Goal: Task Accomplishment & Management: Manage account settings

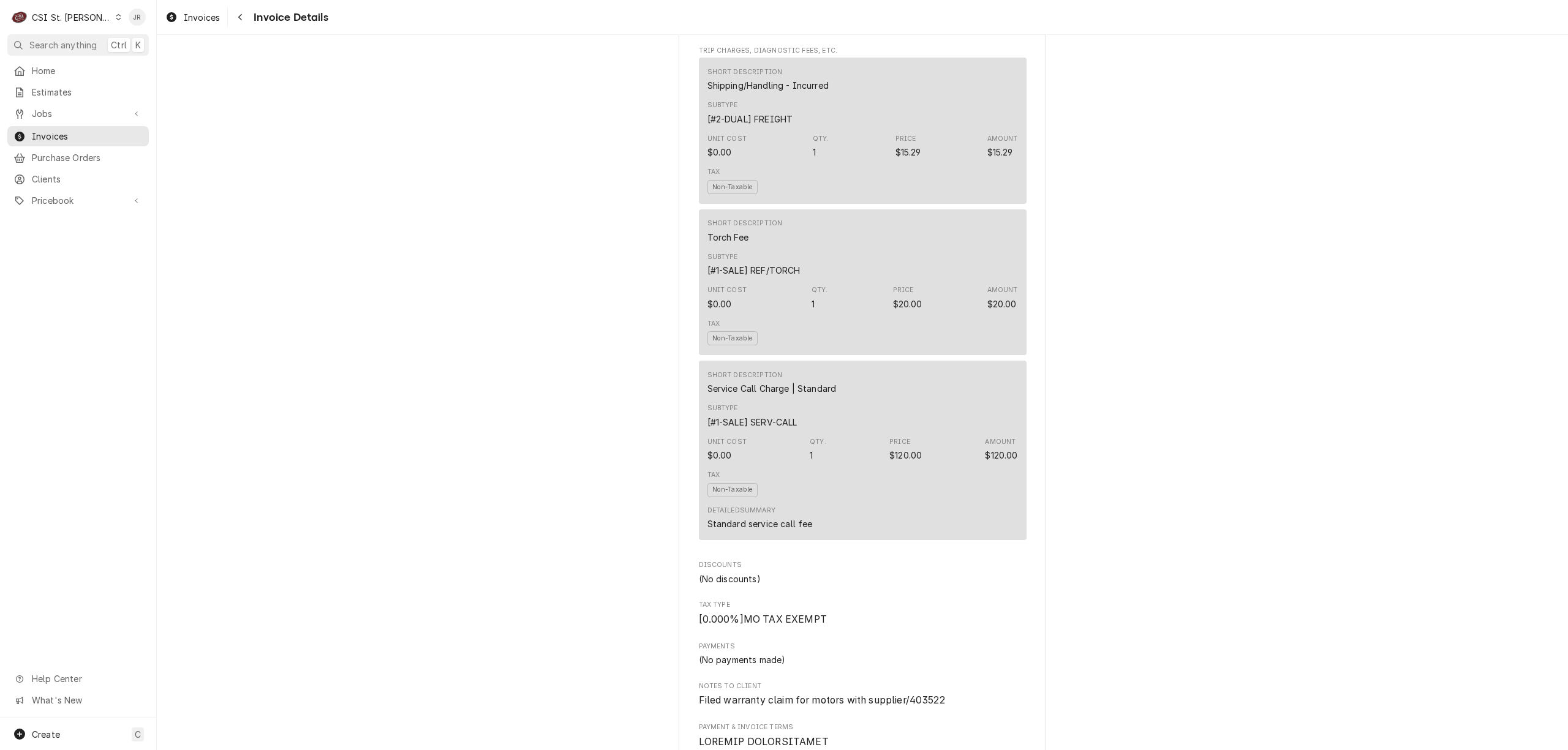
scroll to position [1714, 0]
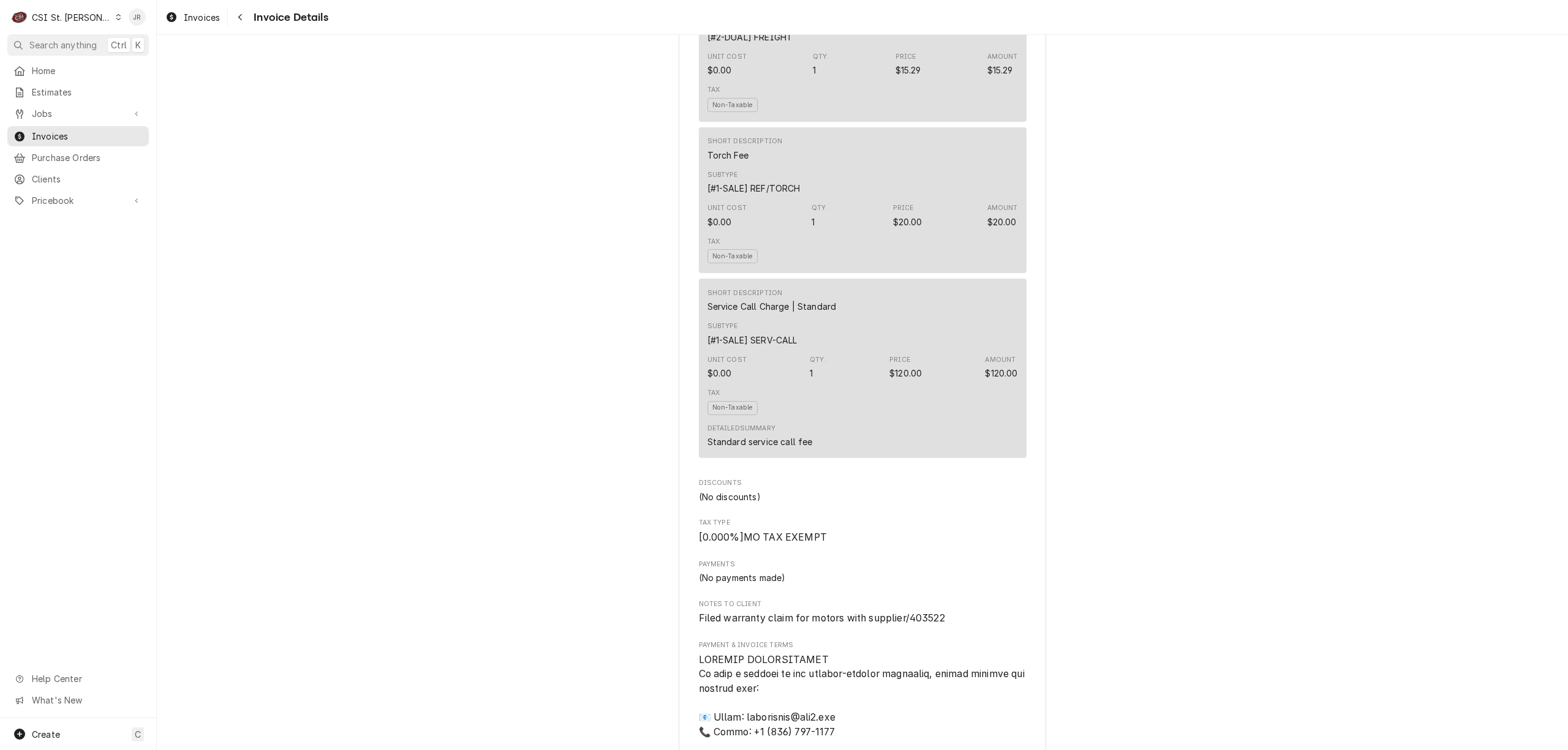
click at [933, 624] on span "Filed warranty claim for motors with supplier/403522" at bounding box center [822, 617] width 246 height 12
copy span "403522"
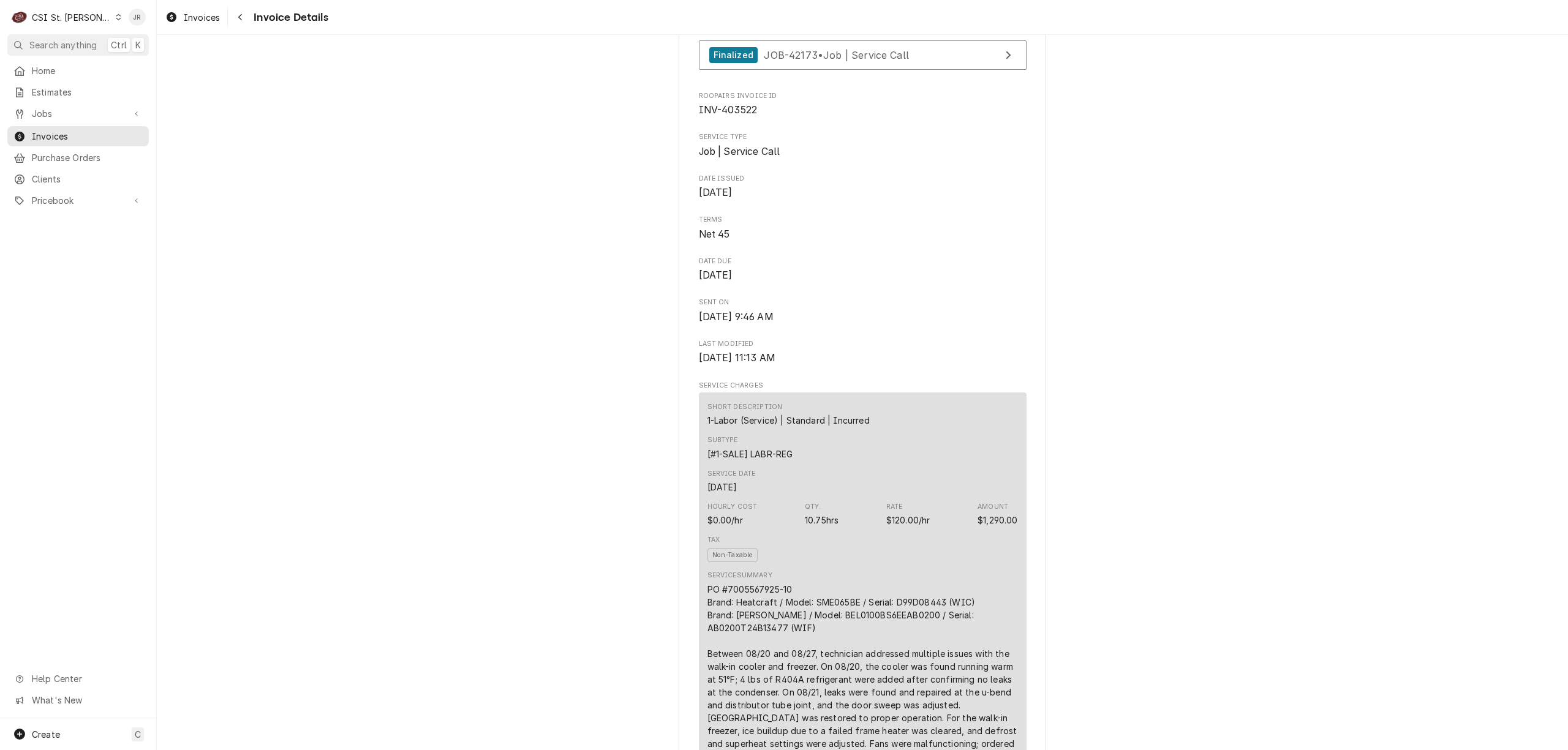
scroll to position [0, 0]
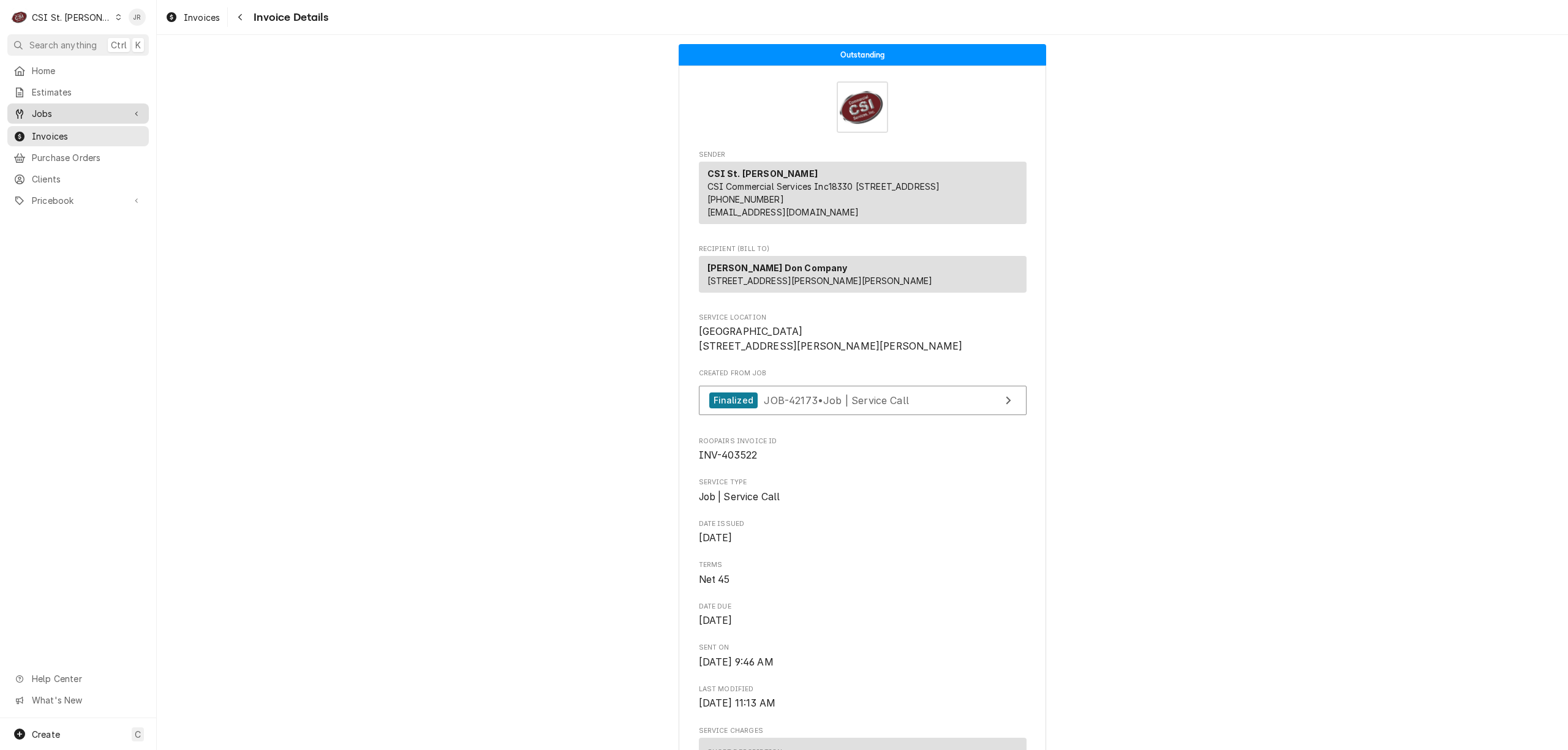
click at [44, 109] on span "Jobs" at bounding box center [78, 114] width 93 height 13
click at [57, 129] on span "Jobs" at bounding box center [87, 135] width 111 height 13
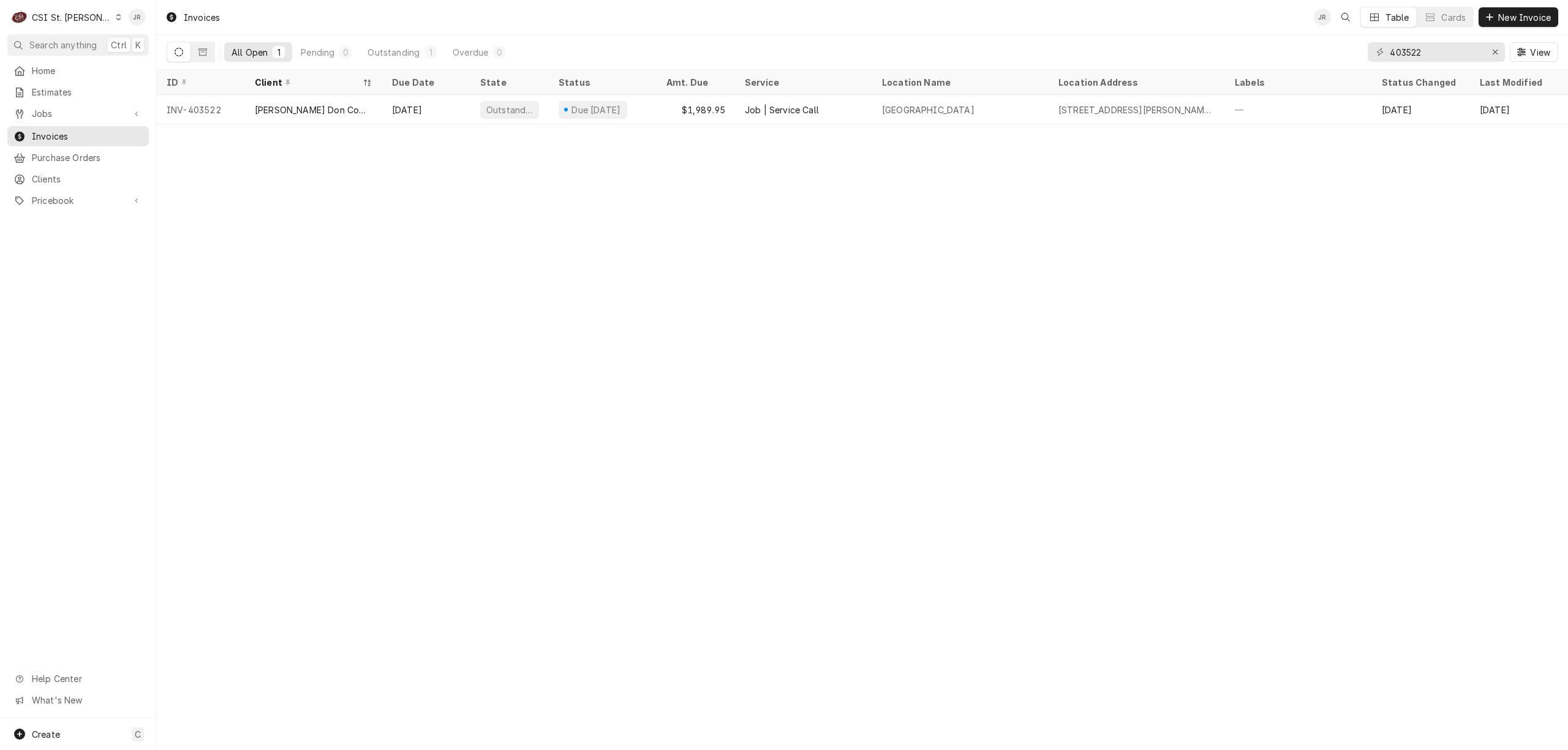
click at [1432, 50] on input "403522" at bounding box center [1435, 52] width 92 height 20
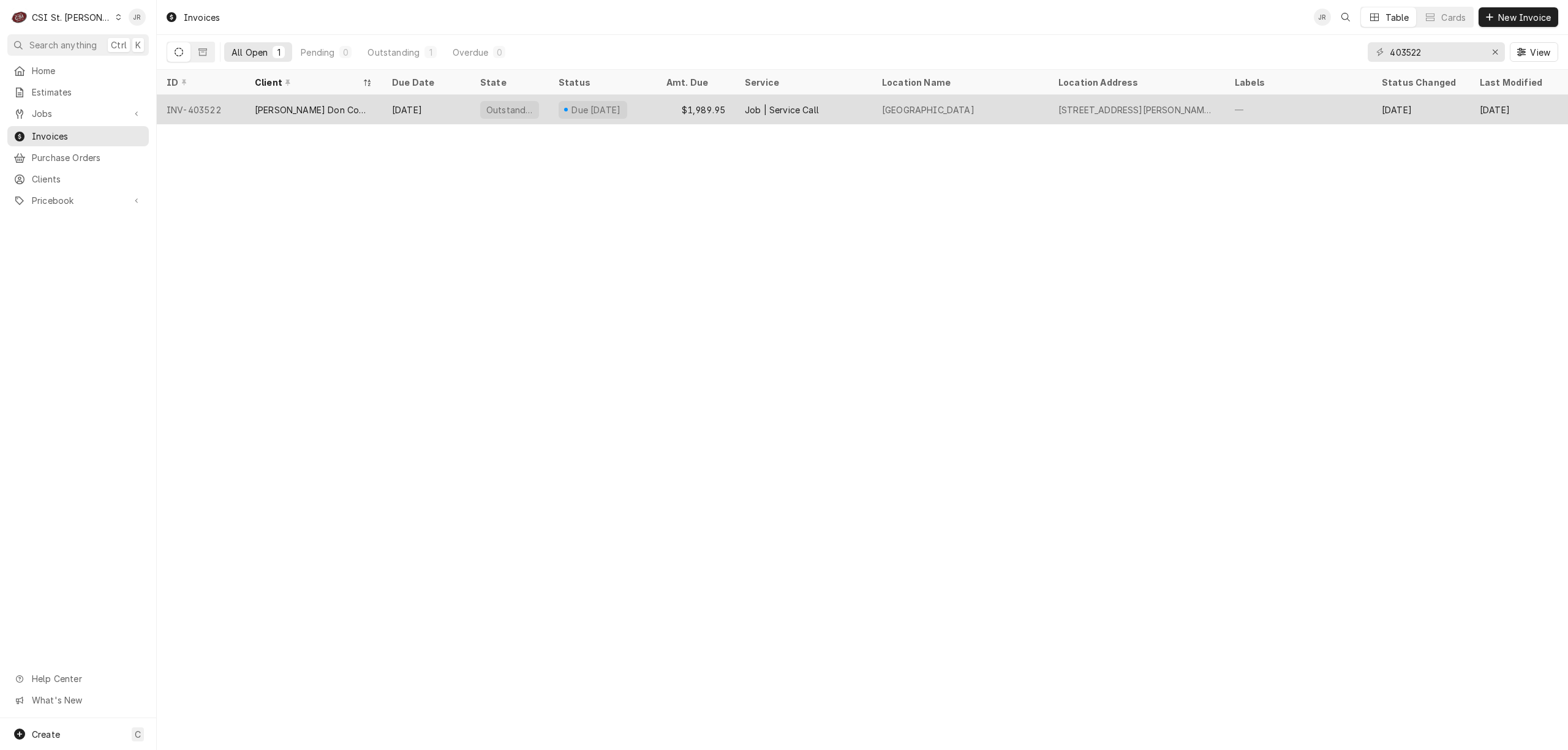
click at [753, 108] on div "Job | Service Call" at bounding box center [782, 110] width 74 height 13
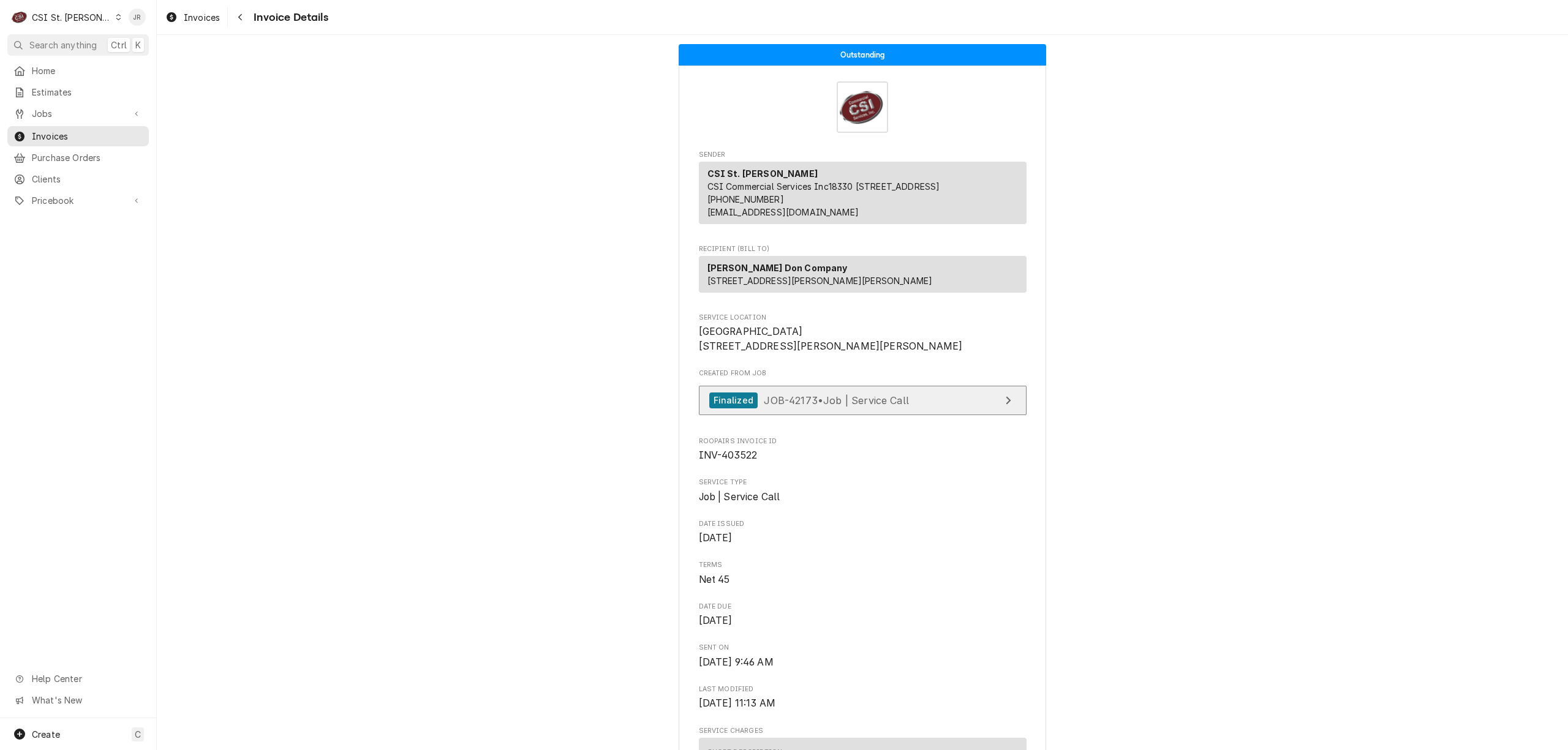
click at [965, 416] on link "Finalized JOB-42173 • Job | Service Call" at bounding box center [863, 401] width 328 height 30
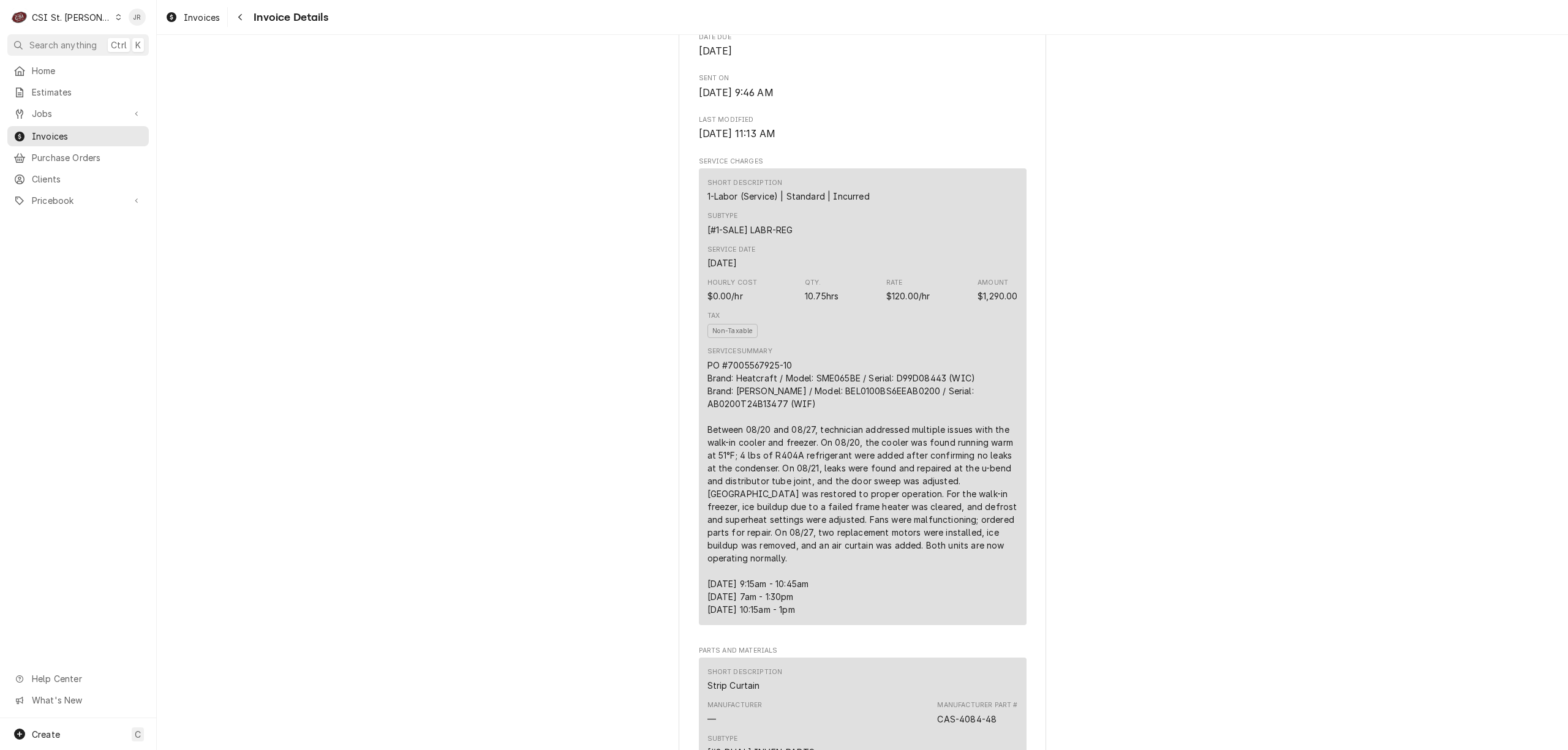
scroll to position [571, 0]
click at [946, 429] on div "PO #7005567925-10 Brand: Heatcraft / Model: SME065BE / Serial: D99D08443 (WIC) …" at bounding box center [862, 486] width 311 height 257
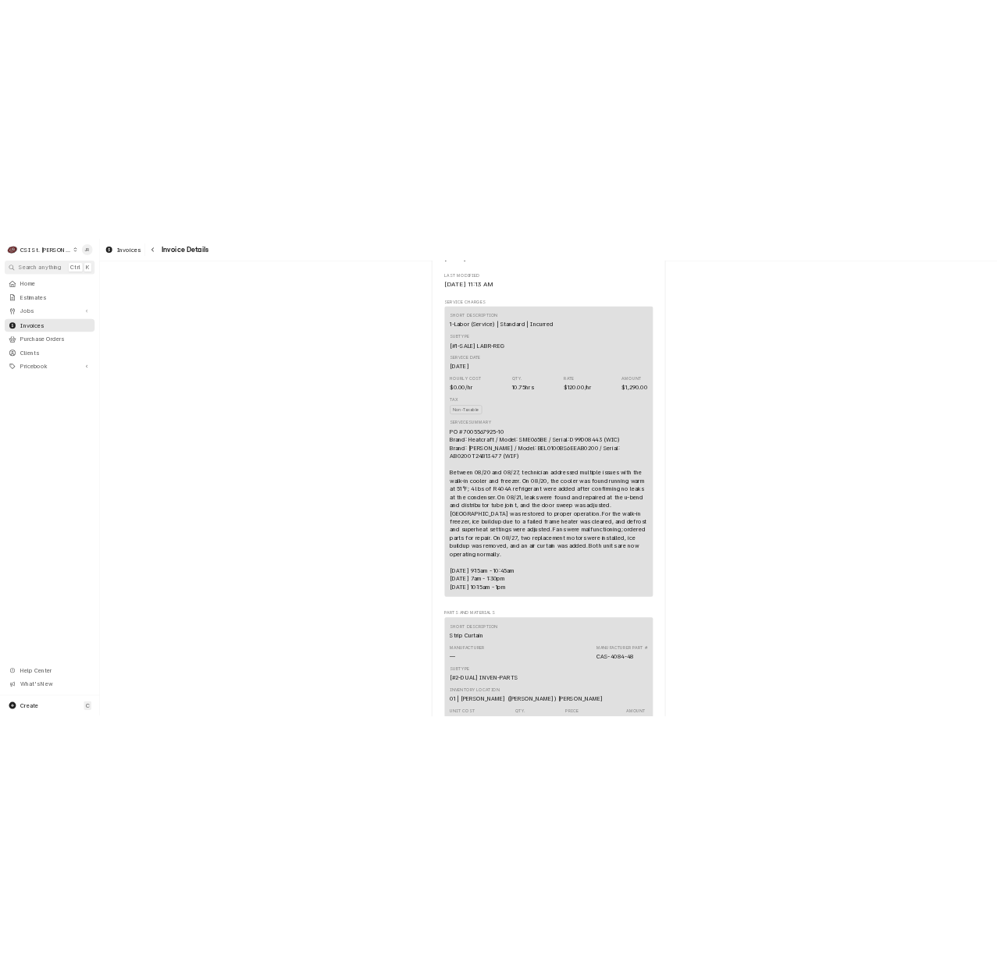
scroll to position [937, 0]
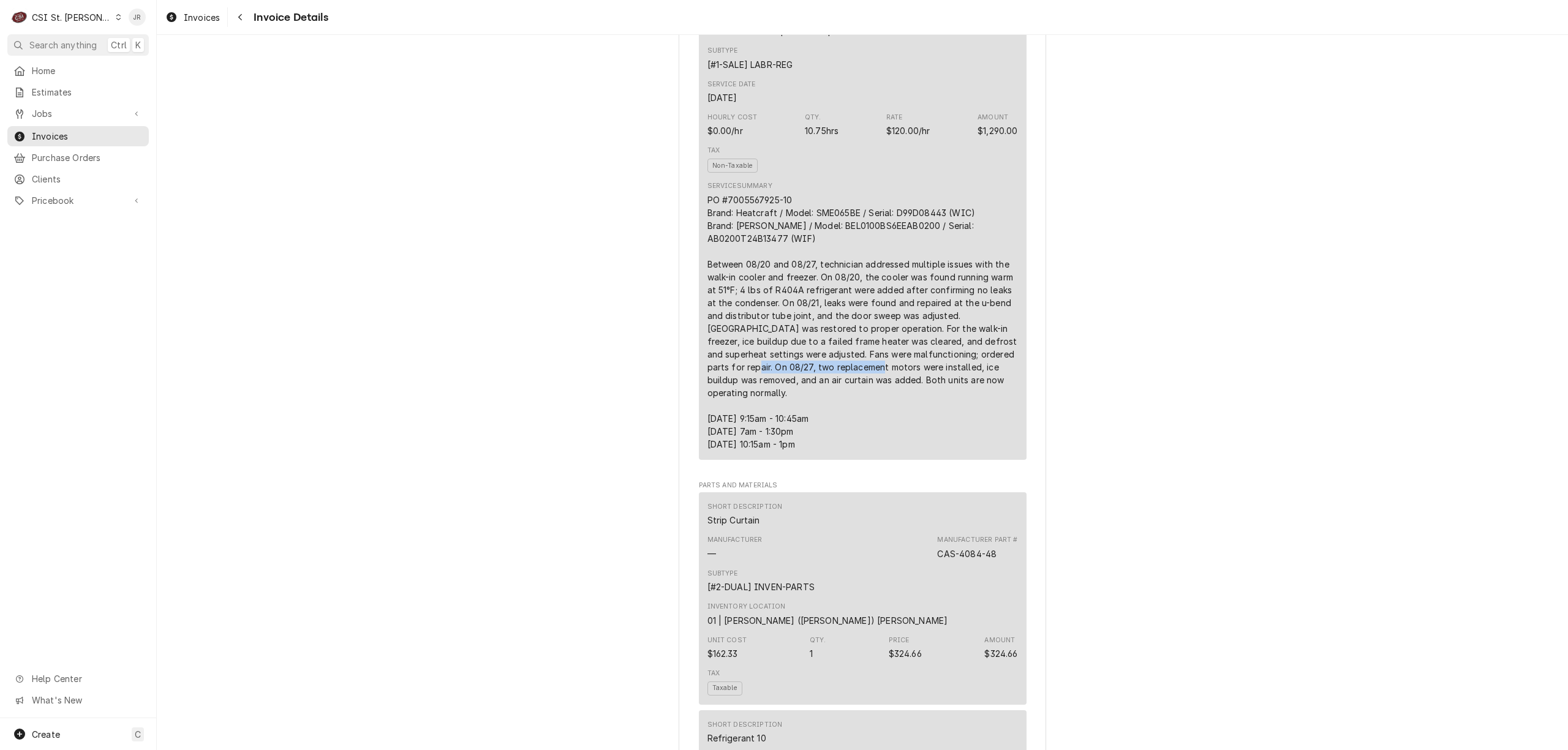
drag, startPoint x: 849, startPoint y: 408, endPoint x: 724, endPoint y: 405, distance: 125.0
click at [724, 405] on div "PO #7005567925-10 Brand: Heatcraft / Model: SME065BE / Serial: D99D08443 (WIC) …" at bounding box center [862, 322] width 311 height 257
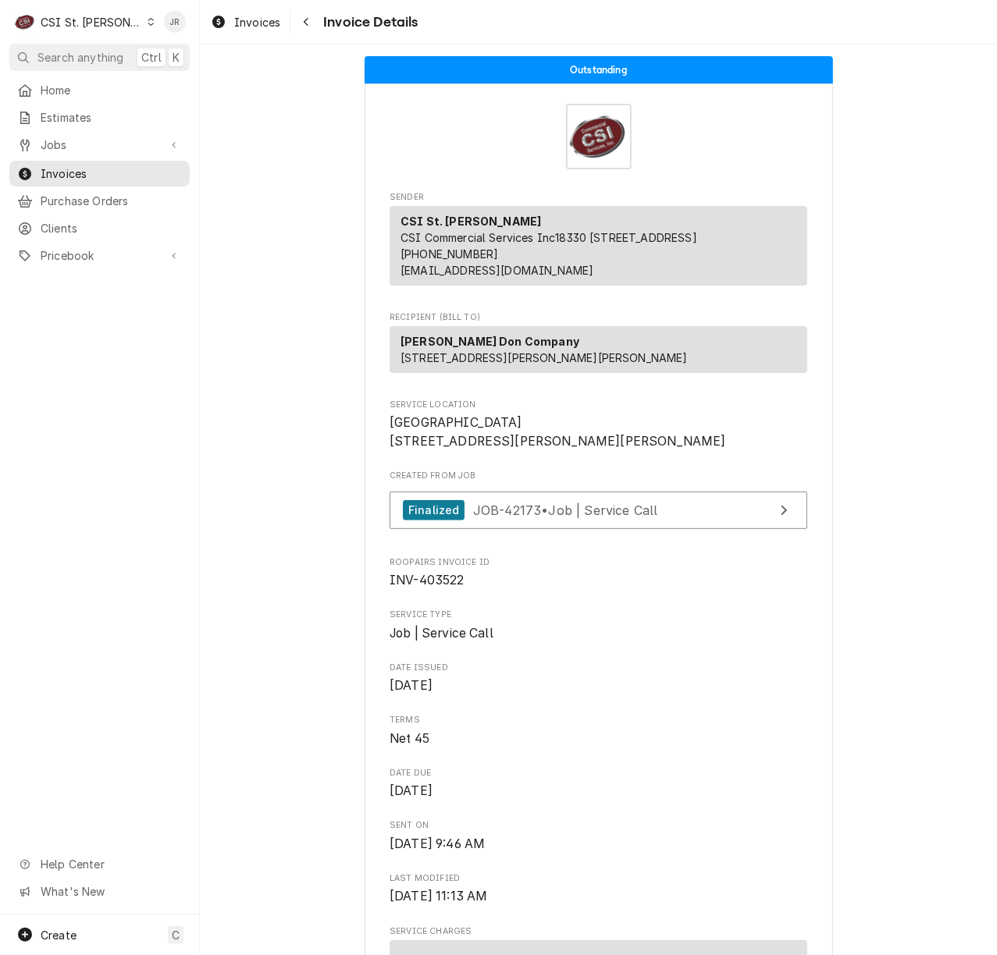
scroll to position [624, 0]
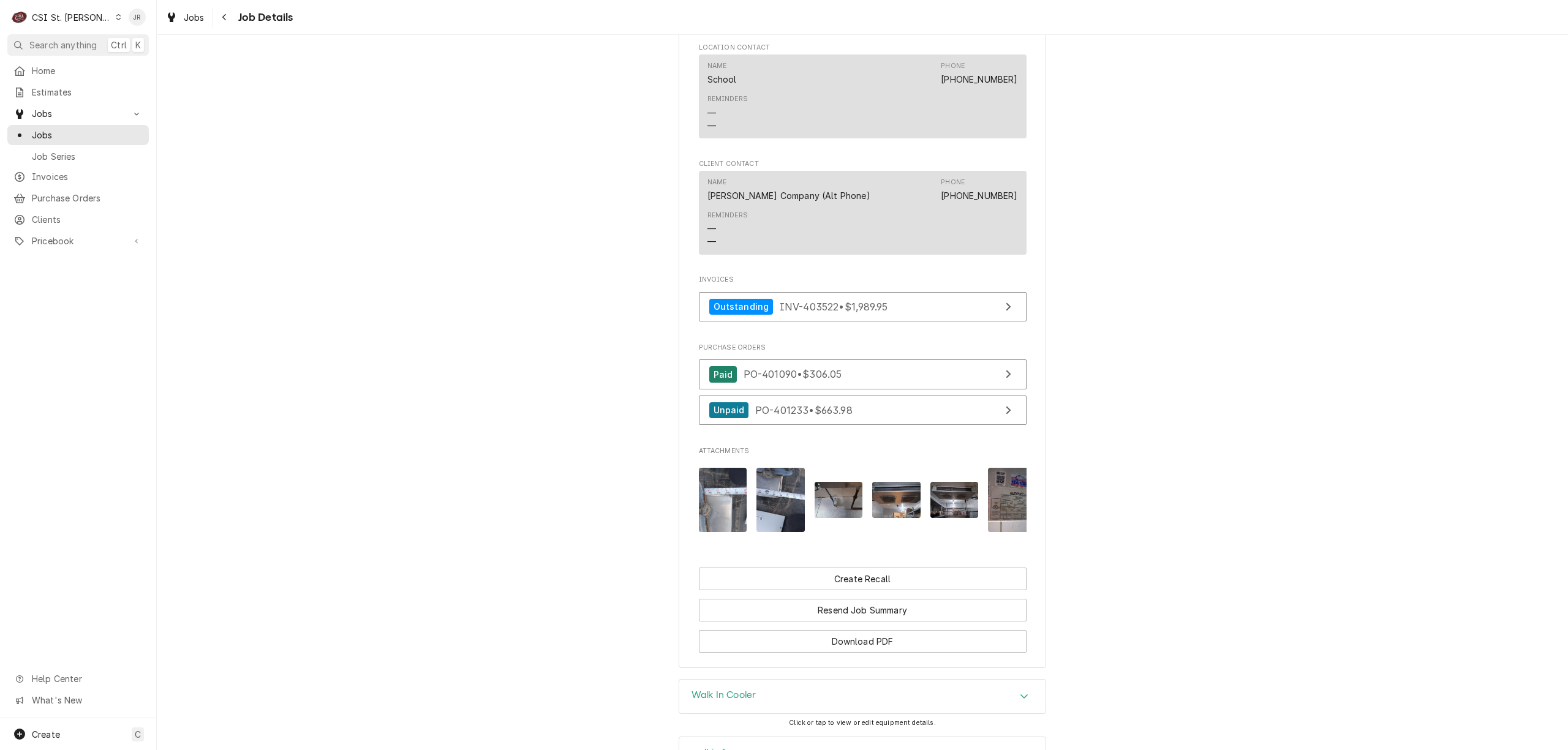
scroll to position [1065, 0]
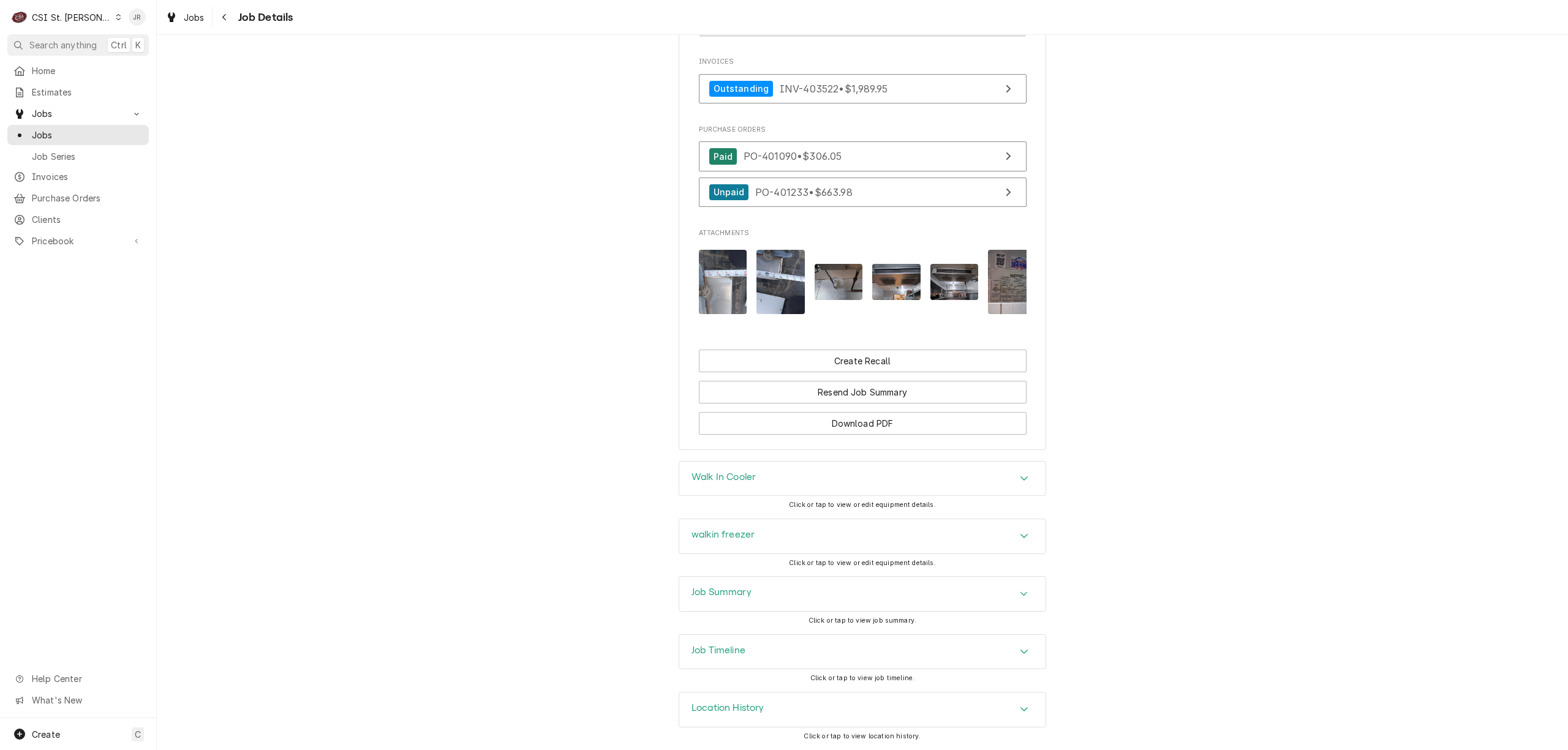
click at [743, 539] on h3 "walkin freezer" at bounding box center [723, 534] width 63 height 12
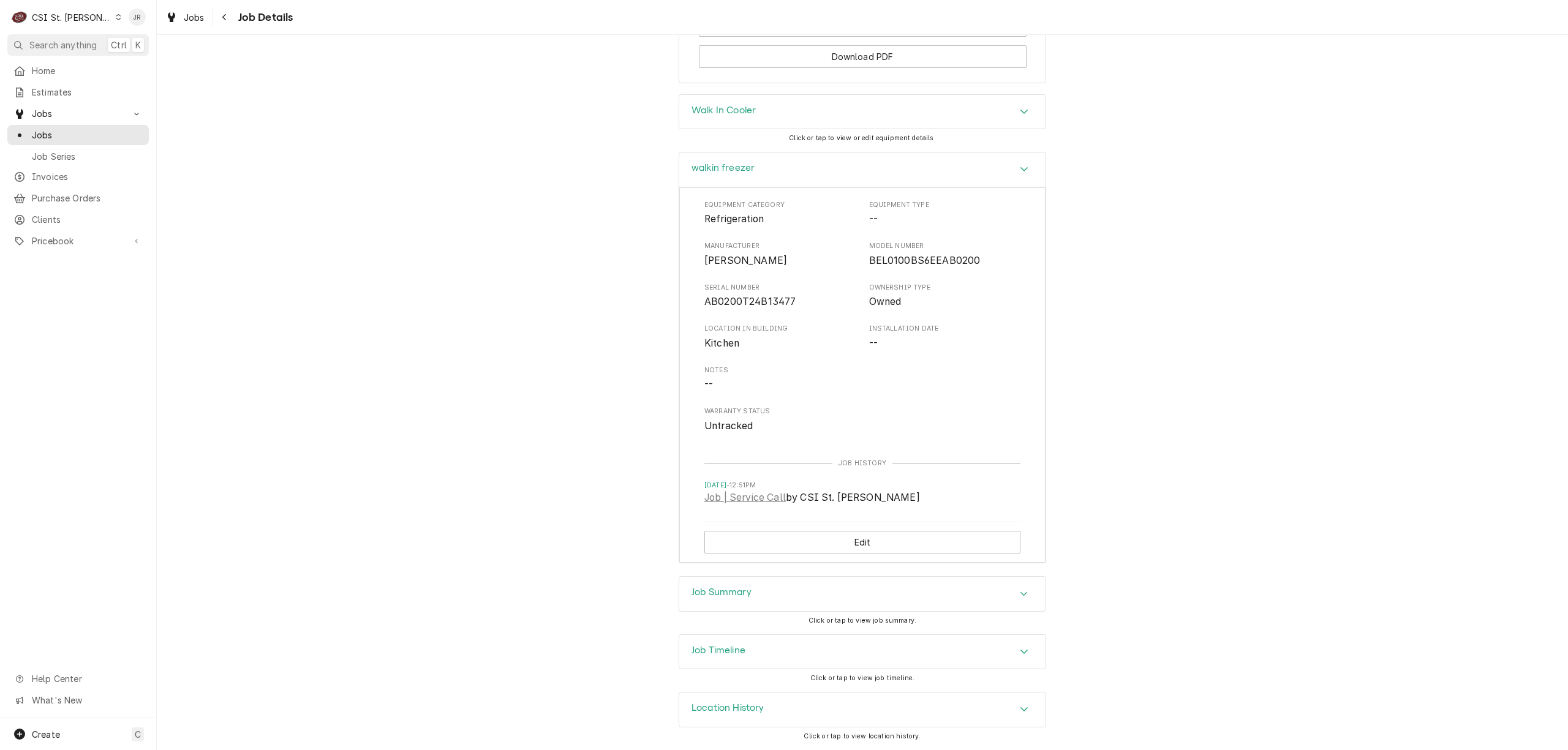
scroll to position [1433, 0]
click at [741, 299] on span "AB0200T24B13477" at bounding box center [750, 301] width 91 height 12
copy span "AB0200T24B13477"
click at [60, 213] on span "Clients" at bounding box center [87, 220] width 111 height 13
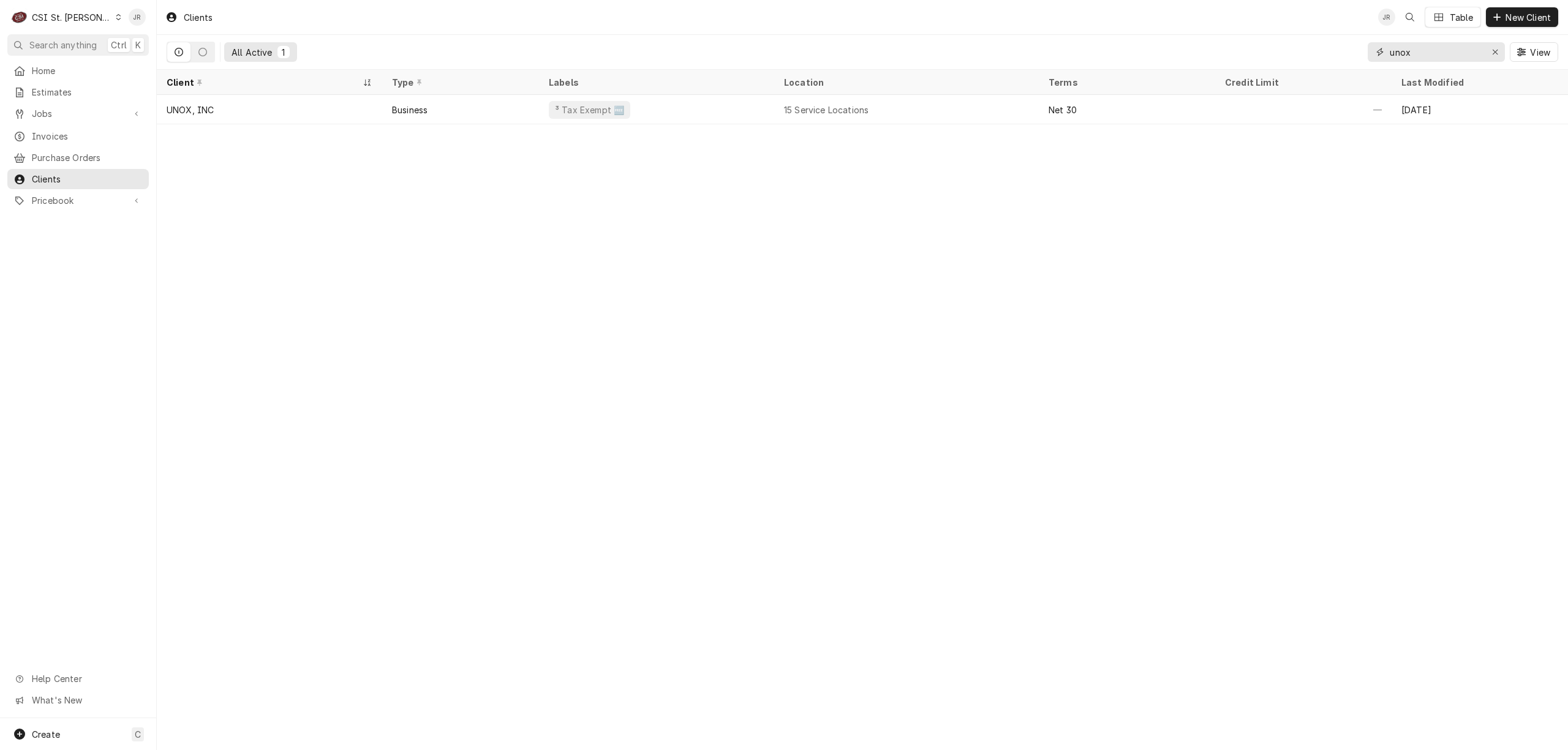
drag, startPoint x: 1448, startPoint y: 48, endPoint x: 1255, endPoint y: 38, distance: 193.3
click at [1231, 35] on div "All Active 1 unox View" at bounding box center [862, 52] width 1391 height 35
type input "INdependence Elementary"
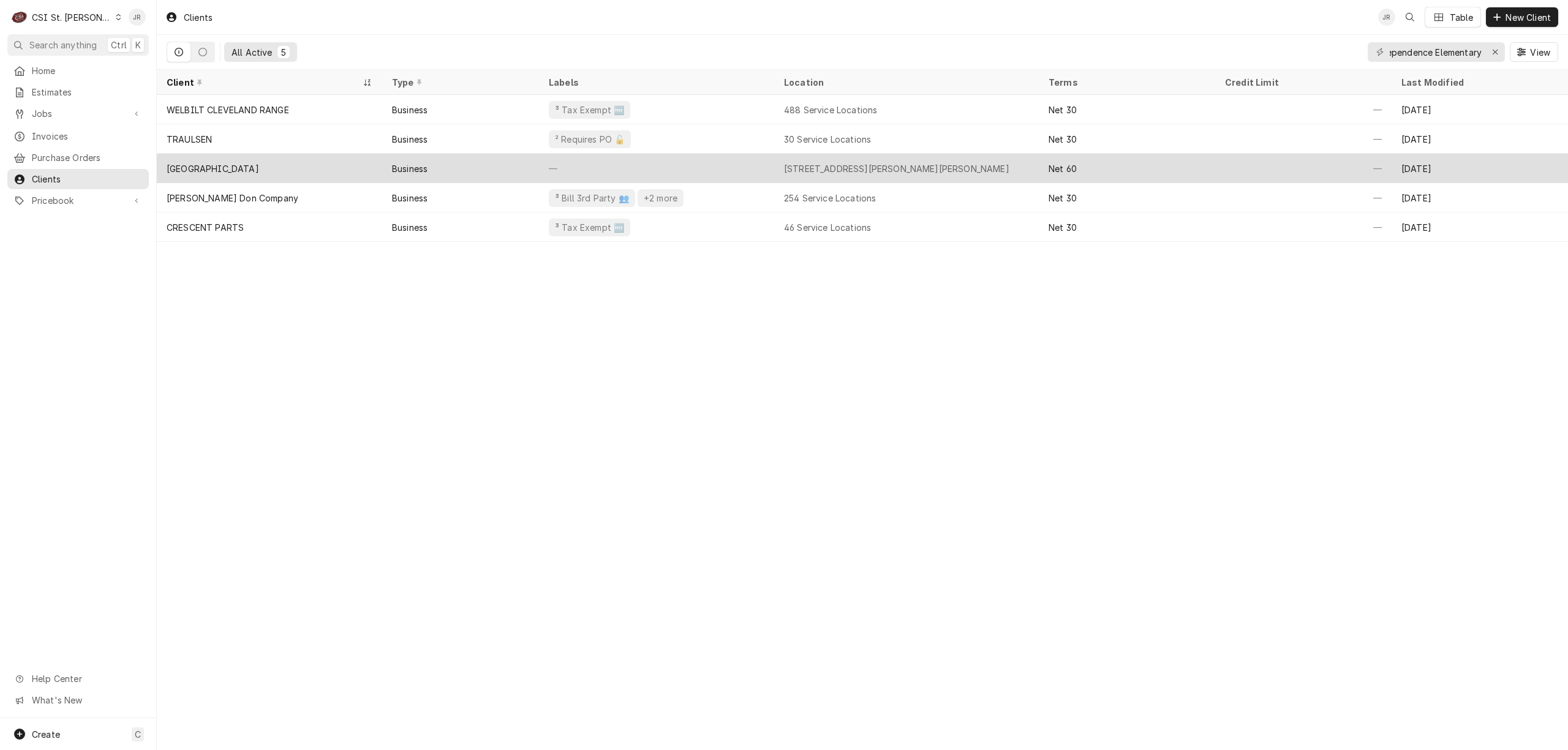
scroll to position [0, 0]
click at [321, 158] on div "INDEPENDENCE ELEMENTARY SCHOOL" at bounding box center [269, 168] width 225 height 29
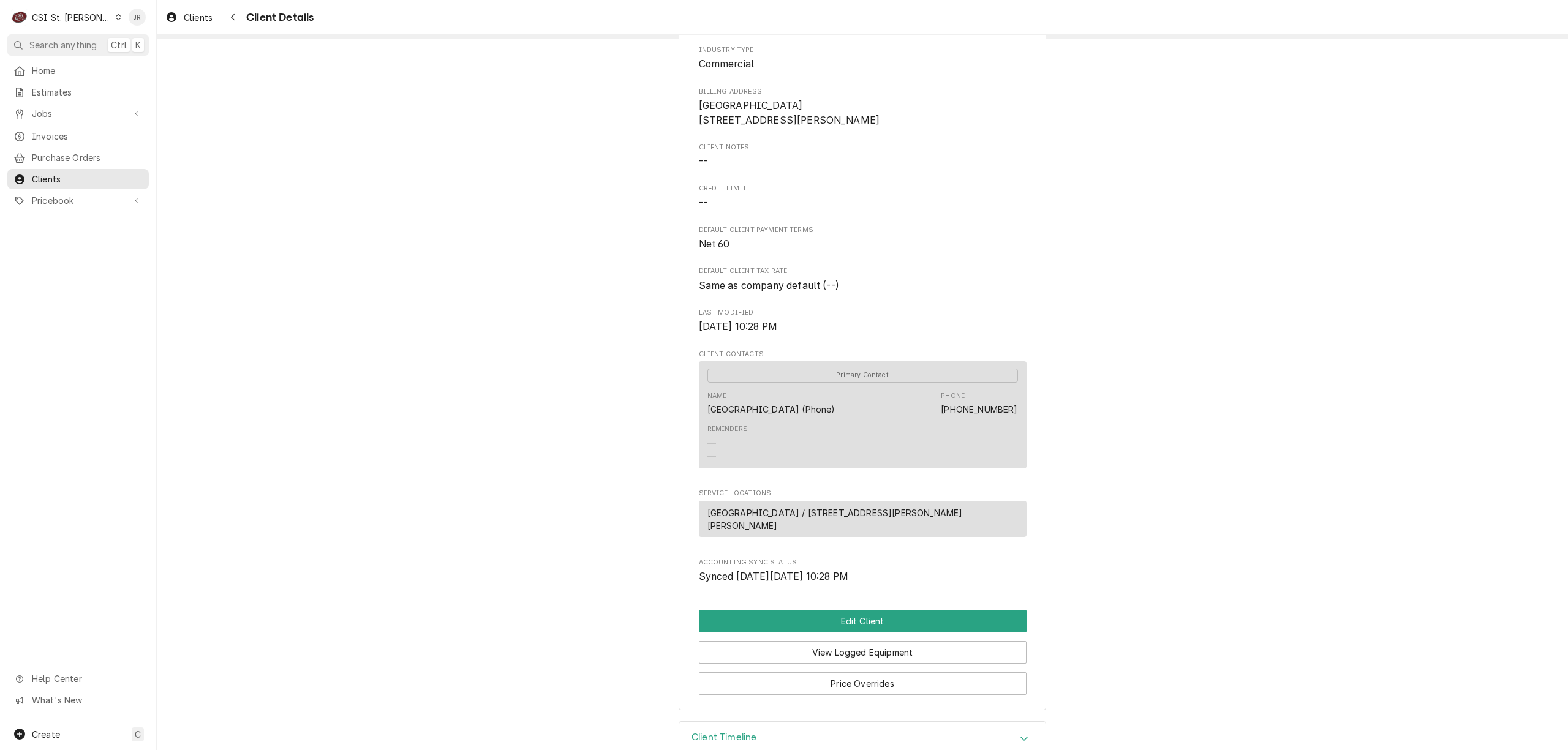
scroll to position [144, 0]
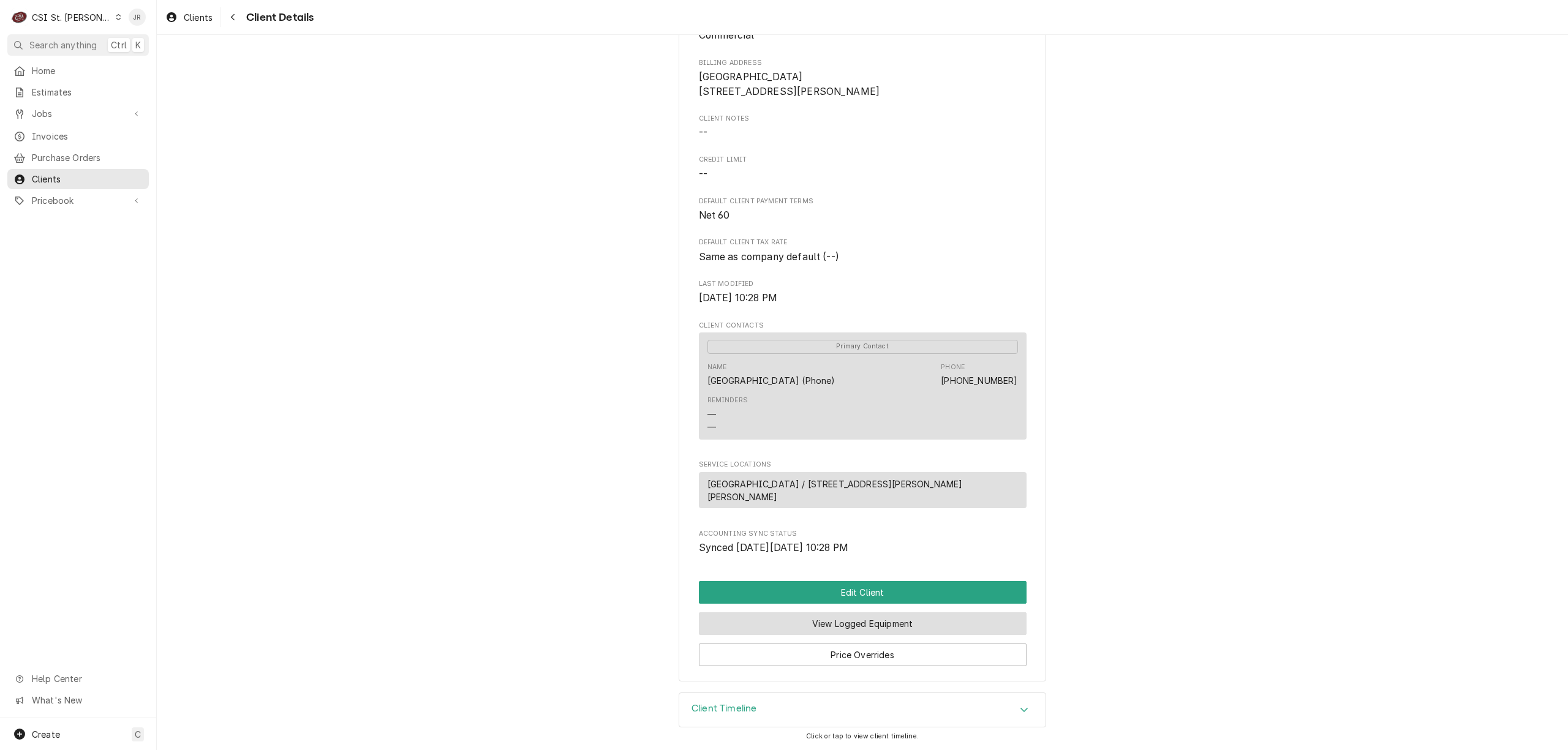
click at [881, 618] on button "View Logged Equipment" at bounding box center [863, 623] width 328 height 23
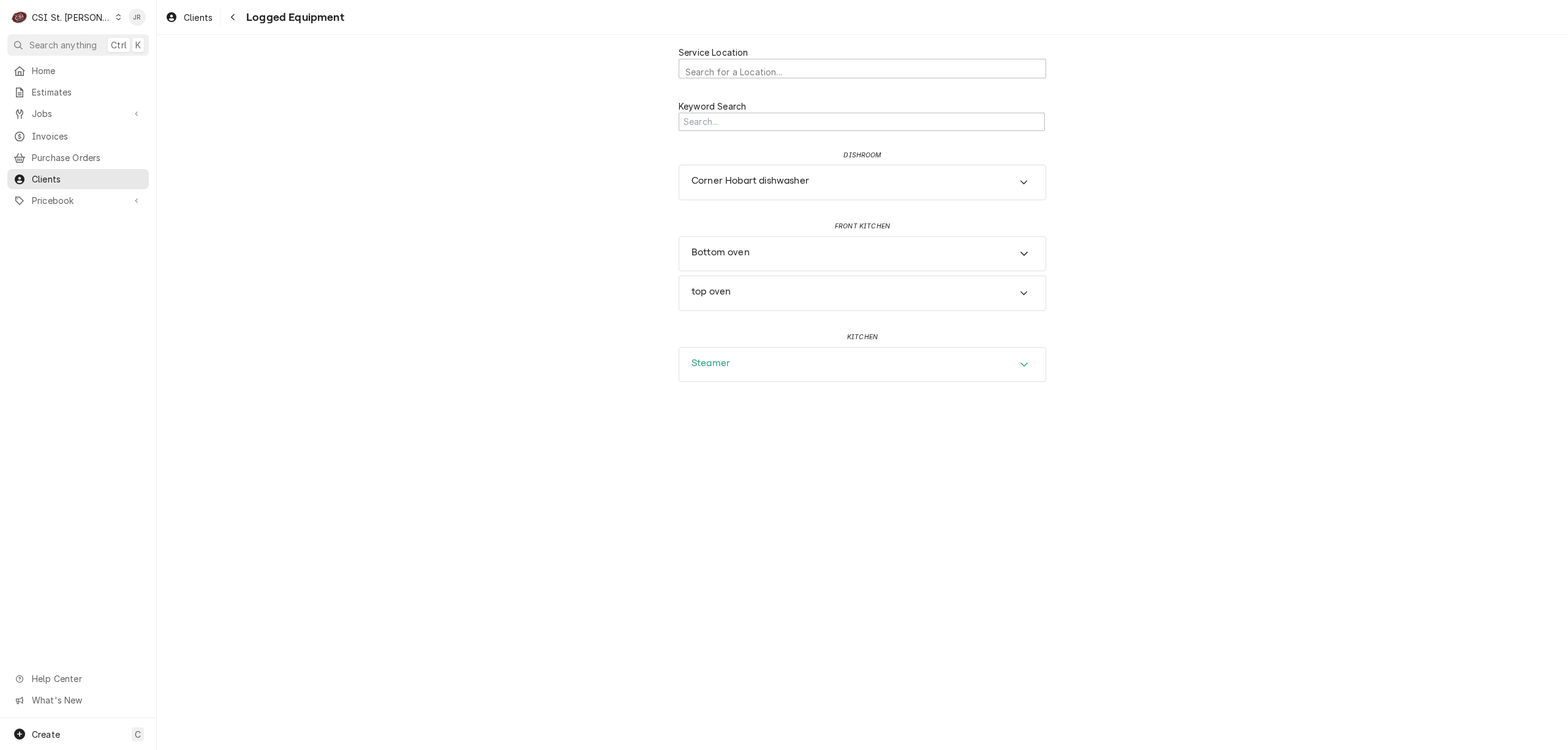
click at [828, 361] on div "Steamer" at bounding box center [862, 365] width 366 height 35
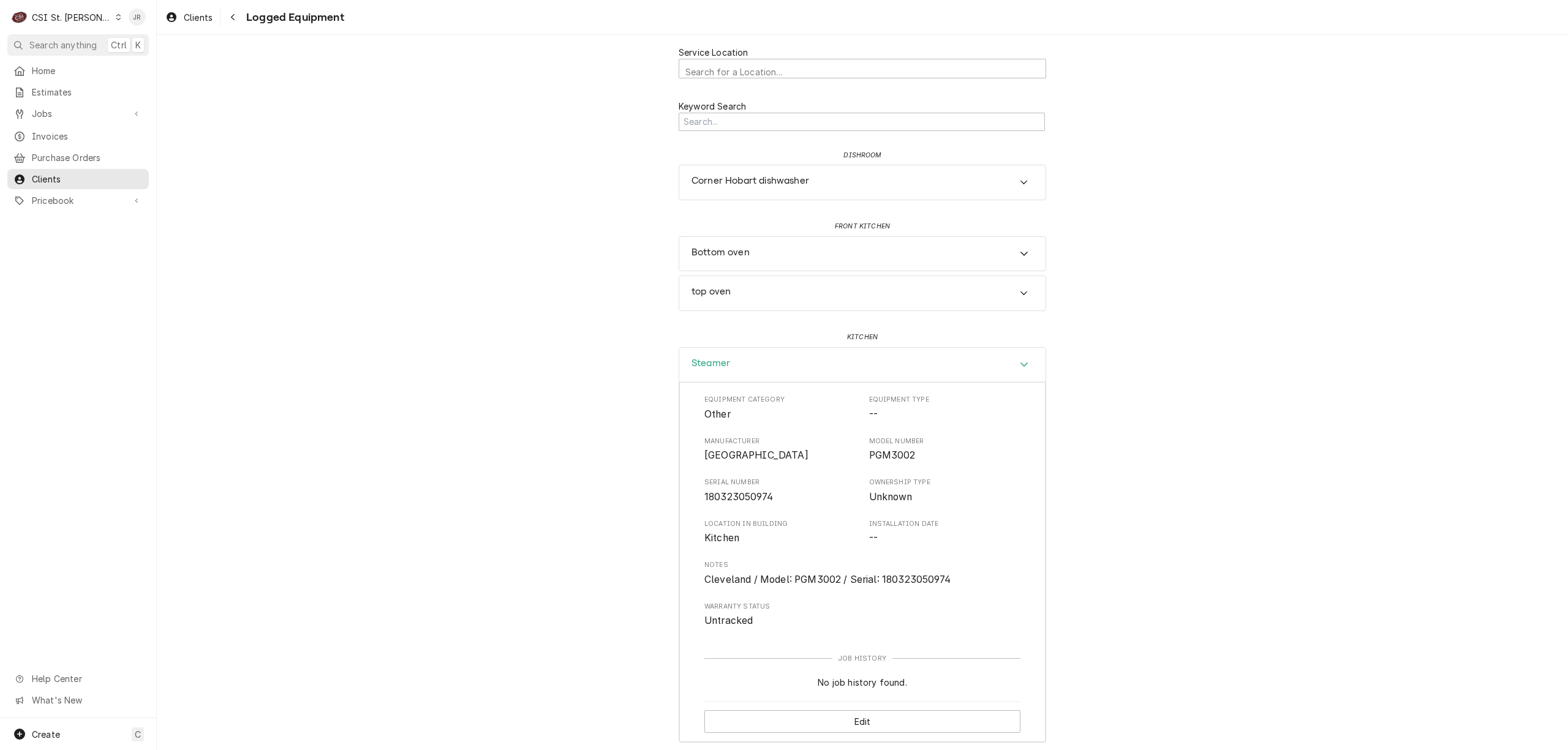
scroll to position [8, 0]
click at [753, 251] on div "Bottom oven" at bounding box center [862, 249] width 366 height 35
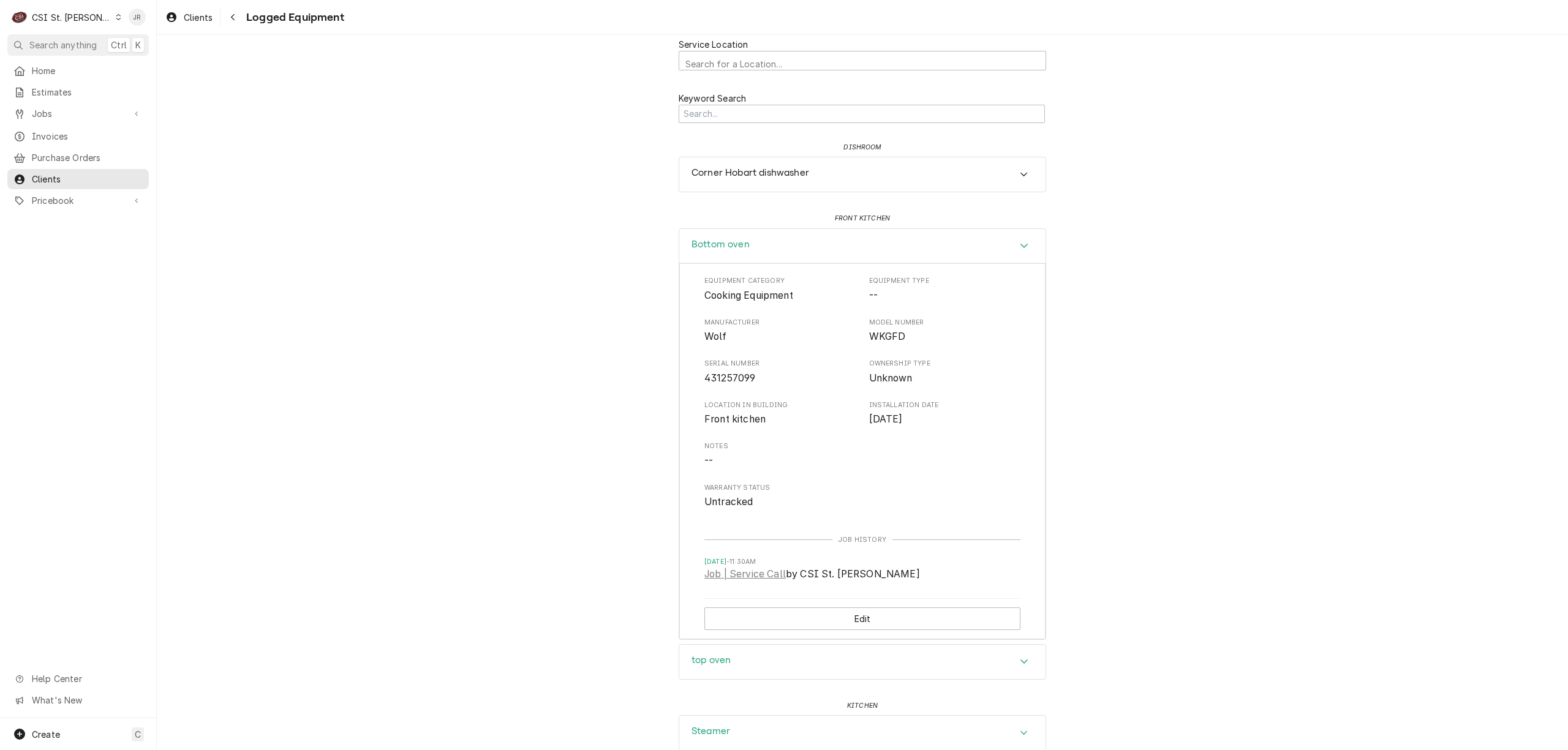
click at [777, 672] on div "top oven" at bounding box center [862, 662] width 366 height 35
click at [786, 77] on div "Service Location" at bounding box center [862, 69] width 354 height 21
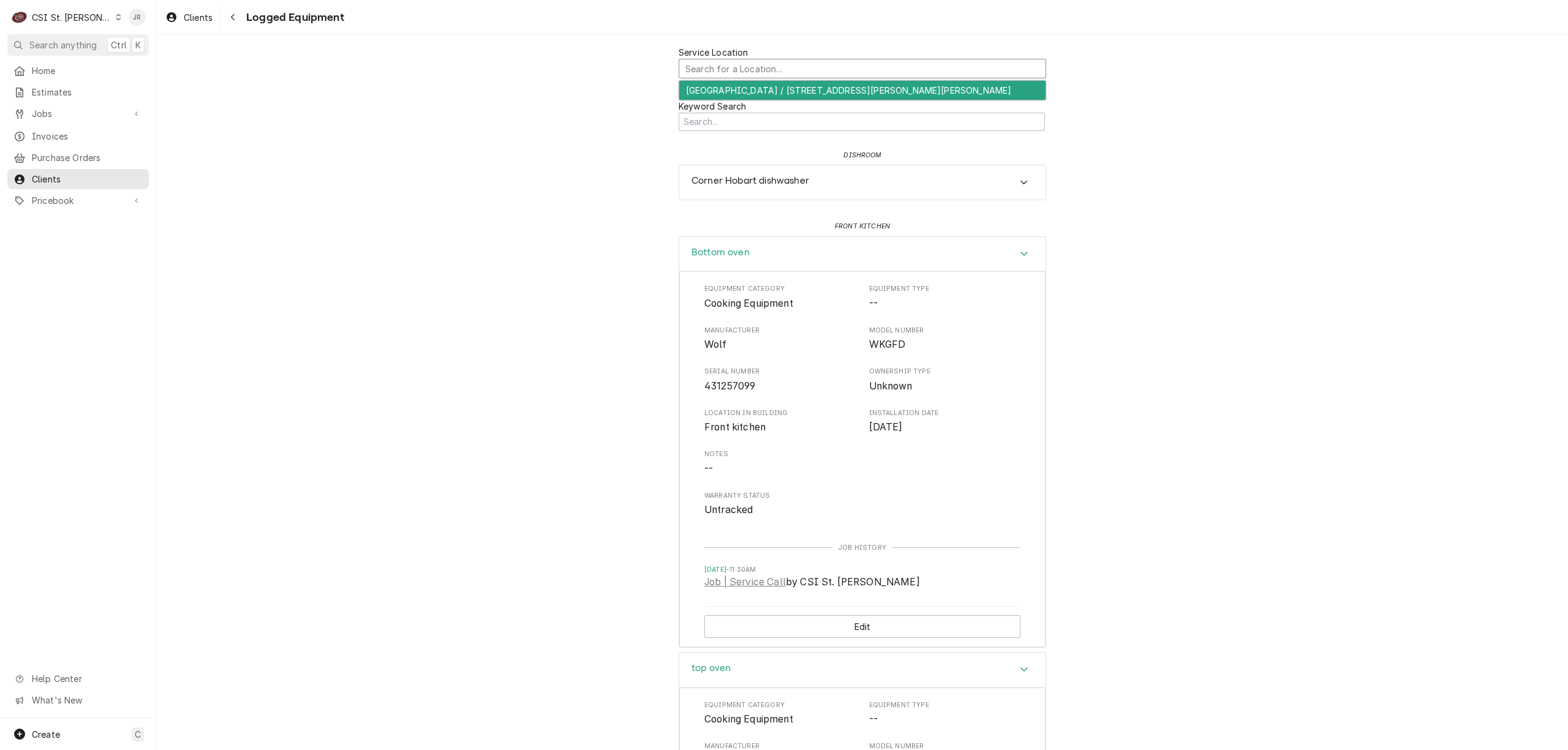
click at [792, 100] on div "Independence Elementary School / 4800 Meadows Parkway, Weldon Springs, MO 63304" at bounding box center [862, 90] width 366 height 19
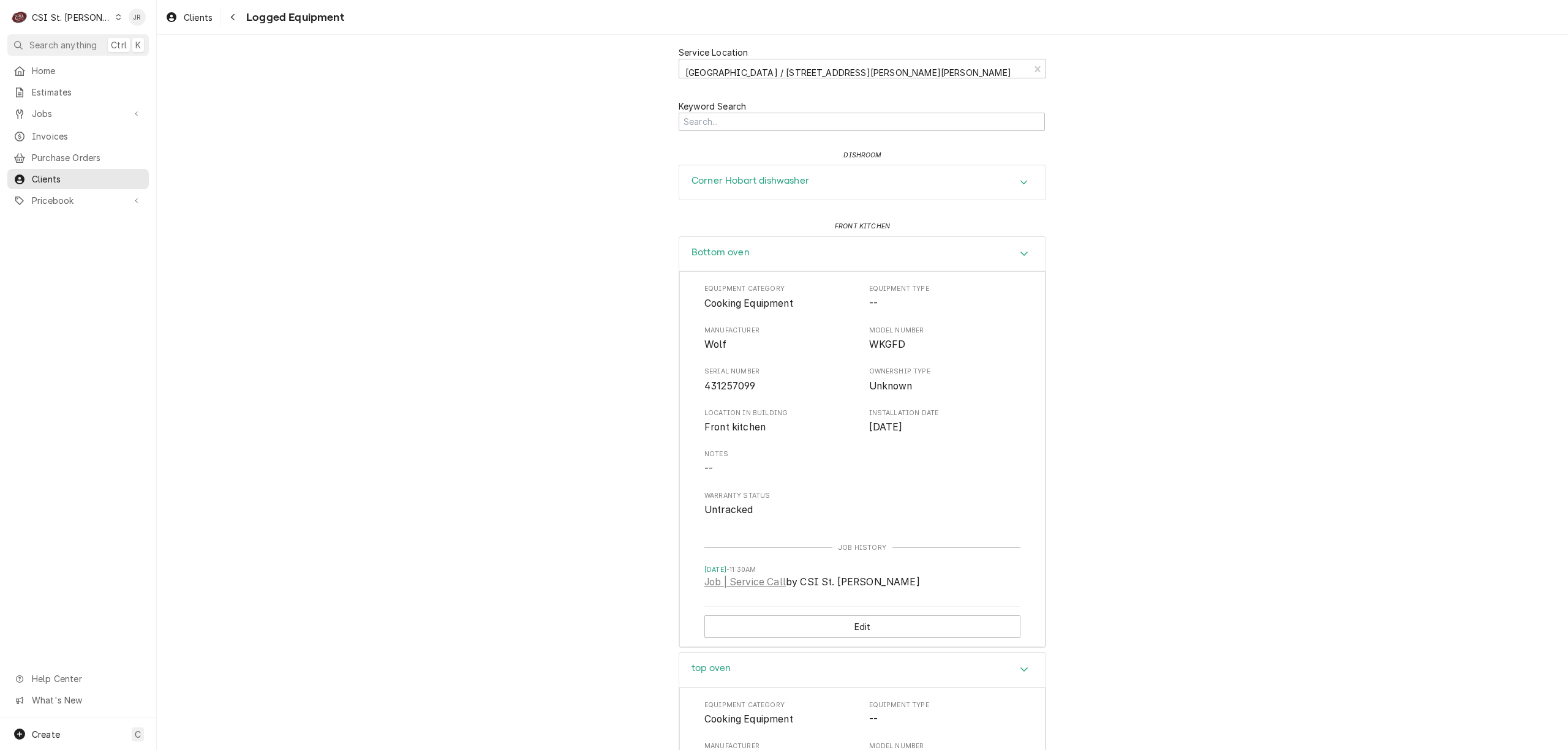
click at [846, 182] on div "Corner Hobart dishwasher" at bounding box center [862, 183] width 366 height 35
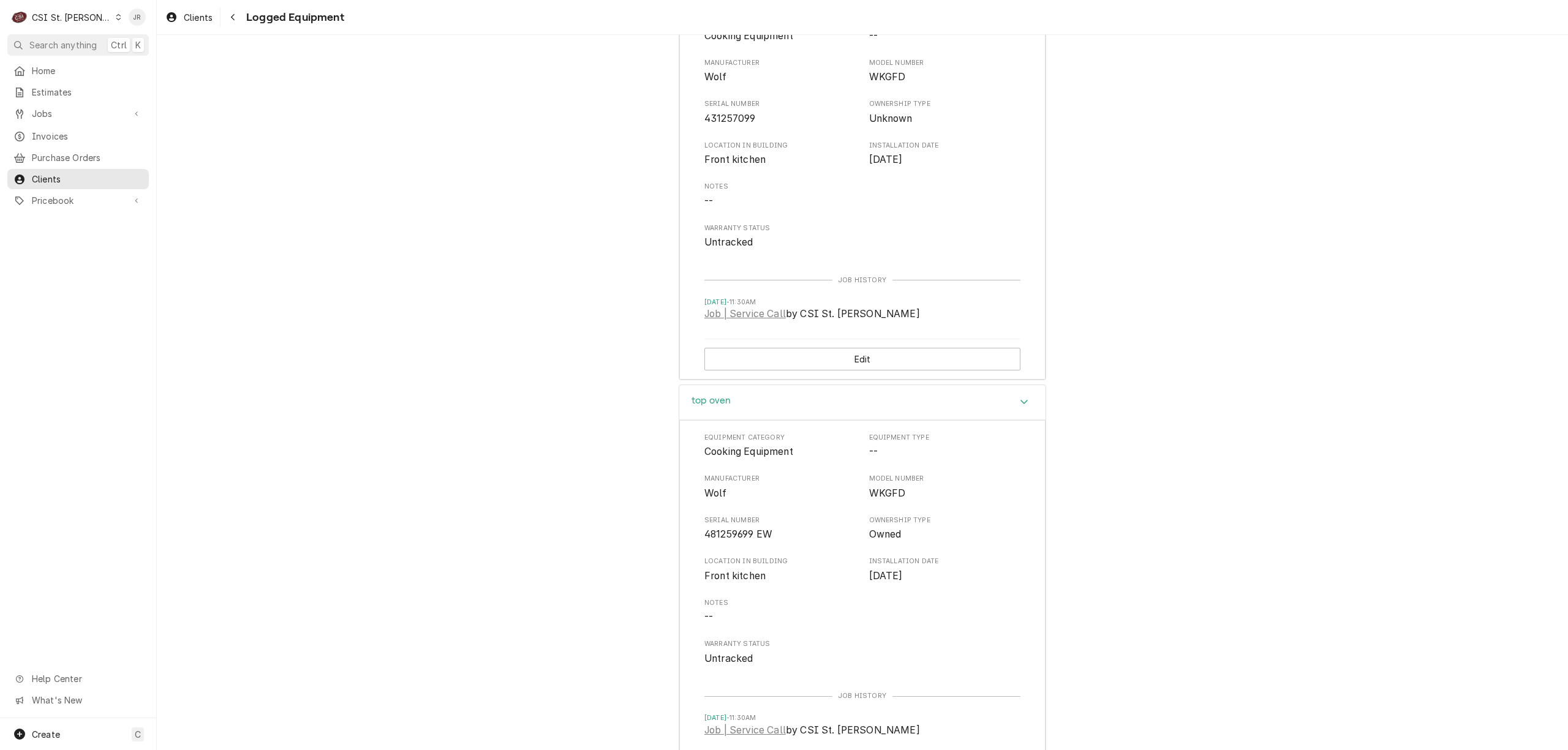
scroll to position [653, 0]
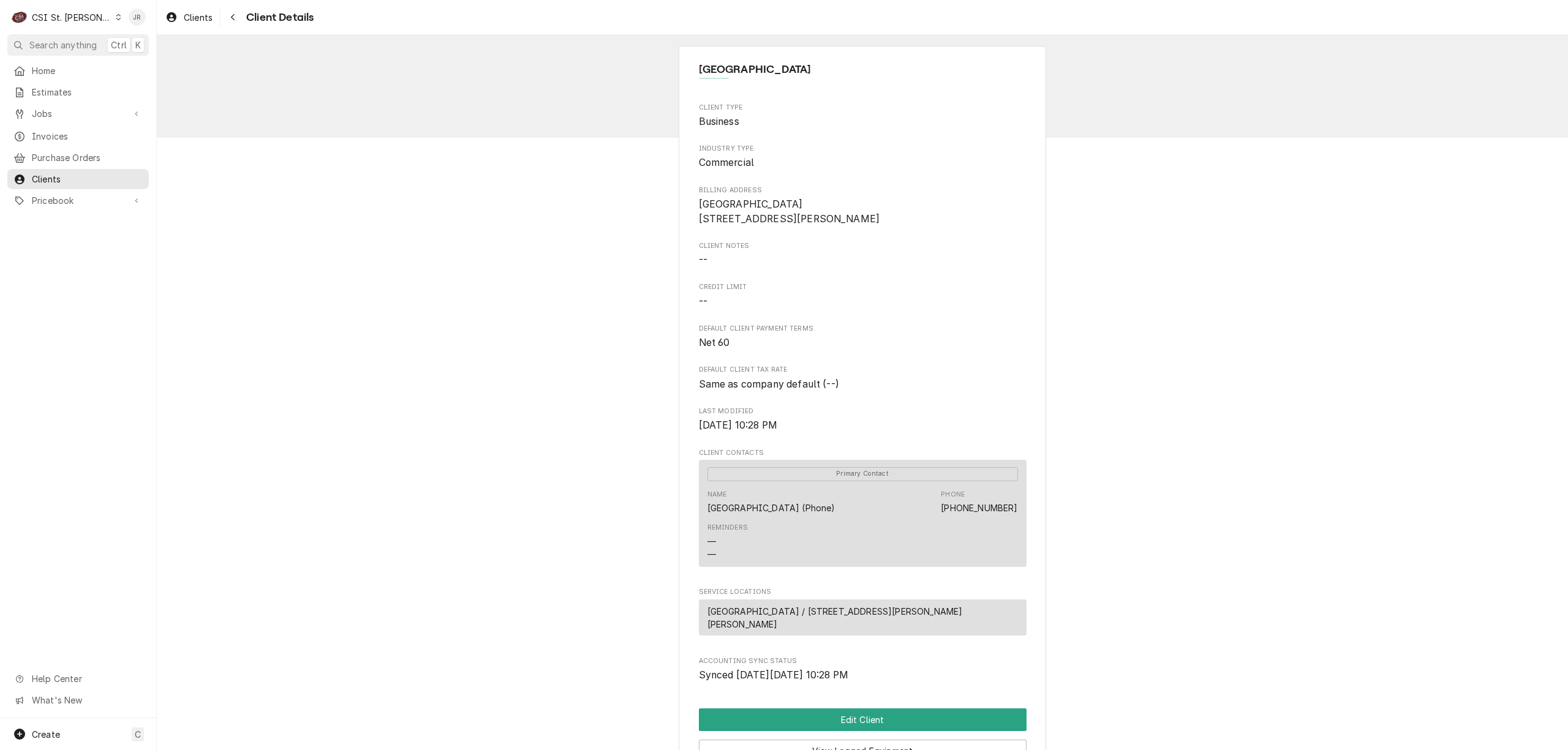
scroll to position [144, 0]
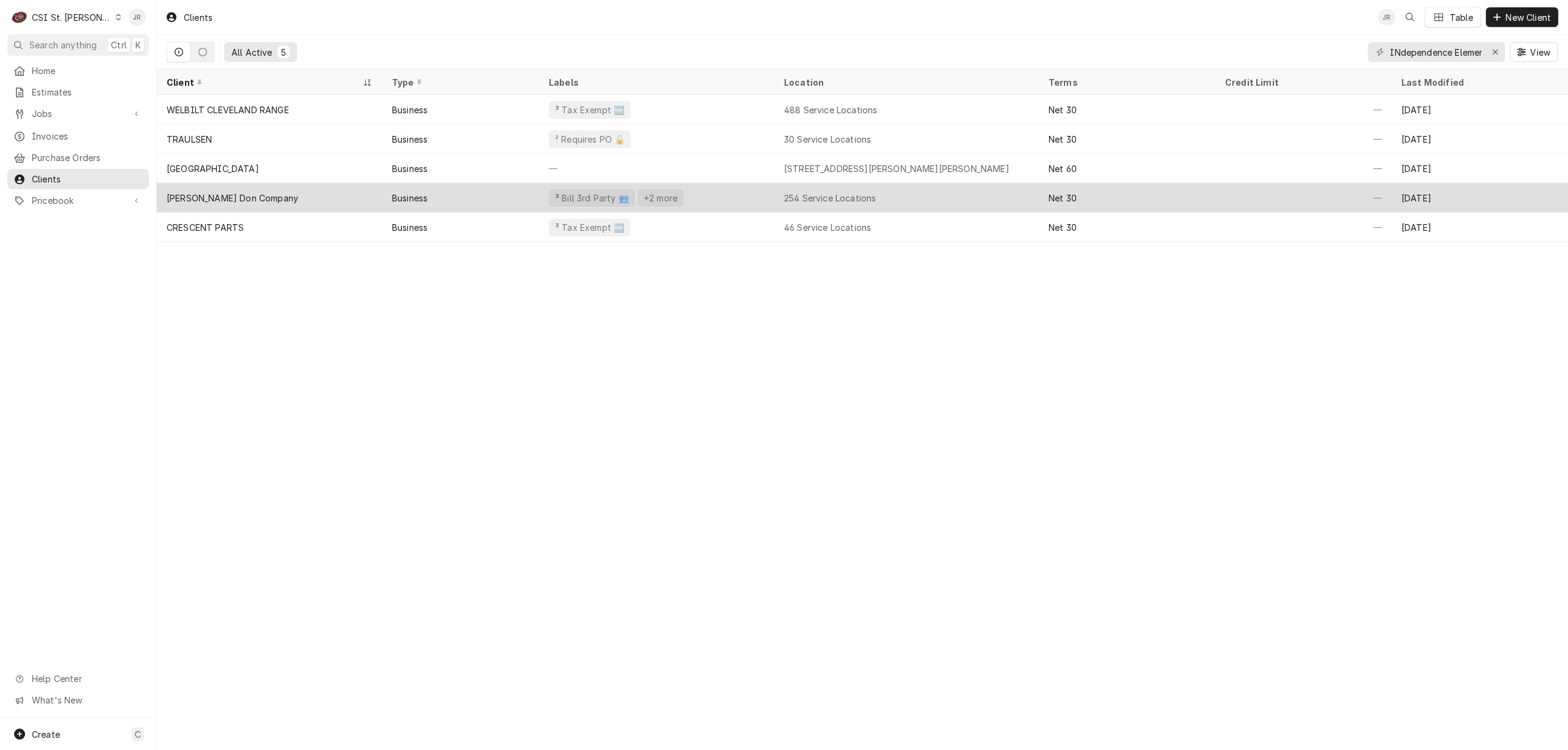
click at [294, 194] on div "[PERSON_NAME] Don Company" at bounding box center [269, 197] width 225 height 29
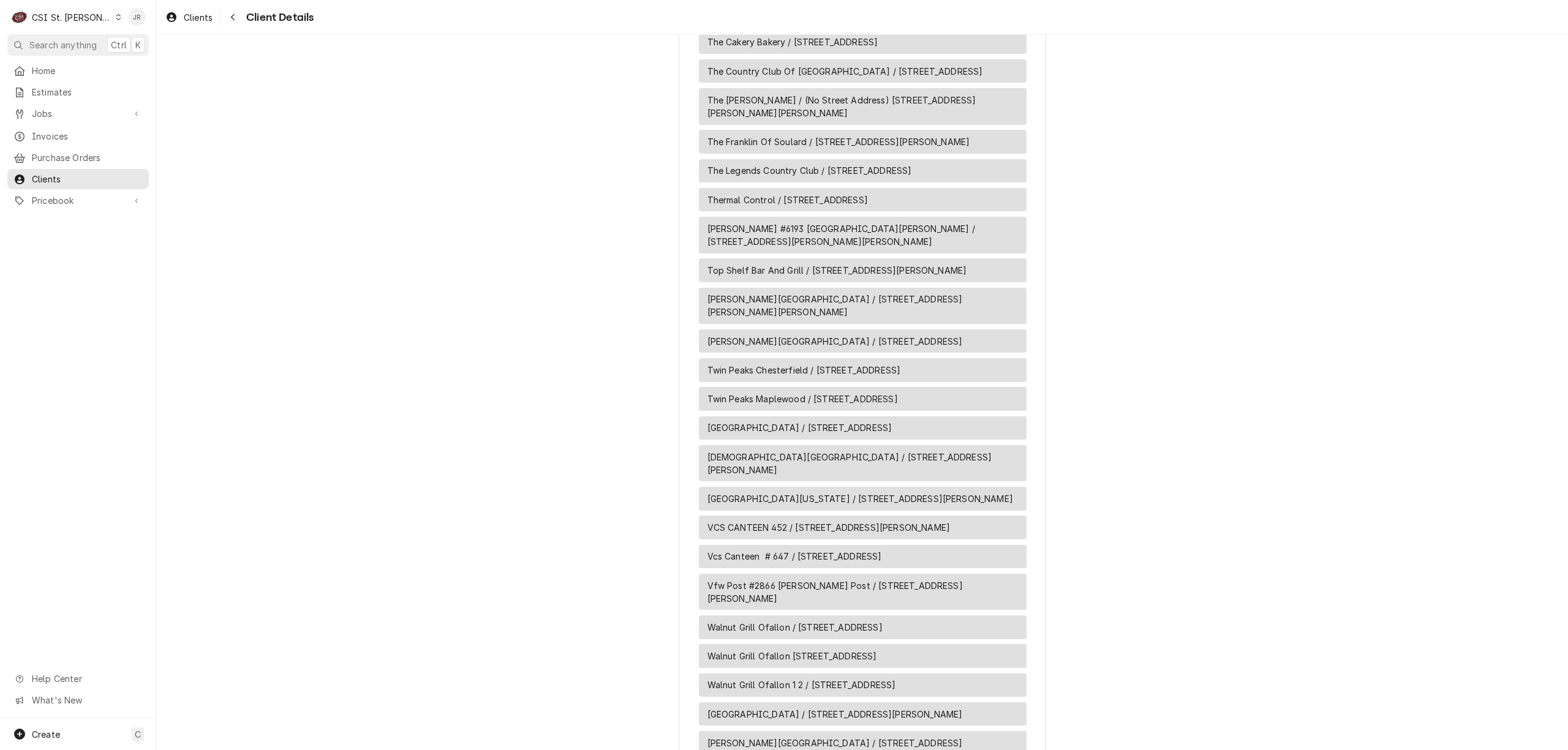
scroll to position [8888, 0]
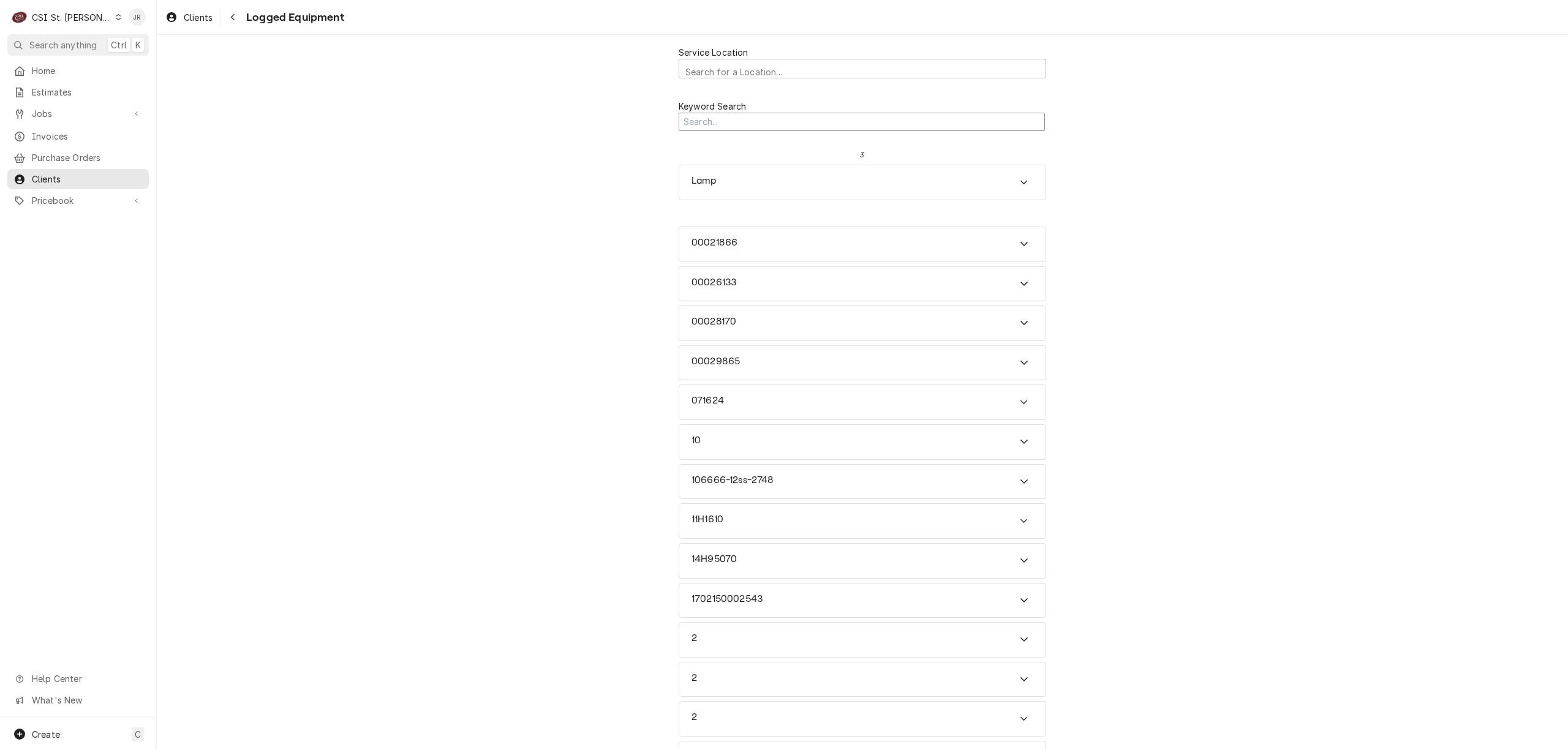
click at [750, 114] on input "Search Mechanism" at bounding box center [862, 122] width 366 height 19
click at [778, 116] on input "Search Mechanism" at bounding box center [862, 122] width 366 height 19
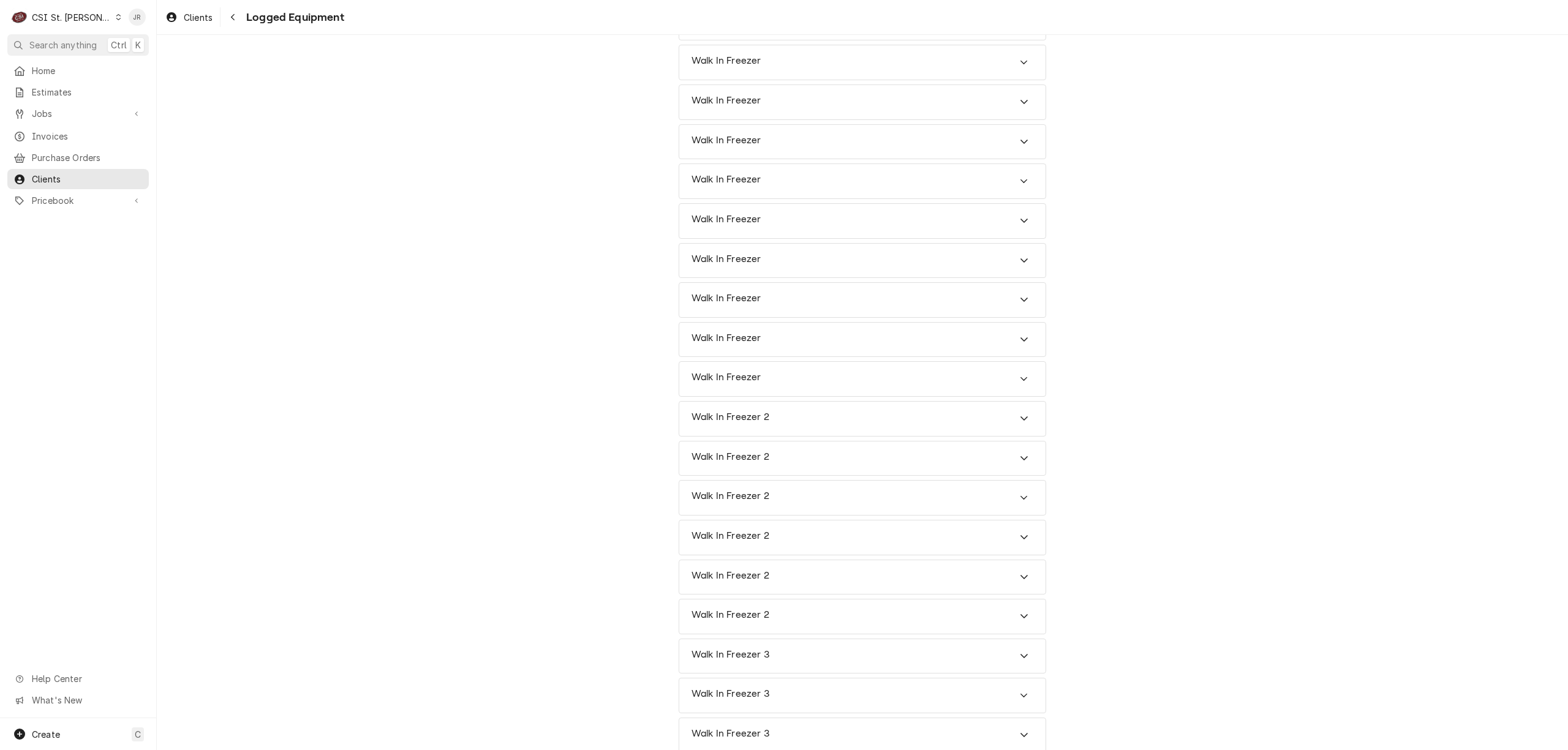
scroll to position [897, 0]
type input "freezer"
click at [1020, 464] on icon "Accordion Header" at bounding box center [1023, 462] width 7 height 4
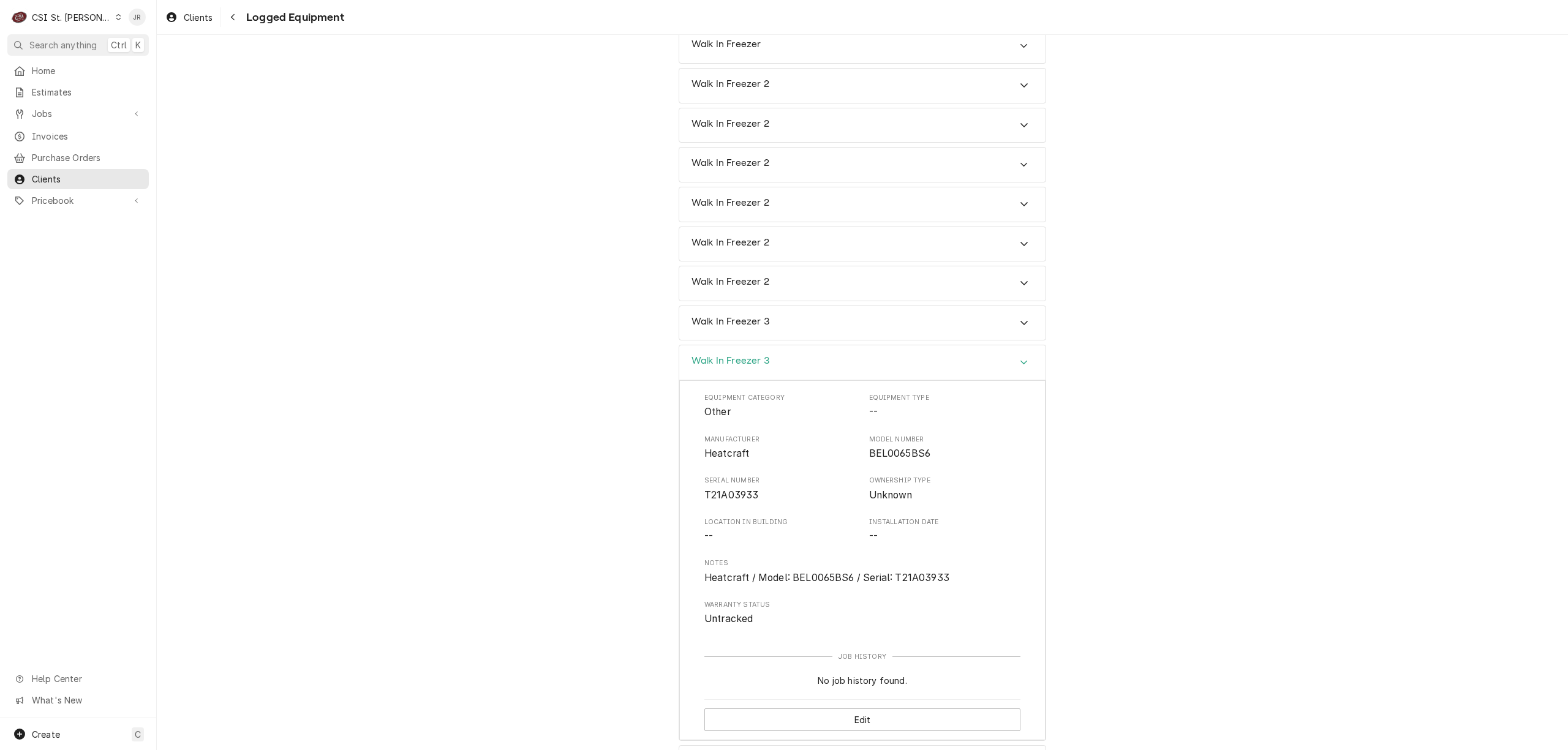
scroll to position [1142, 0]
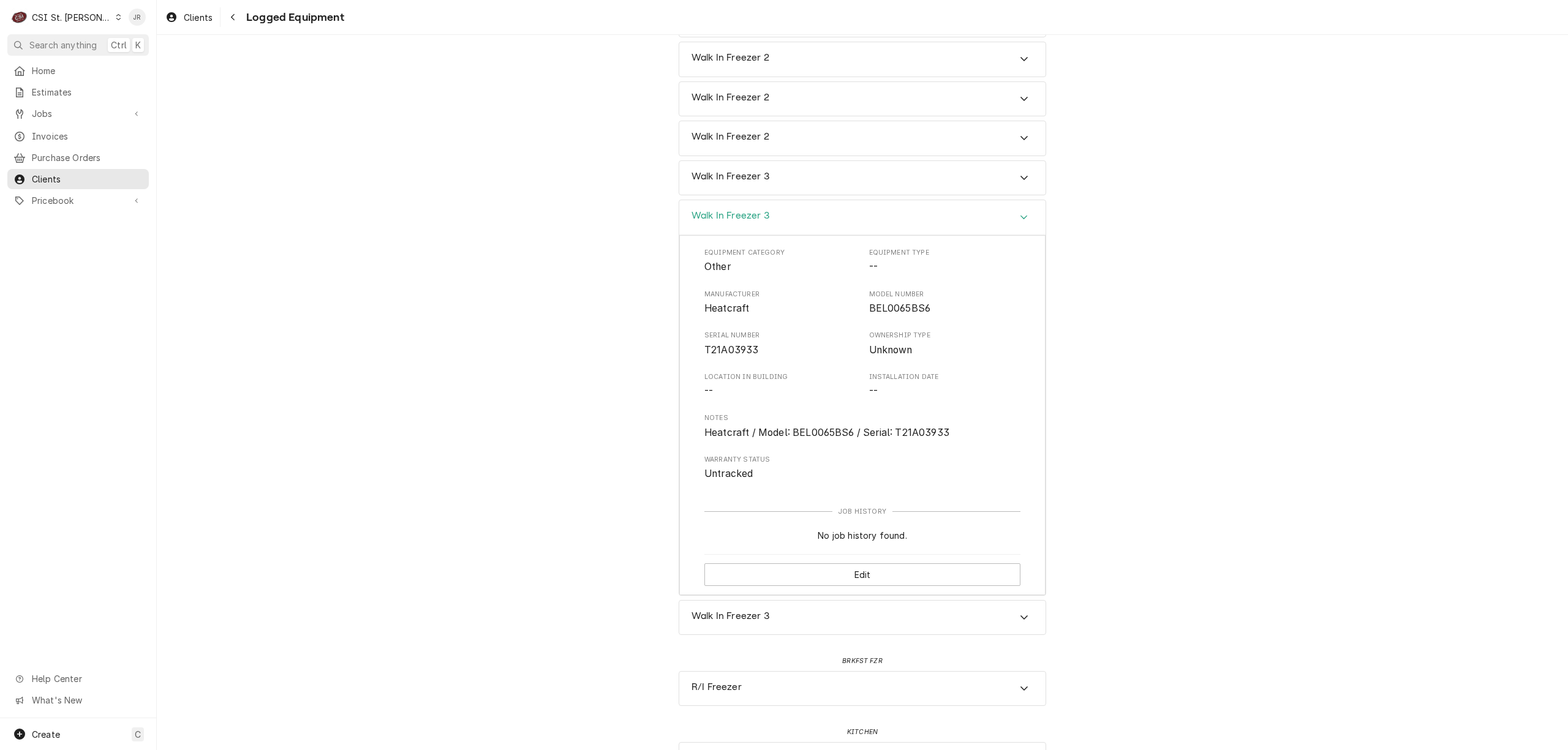
click at [997, 227] on div "Walk In Freezer 3" at bounding box center [862, 217] width 366 height 35
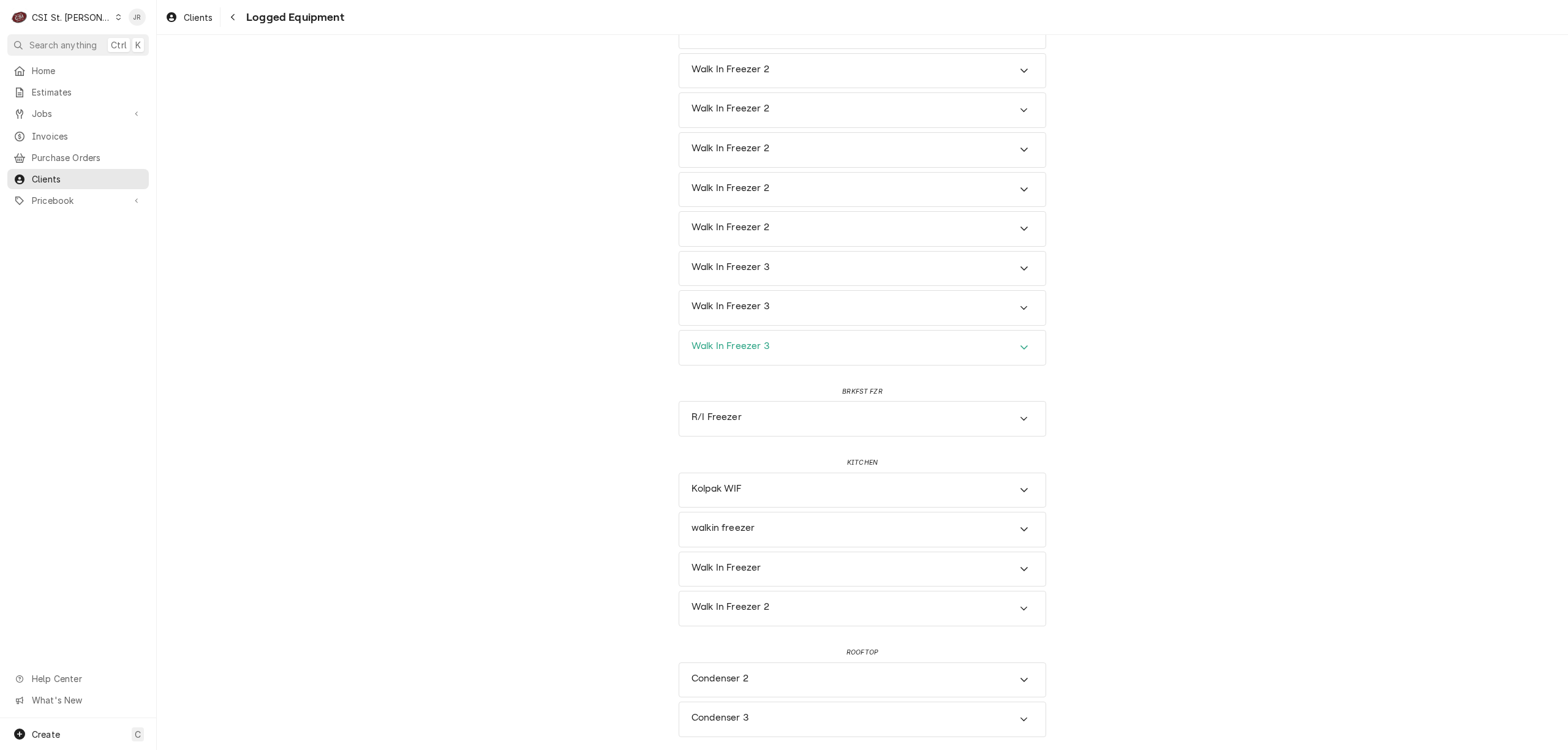
click at [1015, 346] on div "Accordion Header" at bounding box center [1023, 348] width 18 height 15
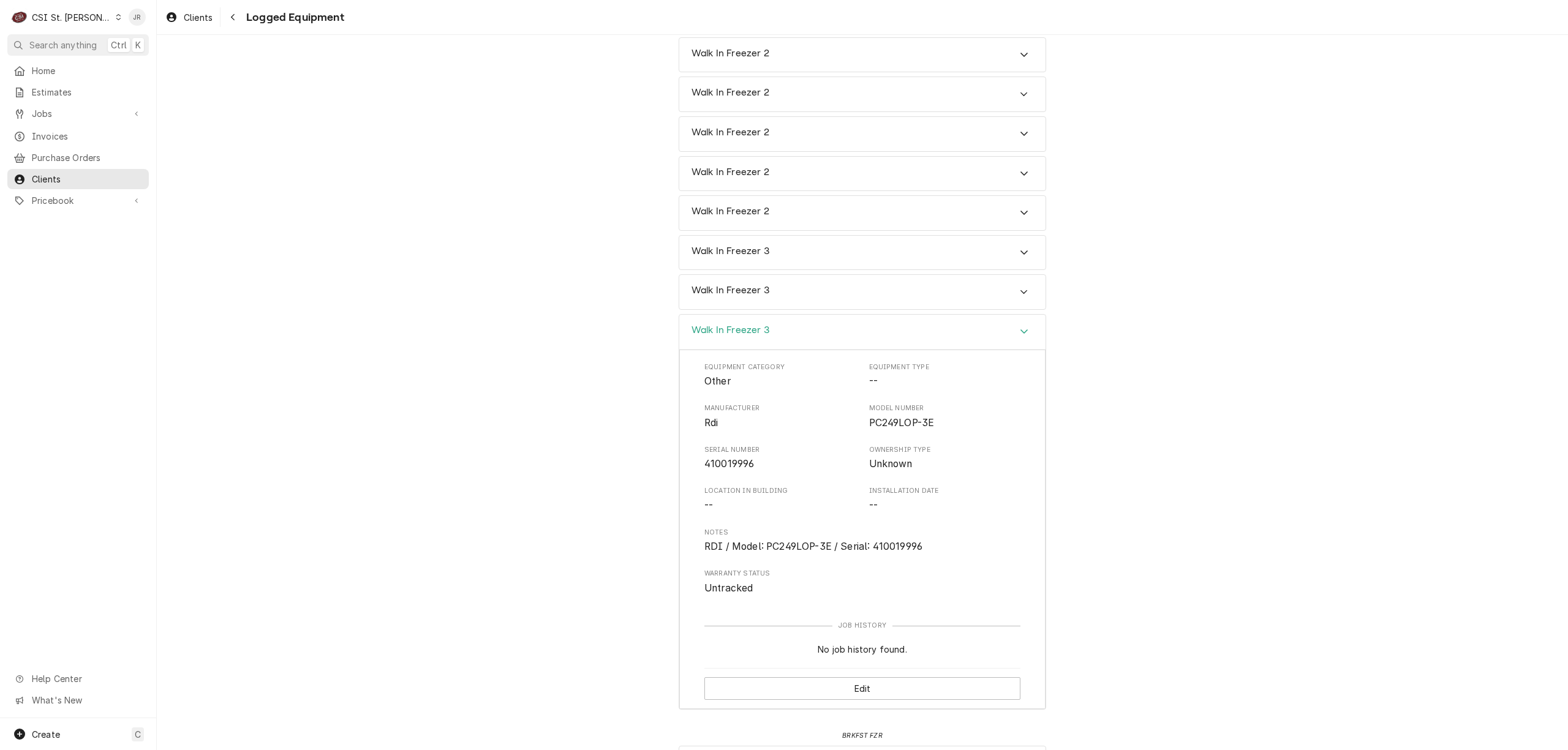
click at [1019, 336] on icon "Accordion Header" at bounding box center [1023, 331] width 9 height 9
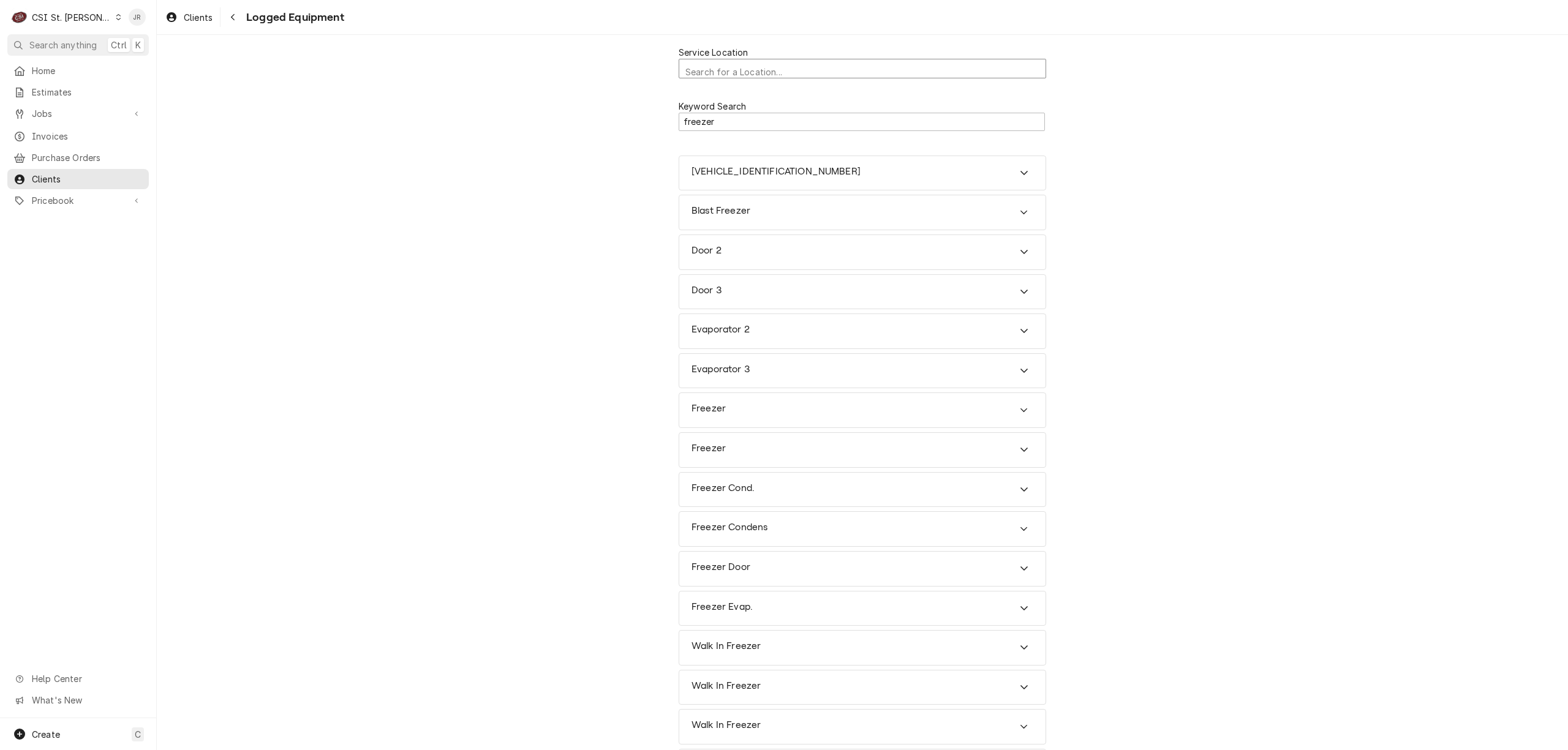
scroll to position [3, 0]
click at [834, 66] on div "Service Location" at bounding box center [862, 69] width 354 height 21
type input "4800"
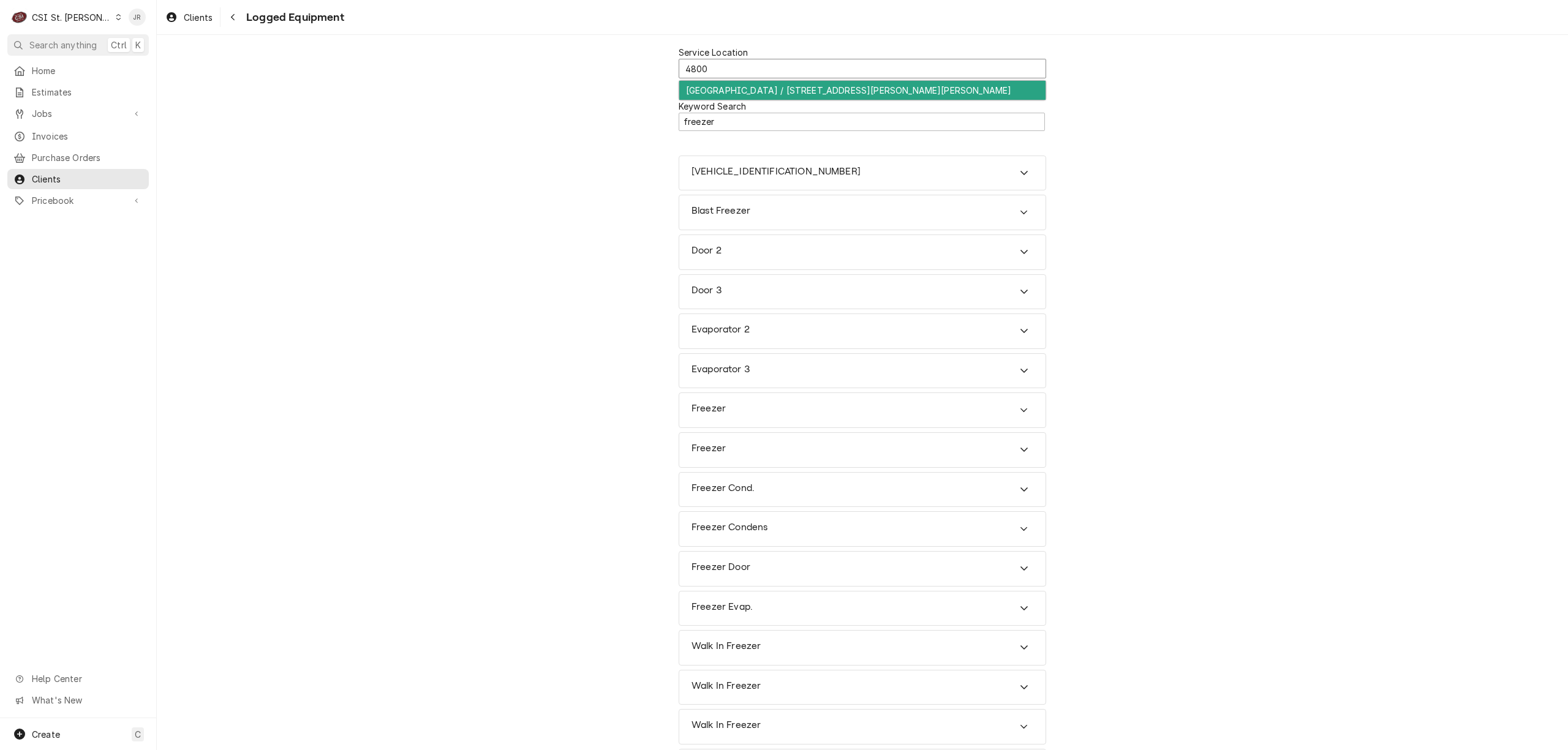
click at [863, 89] on div "[GEOGRAPHIC_DATA] / [STREET_ADDRESS][PERSON_NAME][PERSON_NAME]" at bounding box center [862, 90] width 366 height 19
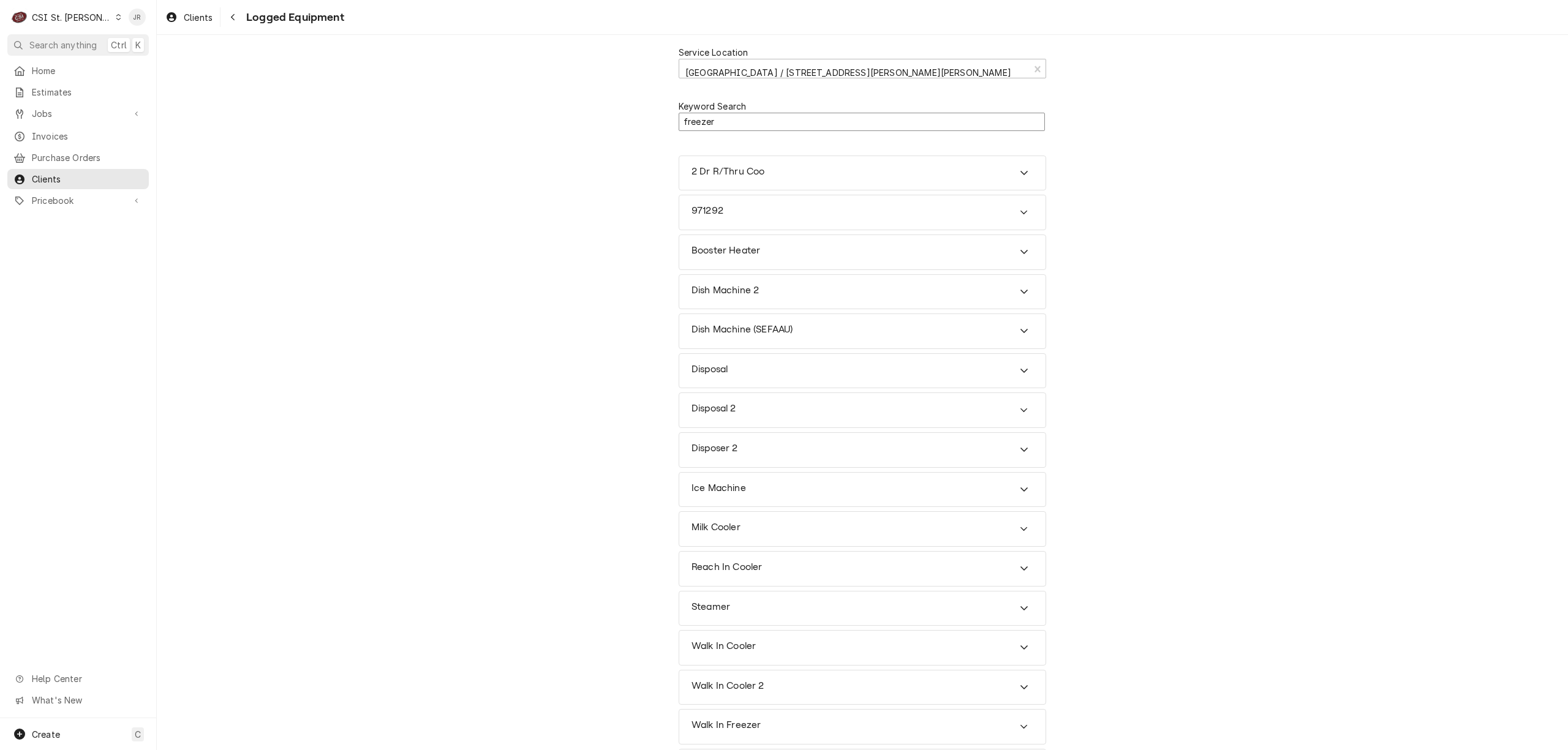
click at [812, 124] on input "freezer" at bounding box center [862, 122] width 366 height 19
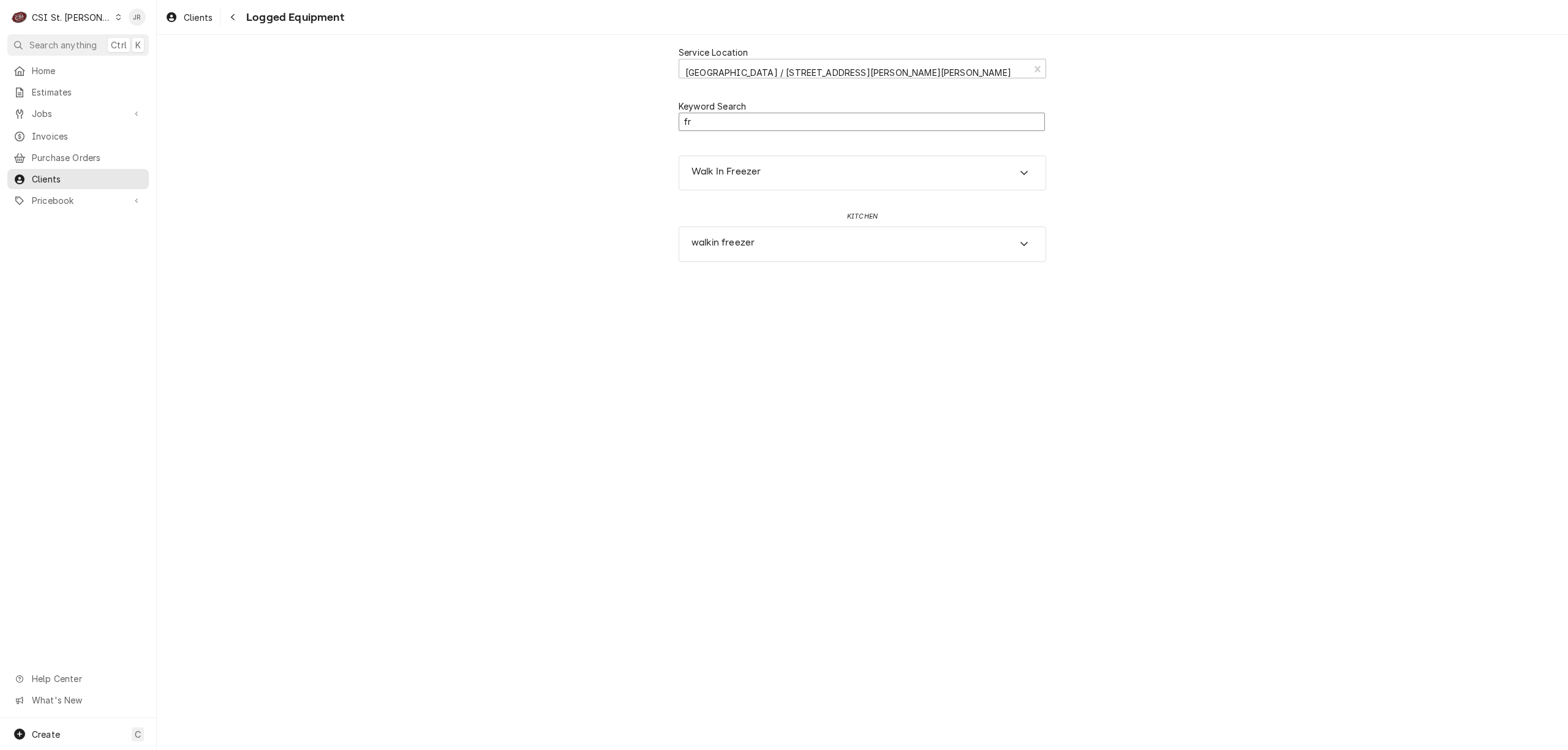
type input "f"
type input "W"
type input "fre"
click at [786, 174] on div "Walk In Freezer" at bounding box center [862, 173] width 366 height 35
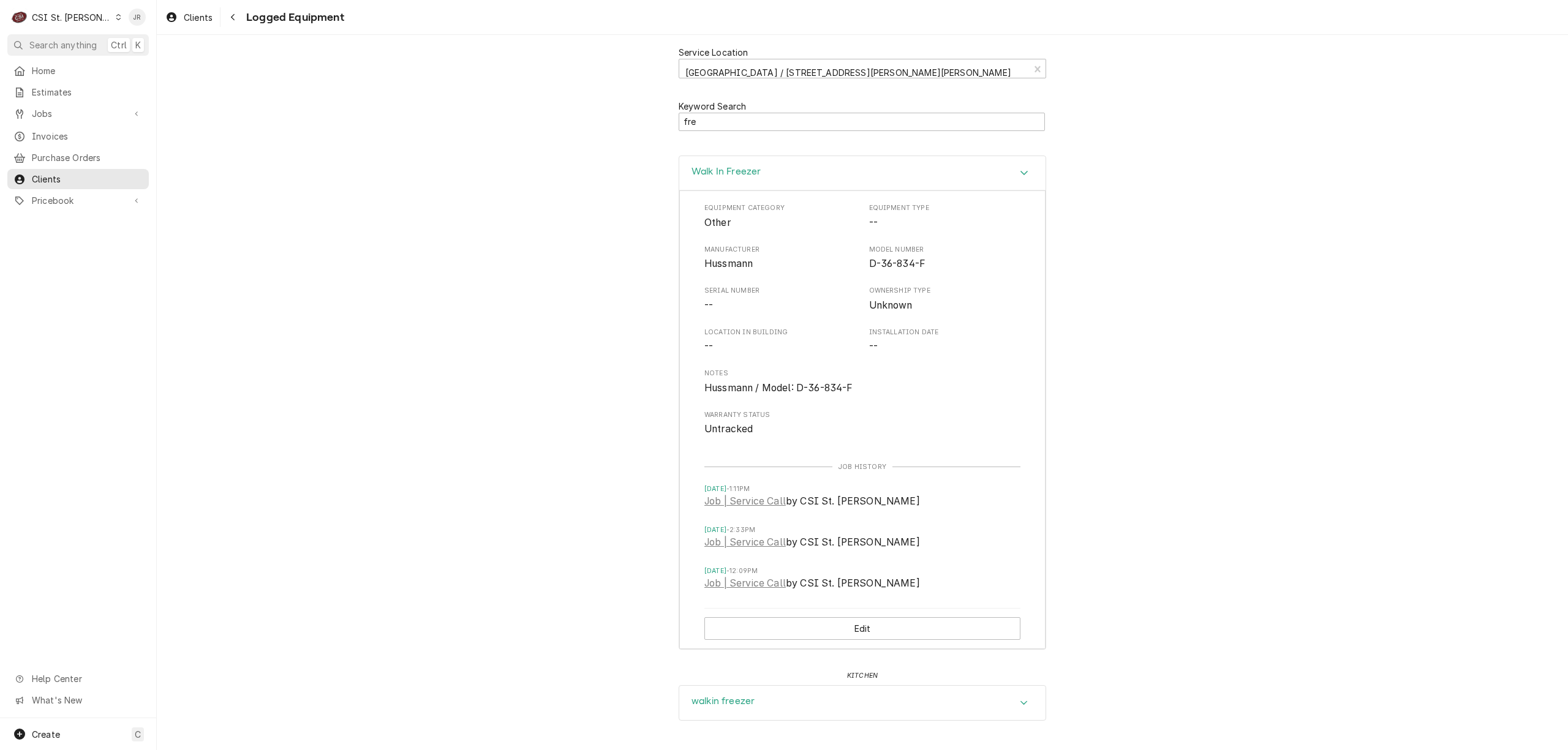
drag, startPoint x: 716, startPoint y: 688, endPoint x: 815, endPoint y: 685, distance: 99.0
click at [728, 689] on div "walkin freezer" at bounding box center [862, 703] width 366 height 35
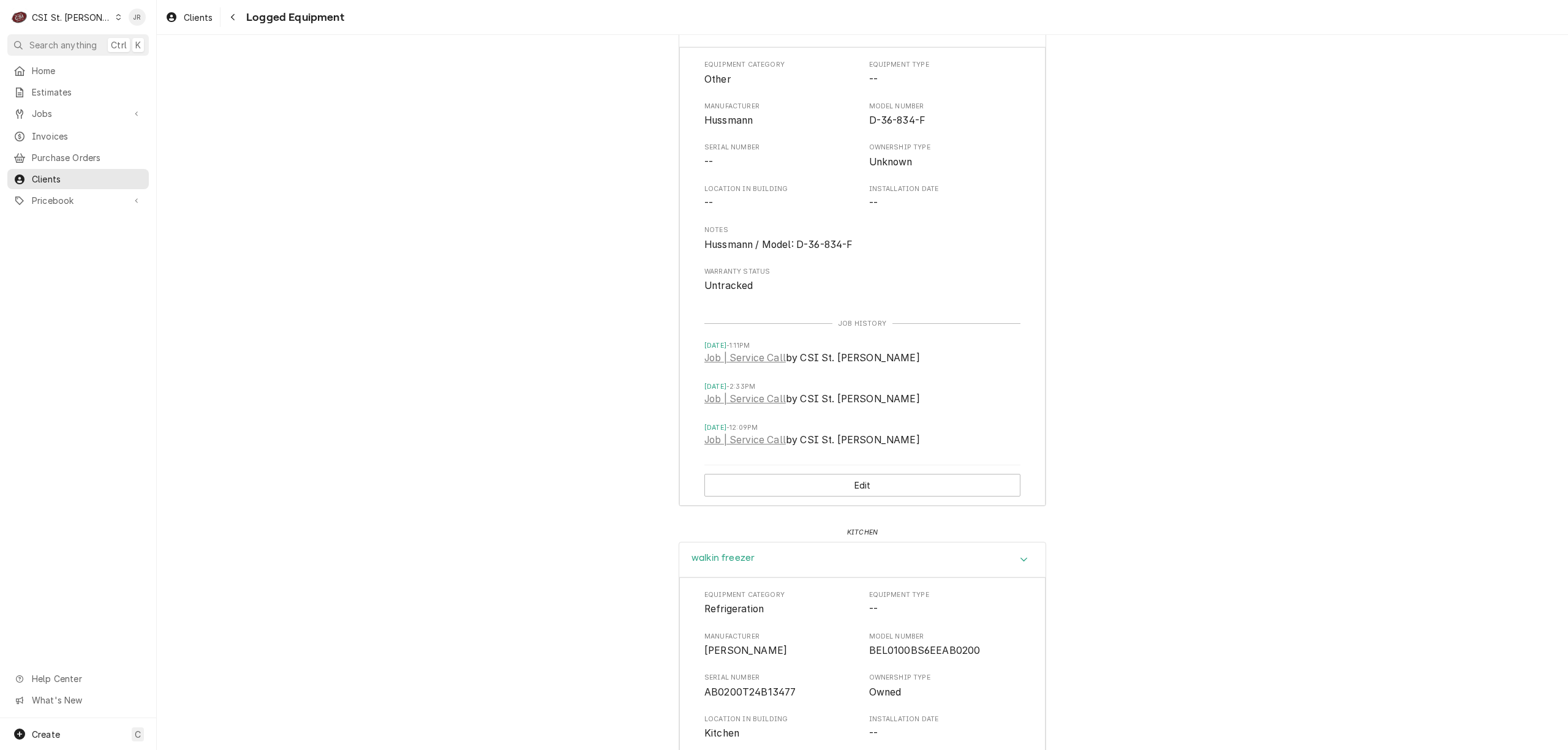
scroll to position [363, 0]
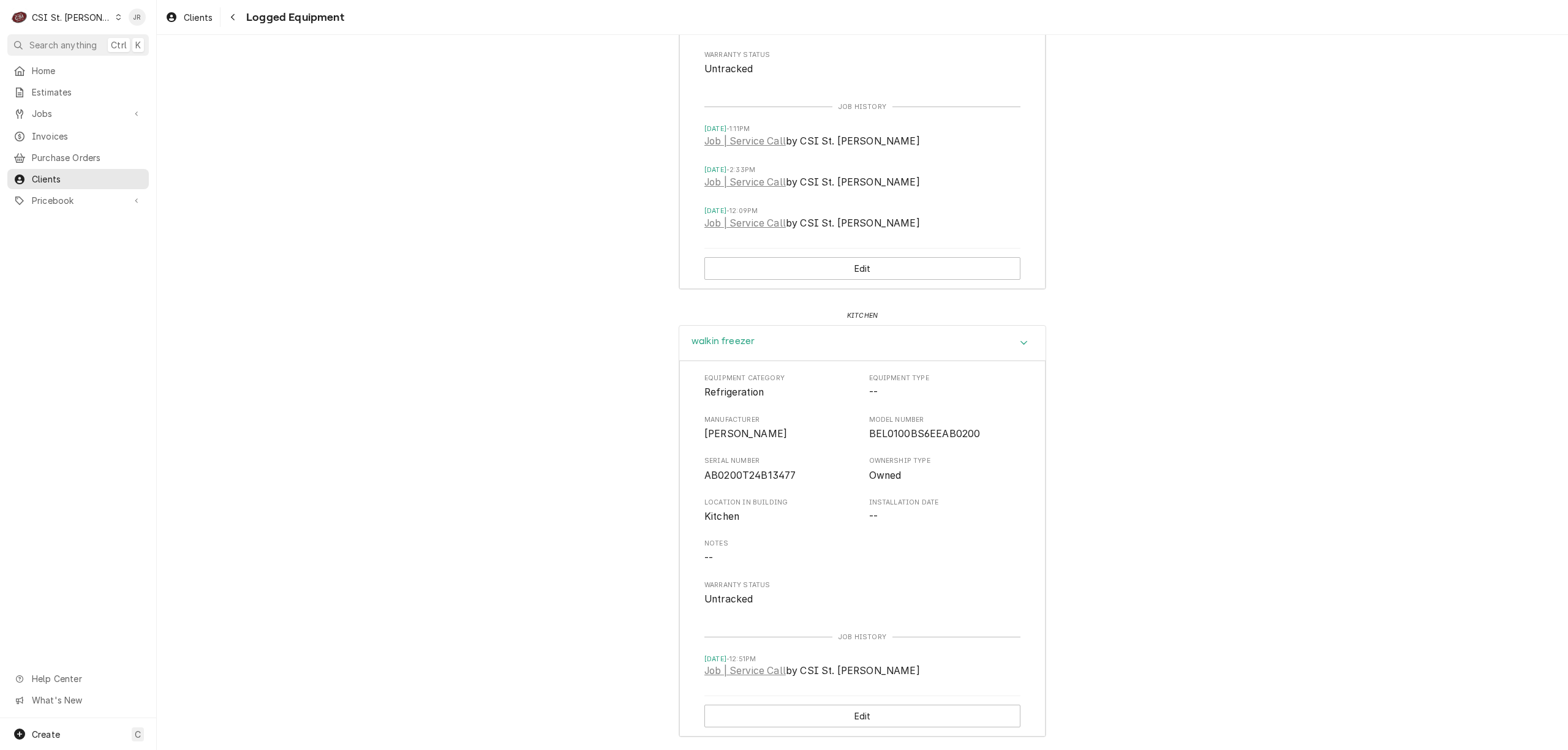
click at [760, 468] on span "AB0200T24B13477" at bounding box center [781, 475] width 152 height 15
click at [760, 470] on span "AB0200T24B13477" at bounding box center [750, 475] width 91 height 12
click at [771, 667] on link "Job | Service Call" at bounding box center [746, 671] width 82 height 15
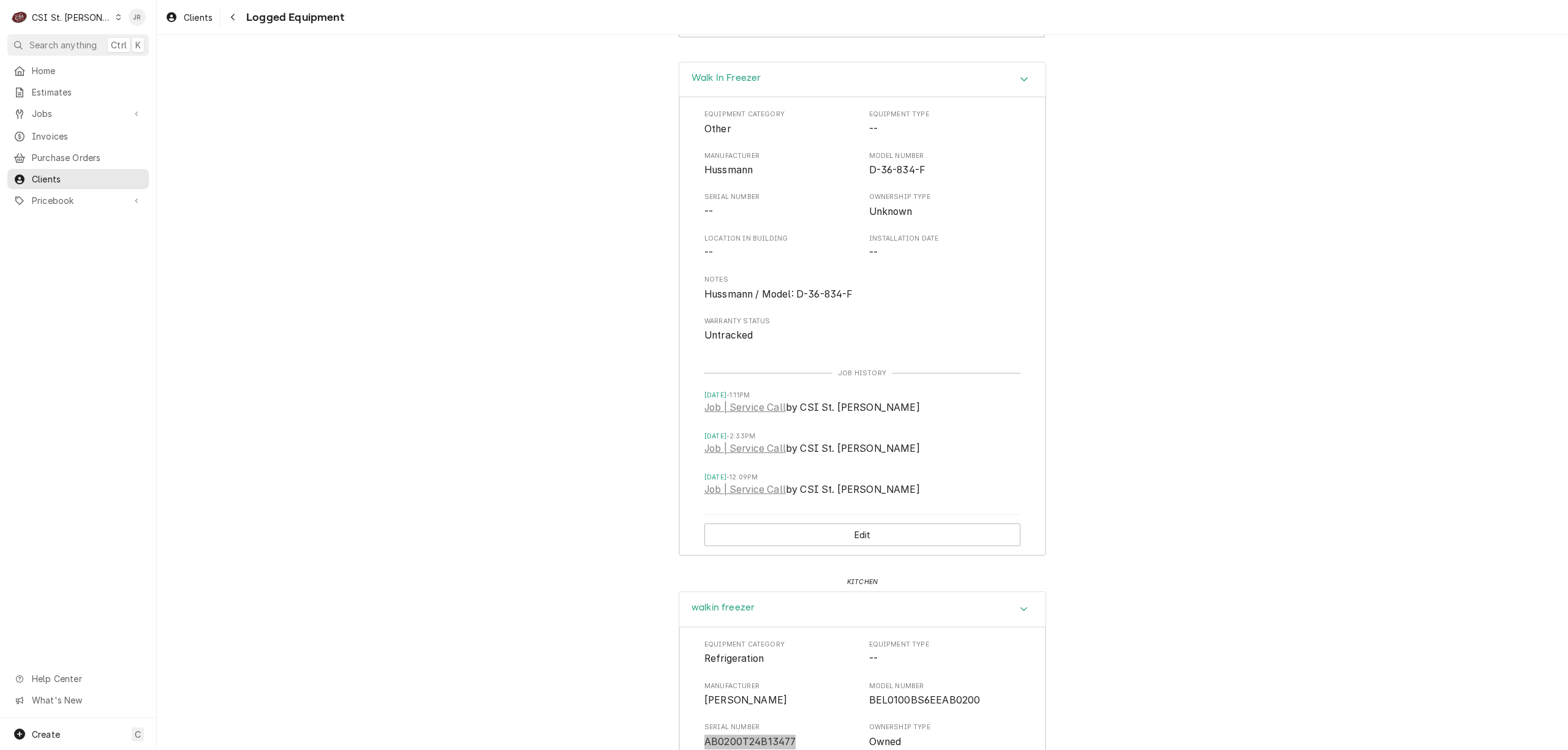
scroll to position [0, 0]
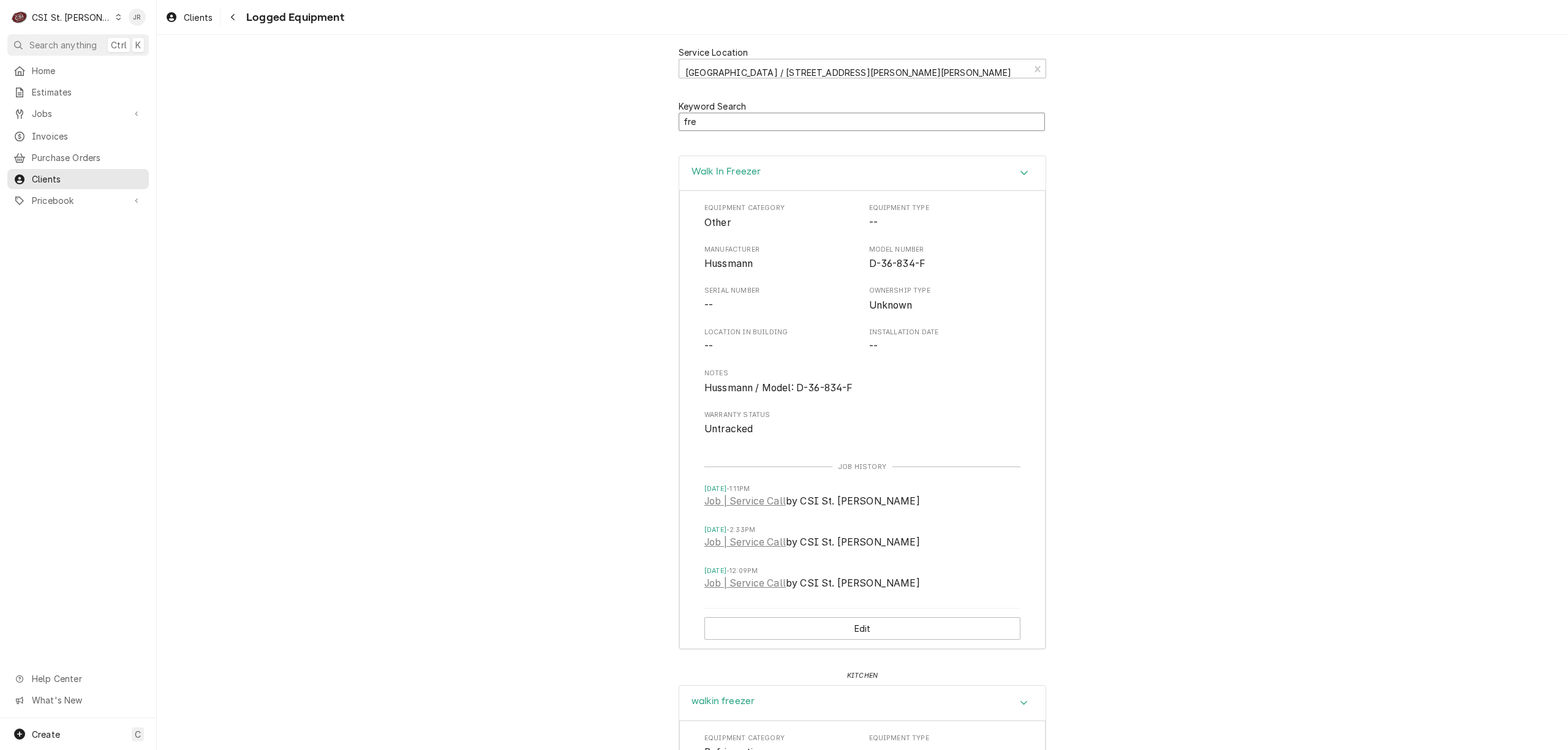
click at [706, 120] on input "fre" at bounding box center [862, 122] width 366 height 19
drag, startPoint x: 706, startPoint y: 120, endPoint x: 621, endPoint y: 121, distance: 85.0
click at [621, 121] on div "Keyword Search fre" at bounding box center [862, 115] width 1411 height 53
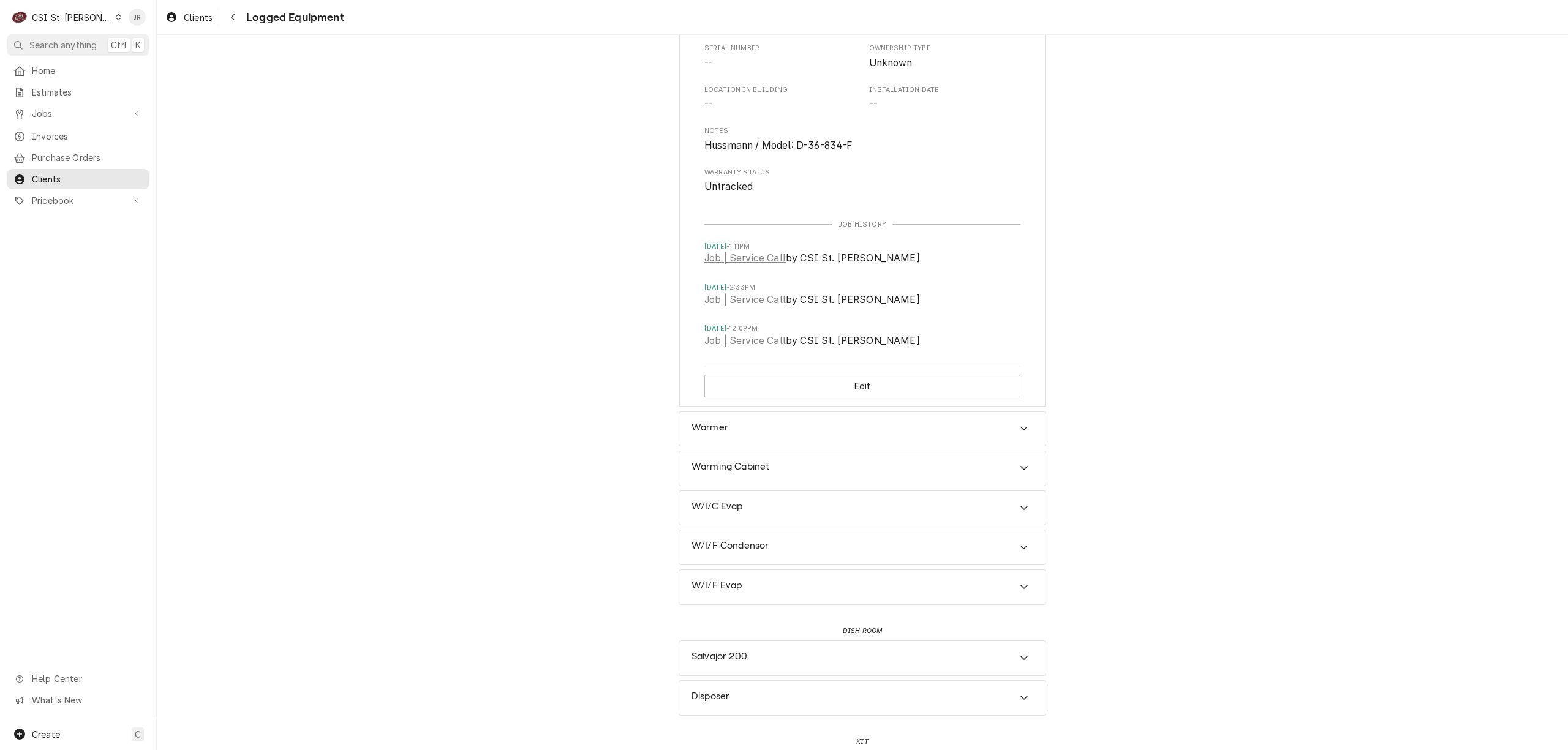
scroll to position [816, 0]
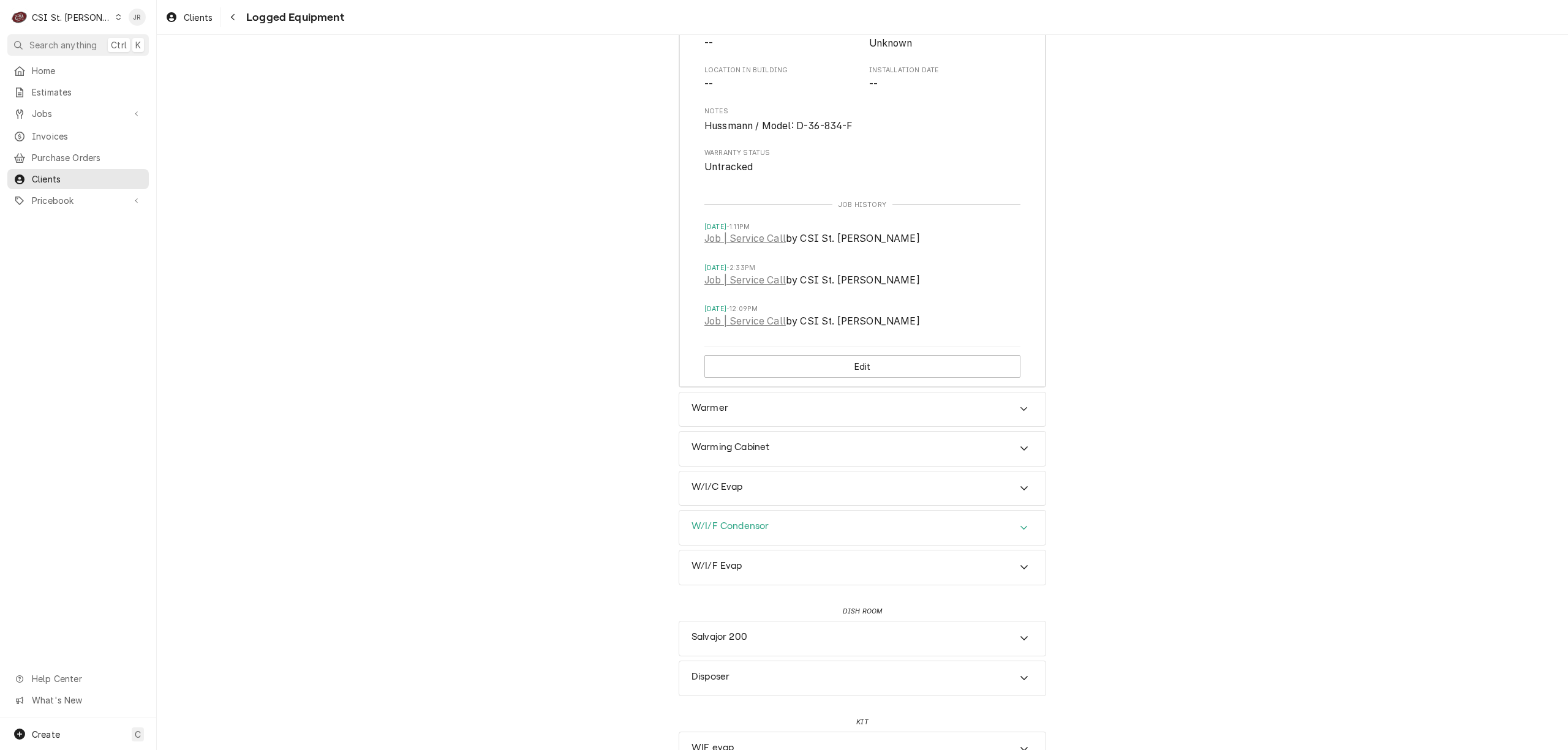
click at [777, 537] on div "W/I/F Condensor" at bounding box center [862, 528] width 366 height 35
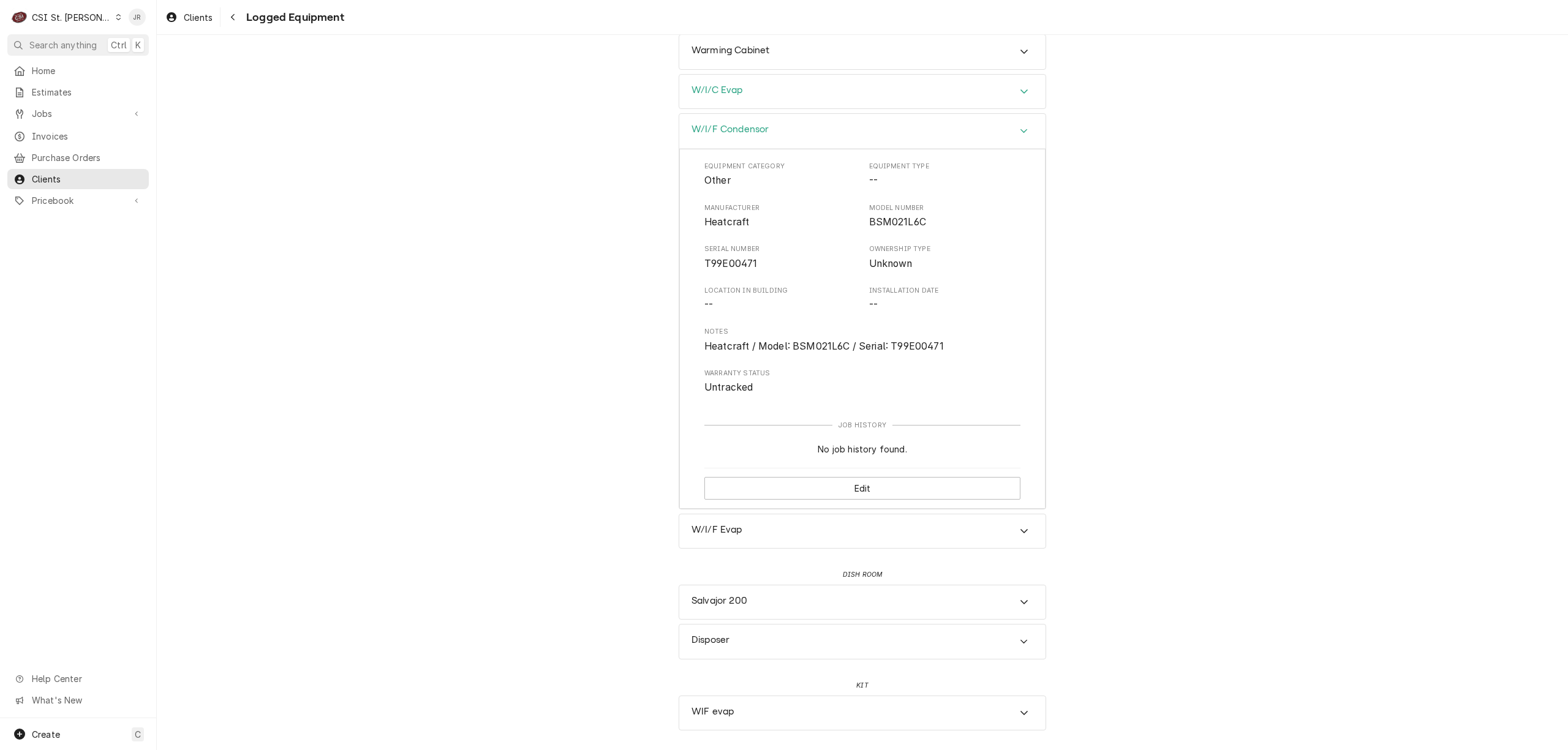
scroll to position [1225, 0]
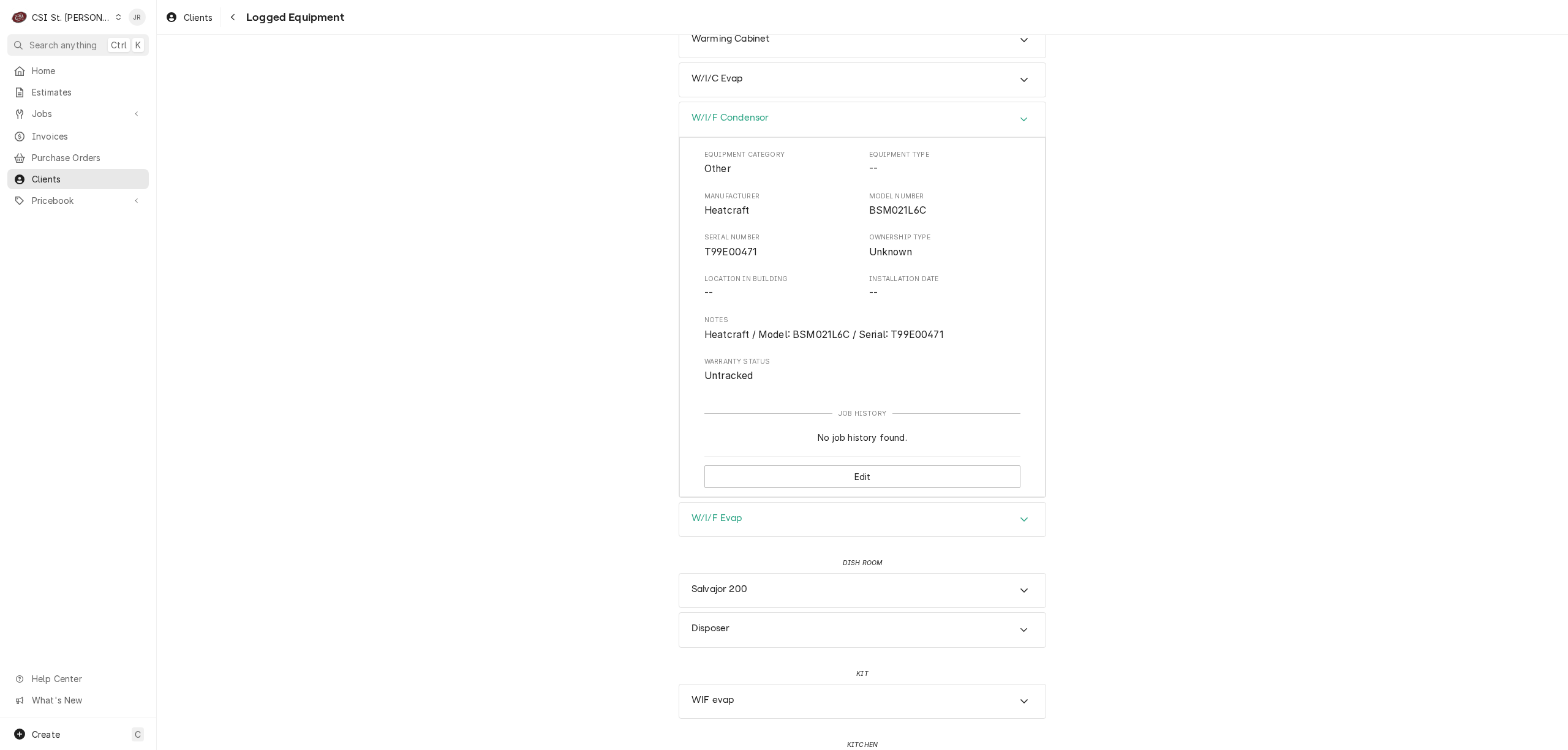
click at [727, 524] on h3 "W/I/F Evap" at bounding box center [717, 518] width 51 height 12
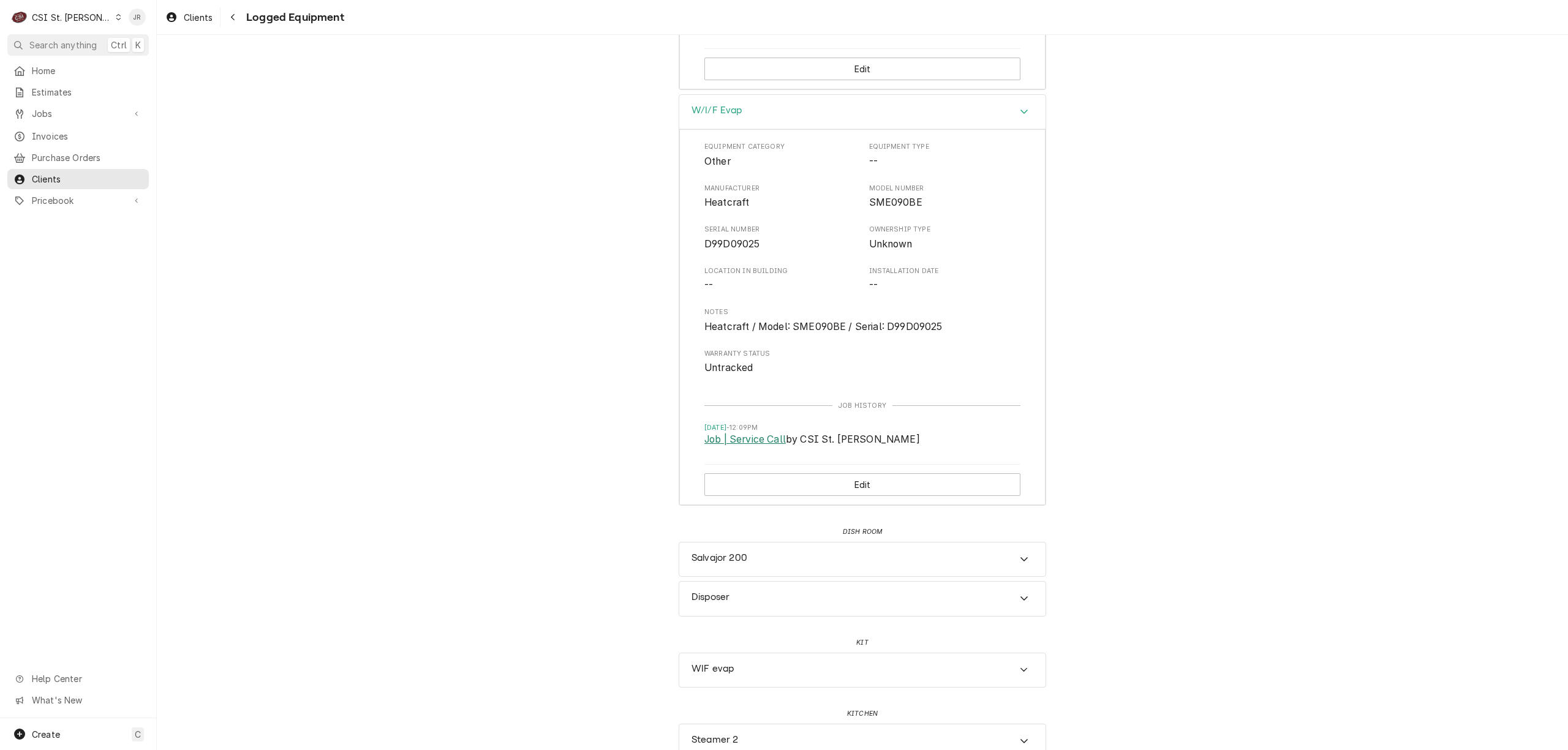
click at [727, 447] on link "Job | Service Call" at bounding box center [746, 439] width 82 height 15
click at [48, 129] on span "Invoices" at bounding box center [87, 136] width 111 height 13
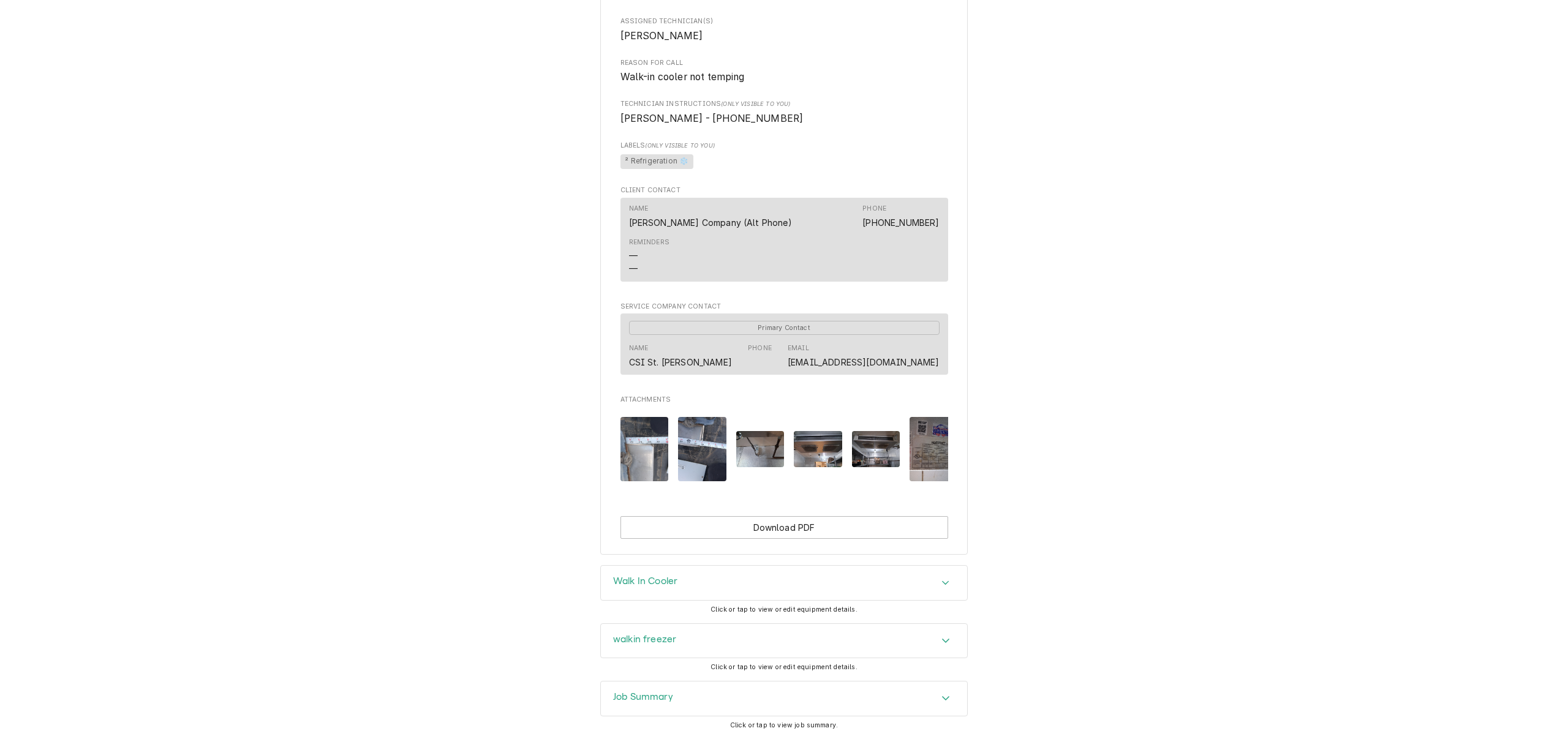
scroll to position [615, 0]
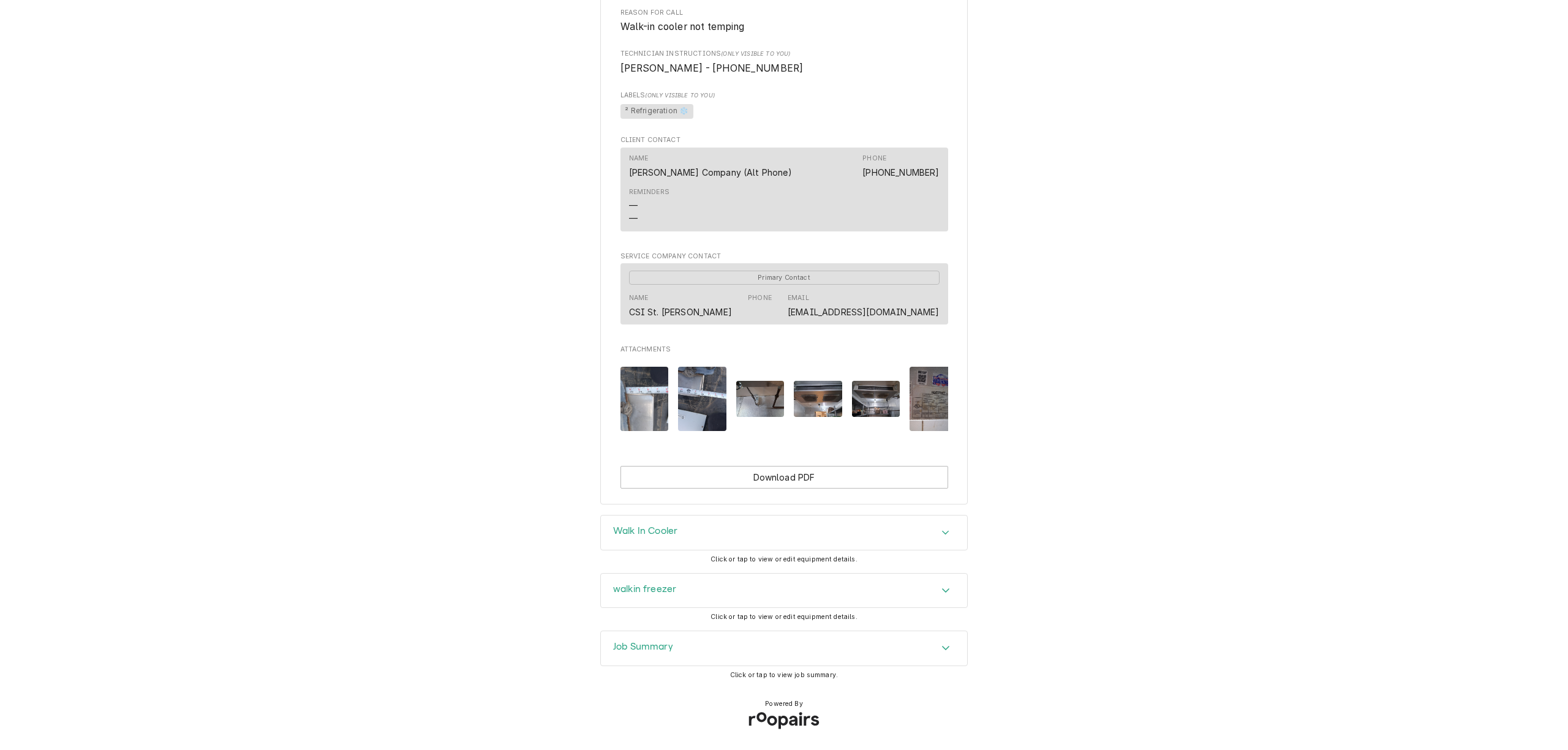
click at [649, 531] on h3 "Walk In Cooler" at bounding box center [645, 531] width 64 height 12
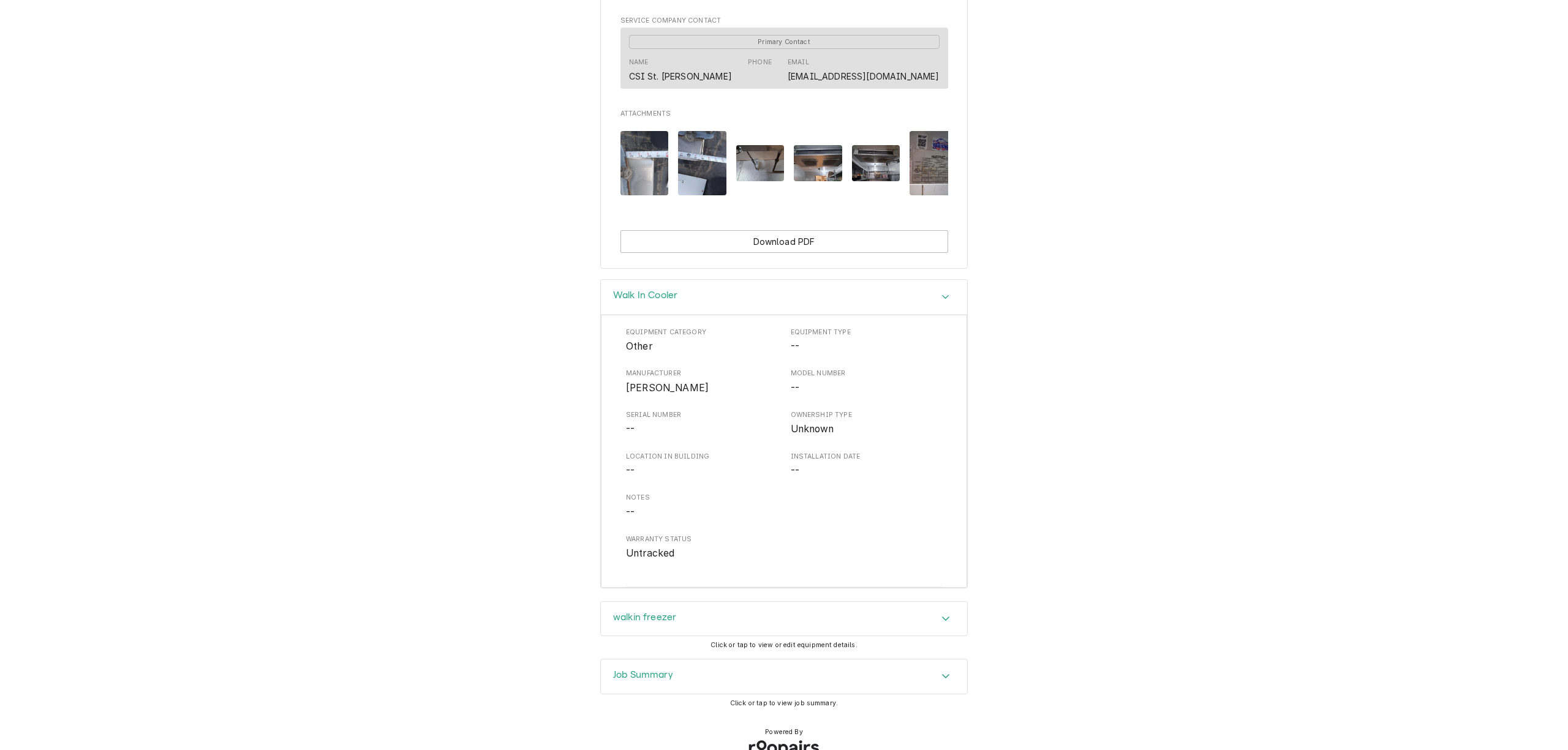
scroll to position [880, 0]
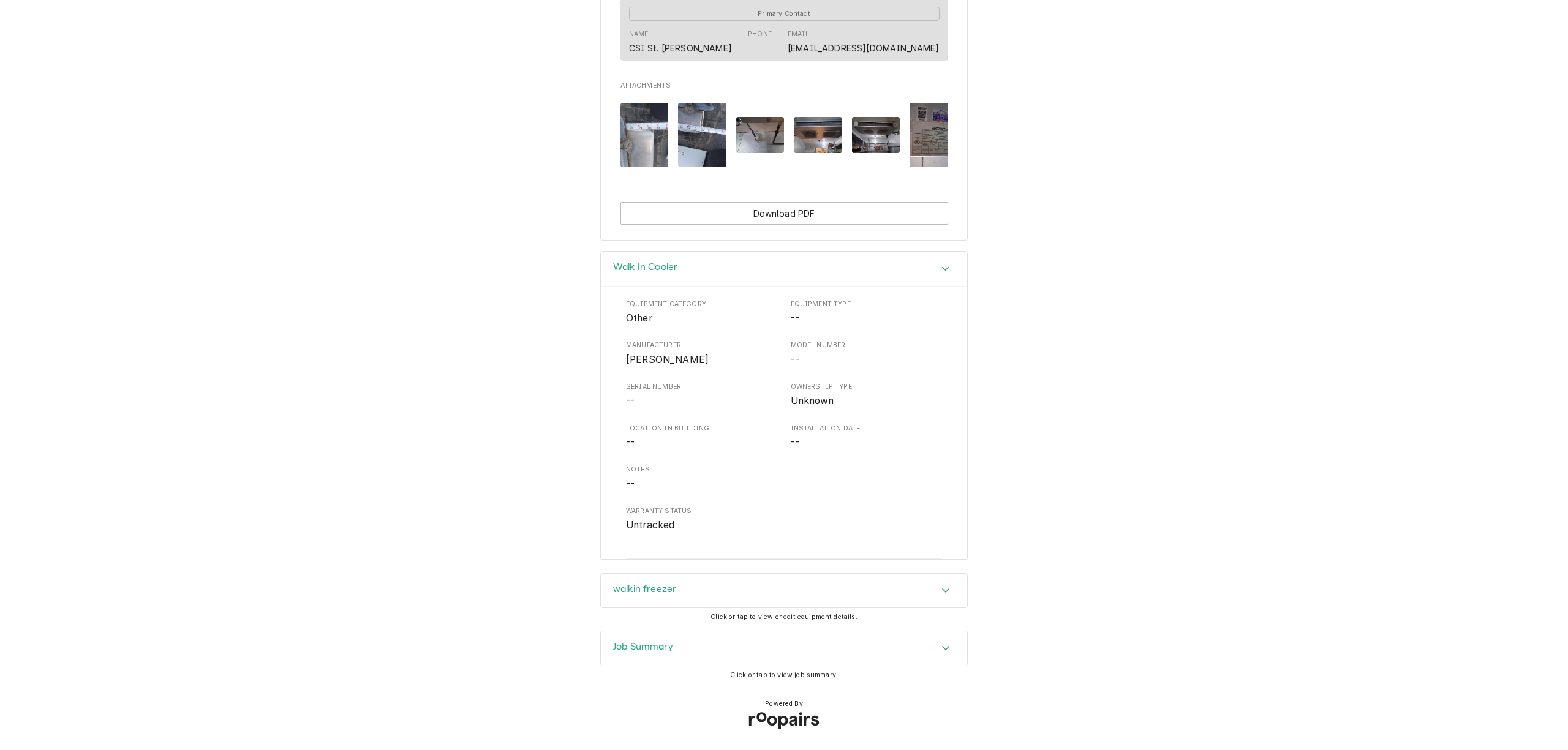
drag, startPoint x: 701, startPoint y: 654, endPoint x: 928, endPoint y: 478, distance: 287.2
click at [702, 653] on div "Job Summary" at bounding box center [784, 649] width 366 height 35
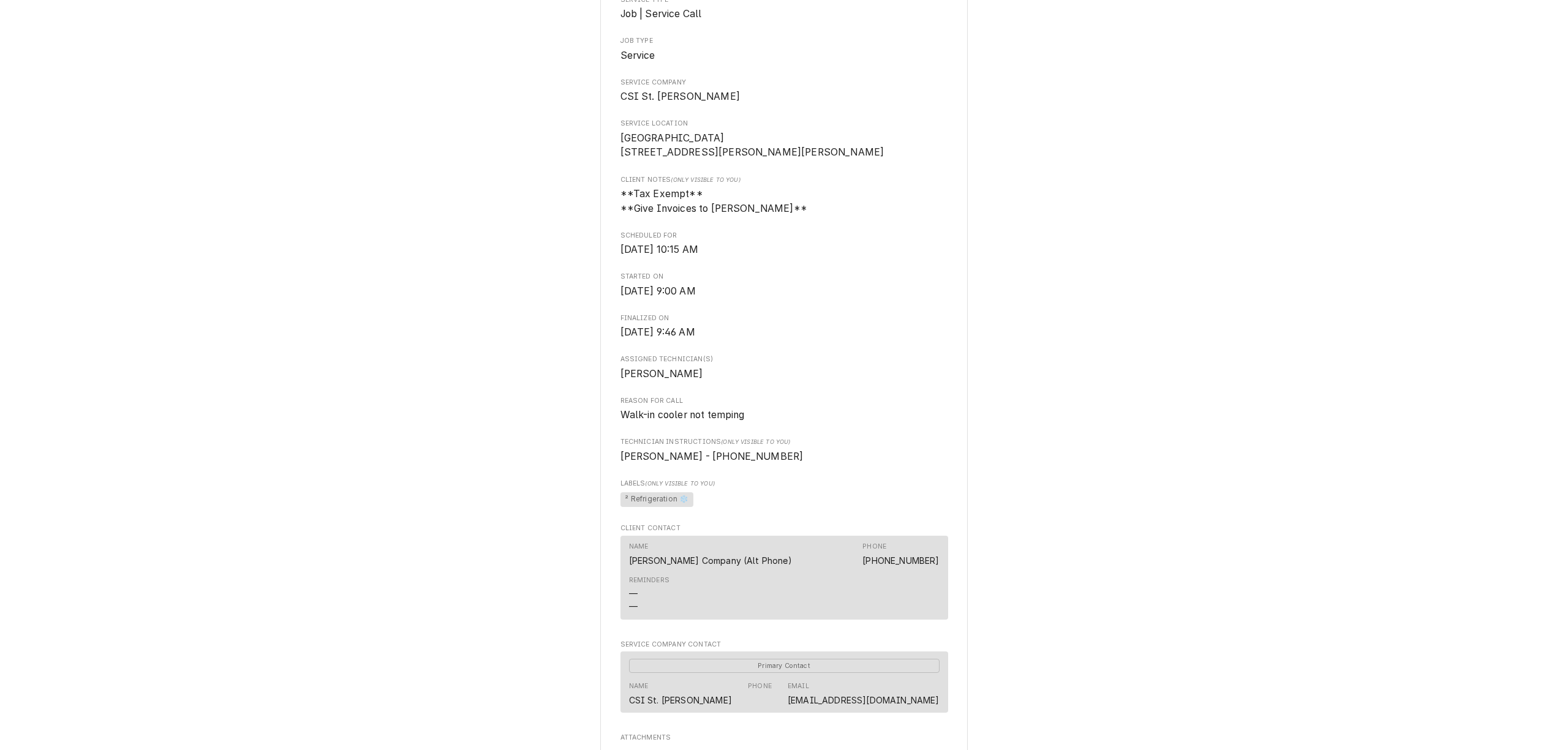
scroll to position [0, 0]
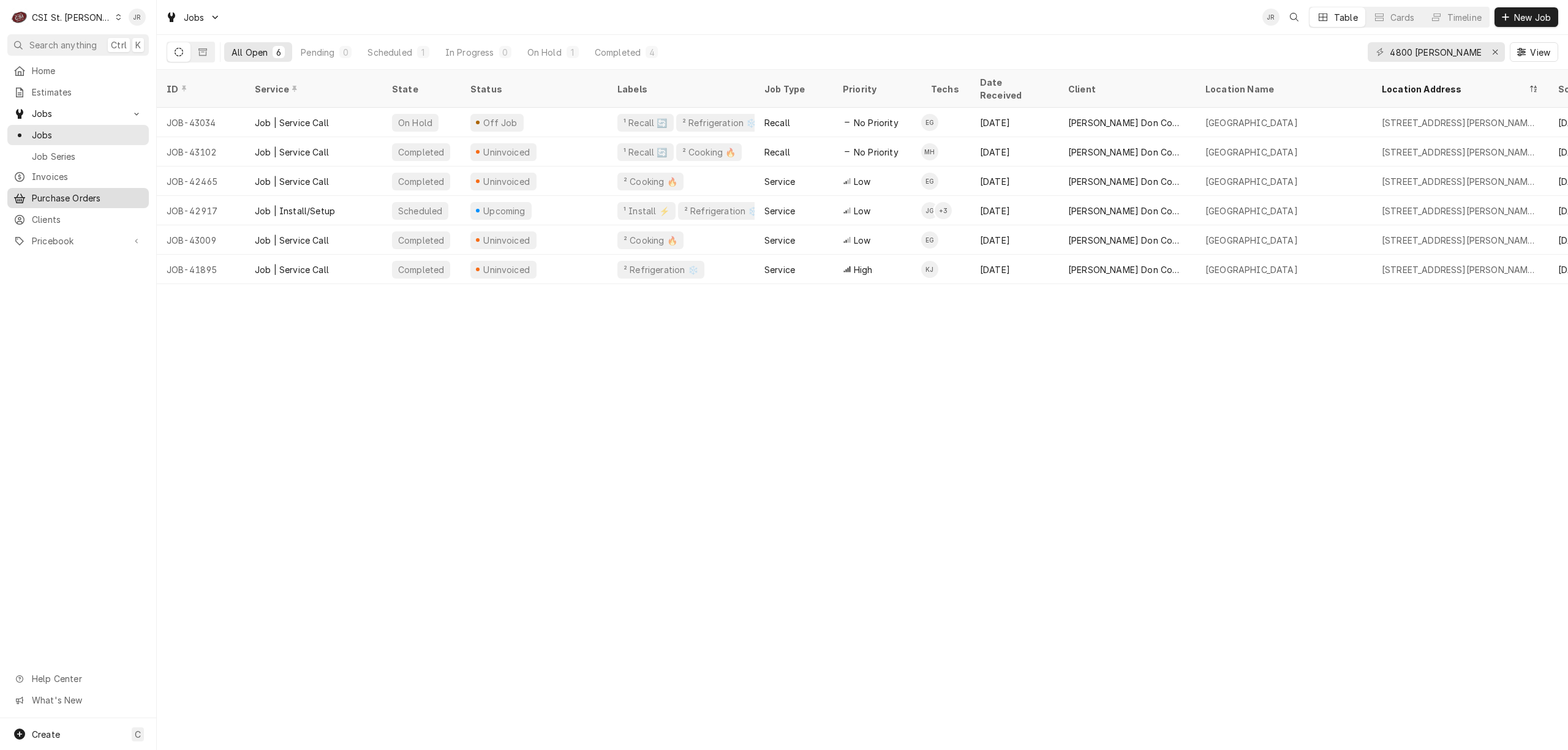
click at [53, 197] on span "Purchase Orders" at bounding box center [87, 198] width 111 height 13
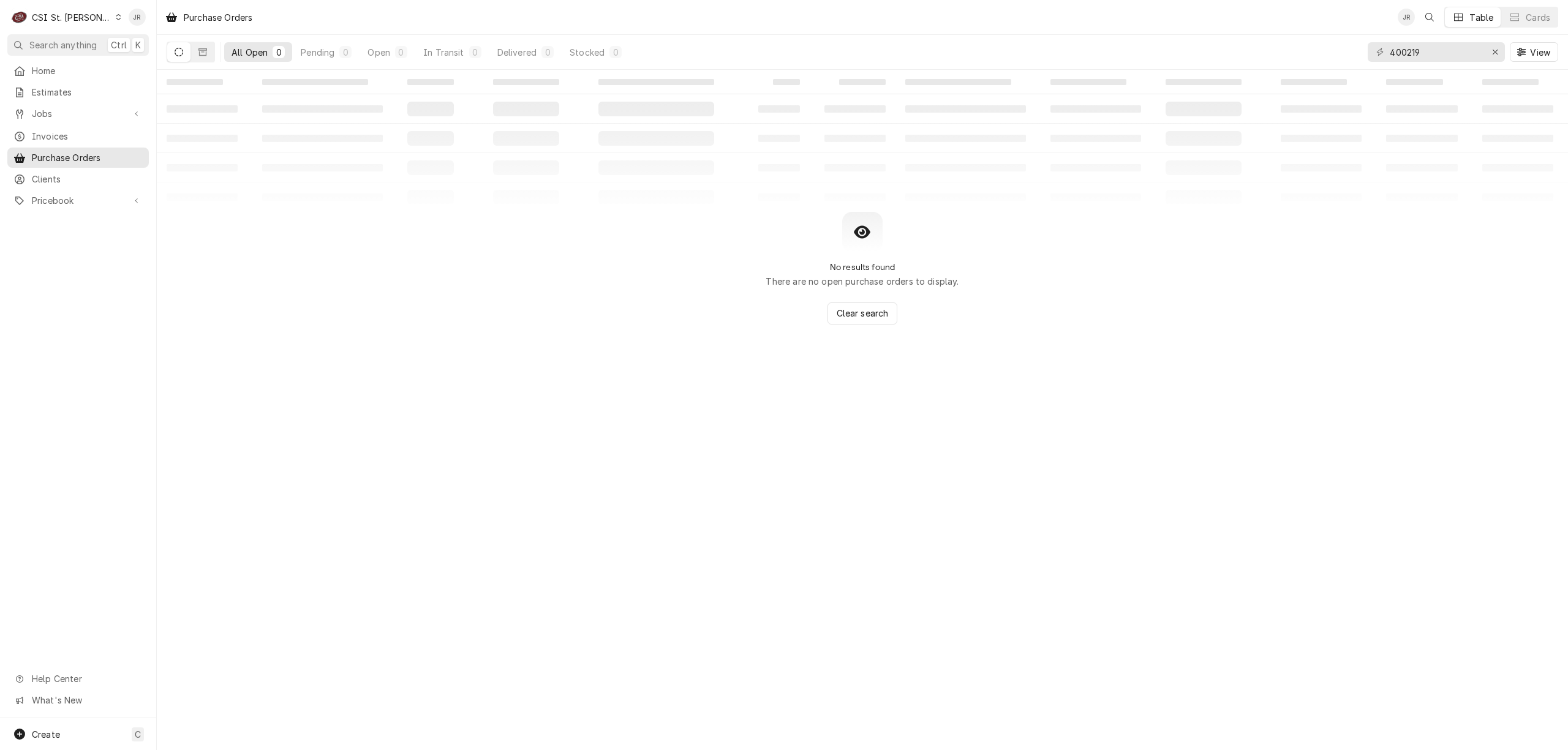
type input "400219"
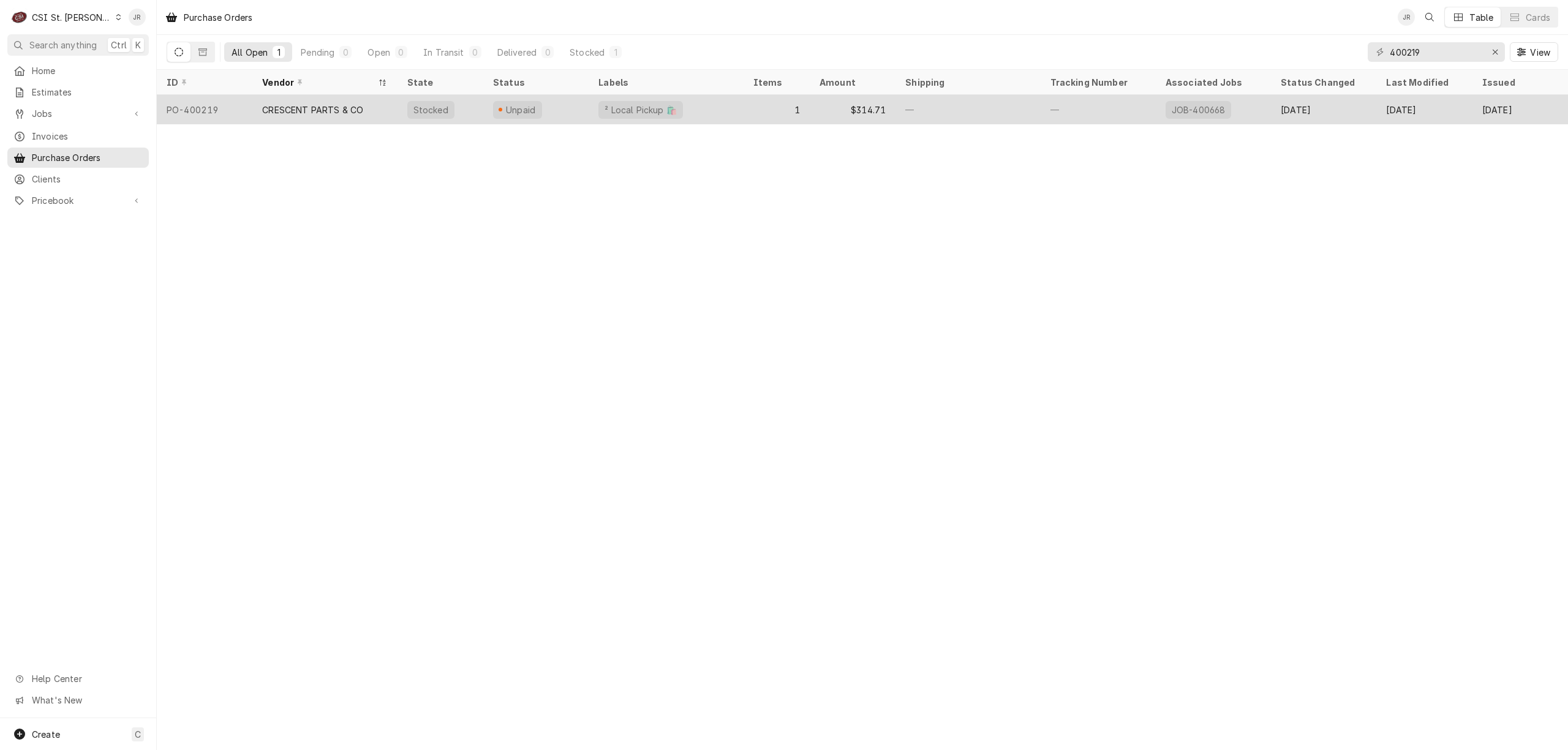
click at [391, 106] on div "CRESCENT PARTS & CO" at bounding box center [325, 109] width 144 height 29
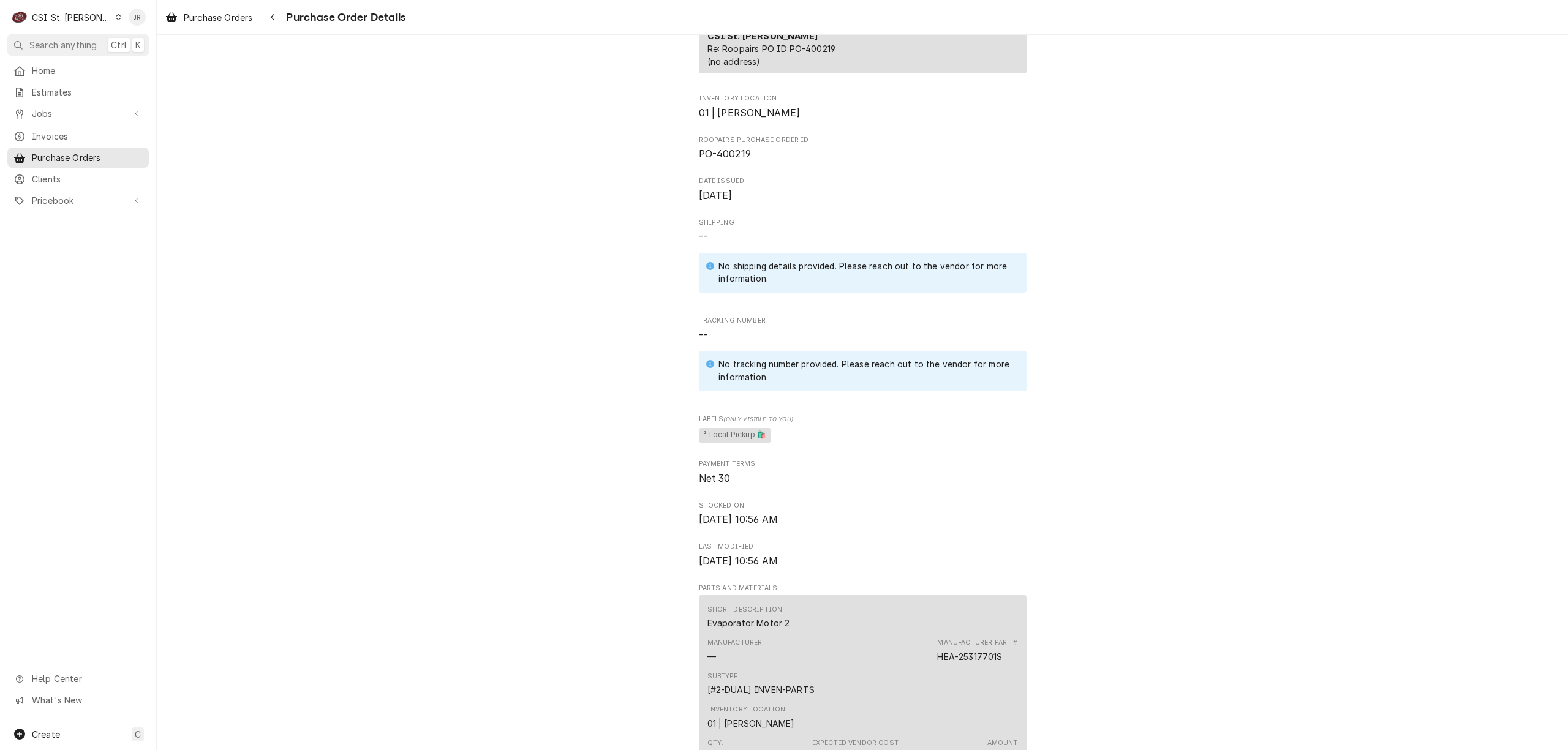
scroll to position [713, 0]
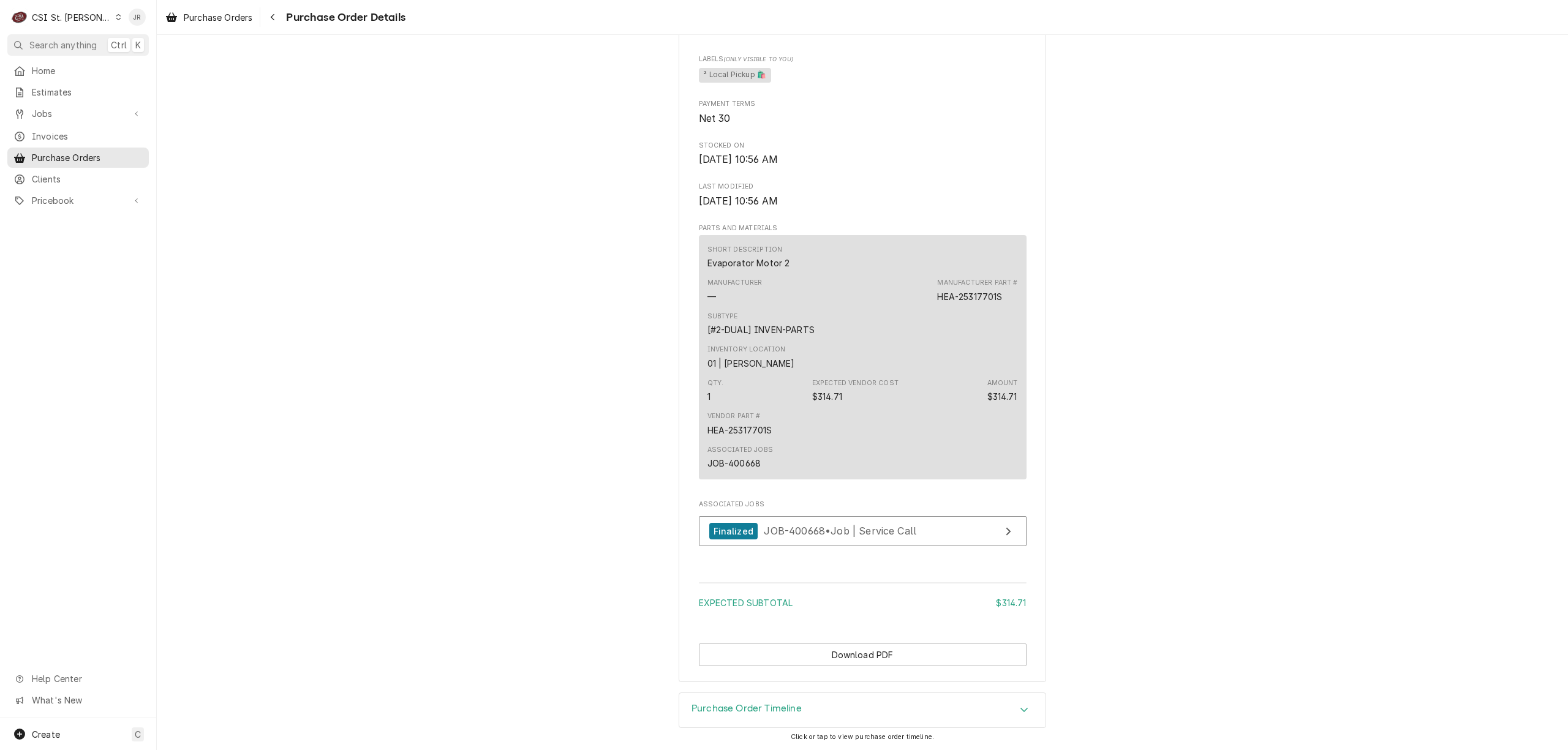
click at [741, 463] on div "JOB-400668" at bounding box center [734, 463] width 54 height 13
copy div "400668"
click at [888, 531] on span "JOB-400668 • Job | Service Call" at bounding box center [840, 531] width 152 height 13
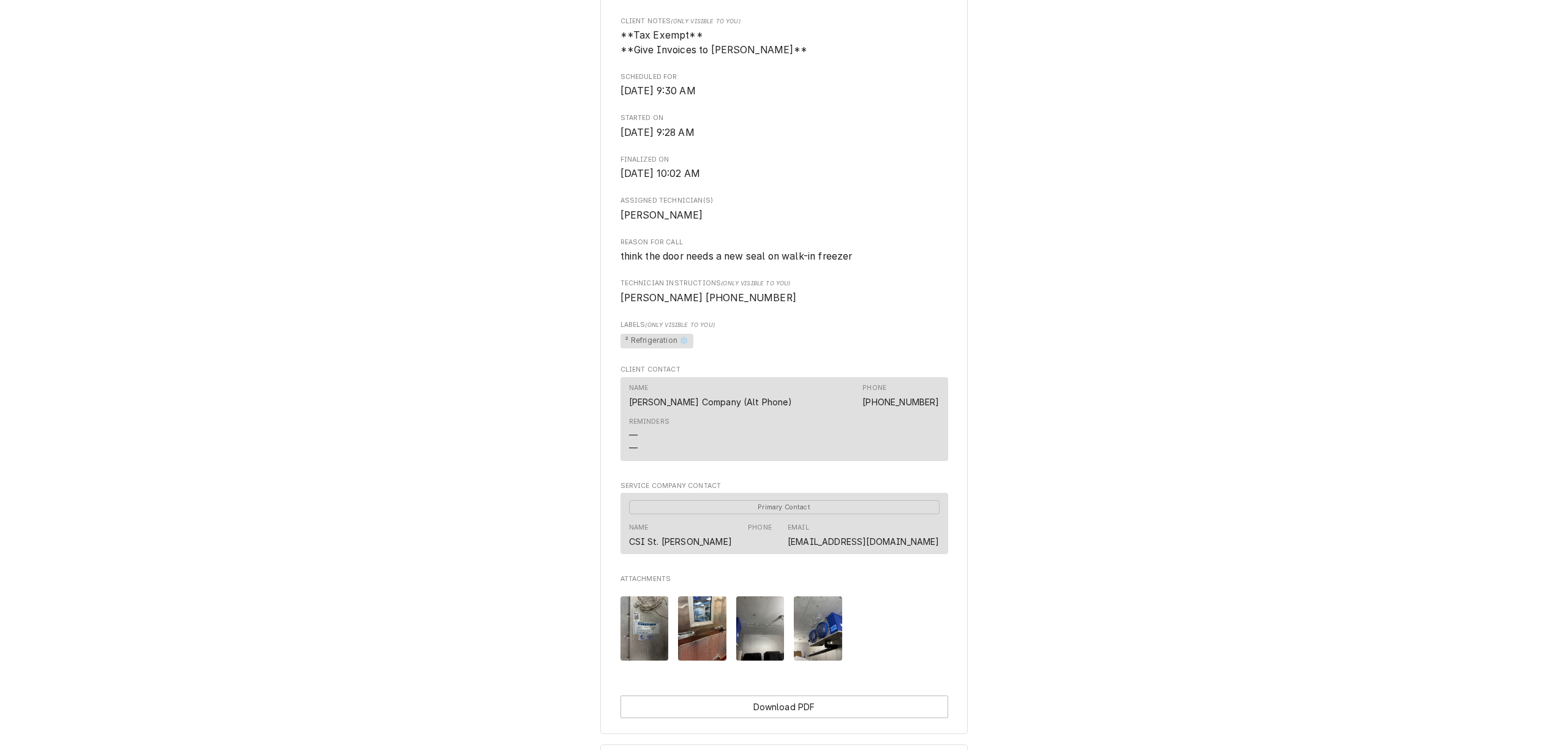
scroll to position [603, 0]
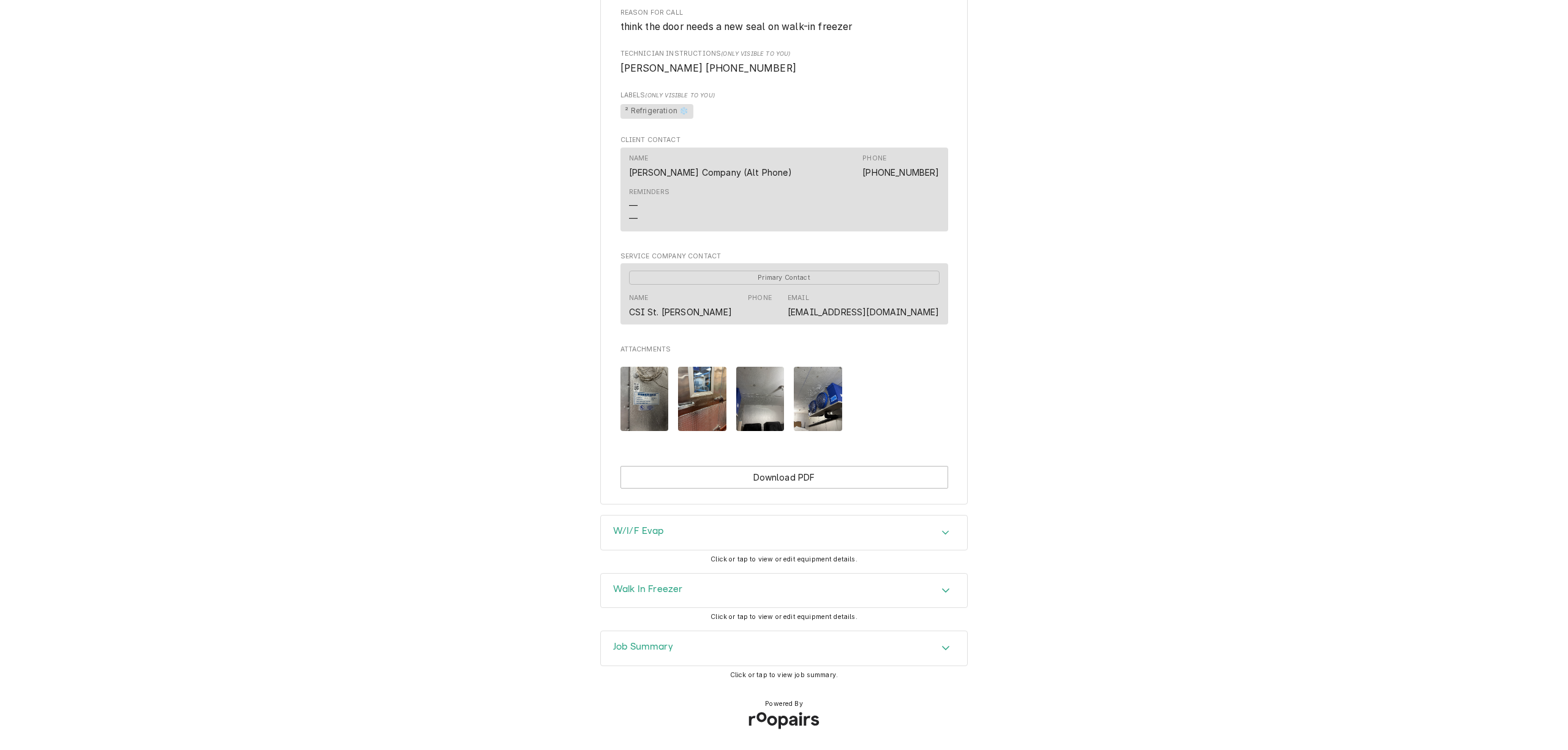
click at [649, 380] on img "Attachments" at bounding box center [645, 399] width 49 height 64
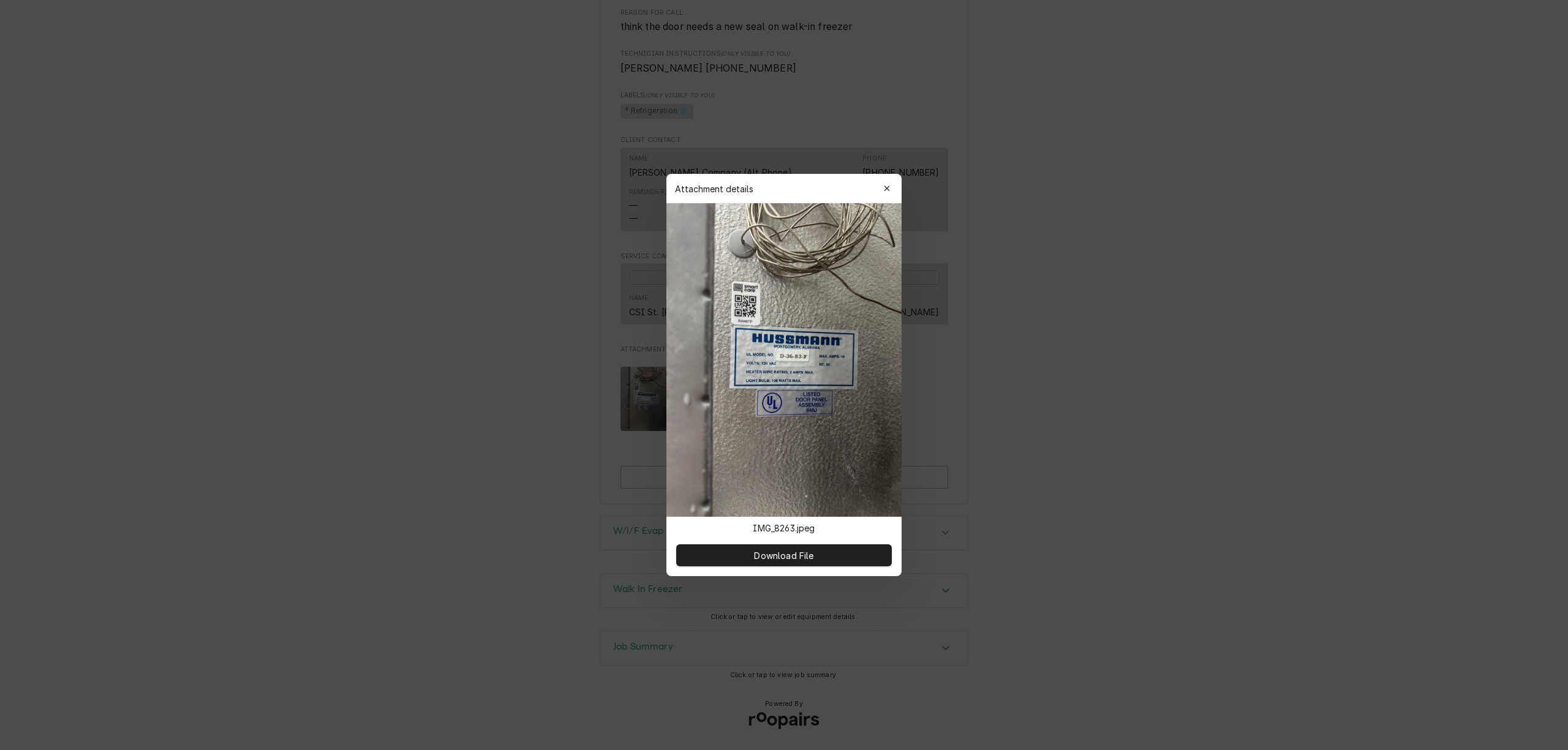
click at [899, 188] on div "Attachment details Close" at bounding box center [784, 188] width 235 height 29
click at [884, 194] on div "button" at bounding box center [887, 189] width 13 height 13
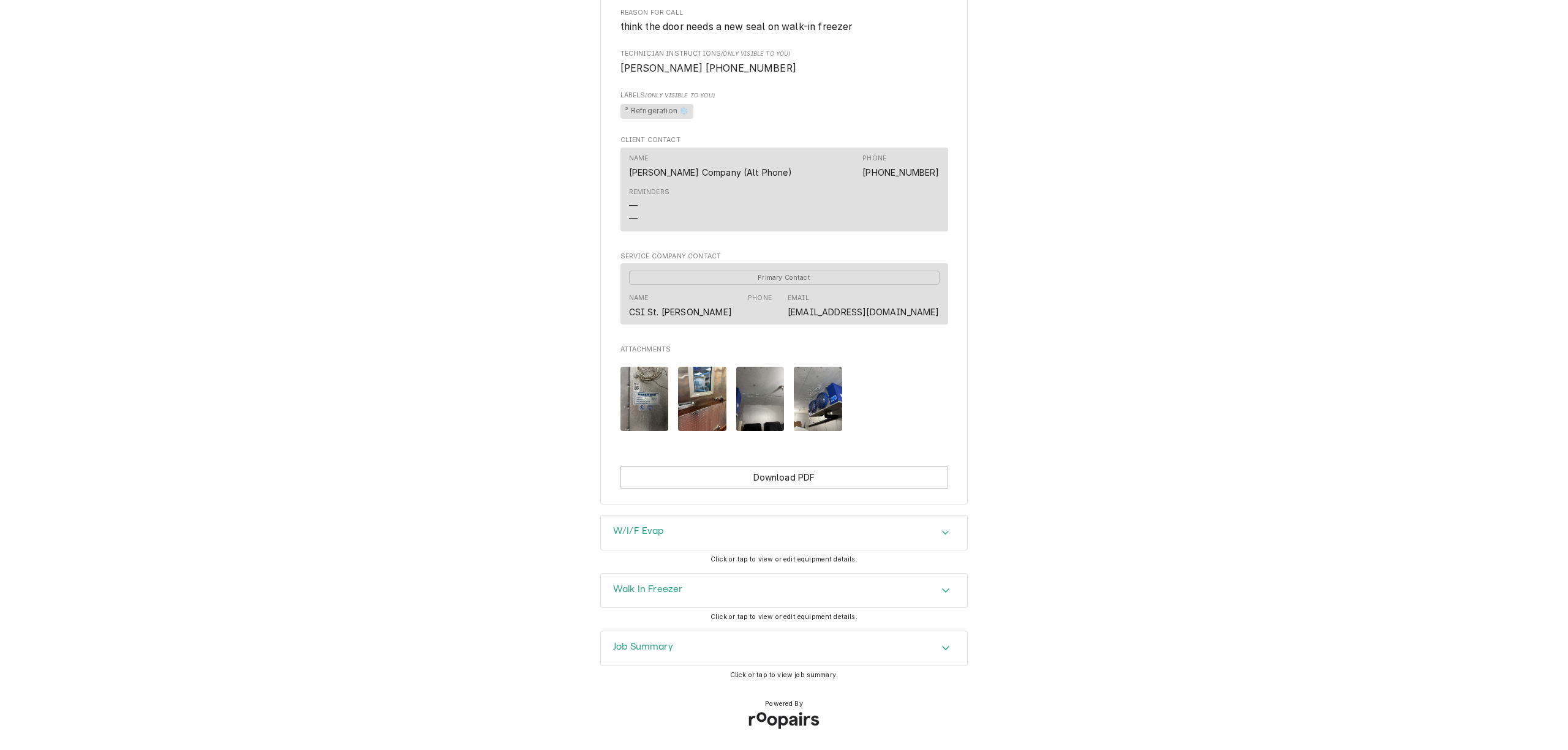
drag, startPoint x: 655, startPoint y: 599, endPoint x: 1081, endPoint y: 456, distance: 449.4
click at [665, 584] on div "Walk In Freezer" at bounding box center [784, 591] width 366 height 35
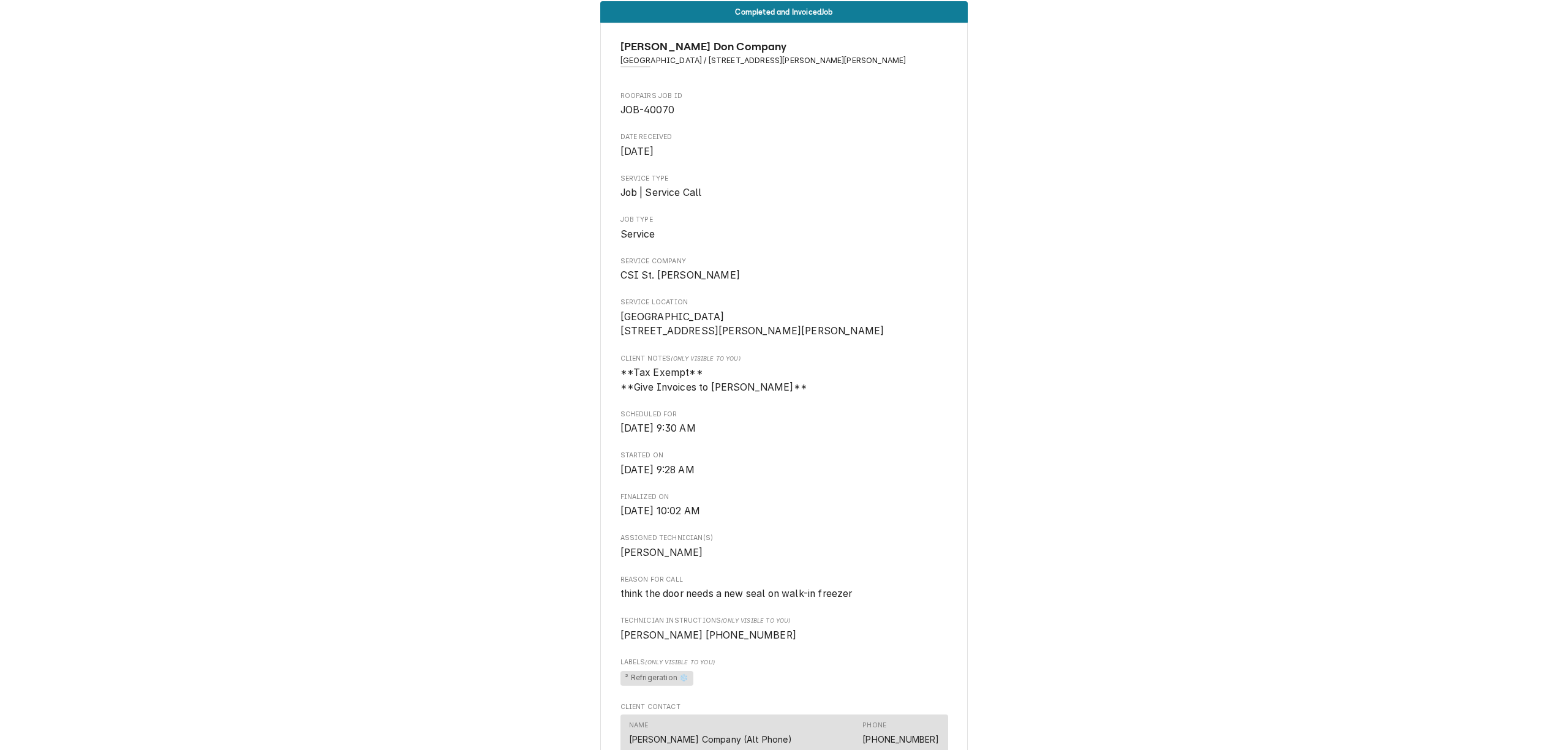
scroll to position [0, 0]
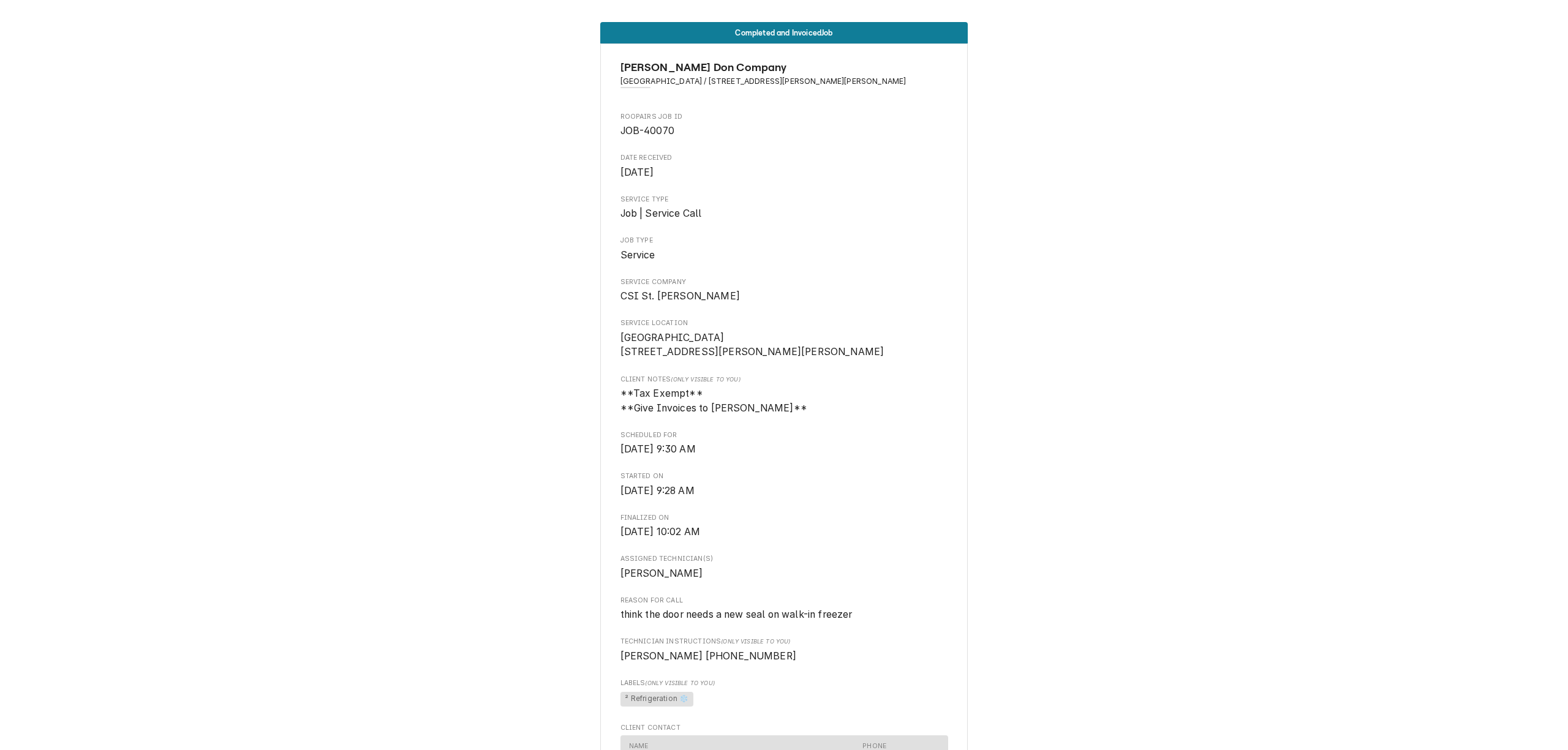
drag, startPoint x: 425, startPoint y: 295, endPoint x: 432, endPoint y: 293, distance: 7.3
click at [426, 295] on div "Completed and Invoiced Job [PERSON_NAME] Don Company [GEOGRAPHIC_DATA] / [STREE…" at bounding box center [784, 557] width 1568 height 1090
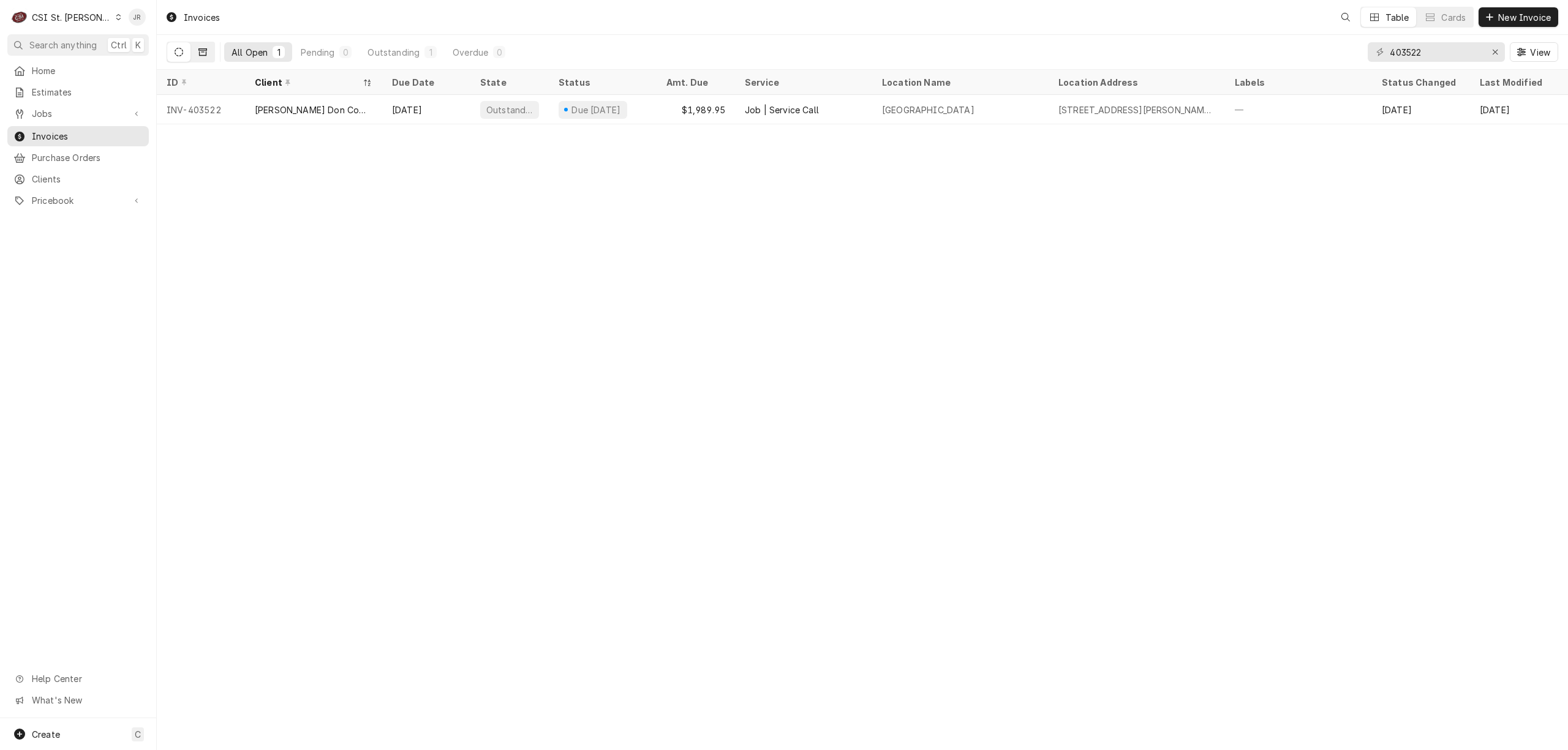
click at [204, 50] on icon "Dynamic Content Wrapper" at bounding box center [202, 52] width 9 height 7
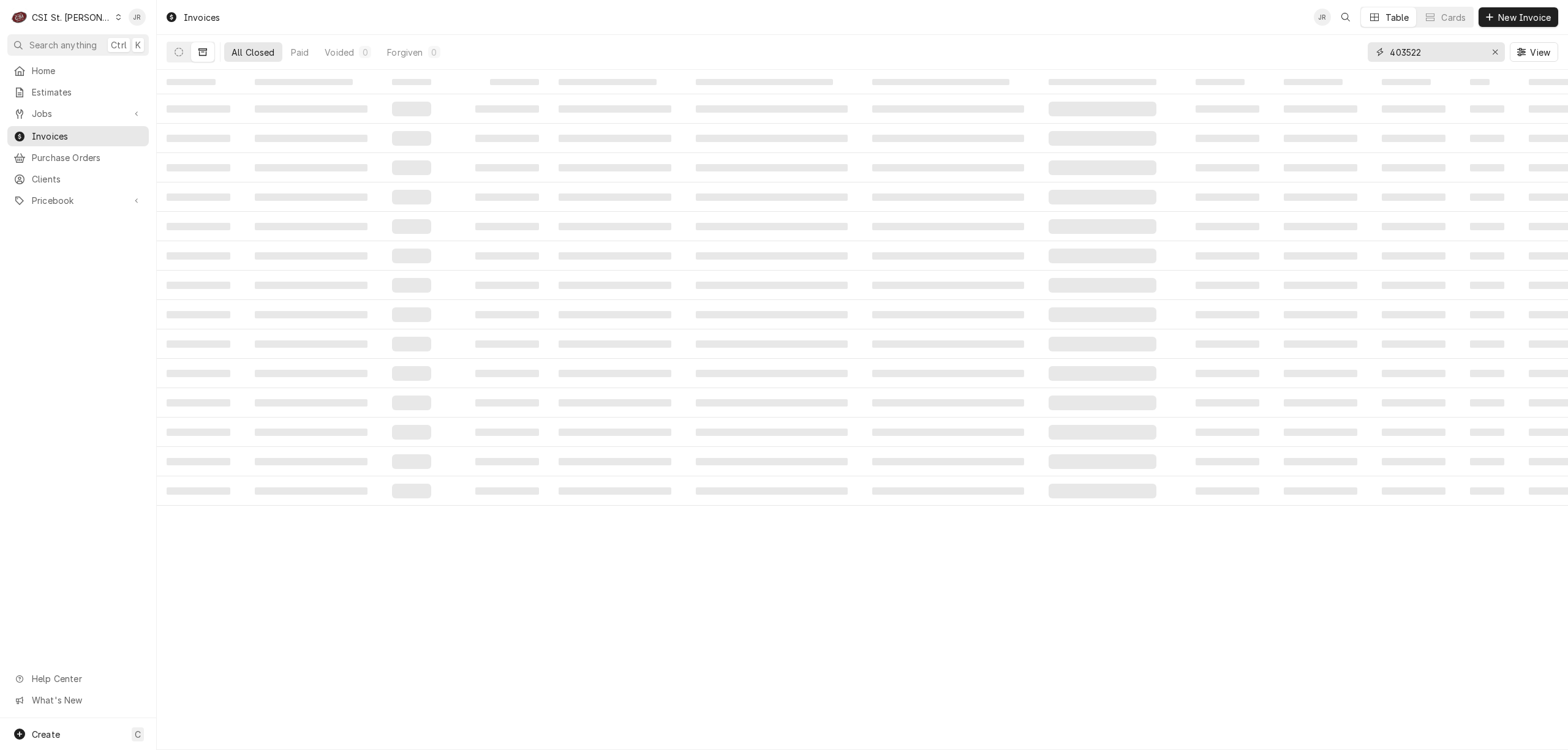
drag, startPoint x: 1424, startPoint y: 52, endPoint x: 1189, endPoint y: 32, distance: 235.8
click at [1191, 31] on div "Invoices JR Table Cards New Invoice All Closed Paid Voided 0 Forgiven 0 403522 …" at bounding box center [862, 35] width 1411 height 70
paste input "[STREET_ADDRESS][PERSON_NAME]"
type input "[STREET_ADDRESS][PERSON_NAME]"
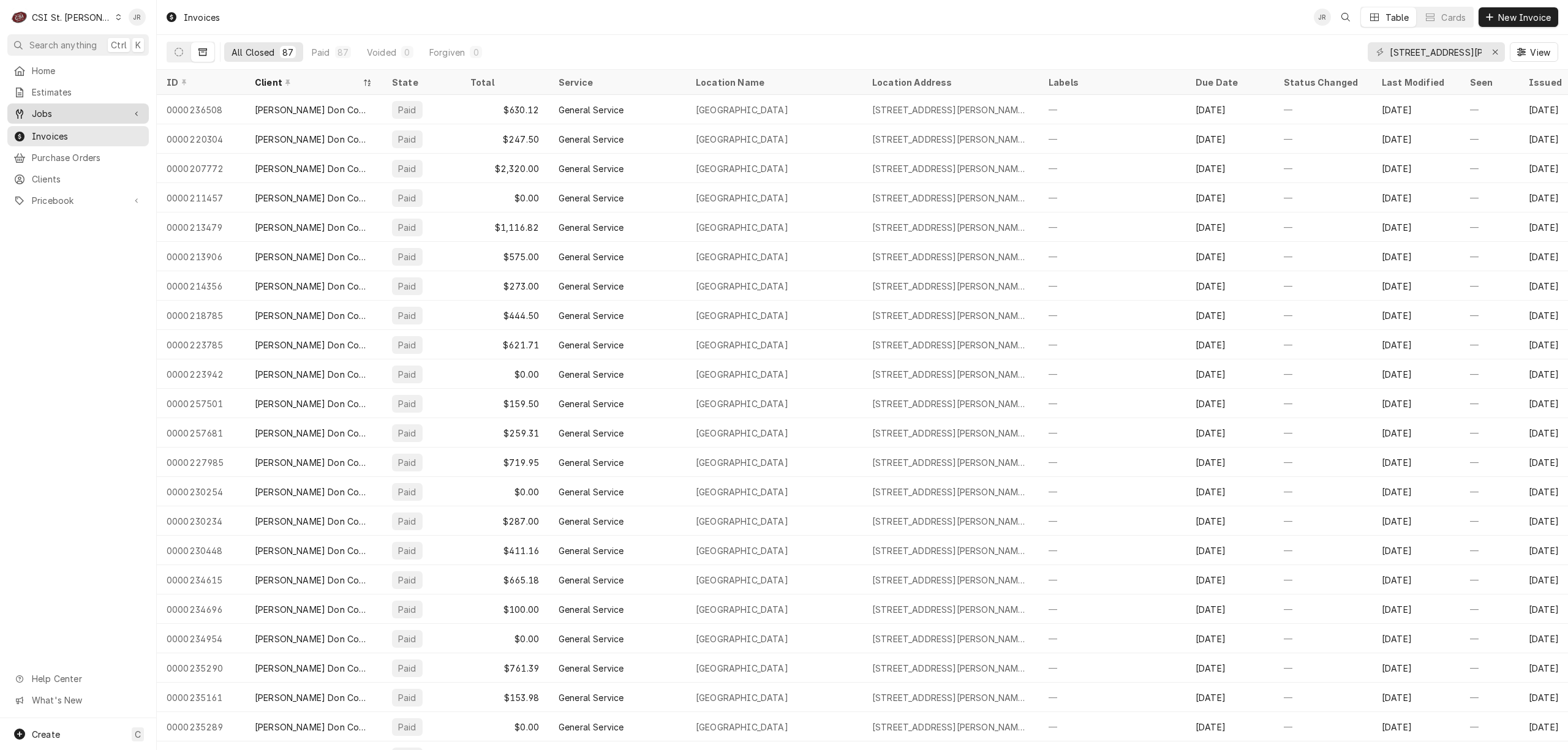
click at [57, 110] on span "Jobs" at bounding box center [78, 114] width 93 height 13
click at [70, 129] on span "Jobs" at bounding box center [87, 135] width 111 height 13
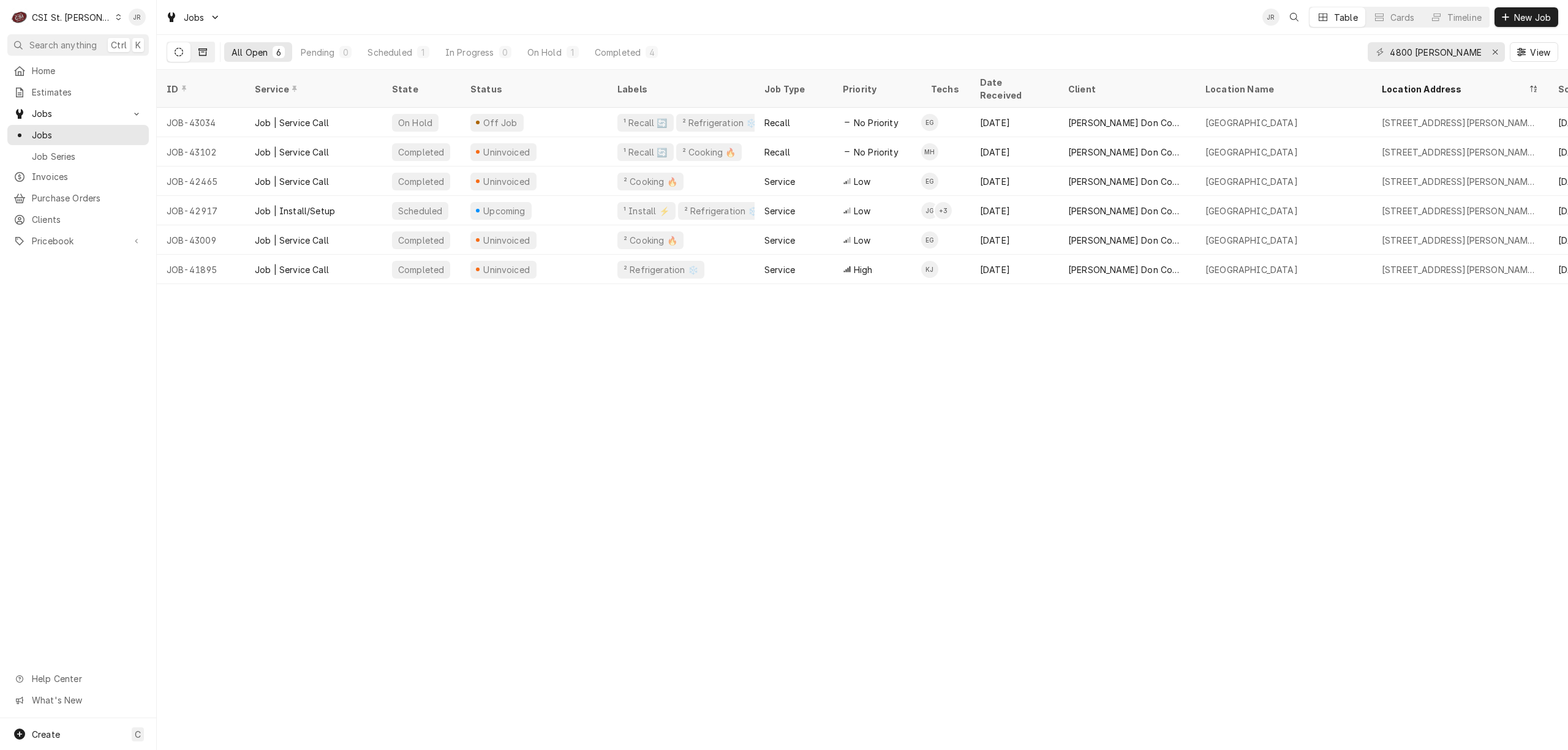
click at [205, 52] on icon "Dynamic Content Wrapper" at bounding box center [202, 52] width 9 height 9
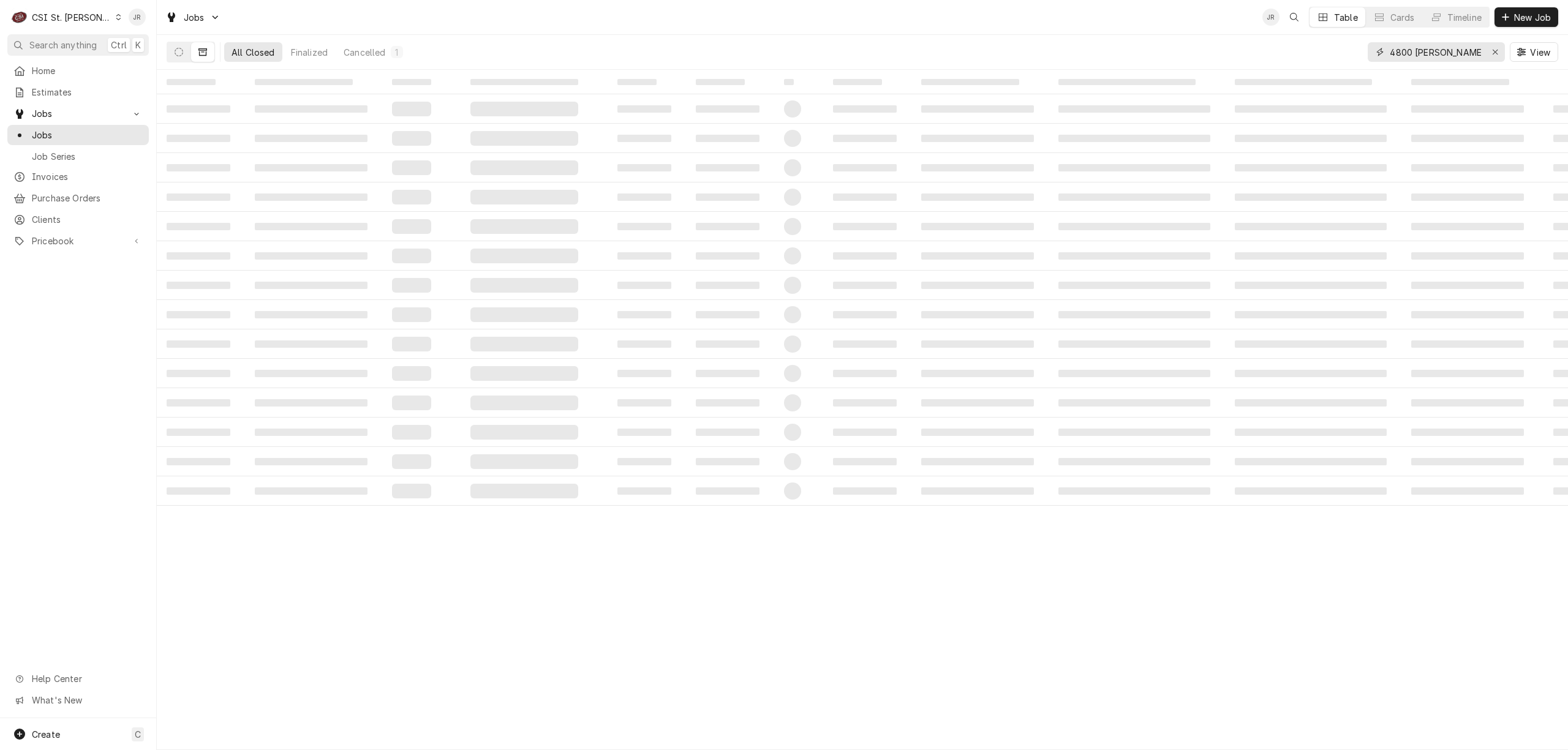
click at [1439, 52] on input "4800 [PERSON_NAME] P" at bounding box center [1435, 52] width 92 height 20
click at [502, 147] on td "‌" at bounding box center [534, 138] width 147 height 29
click at [727, 208] on td "‌" at bounding box center [730, 197] width 88 height 29
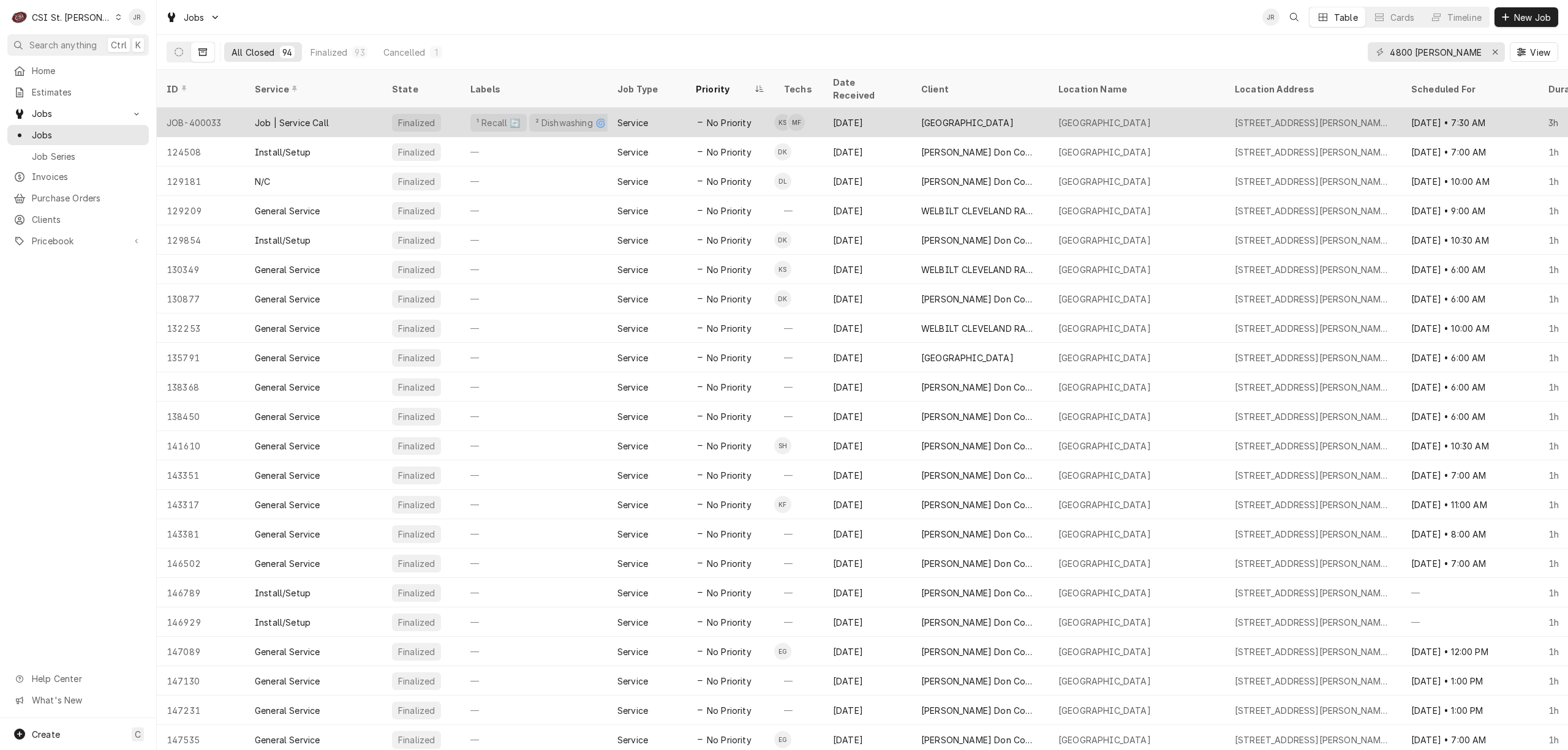
click at [932, 116] on div "INDEPENDENCE ELEMENTARY SCHOOL" at bounding box center [968, 122] width 93 height 13
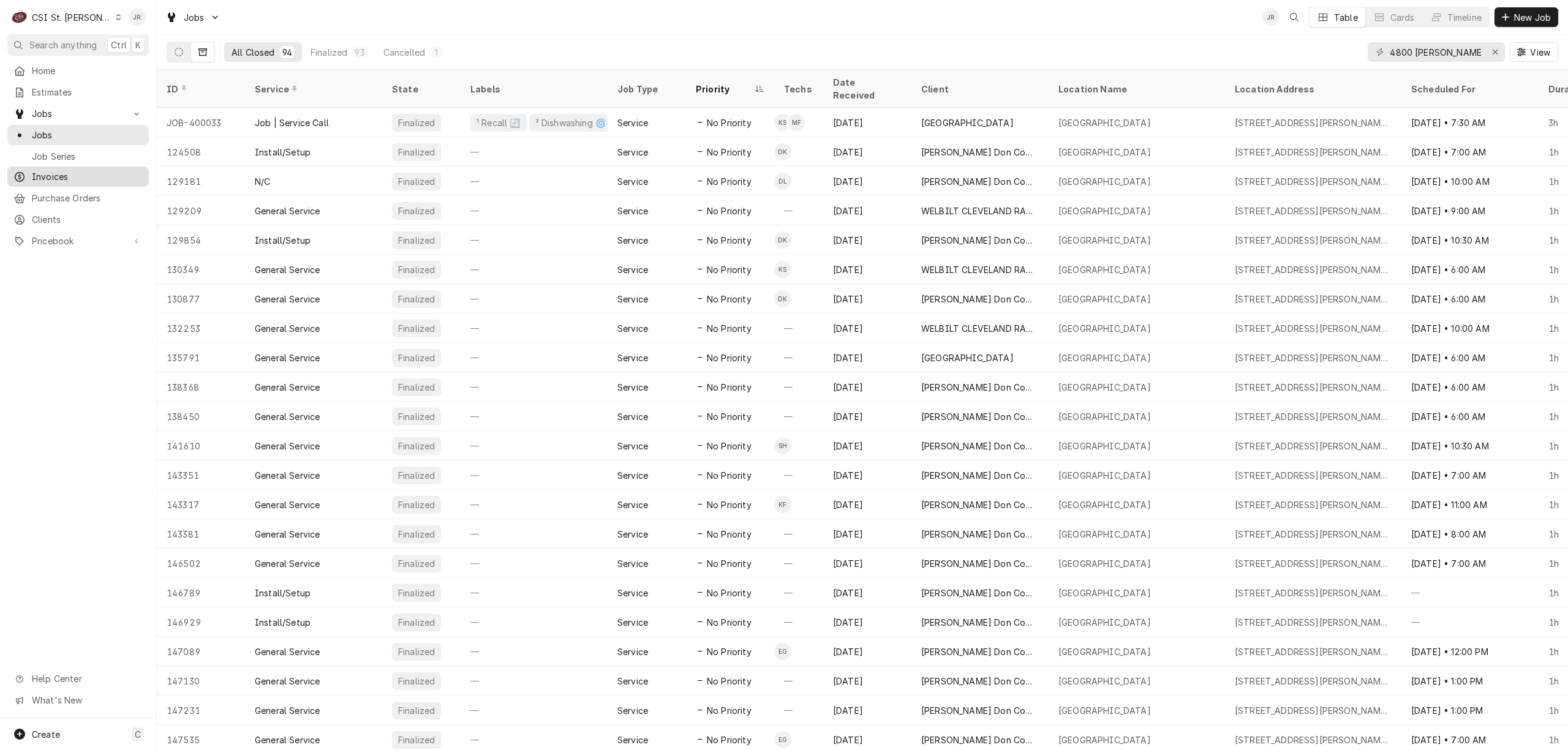
click at [57, 170] on span "Invoices" at bounding box center [87, 177] width 111 height 13
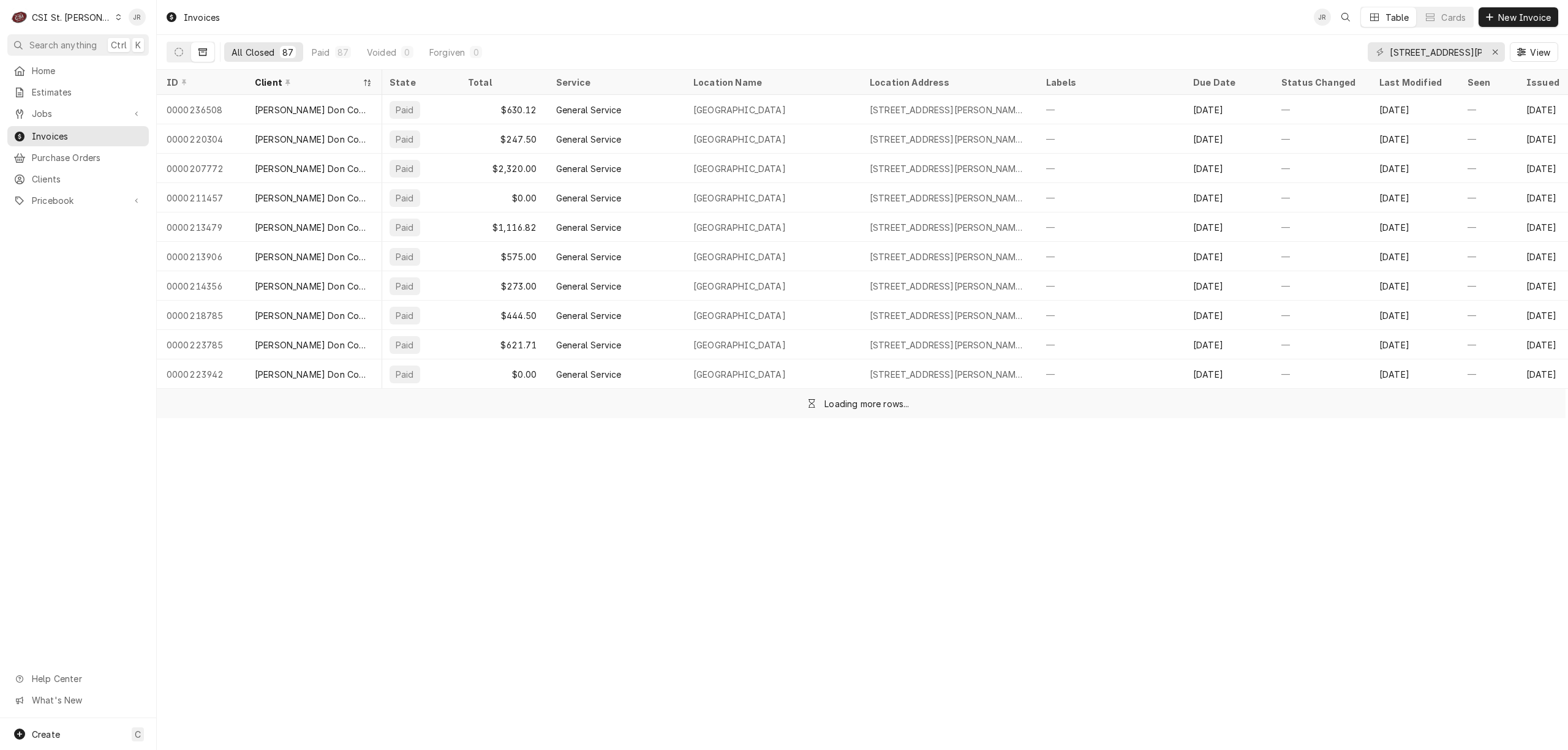
scroll to position [0, 39]
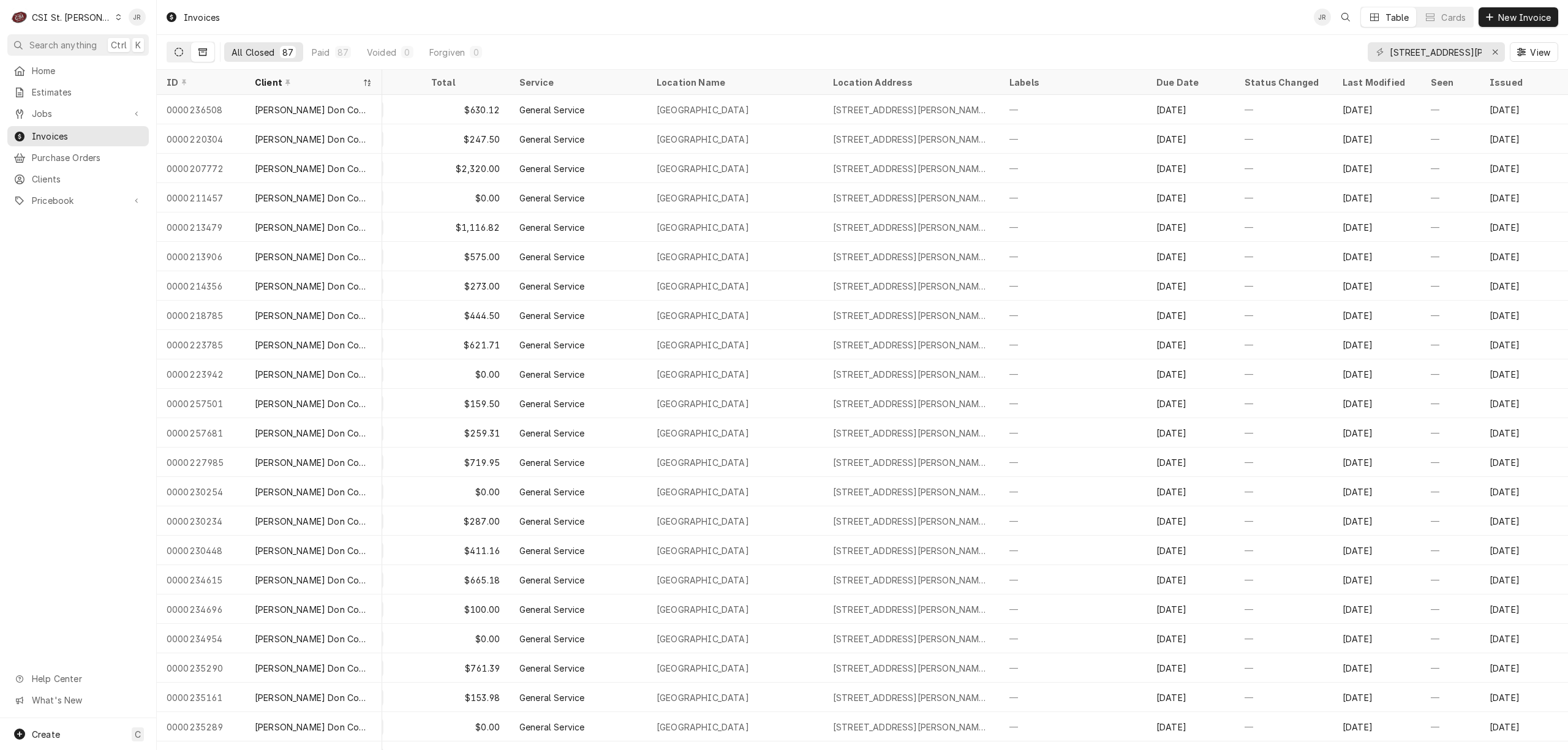
click at [179, 50] on icon "Dynamic Content Wrapper" at bounding box center [178, 52] width 9 height 9
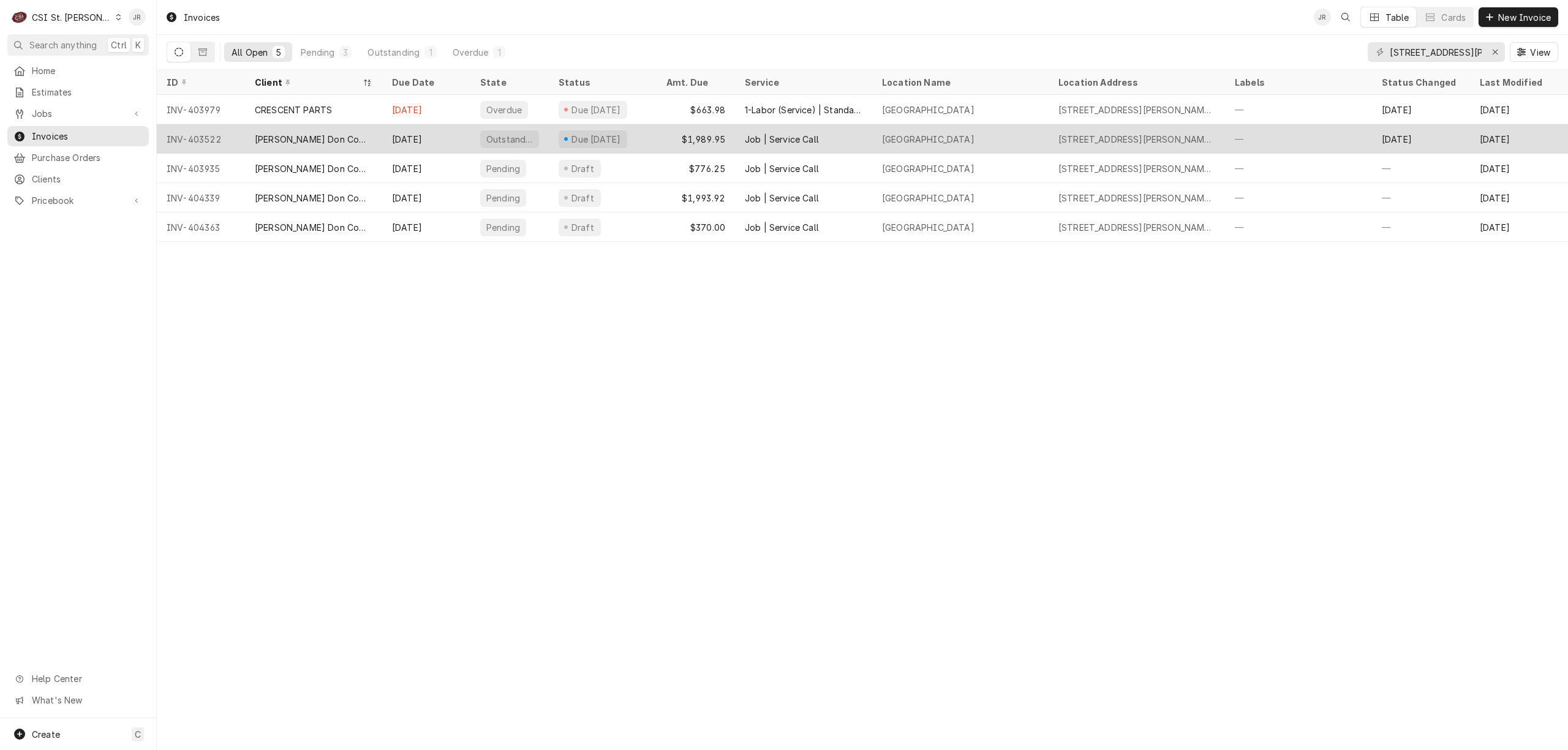
click at [261, 130] on div "[PERSON_NAME] Don Company" at bounding box center [313, 138] width 137 height 29
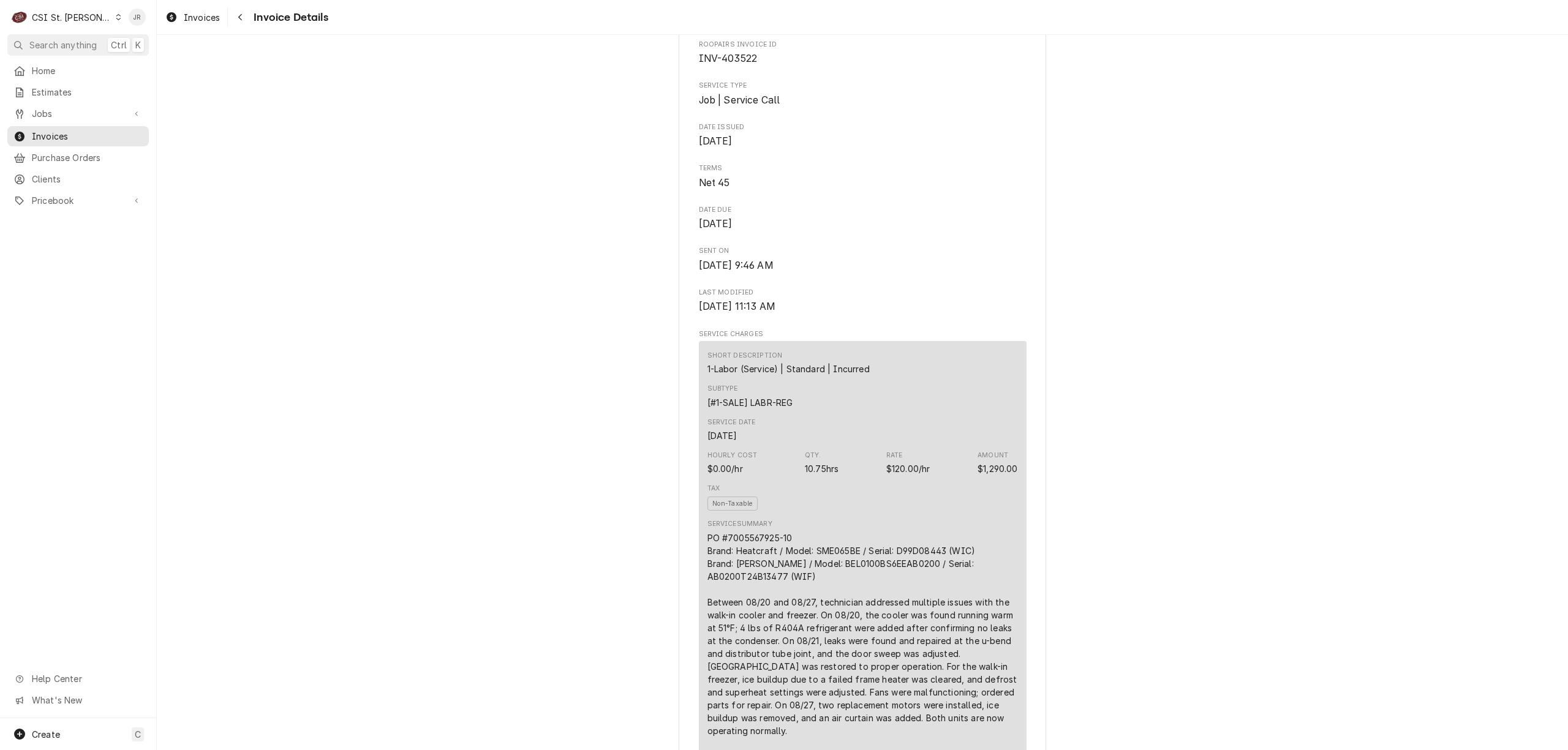
scroll to position [571, 0]
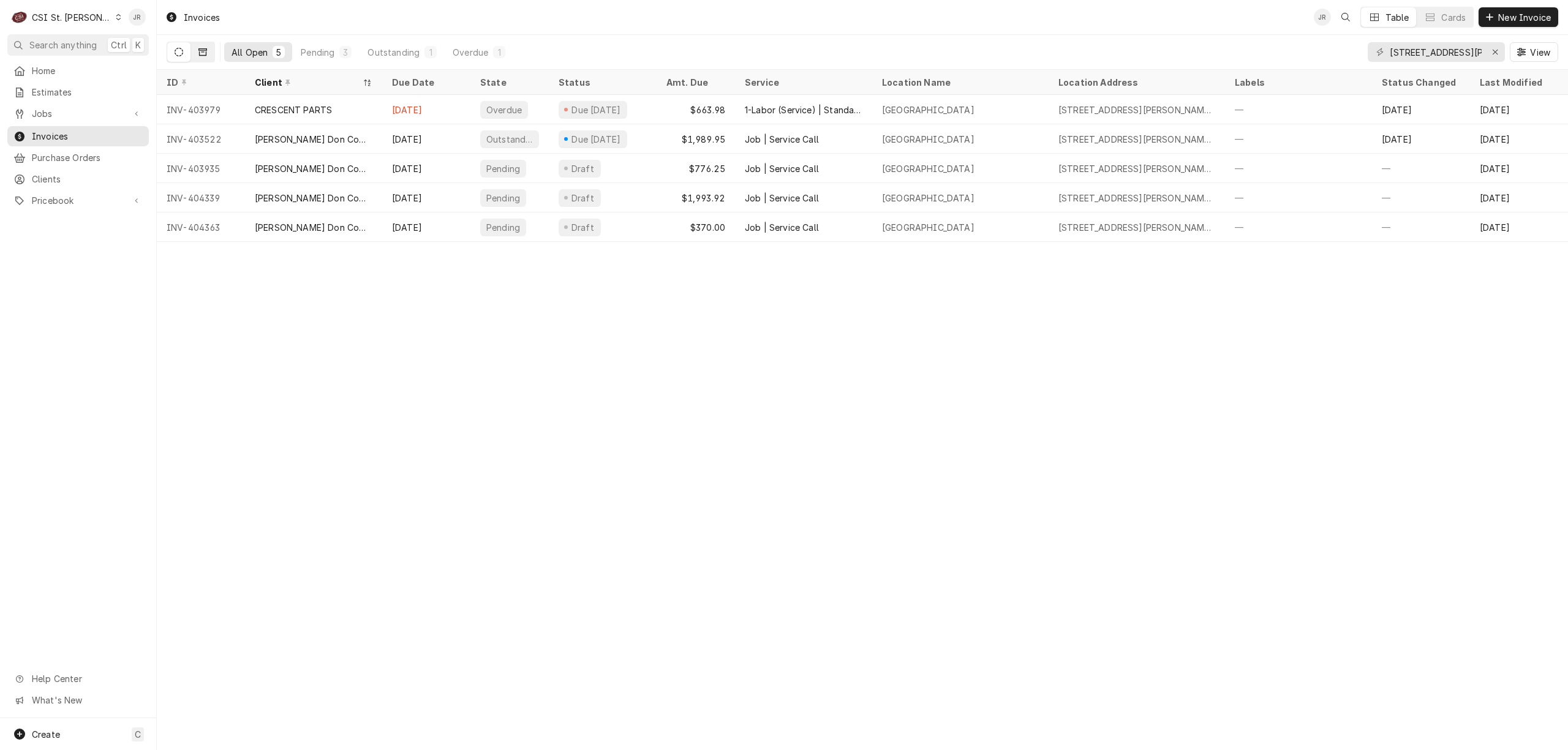
click at [204, 54] on icon "Dynamic Content Wrapper" at bounding box center [202, 52] width 9 height 9
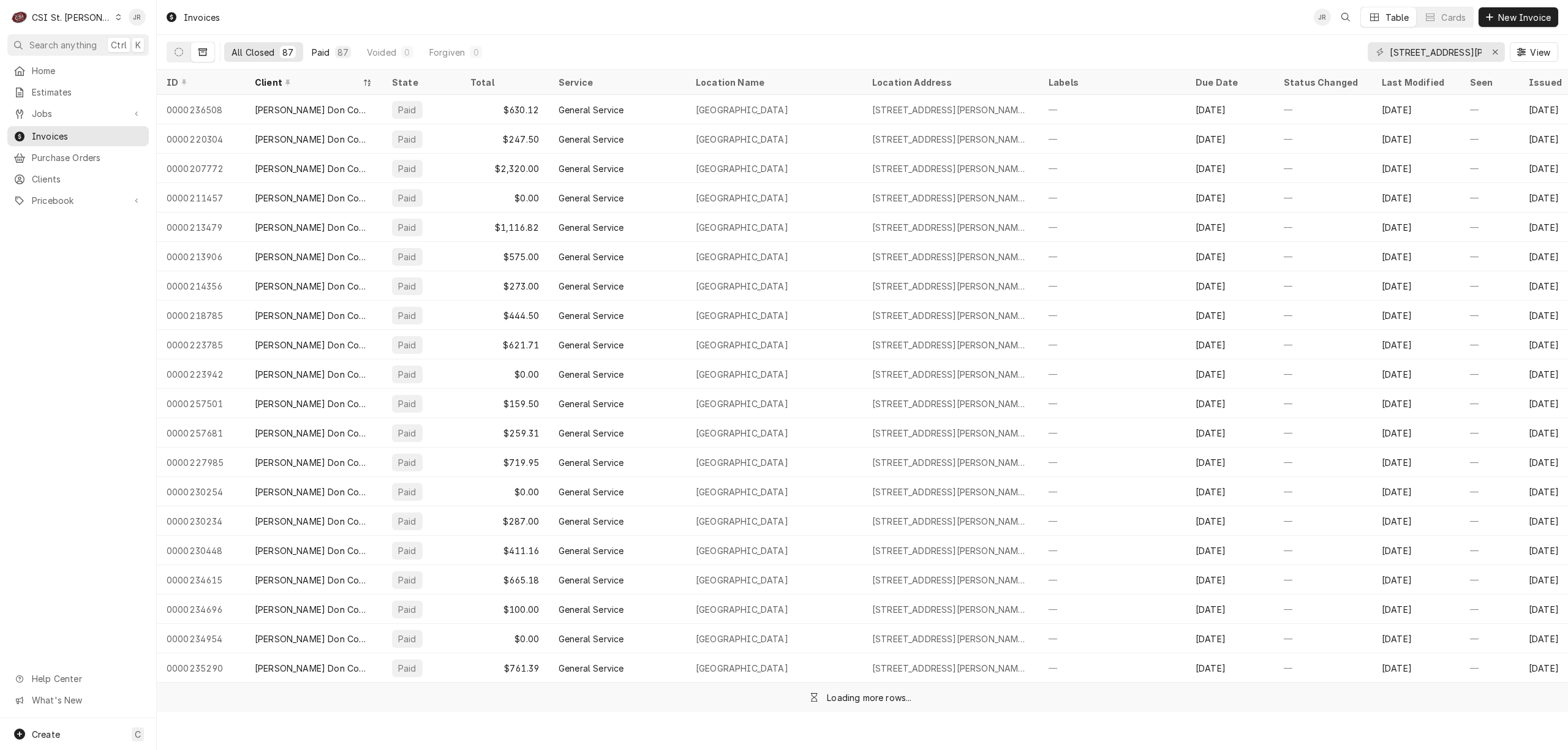
click at [315, 49] on div "Paid" at bounding box center [320, 53] width 18 height 13
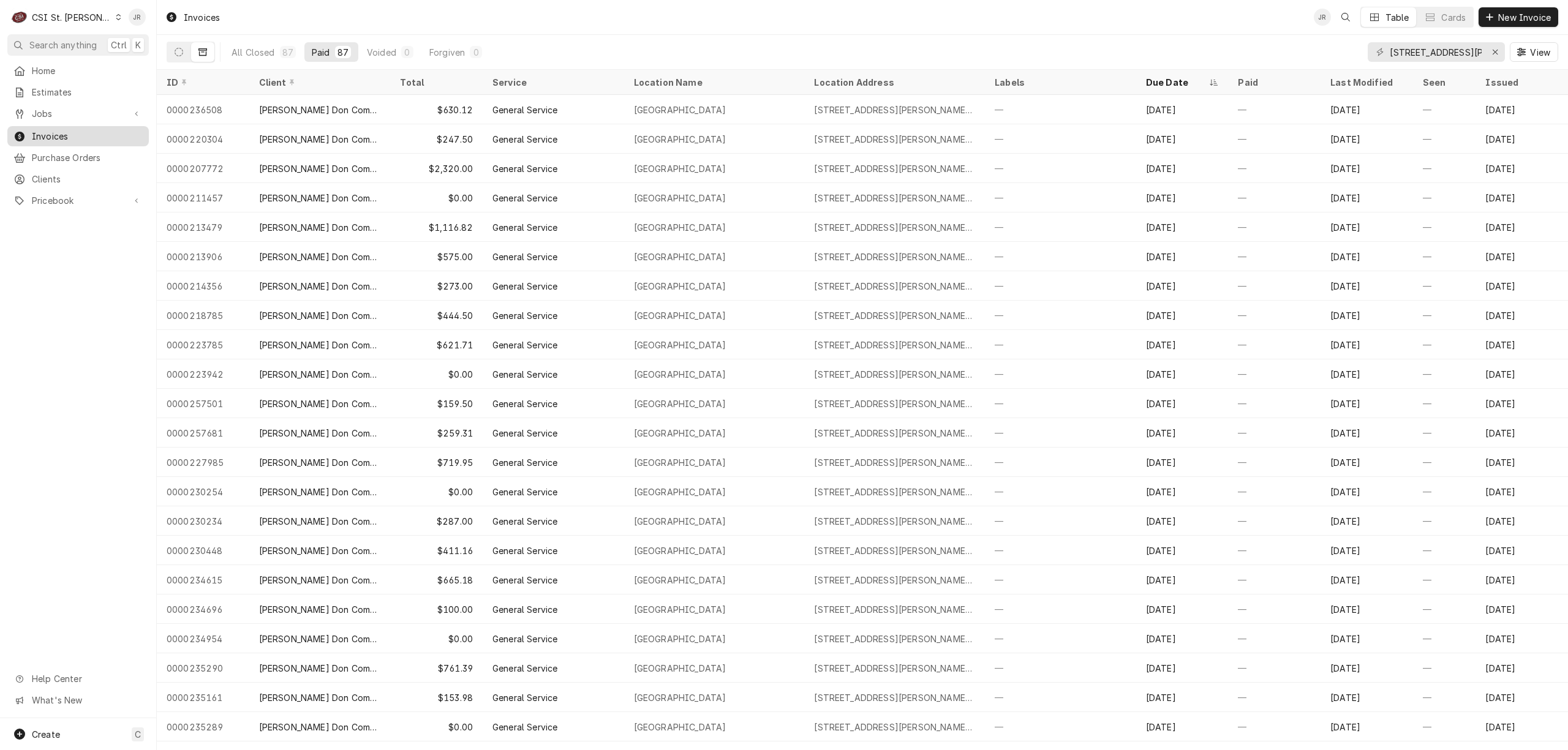
click at [71, 129] on span "Invoices" at bounding box center [87, 136] width 111 height 13
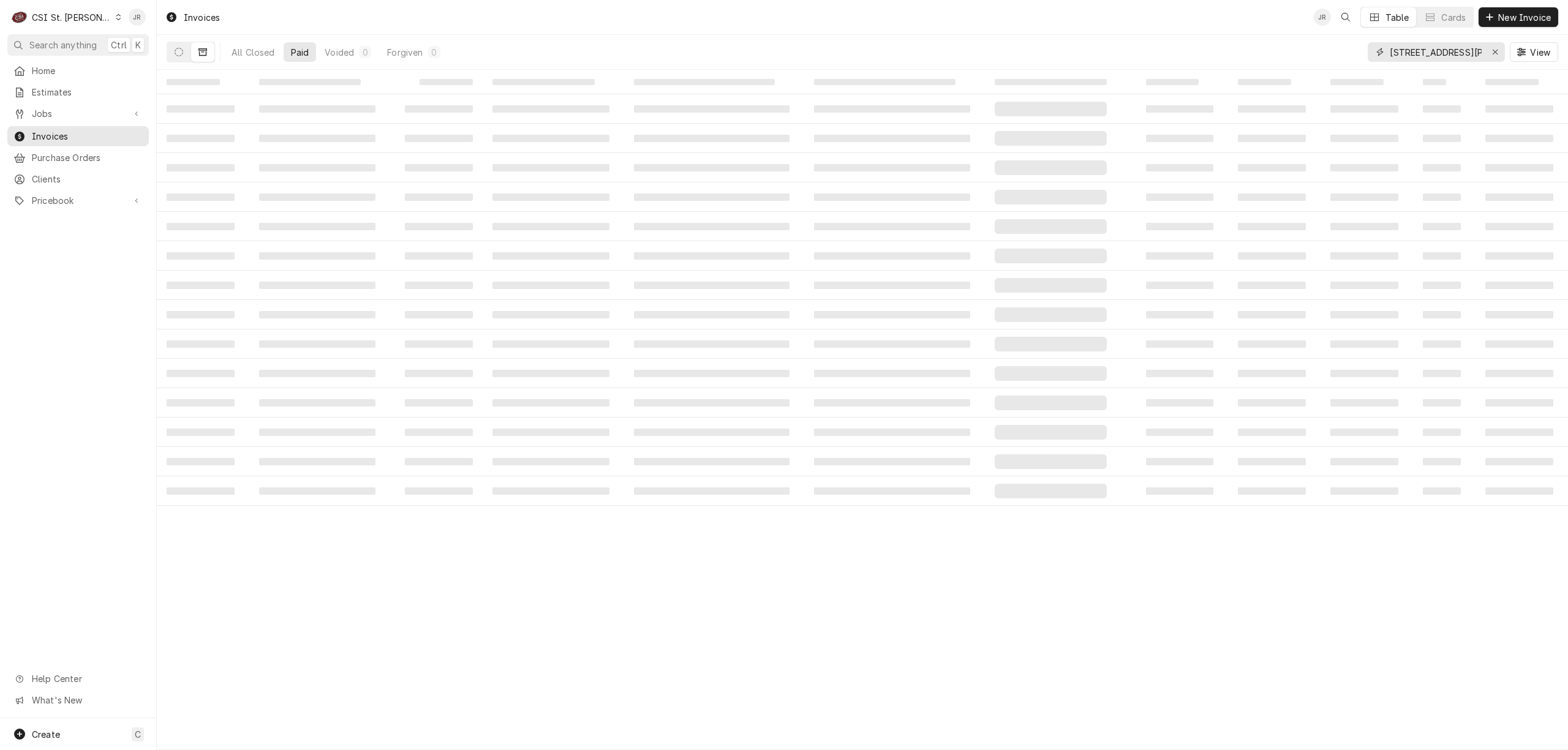
click at [1449, 49] on input "4800 Meadows Pkwy" at bounding box center [1435, 52] width 92 height 20
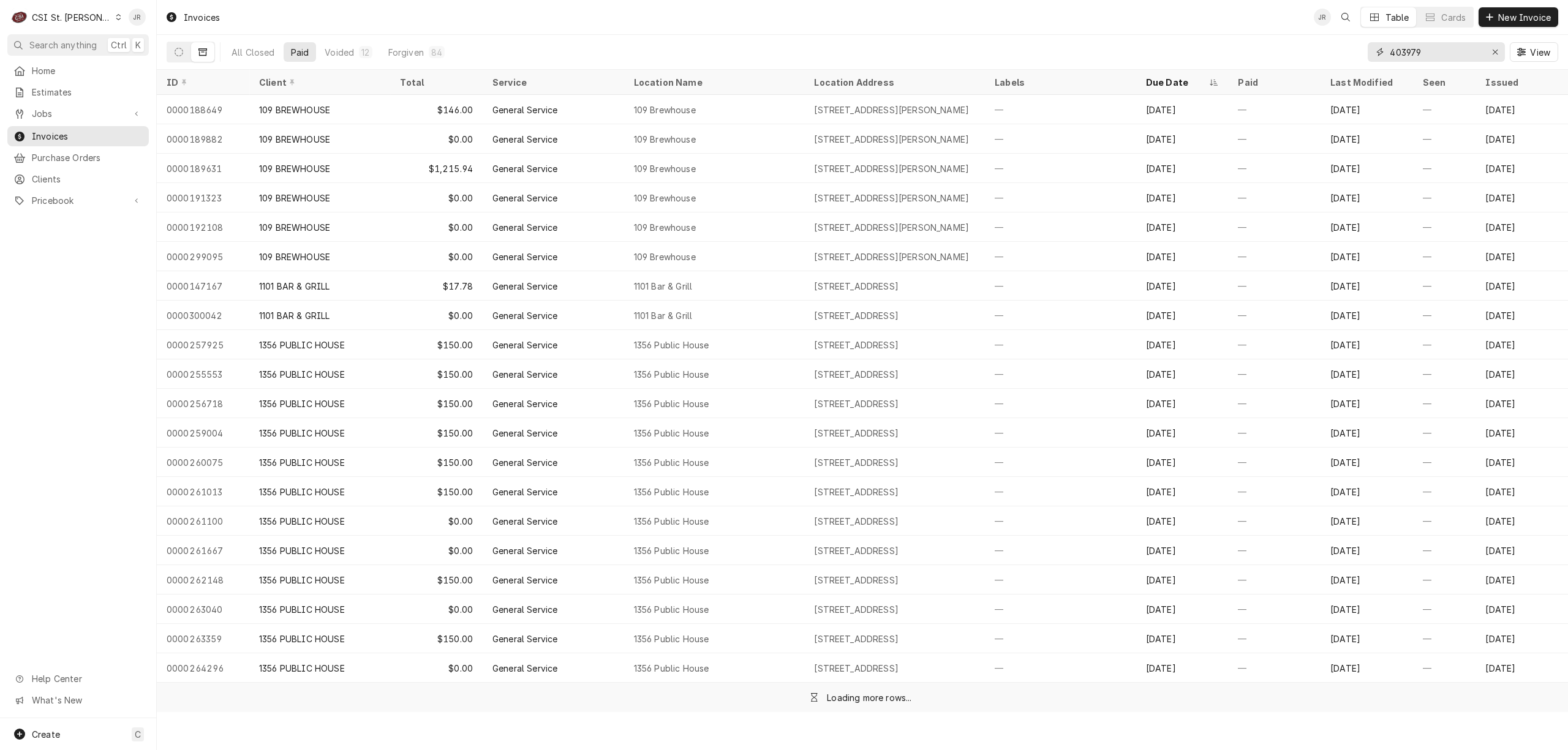
type input "403979"
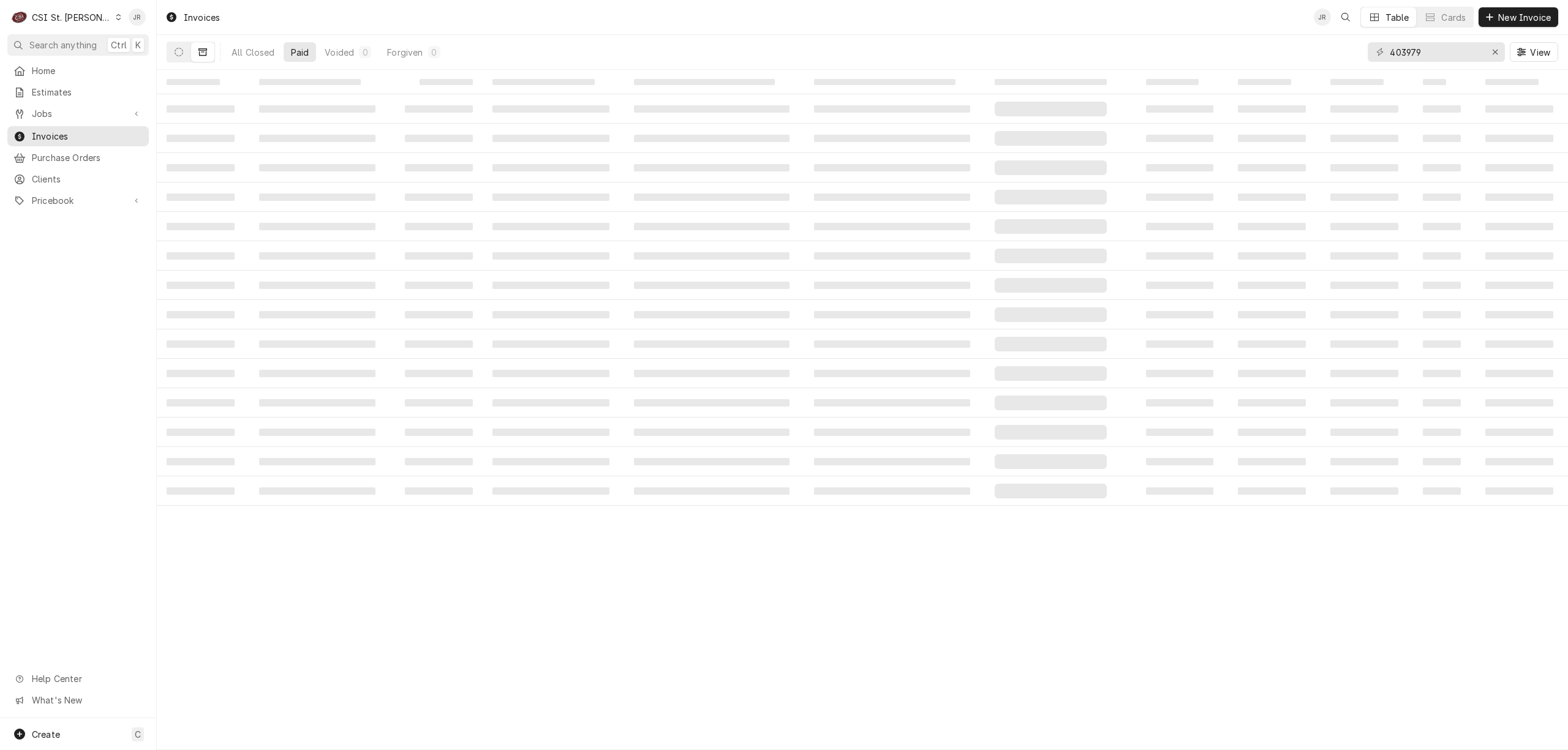
click at [206, 56] on button "Dynamic Content Wrapper" at bounding box center [203, 52] width 24 height 20
click at [189, 53] on button "Dynamic Content Wrapper" at bounding box center [179, 52] width 24 height 20
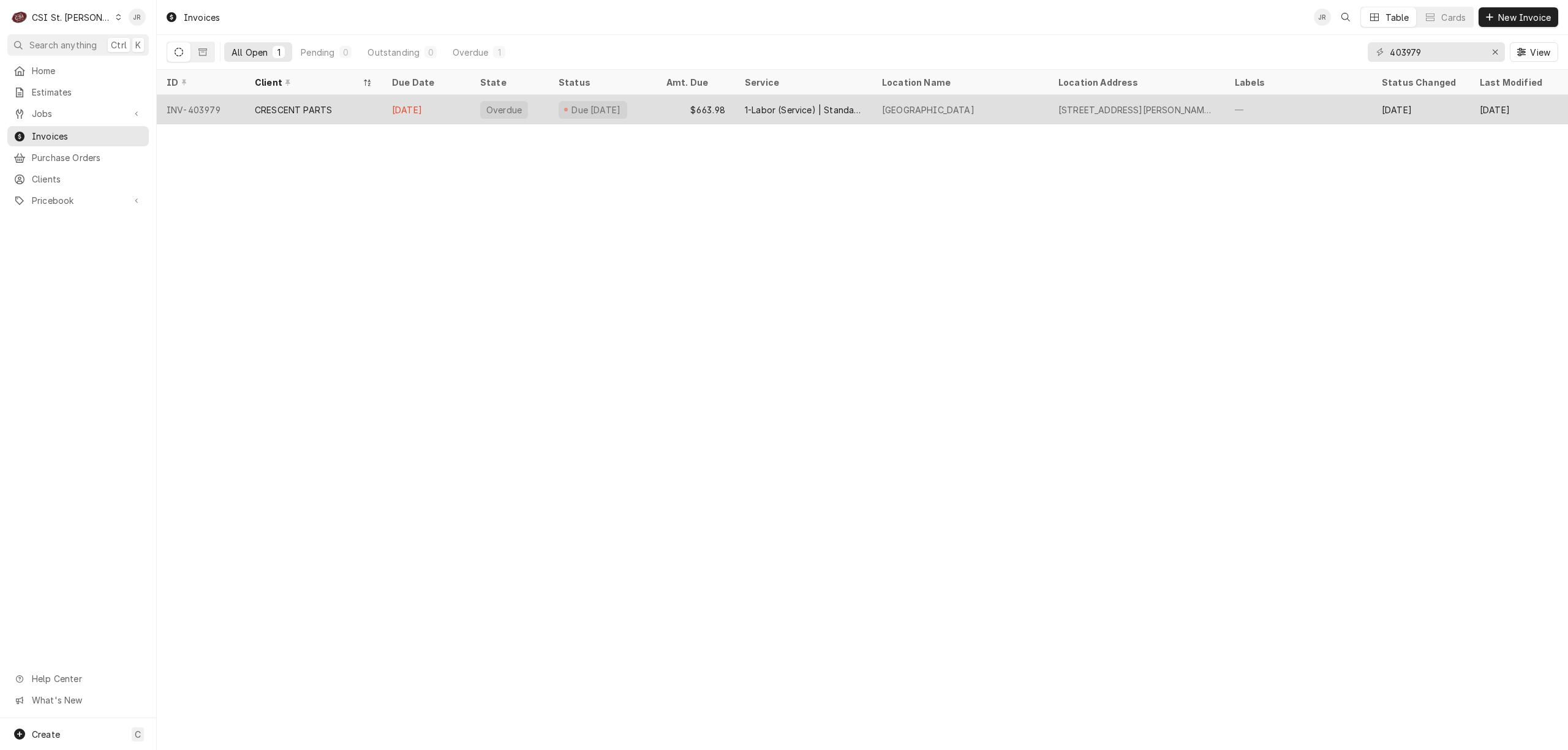
click at [622, 107] on div "Due 19 days ago" at bounding box center [596, 110] width 52 height 13
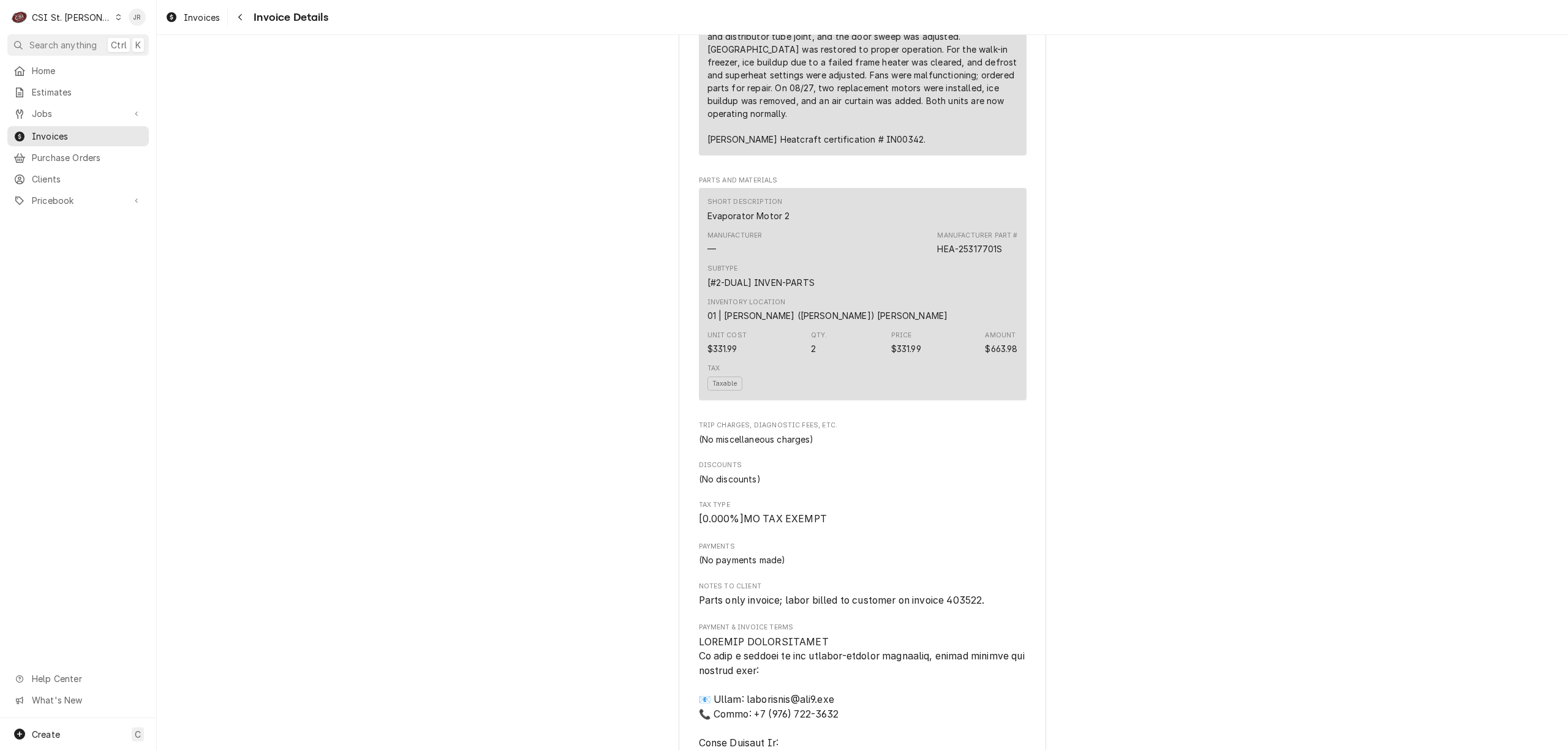
scroll to position [980, 0]
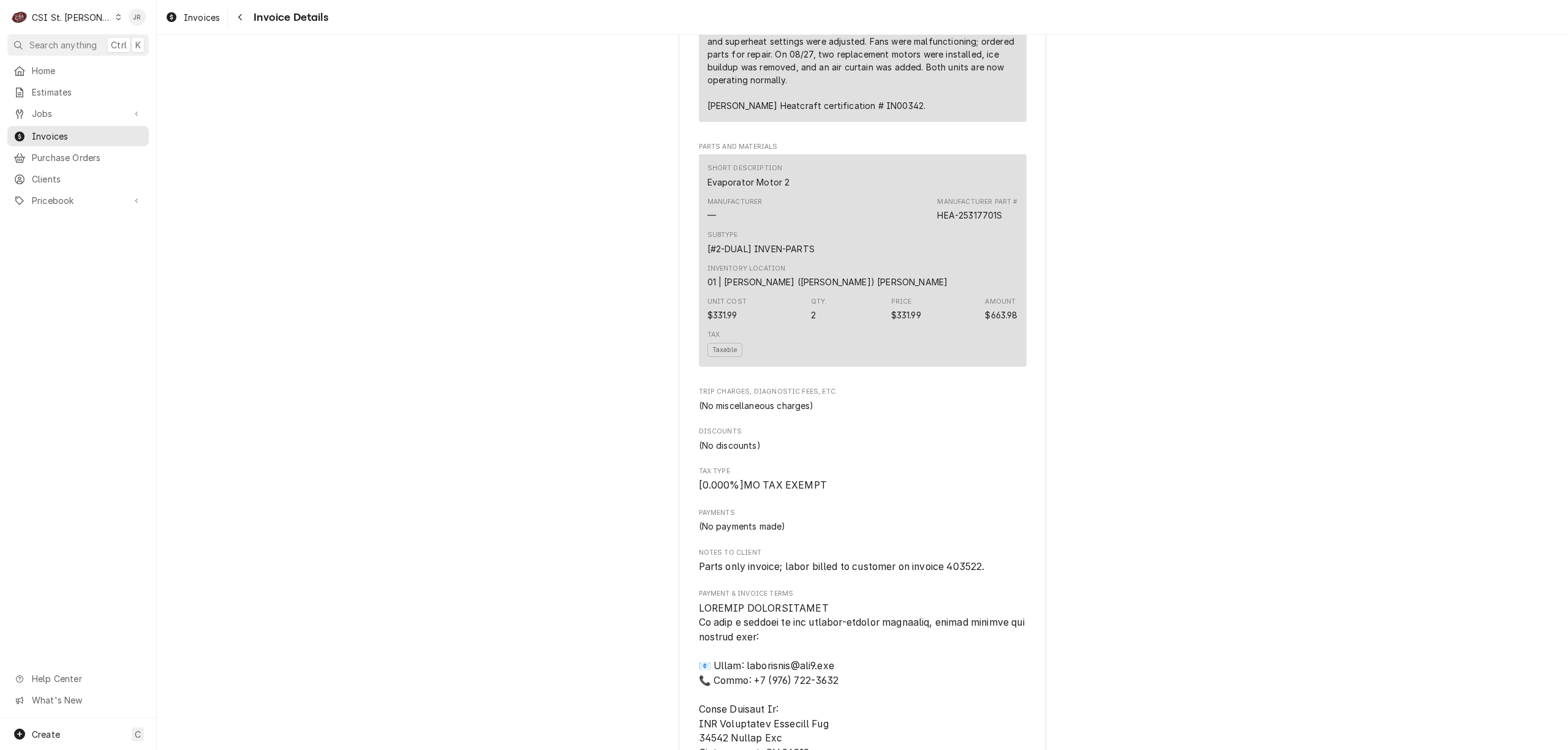
click at [946, 573] on span "Parts only invoice; labor billed to customer on invoice 403522." at bounding box center [842, 566] width 286 height 12
copy span "403522"
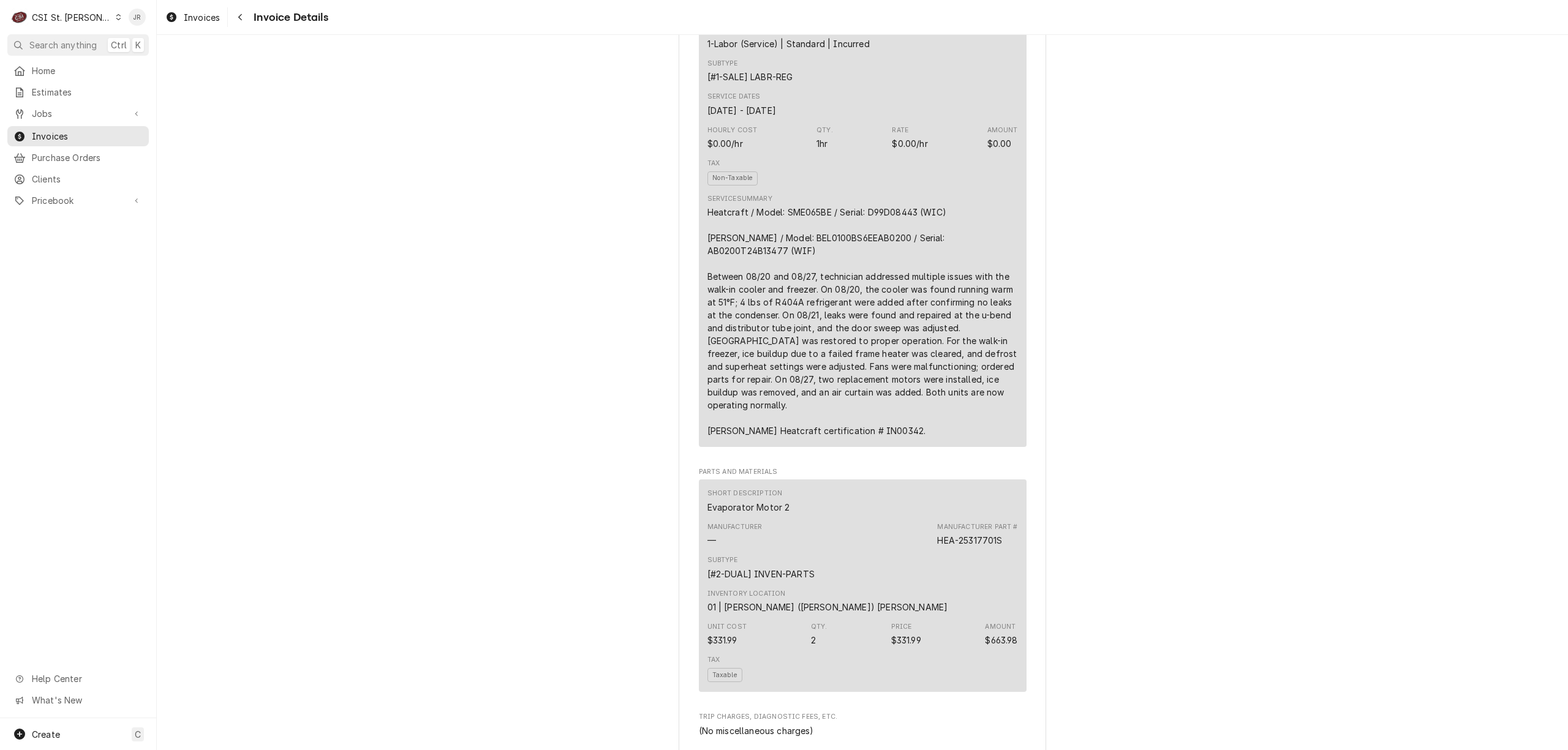
scroll to position [653, 0]
click at [54, 104] on link "Jobs" at bounding box center [78, 114] width 141 height 20
click at [66, 136] on span "Jobs" at bounding box center [87, 135] width 111 height 13
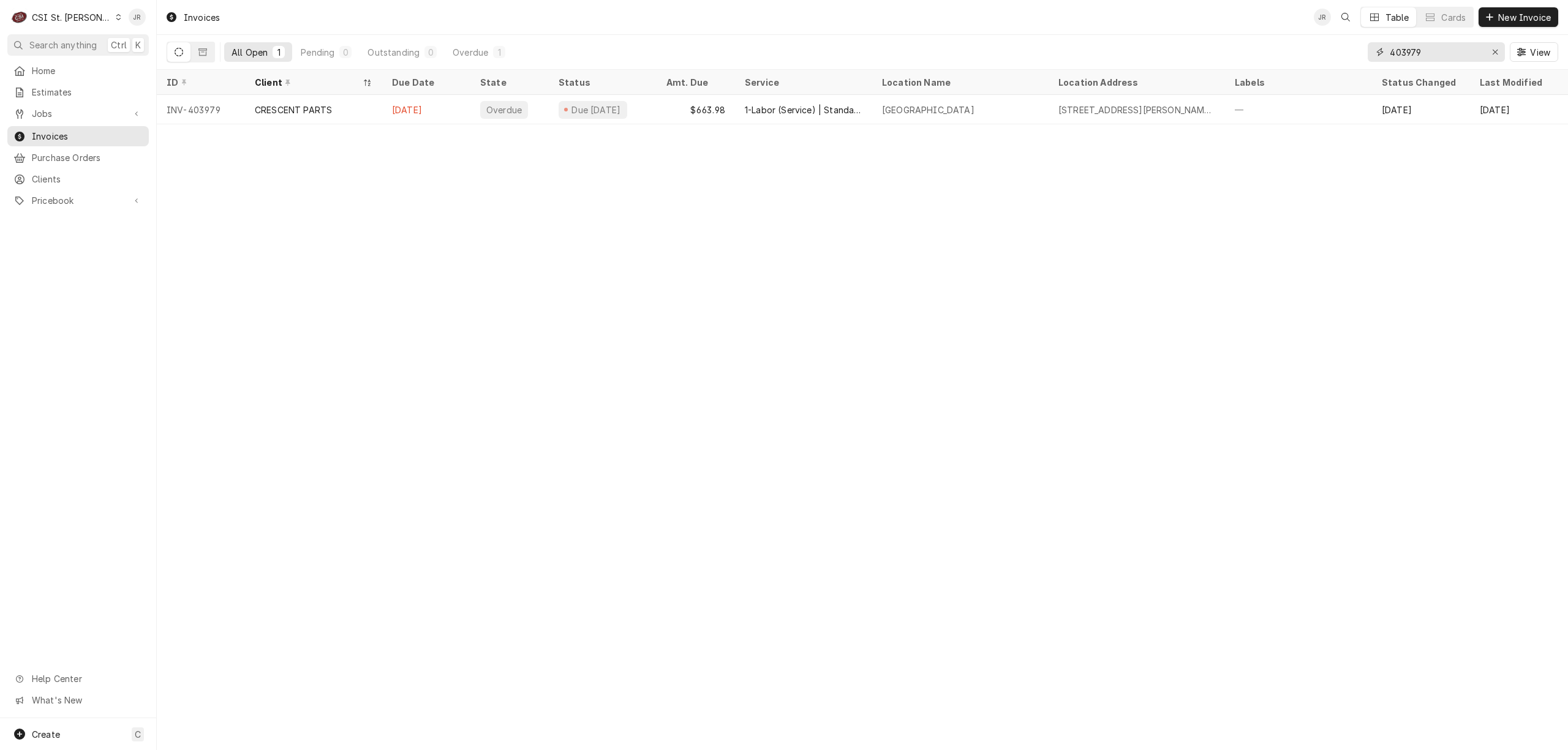
click at [1448, 48] on input "403979" at bounding box center [1435, 52] width 92 height 20
paste input "522"
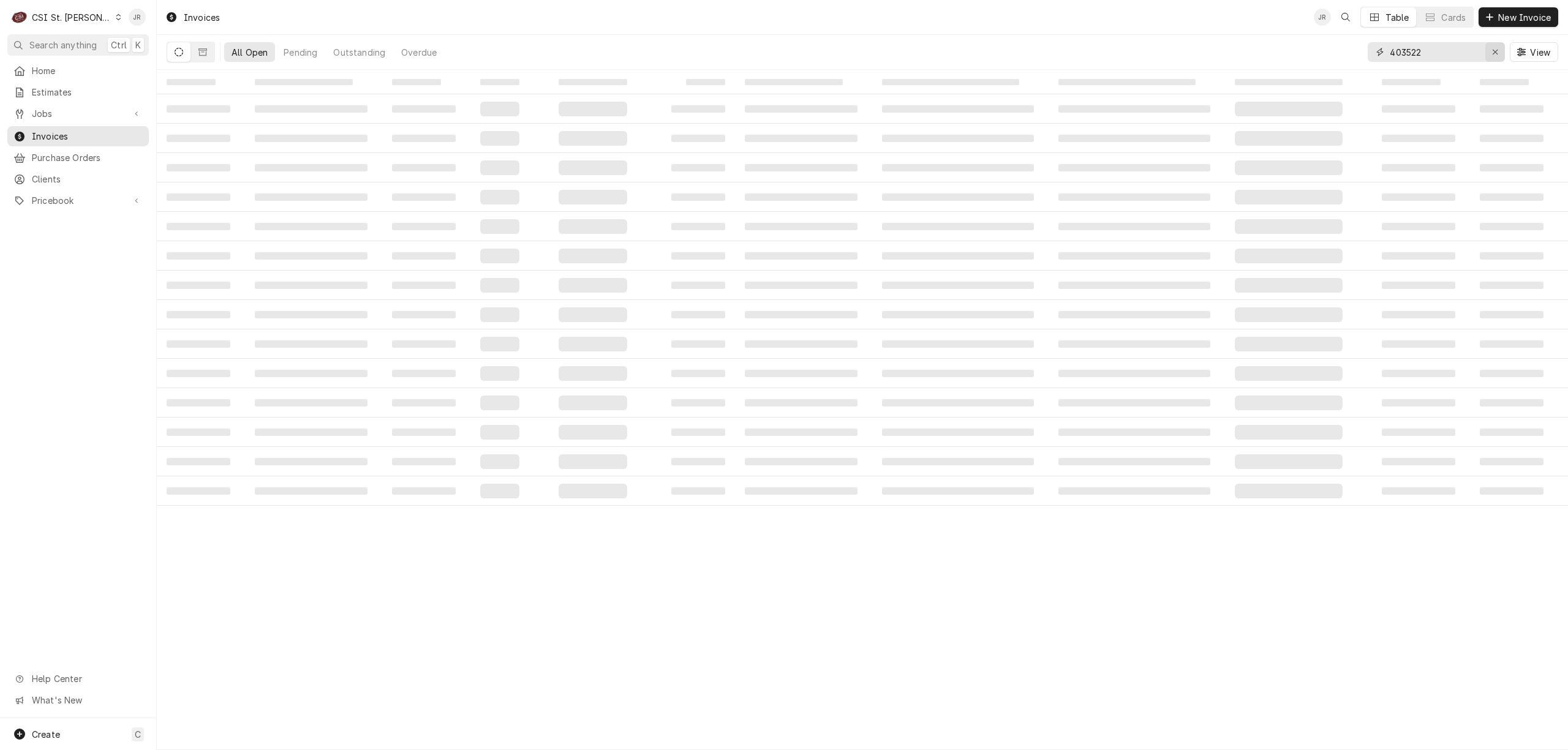
type input "403522"
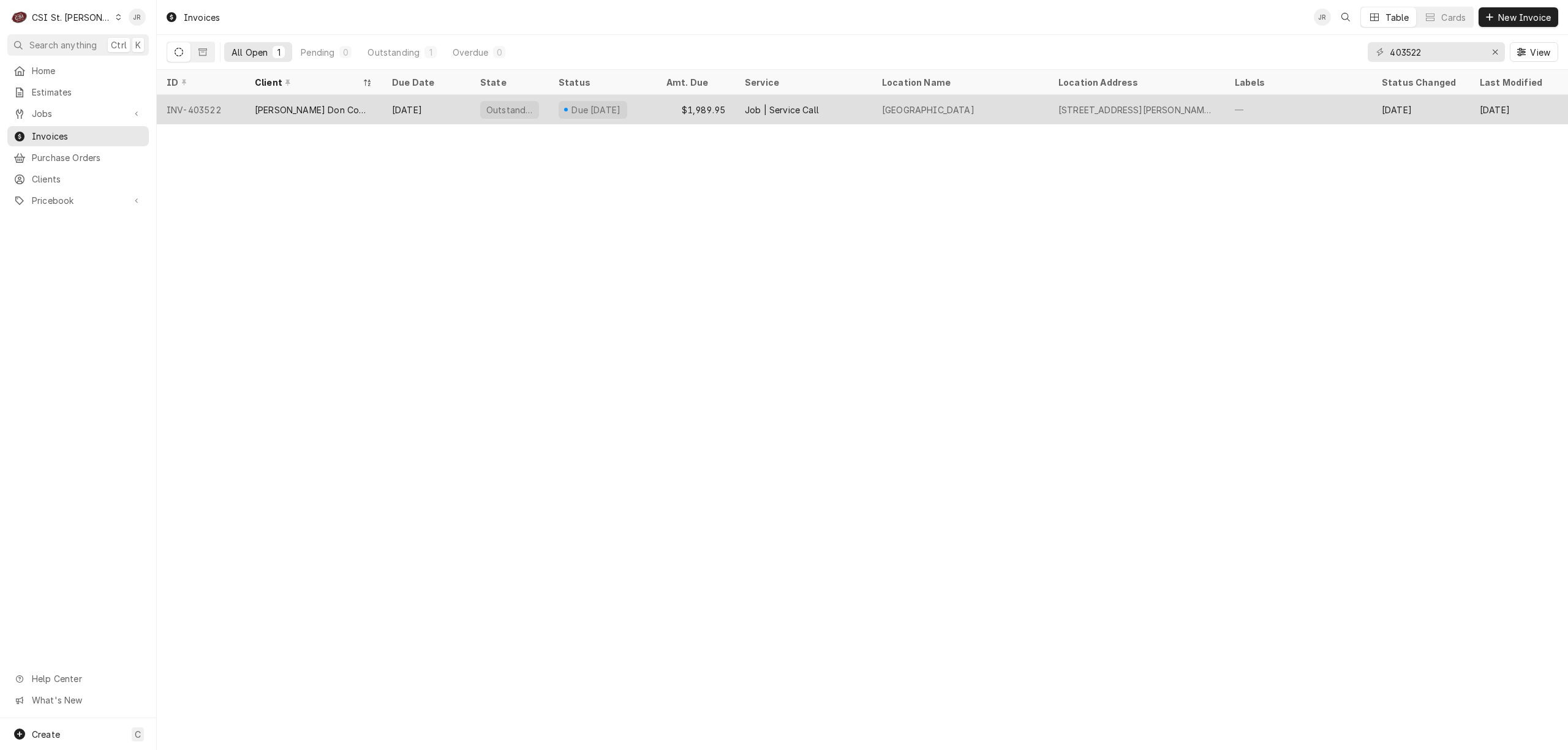
click at [611, 101] on div "Due in 7 days" at bounding box center [593, 110] width 68 height 18
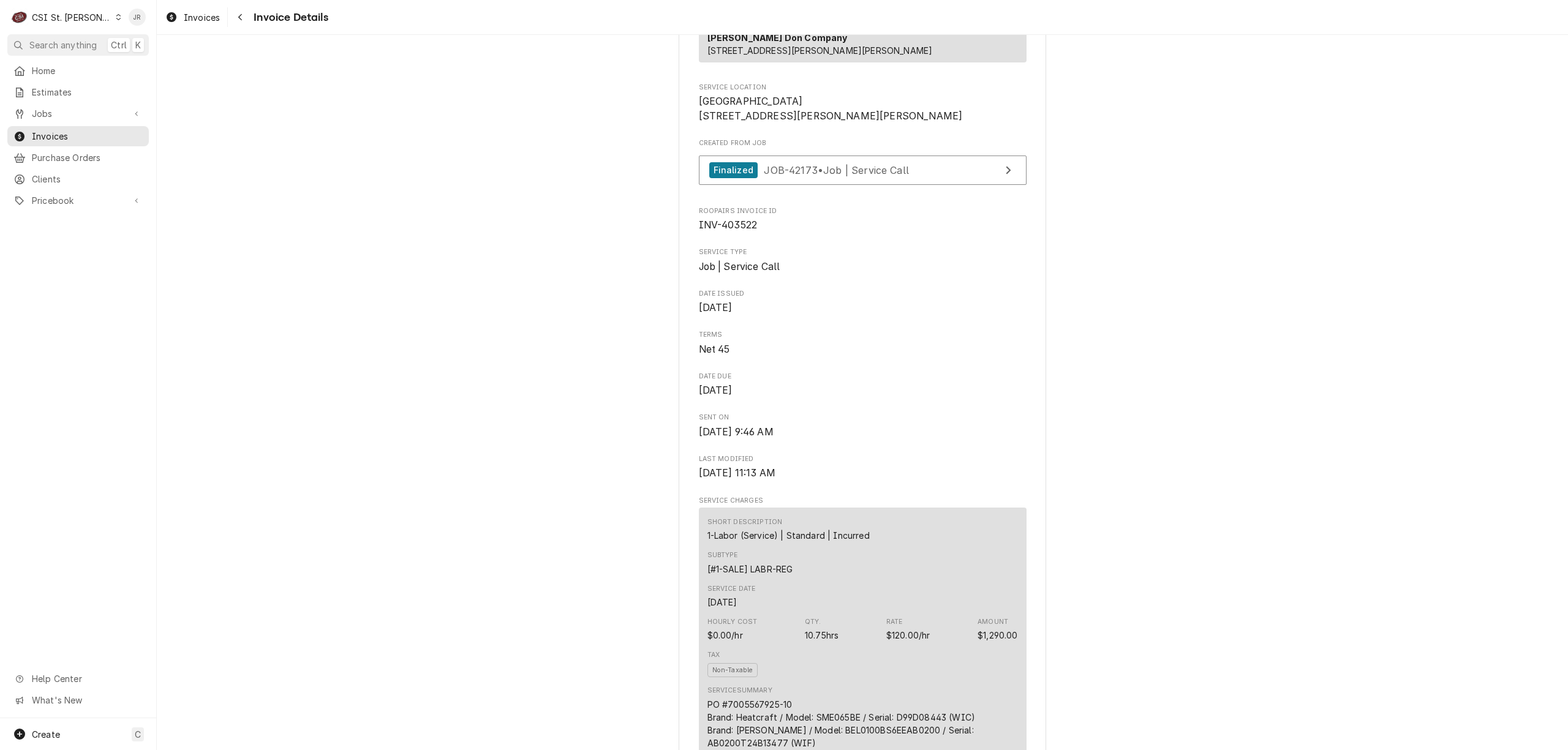
scroll to position [245, 0]
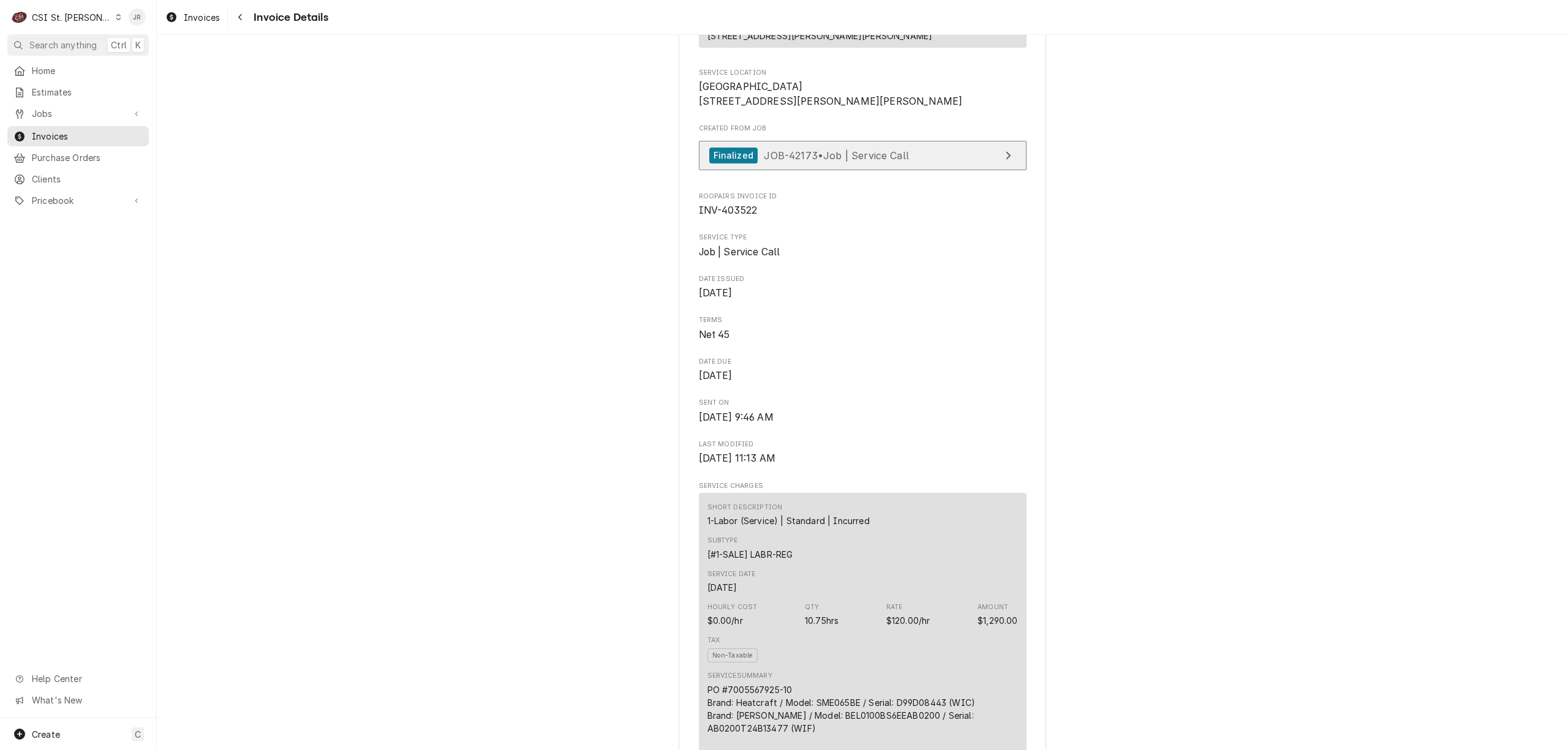
click at [952, 171] on link "Finalized JOB-42173 • Job | Service Call" at bounding box center [863, 156] width 328 height 30
click at [54, 129] on span "Invoices" at bounding box center [87, 136] width 111 height 13
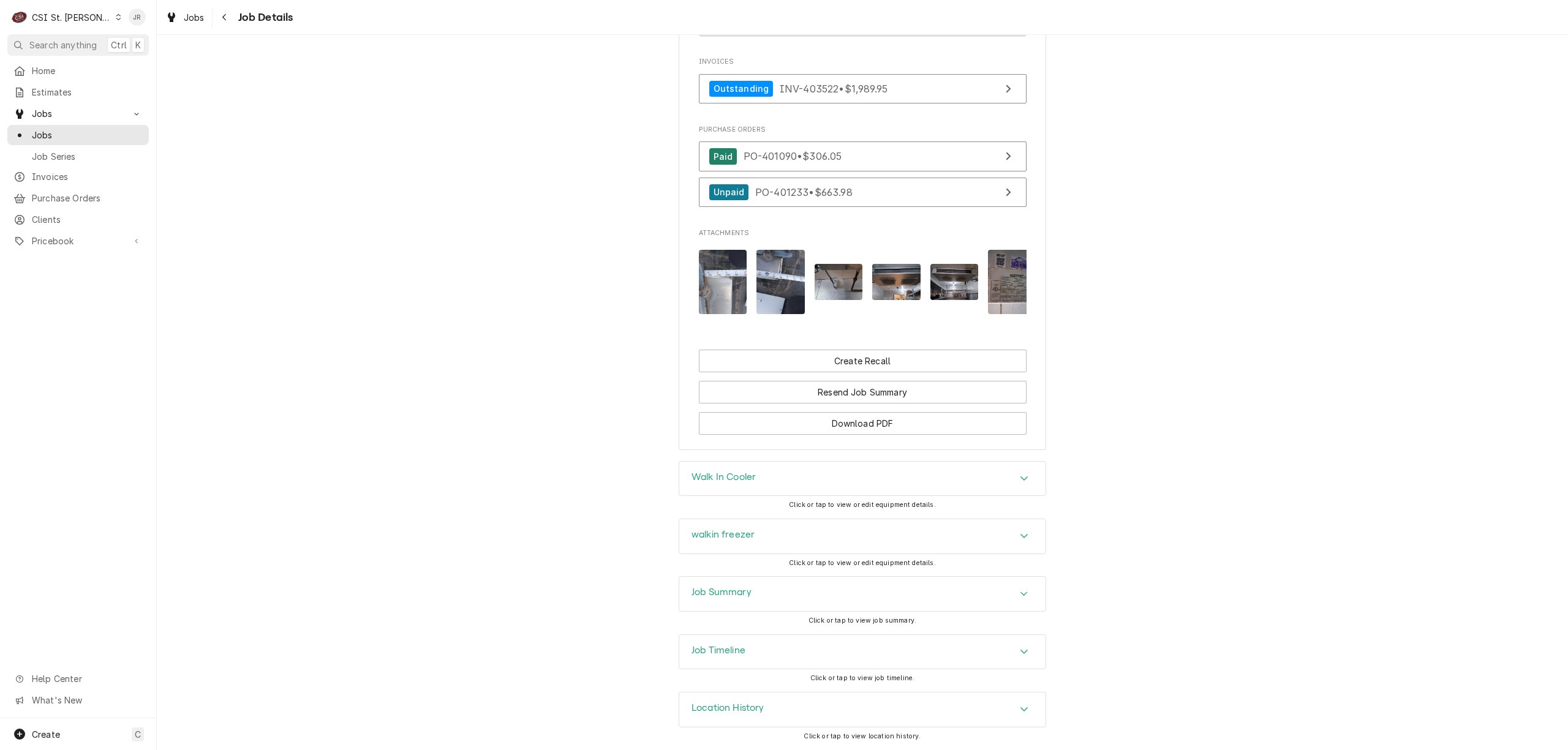
scroll to position [1065, 0]
drag, startPoint x: 733, startPoint y: 701, endPoint x: 1059, endPoint y: 615, distance: 337.2
click at [738, 701] on div "Location History" at bounding box center [862, 710] width 366 height 35
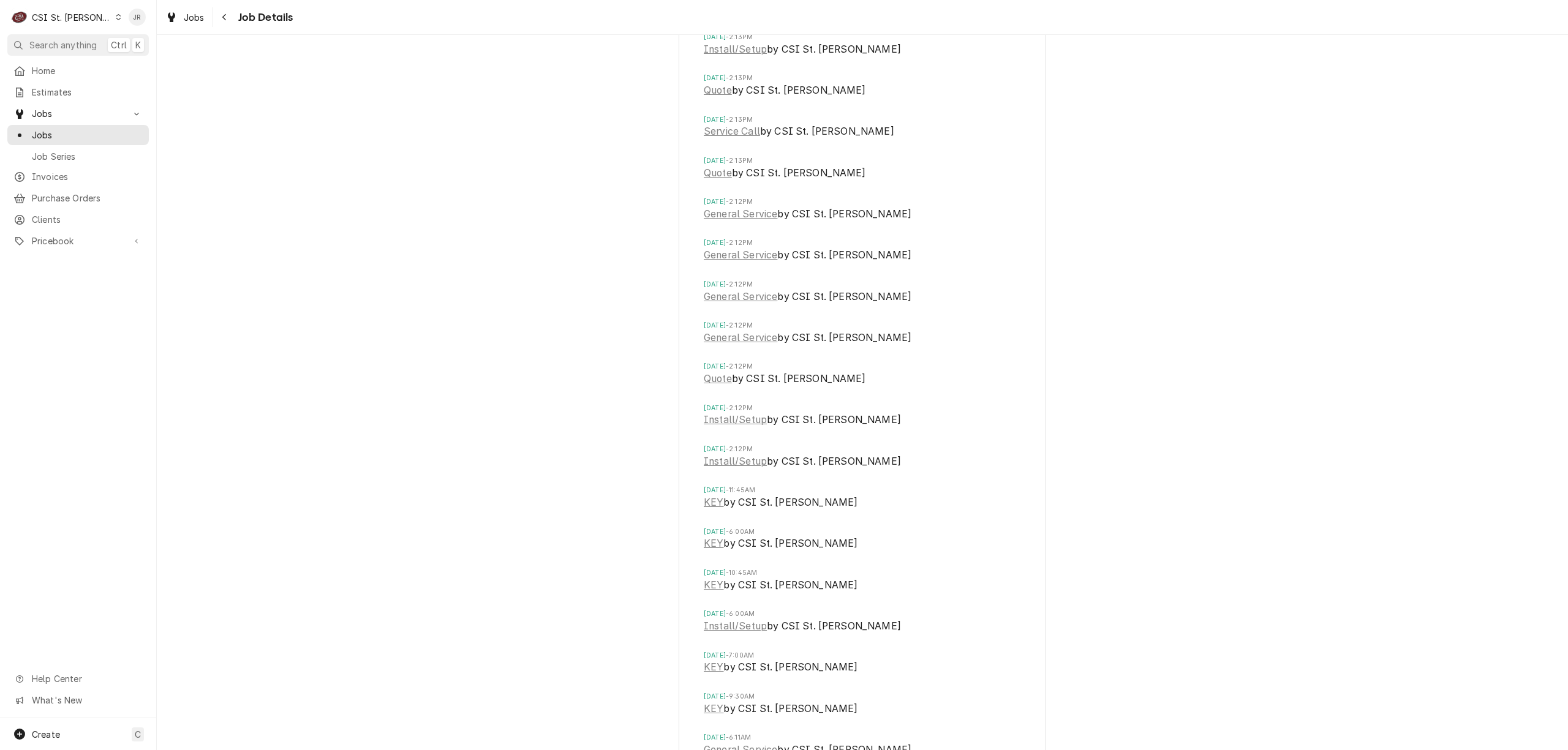
scroll to position [2124, 0]
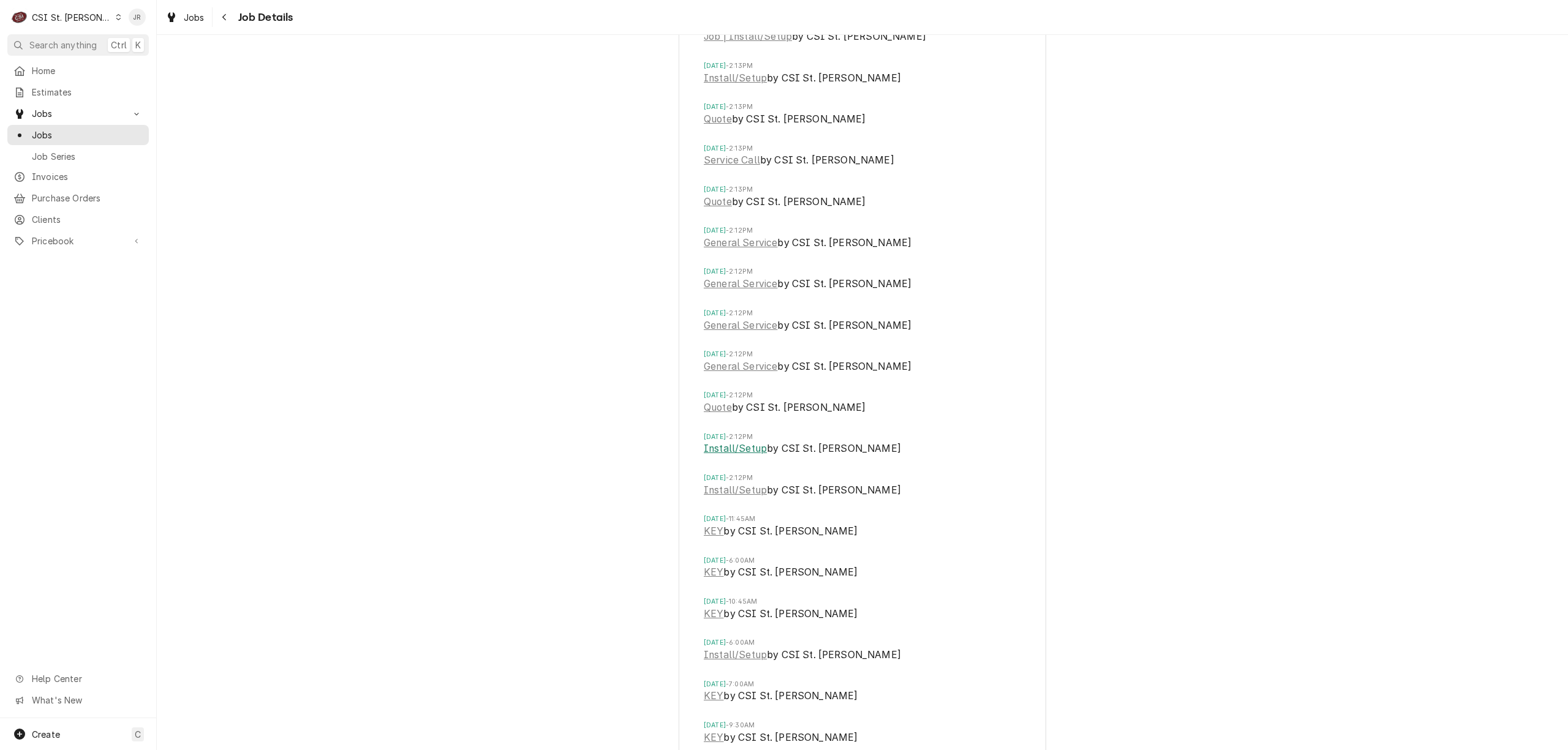
click at [725, 456] on link "Install/Setup" at bounding box center [735, 449] width 63 height 15
click at [721, 456] on link "Install/Setup" at bounding box center [735, 449] width 63 height 15
click at [747, 374] on link "General Service" at bounding box center [741, 366] width 74 height 15
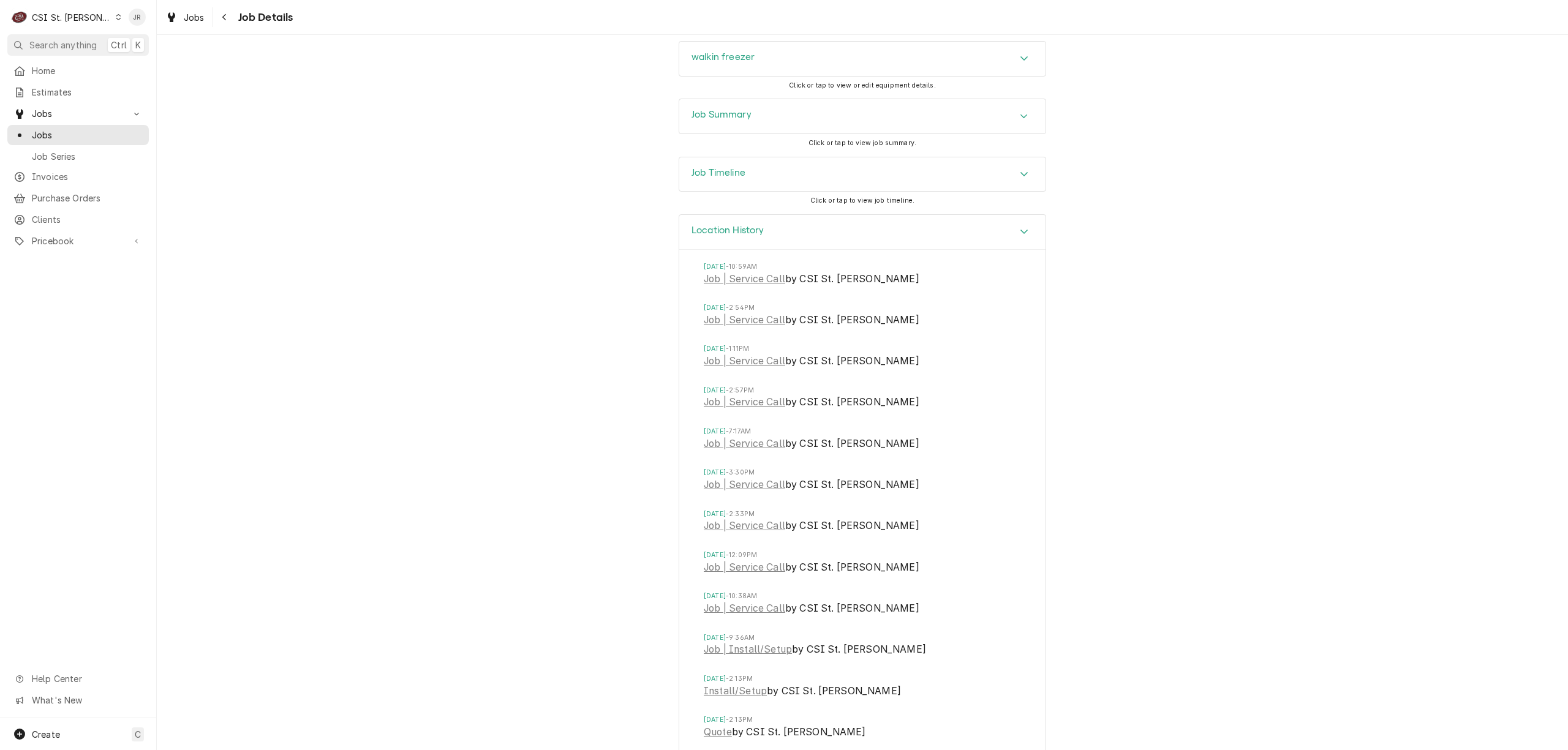
scroll to position [1472, 0]
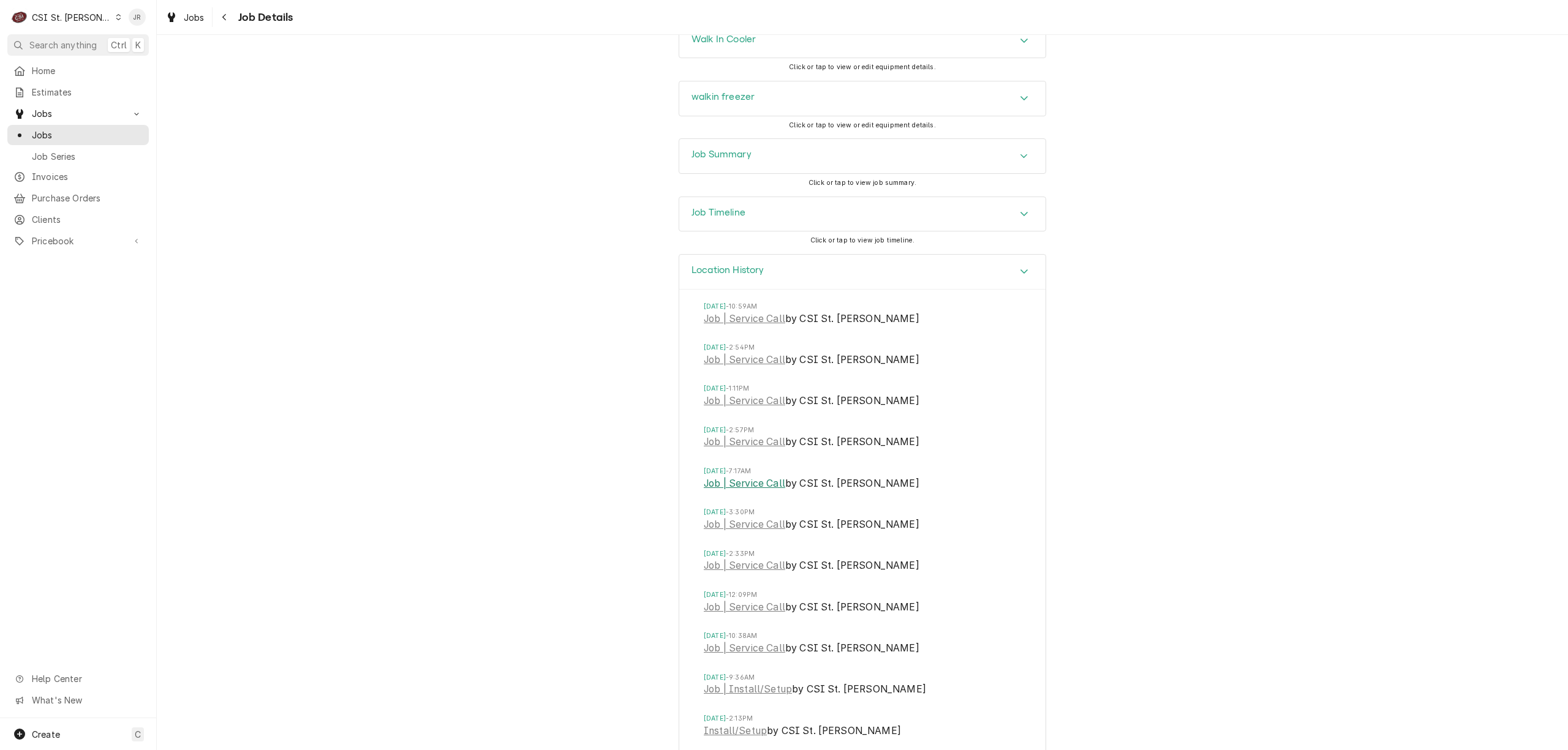
click at [727, 491] on link "Job | Service Call" at bounding box center [745, 483] width 82 height 15
click at [740, 532] on link "Job | Service Call" at bounding box center [745, 524] width 82 height 15
click at [727, 573] on link "Job | Service Call" at bounding box center [745, 566] width 82 height 15
click at [741, 532] on link "Job | Service Call" at bounding box center [745, 524] width 82 height 15
click at [742, 450] on link "Job | Service Call" at bounding box center [745, 442] width 82 height 15
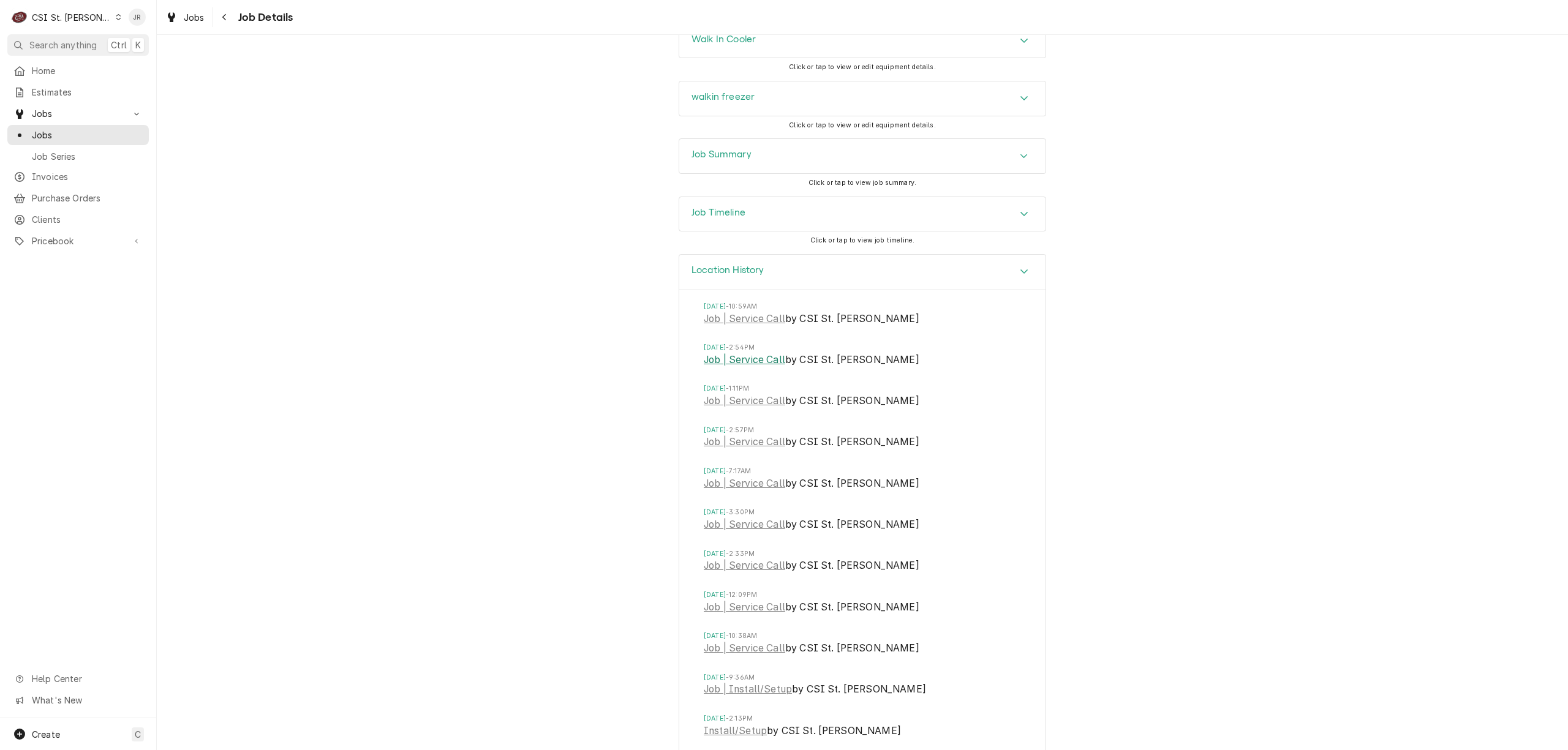
click at [738, 367] on link "Job | Service Call" at bounding box center [745, 360] width 82 height 15
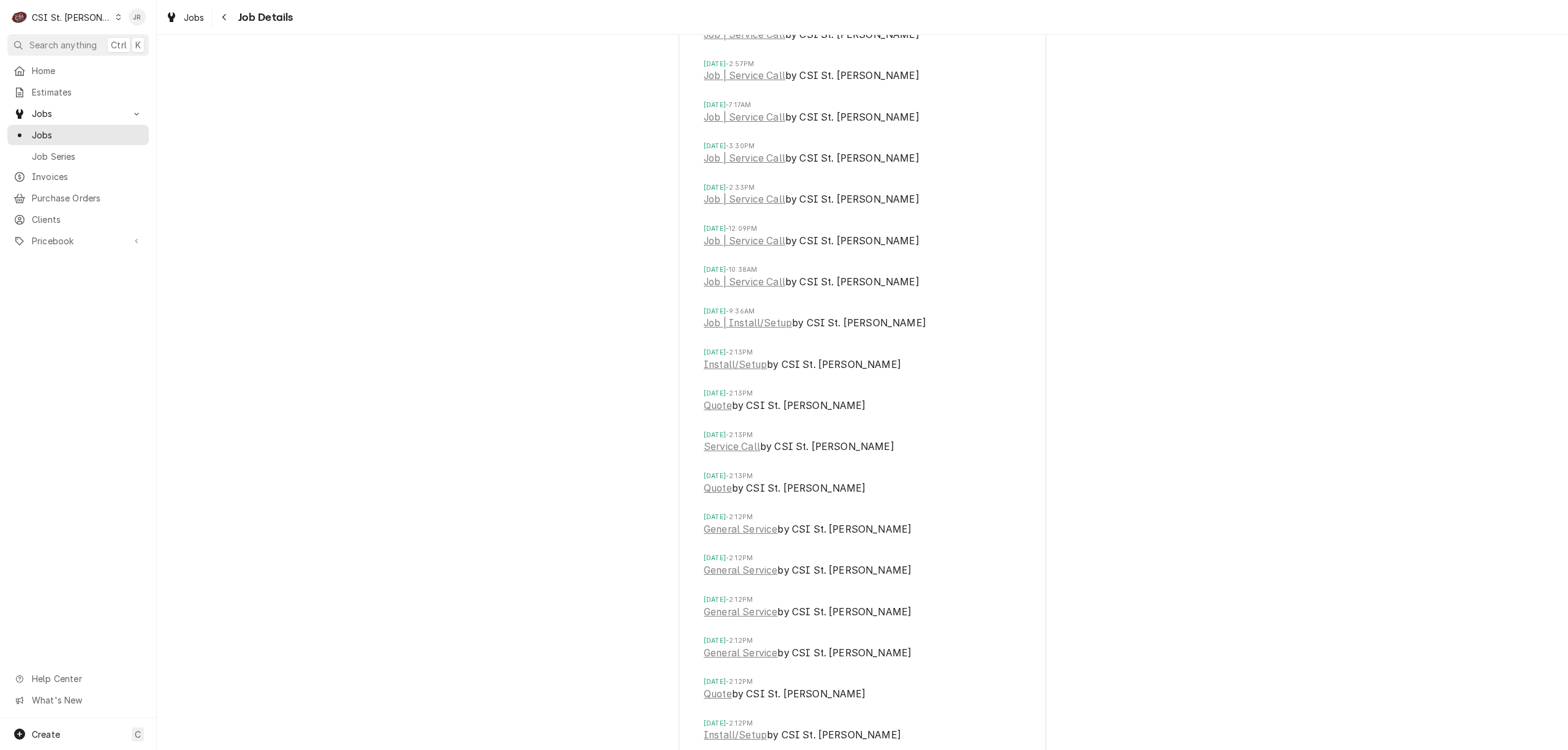
scroll to position [1962, 0]
click at [733, 537] on link "General Service" at bounding box center [741, 530] width 74 height 15
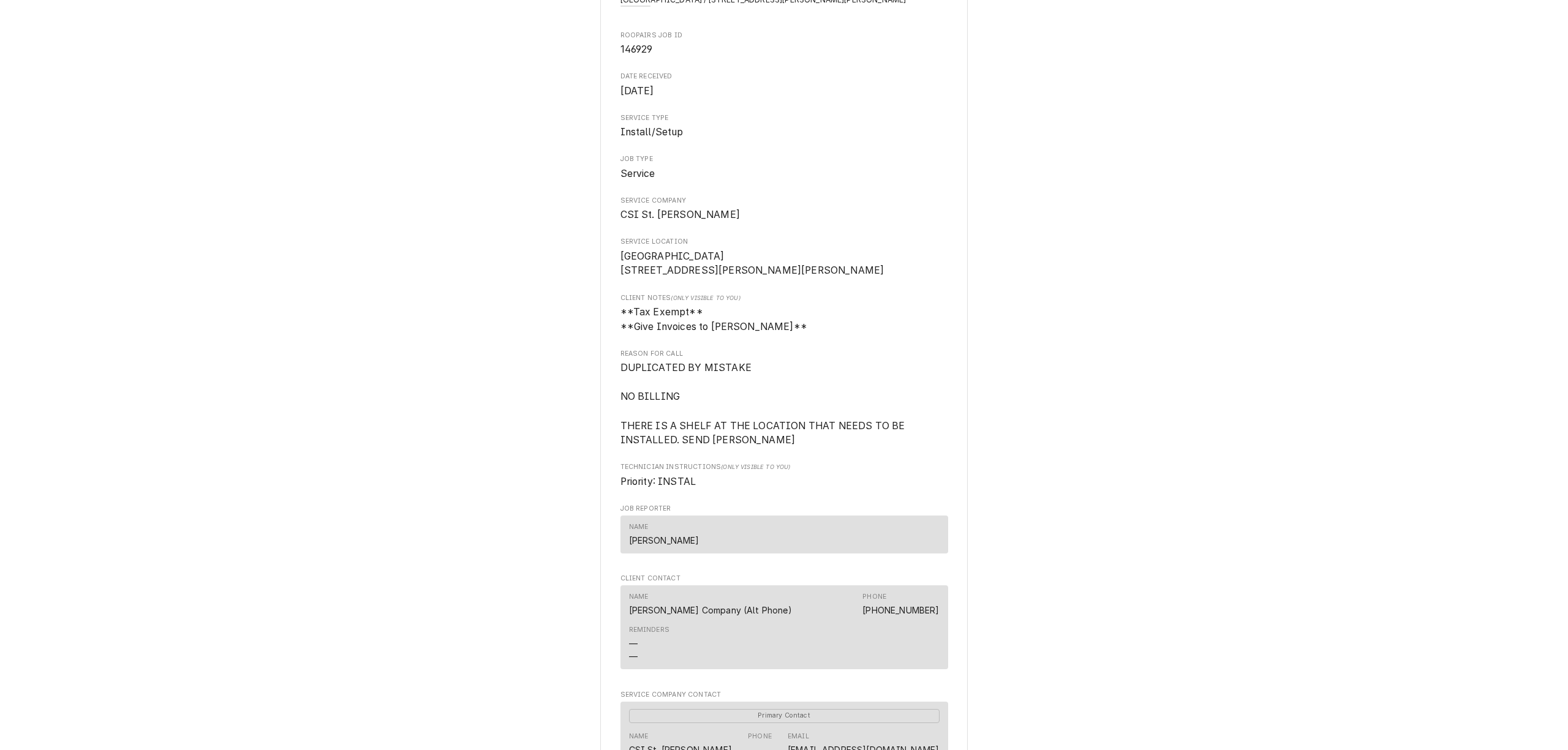
scroll to position [250, 0]
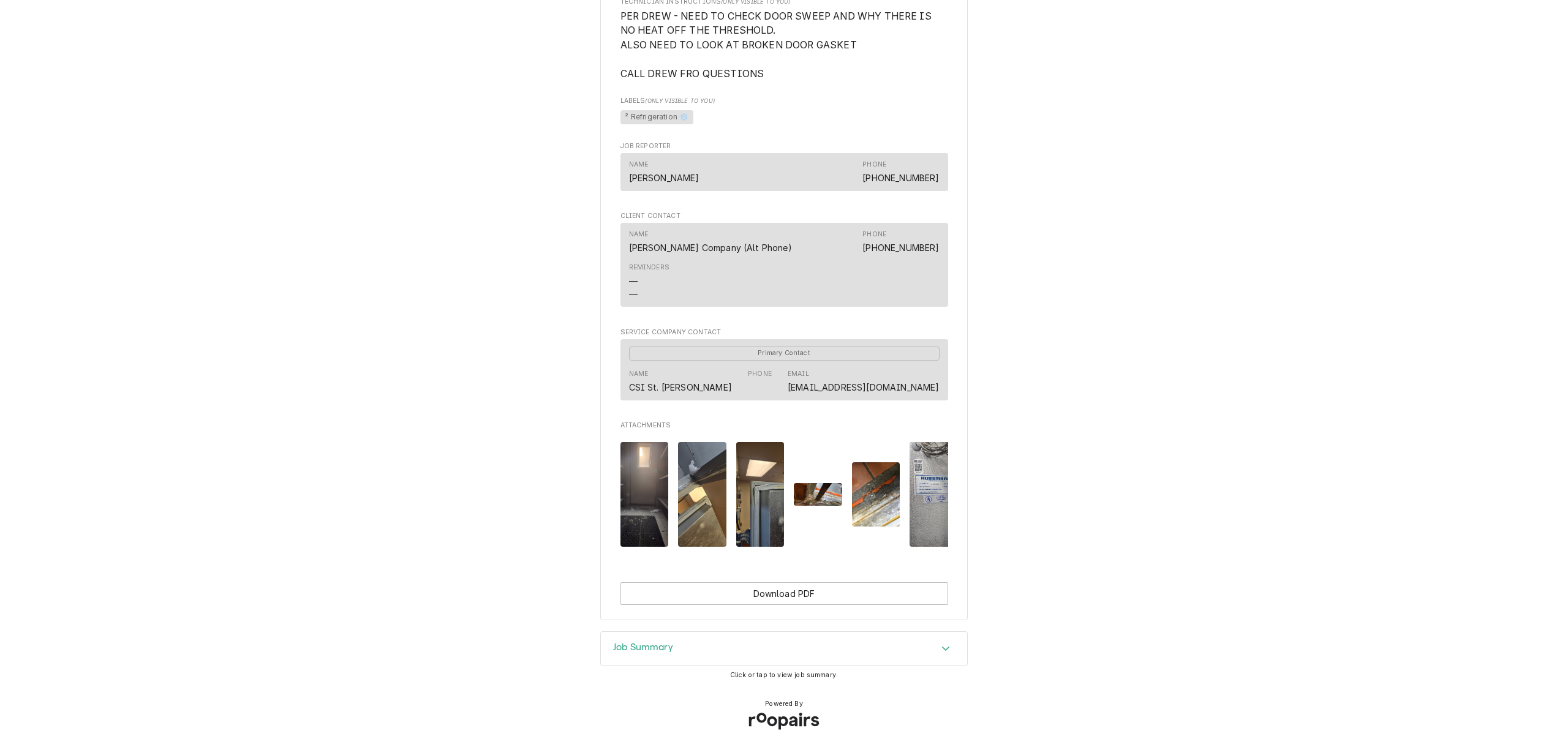
scroll to position [667, 0]
drag, startPoint x: 760, startPoint y: 657, endPoint x: 856, endPoint y: 617, distance: 104.0
click at [764, 654] on div "Job Summary" at bounding box center [784, 649] width 366 height 35
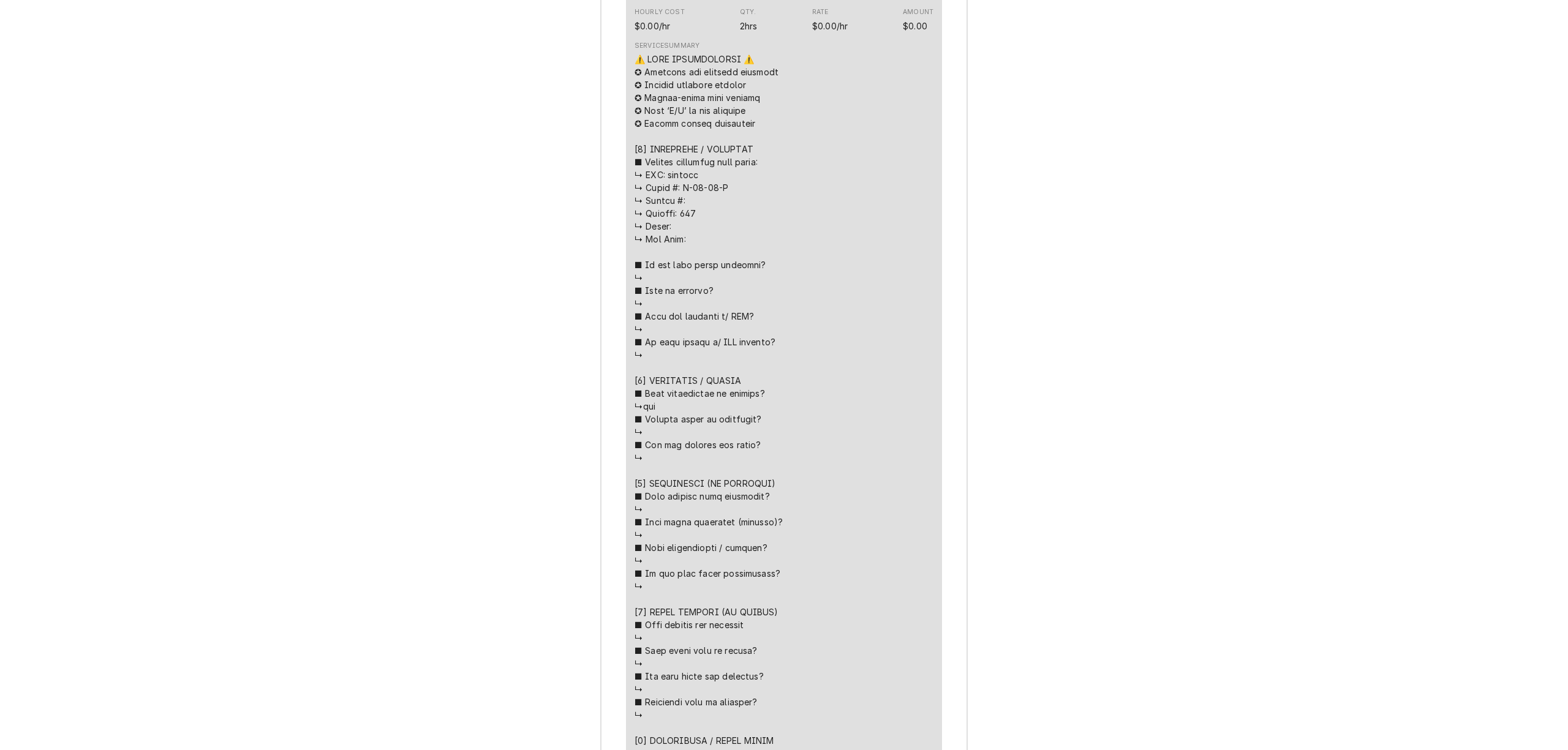
scroll to position [2055, 0]
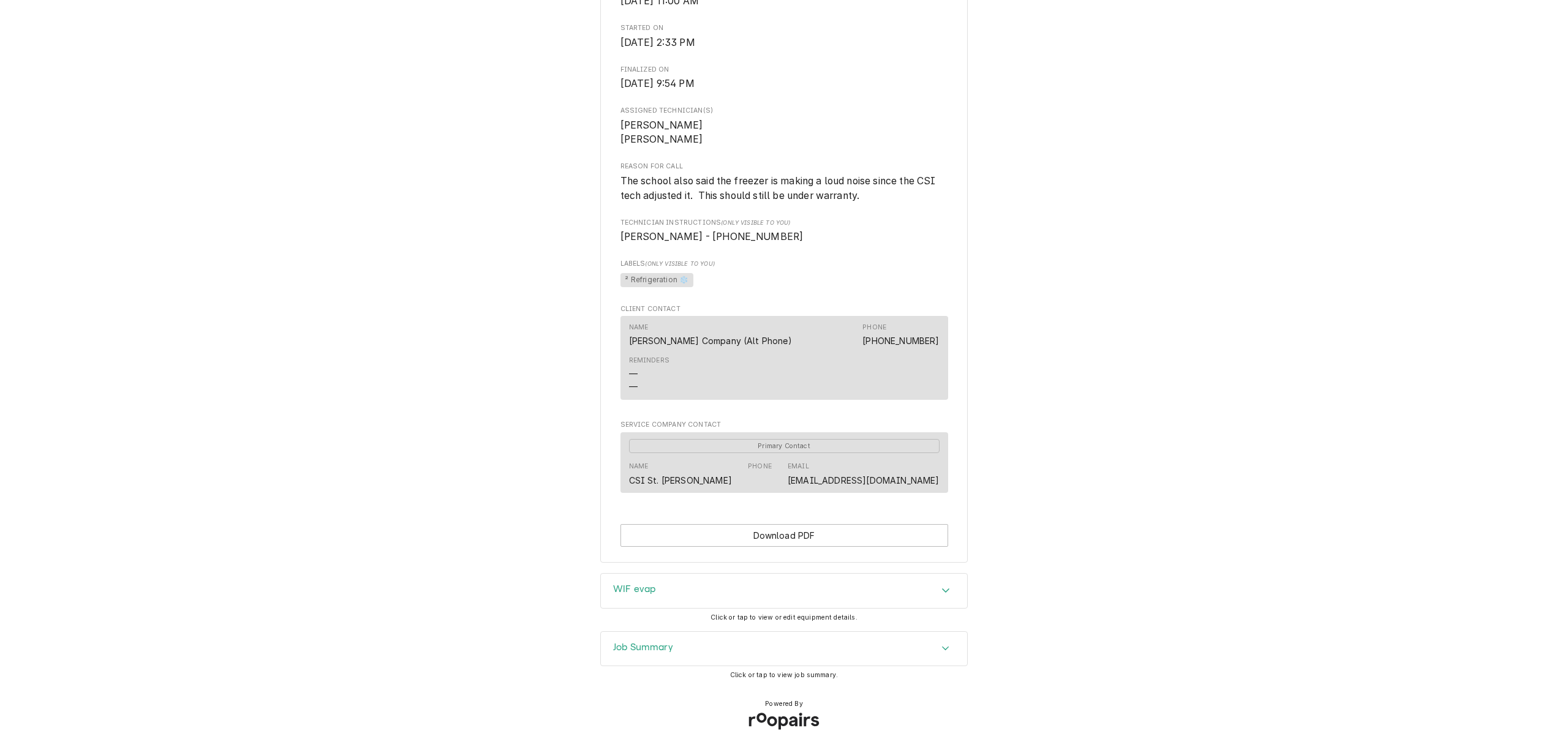
scroll to position [464, 0]
drag, startPoint x: 789, startPoint y: 522, endPoint x: 1140, endPoint y: 446, distance: 359.1
click at [1151, 431] on div "Completed and Invoiced Job [PERSON_NAME] Don Company [GEOGRAPHIC_DATA] / [STREE…" at bounding box center [784, 68] width 1568 height 1008
drag, startPoint x: 674, startPoint y: 628, endPoint x: 689, endPoint y: 635, distance: 16.6
click at [677, 635] on div "Completed and Invoiced Job [PERSON_NAME] Don Company [GEOGRAPHIC_DATA] / [STREE…" at bounding box center [784, 375] width 1568 height 750
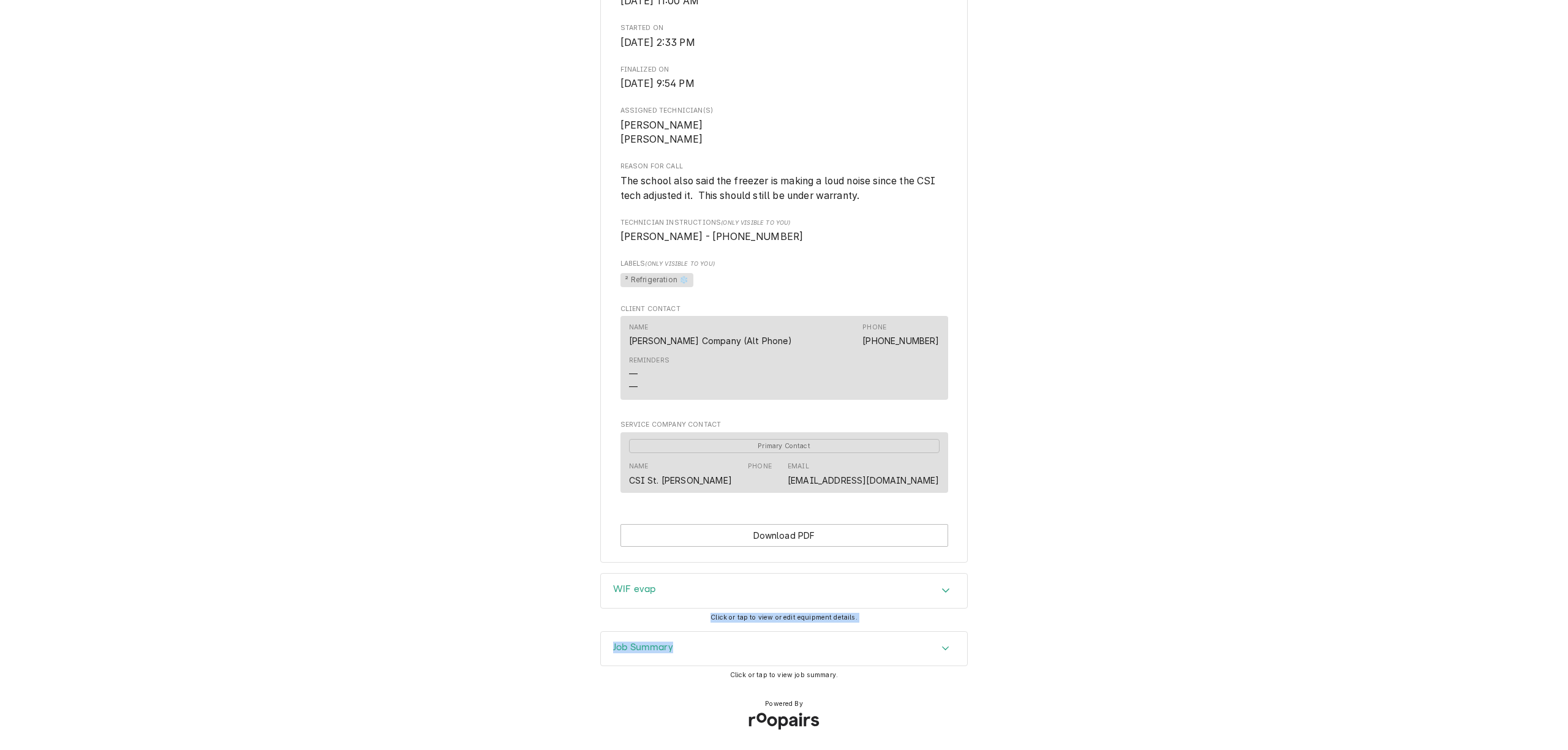
click at [718, 635] on div "Job Summary" at bounding box center [784, 649] width 366 height 35
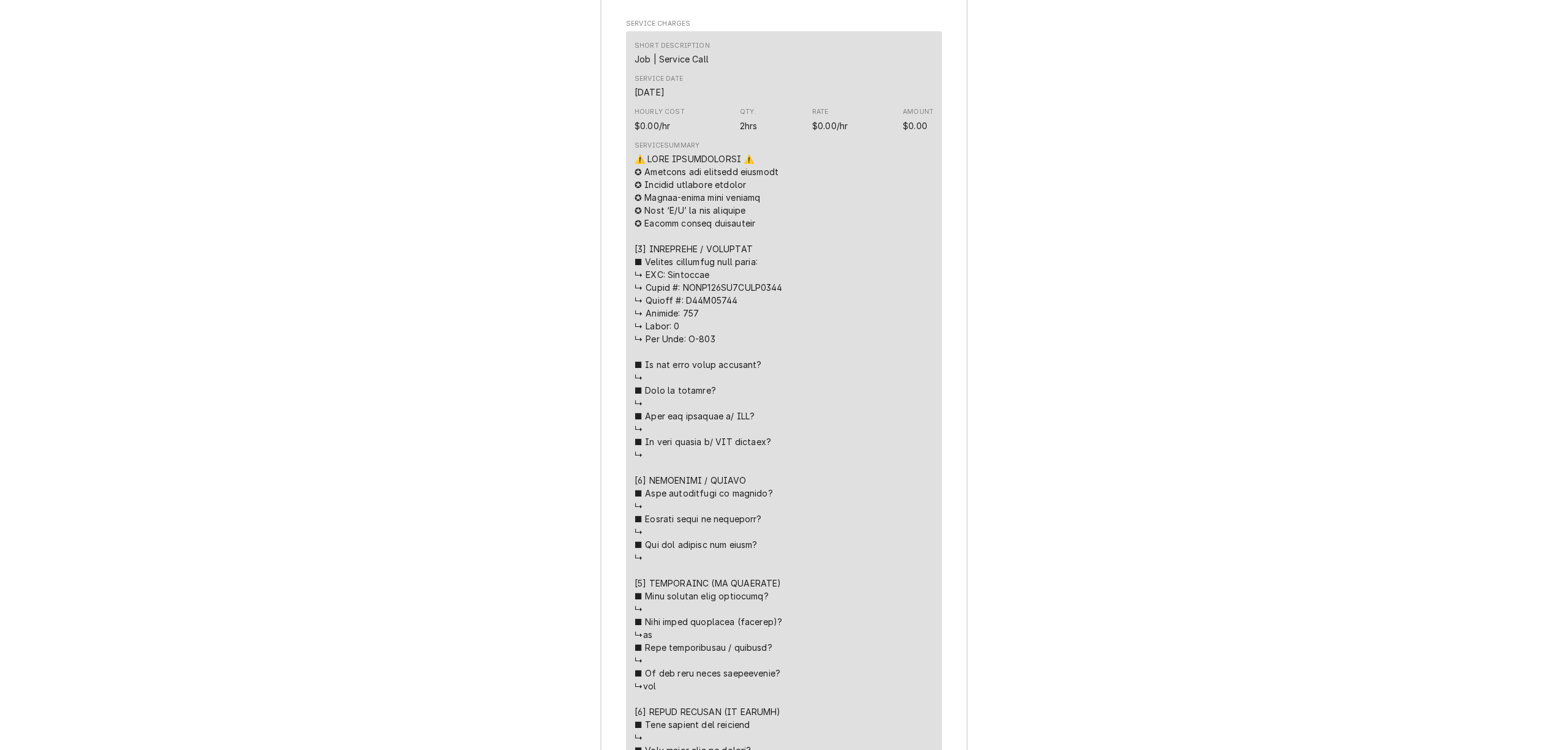
scroll to position [953, 0]
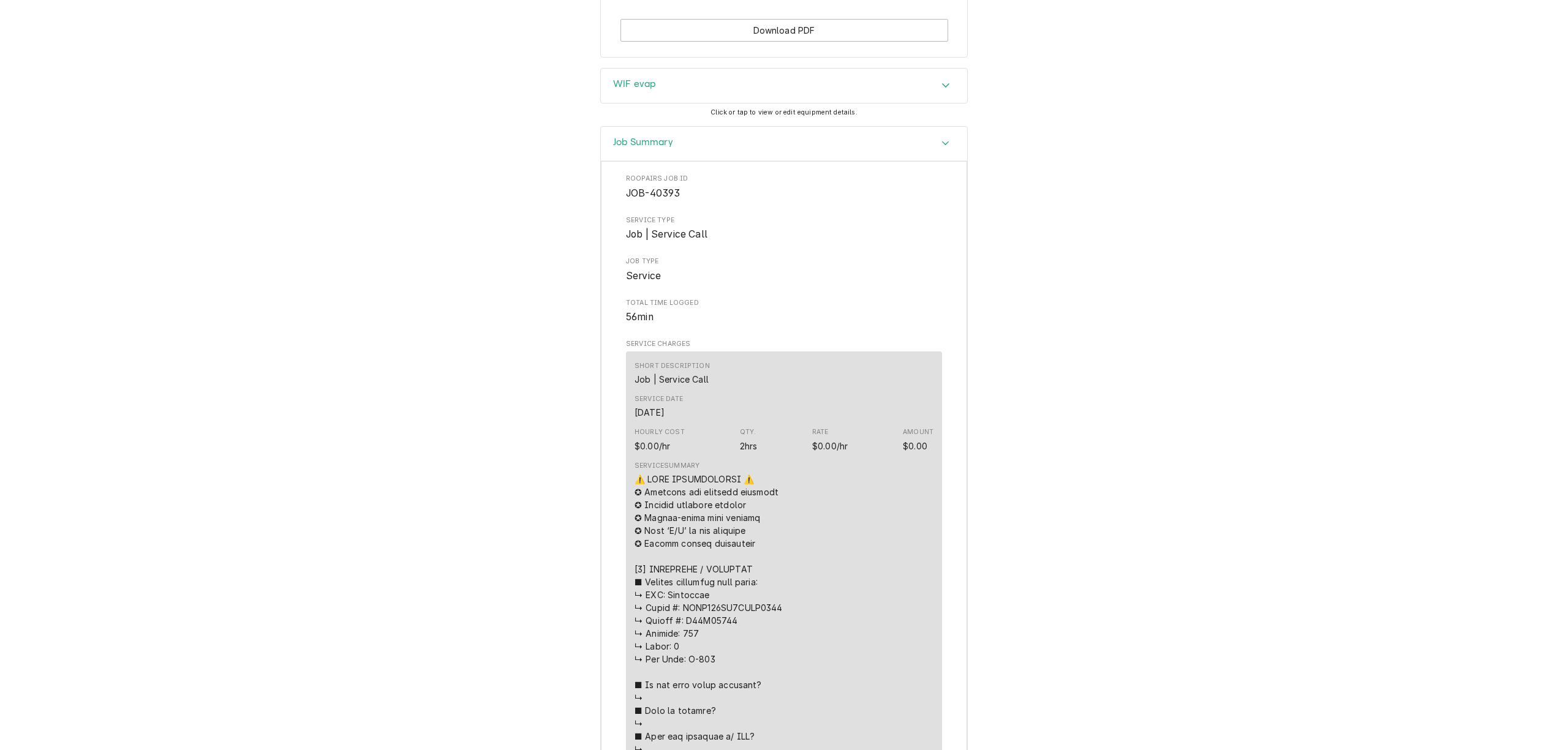
click at [769, 225] on span "Service Type" at bounding box center [784, 220] width 316 height 9
click at [668, 199] on span "JOB-40393" at bounding box center [653, 193] width 54 height 12
copy span "40393"
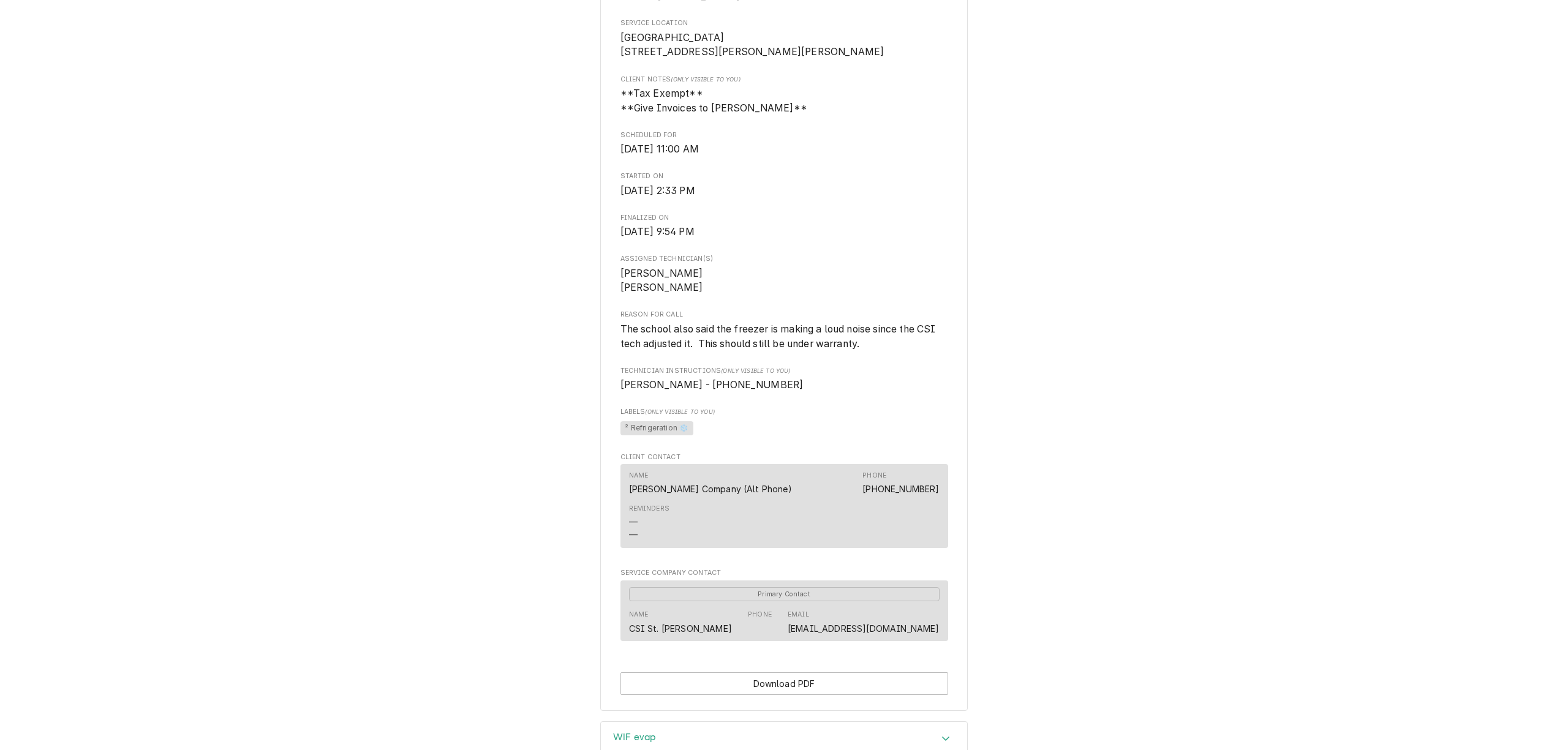
scroll to position [0, 0]
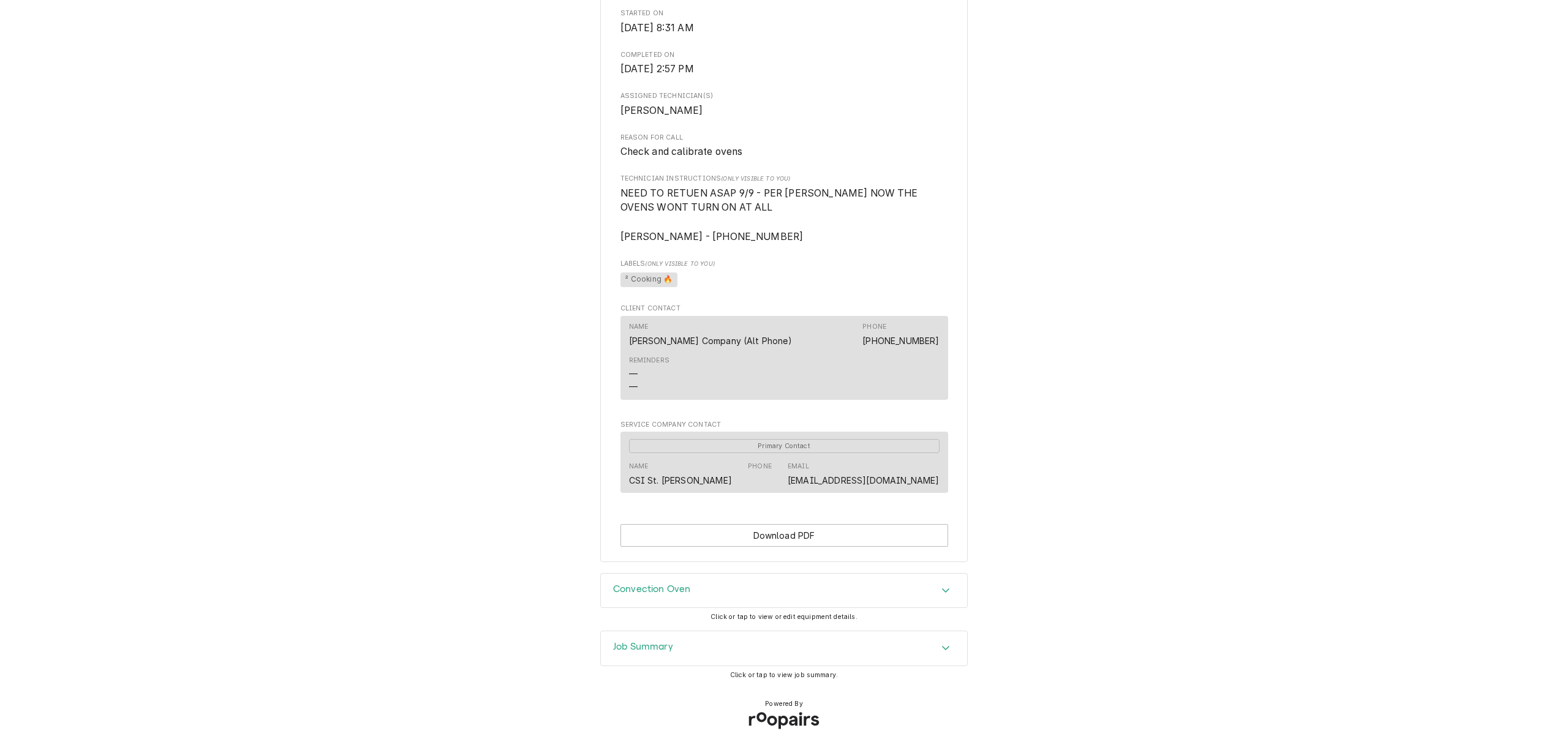
scroll to position [479, 0]
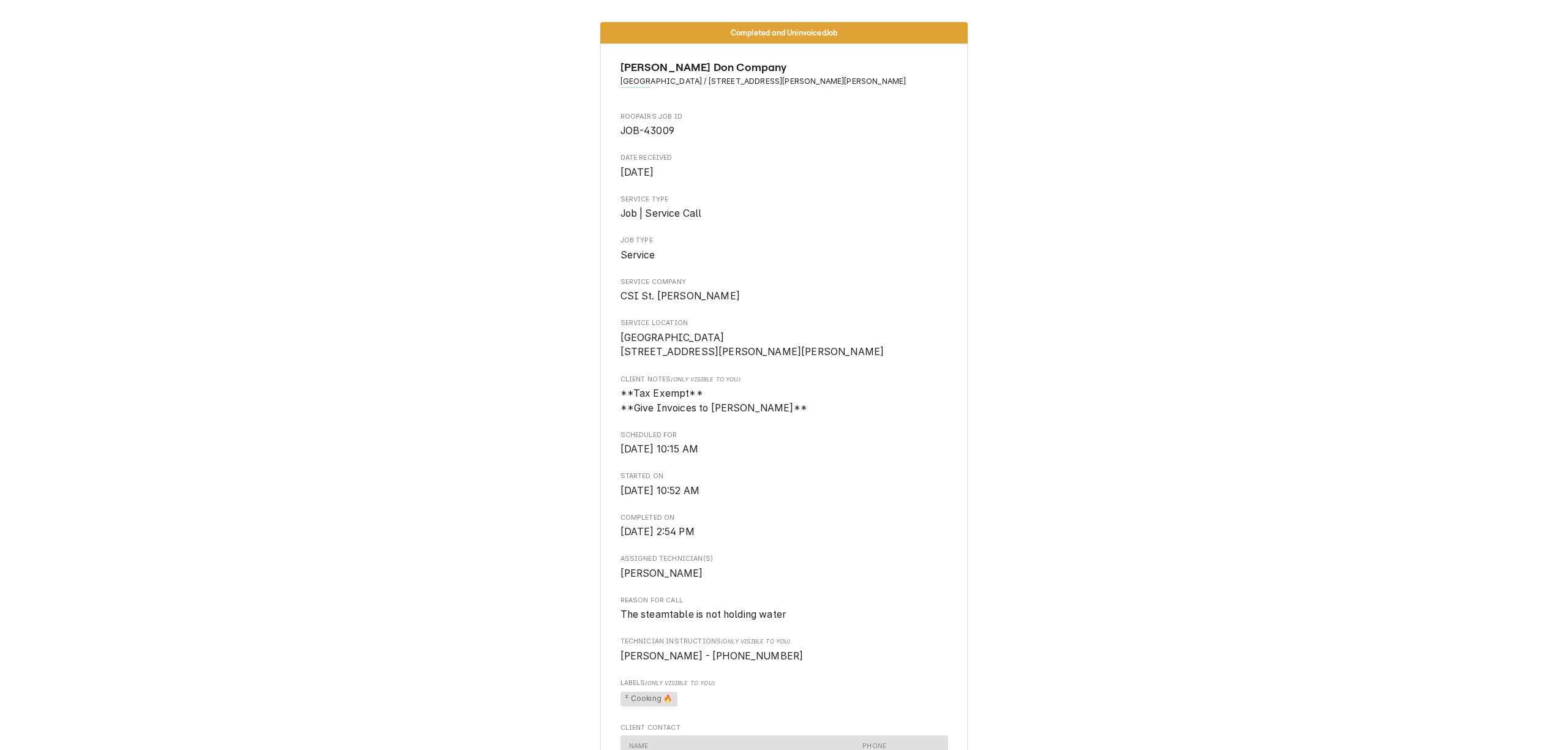
click at [1051, 377] on div "Completed and Uninvoiced Job [PERSON_NAME] Don Company [GEOGRAPHIC_DATA] / [STR…" at bounding box center [784, 502] width 1568 height 980
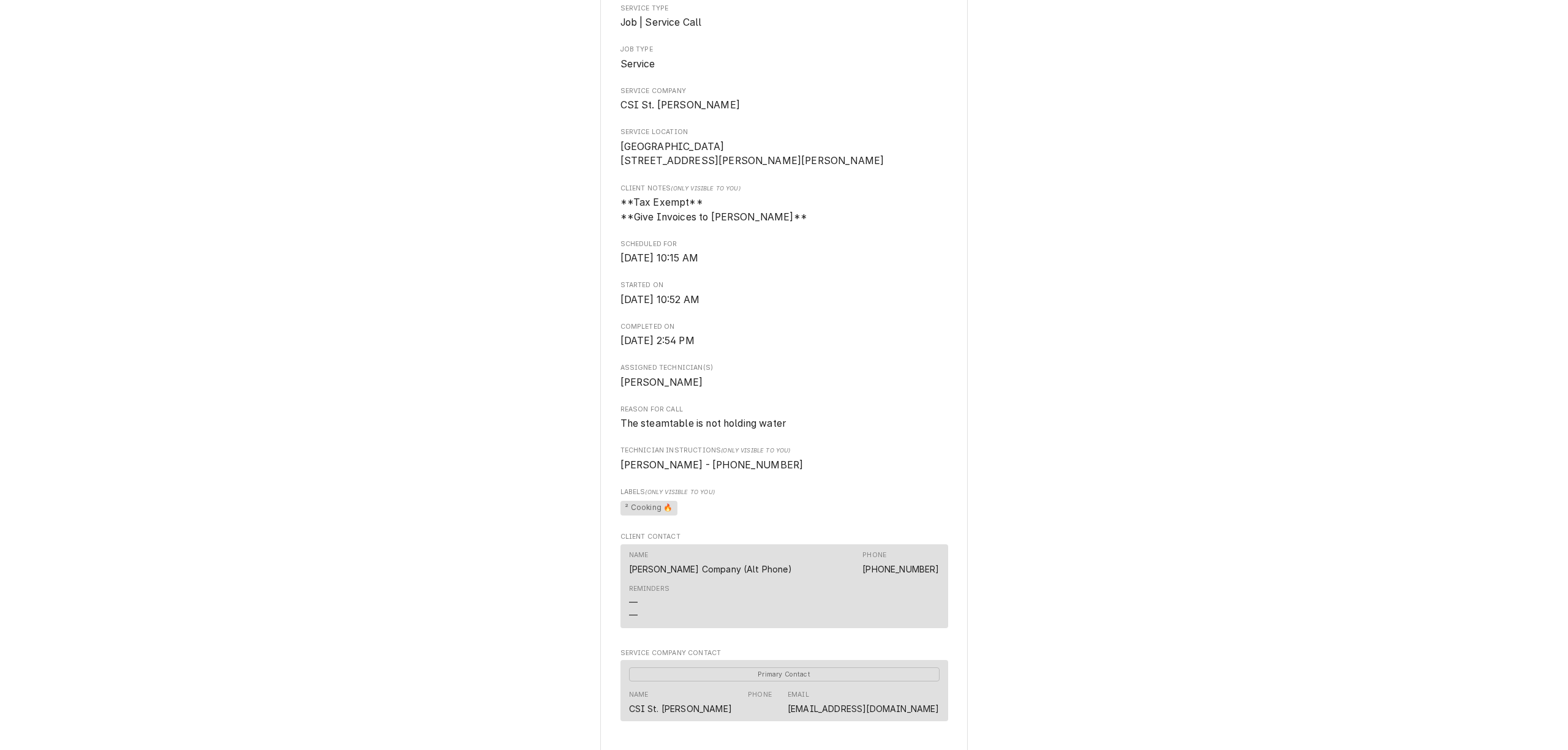
scroll to position [376, 0]
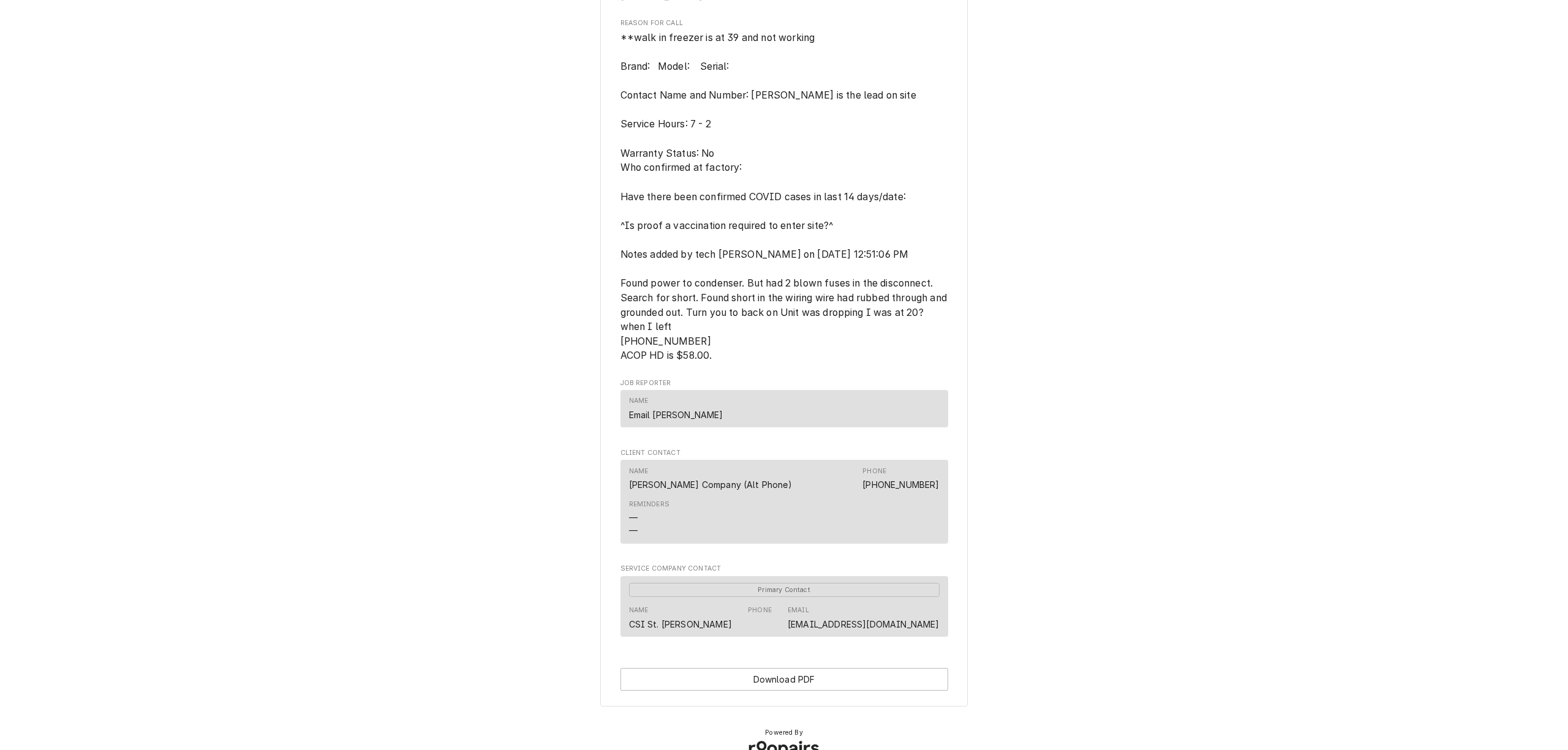
scroll to position [490, 0]
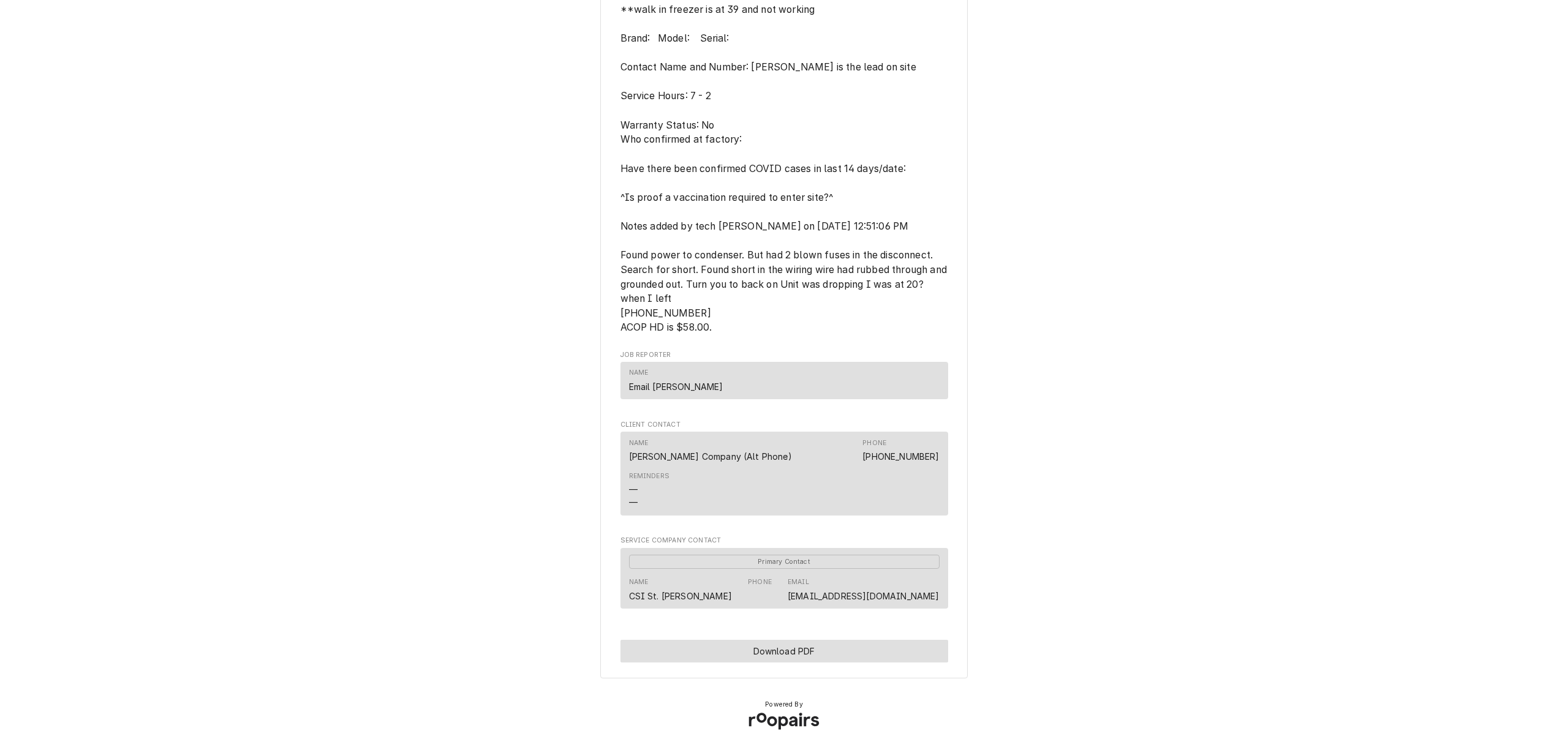
click at [795, 647] on button "Download PDF" at bounding box center [785, 651] width 328 height 23
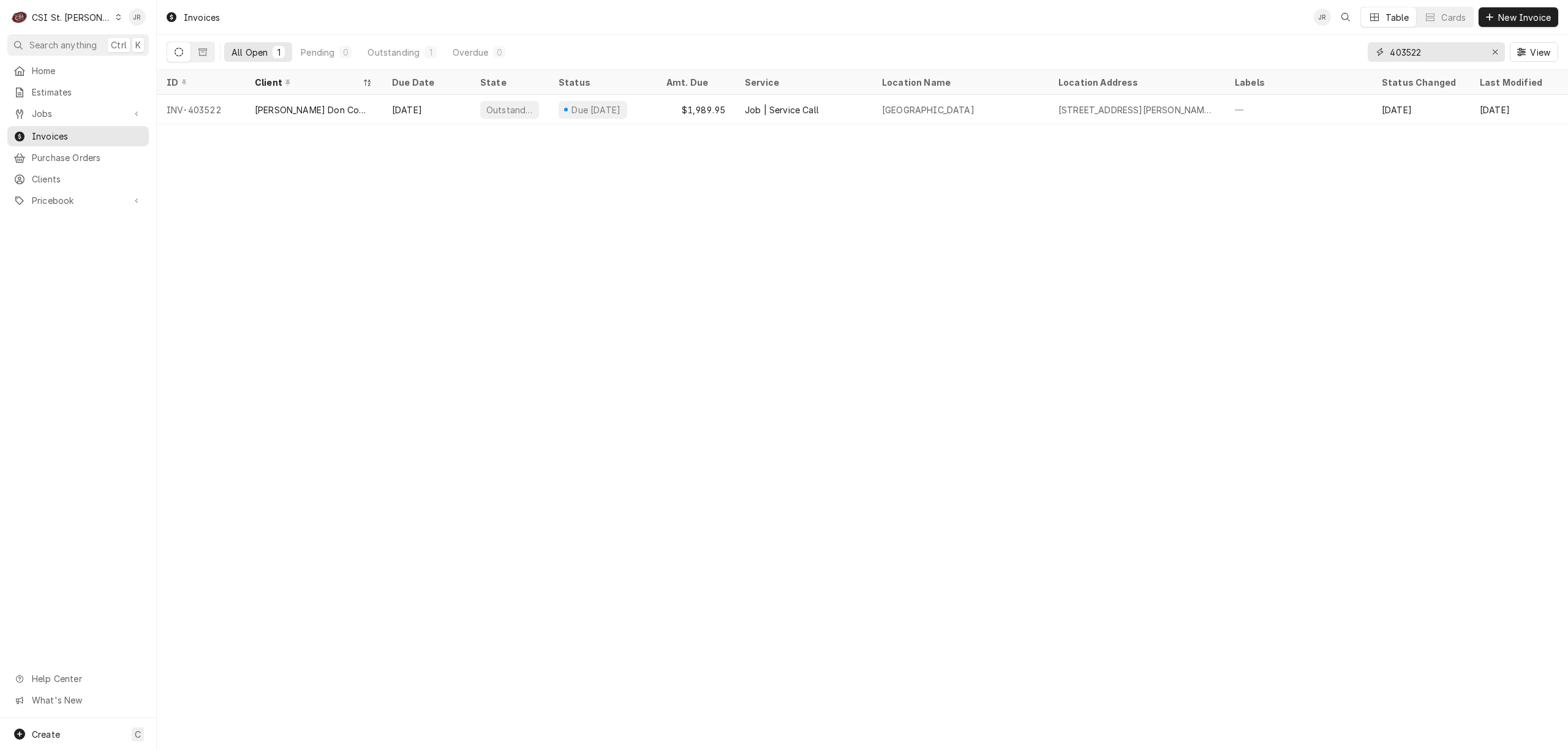
click at [1464, 52] on input "403522" at bounding box center [1435, 52] width 92 height 20
paste input "311"
type input "403311"
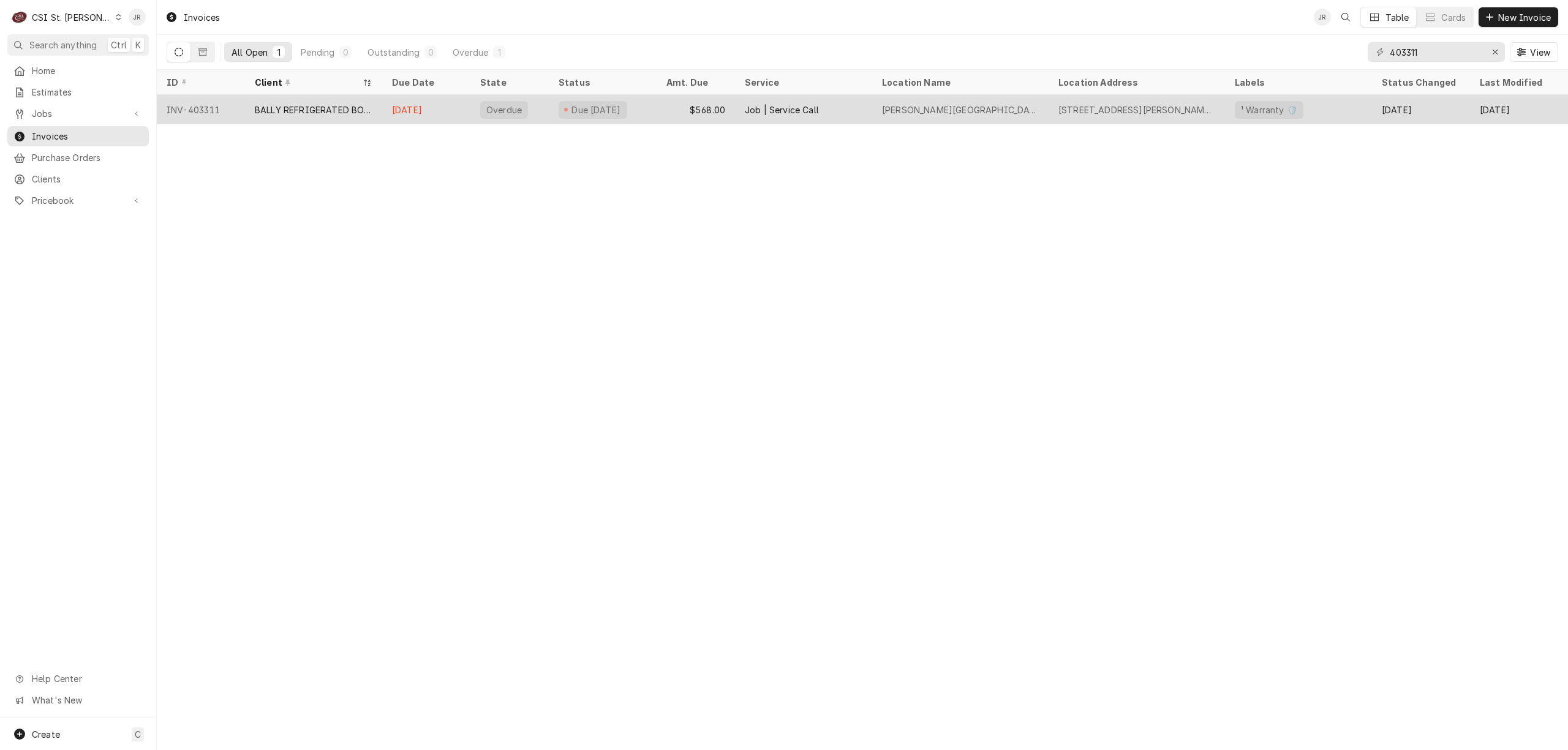
click at [1011, 113] on div "[PERSON_NAME][GEOGRAPHIC_DATA][PERSON_NAME]" at bounding box center [960, 109] width 177 height 29
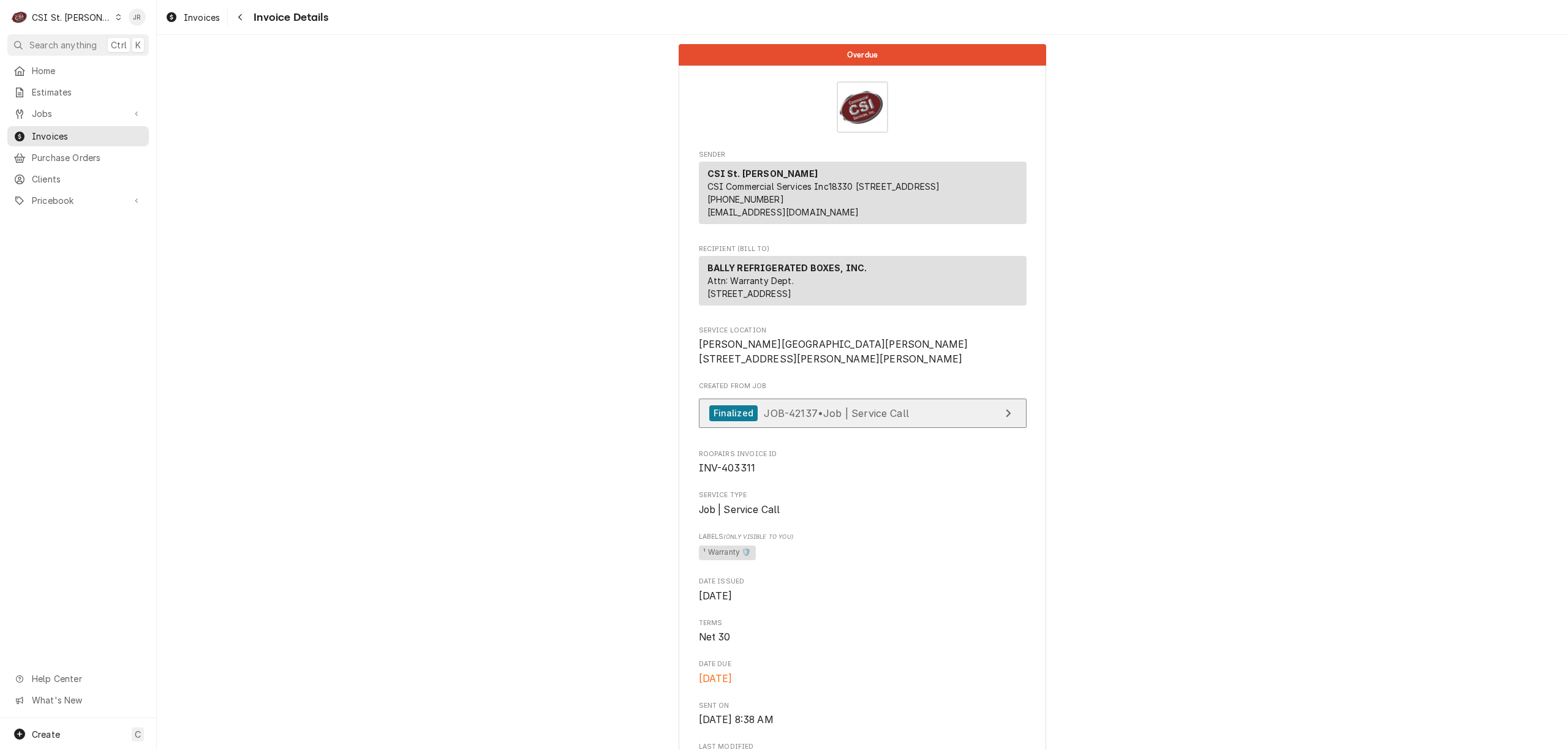
click at [898, 419] on span "JOB-42137 • Job | Service Call" at bounding box center [836, 413] width 145 height 13
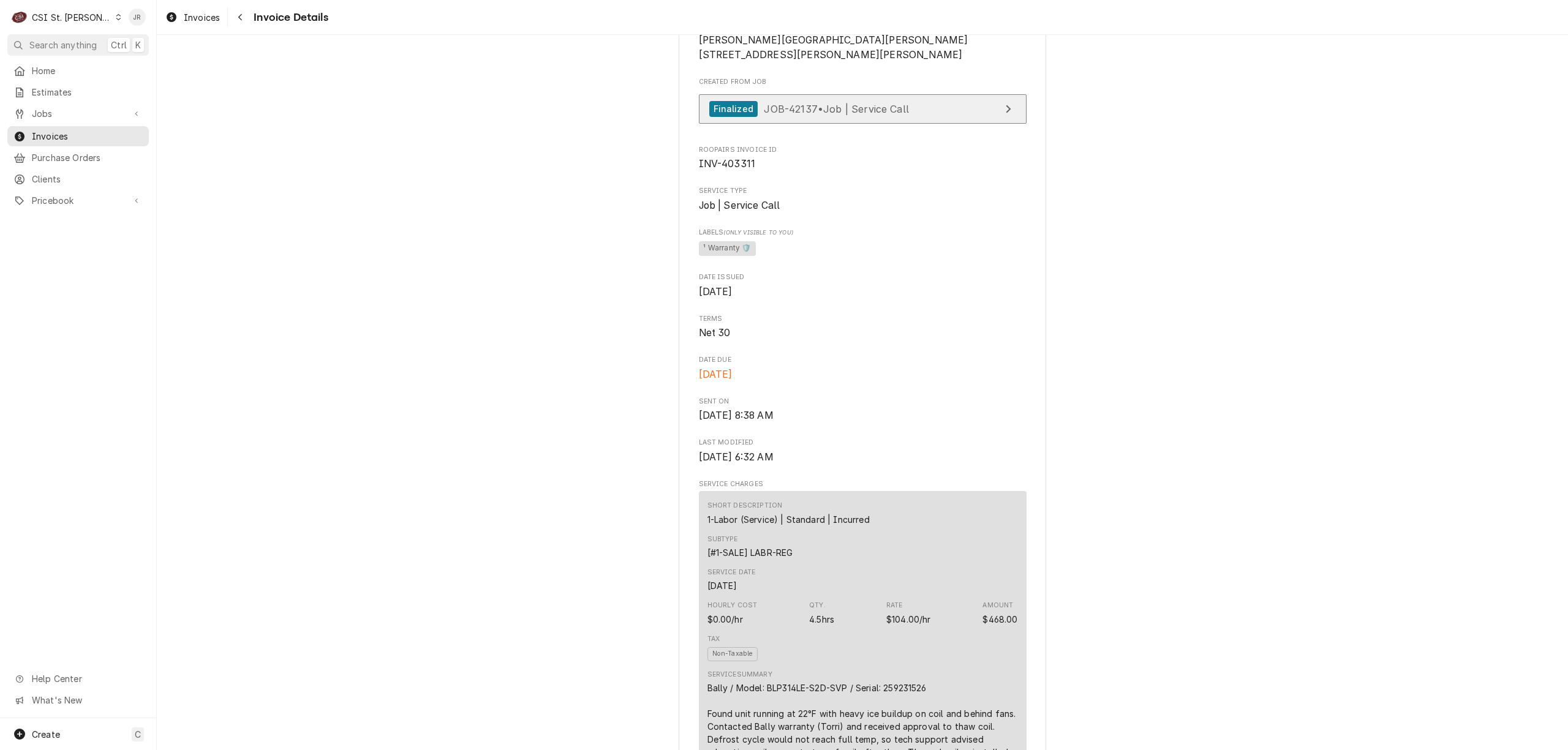
scroll to position [571, 0]
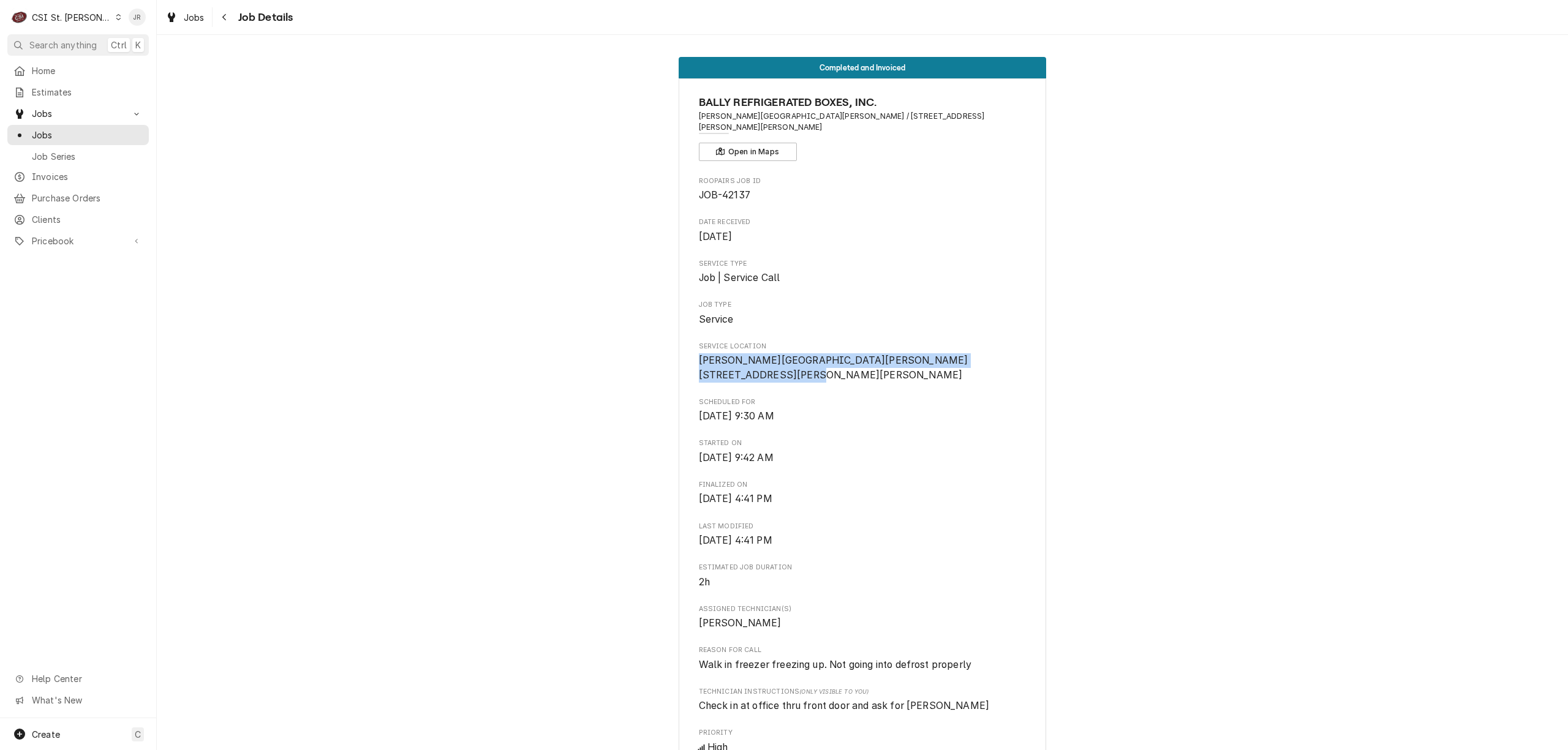
drag, startPoint x: 687, startPoint y: 350, endPoint x: 819, endPoint y: 384, distance: 136.3
click at [819, 384] on div "BALLY REFRIGERATED BOXES, INC. [PERSON_NAME][GEOGRAPHIC_DATA][PERSON_NAME] / [S…" at bounding box center [862, 649] width 367 height 1141
copy span "[PERSON_NAME][GEOGRAPHIC_DATA][PERSON_NAME] [STREET_ADDRESS][PERSON_NAME][PERSO…"
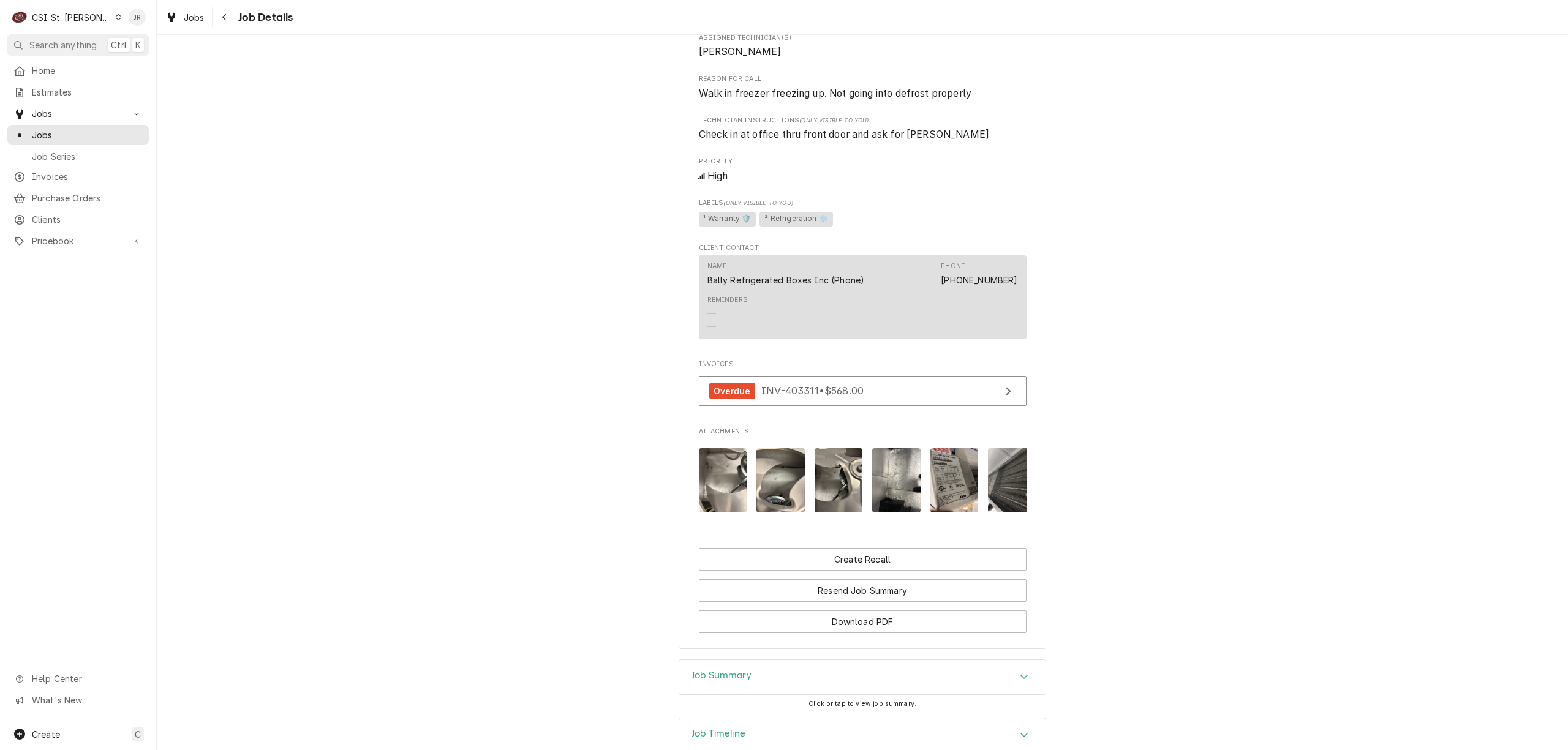
scroll to position [672, 0]
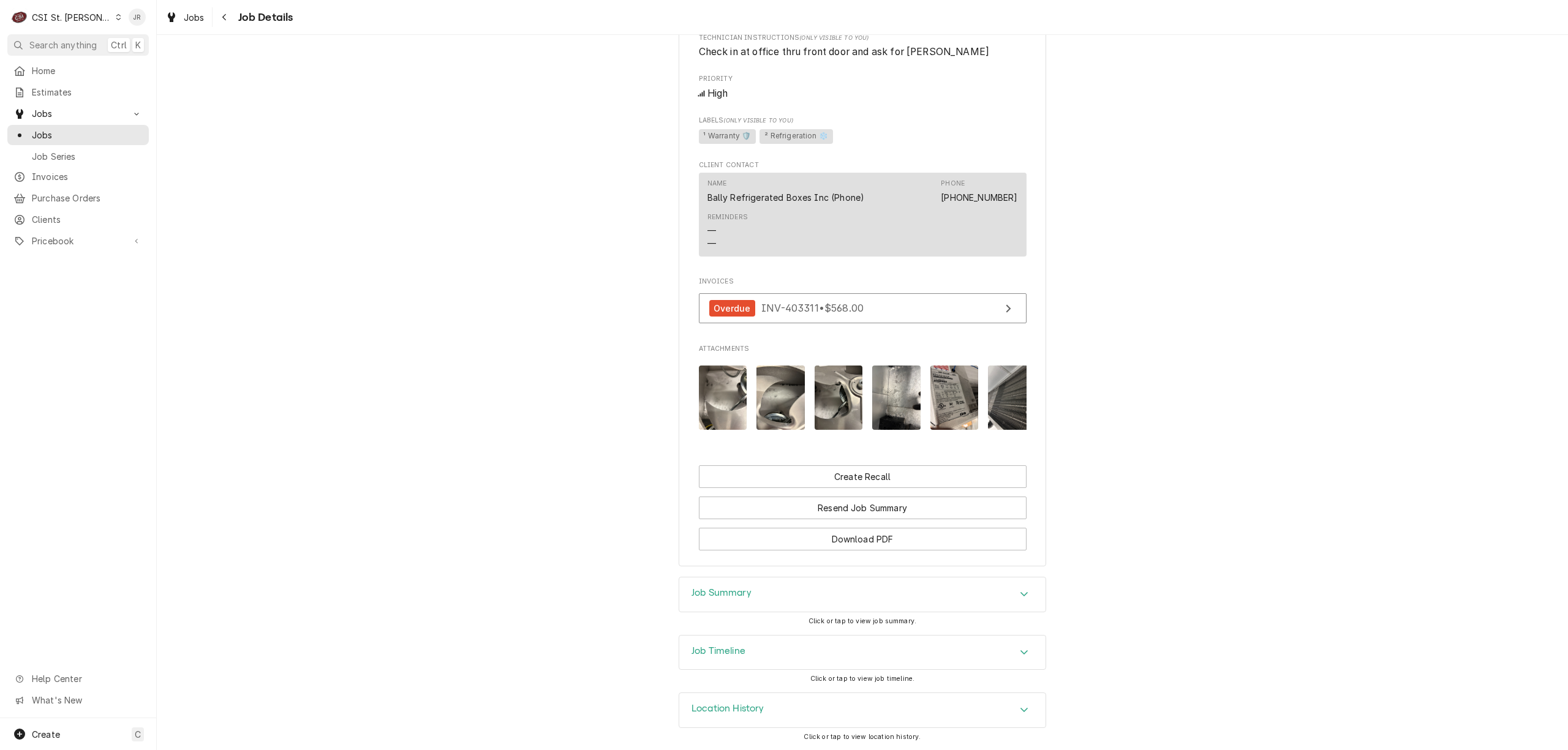
drag, startPoint x: 726, startPoint y: 579, endPoint x: 765, endPoint y: 601, distance: 44.8
click at [730, 585] on div "Job Summary" at bounding box center [862, 595] width 366 height 35
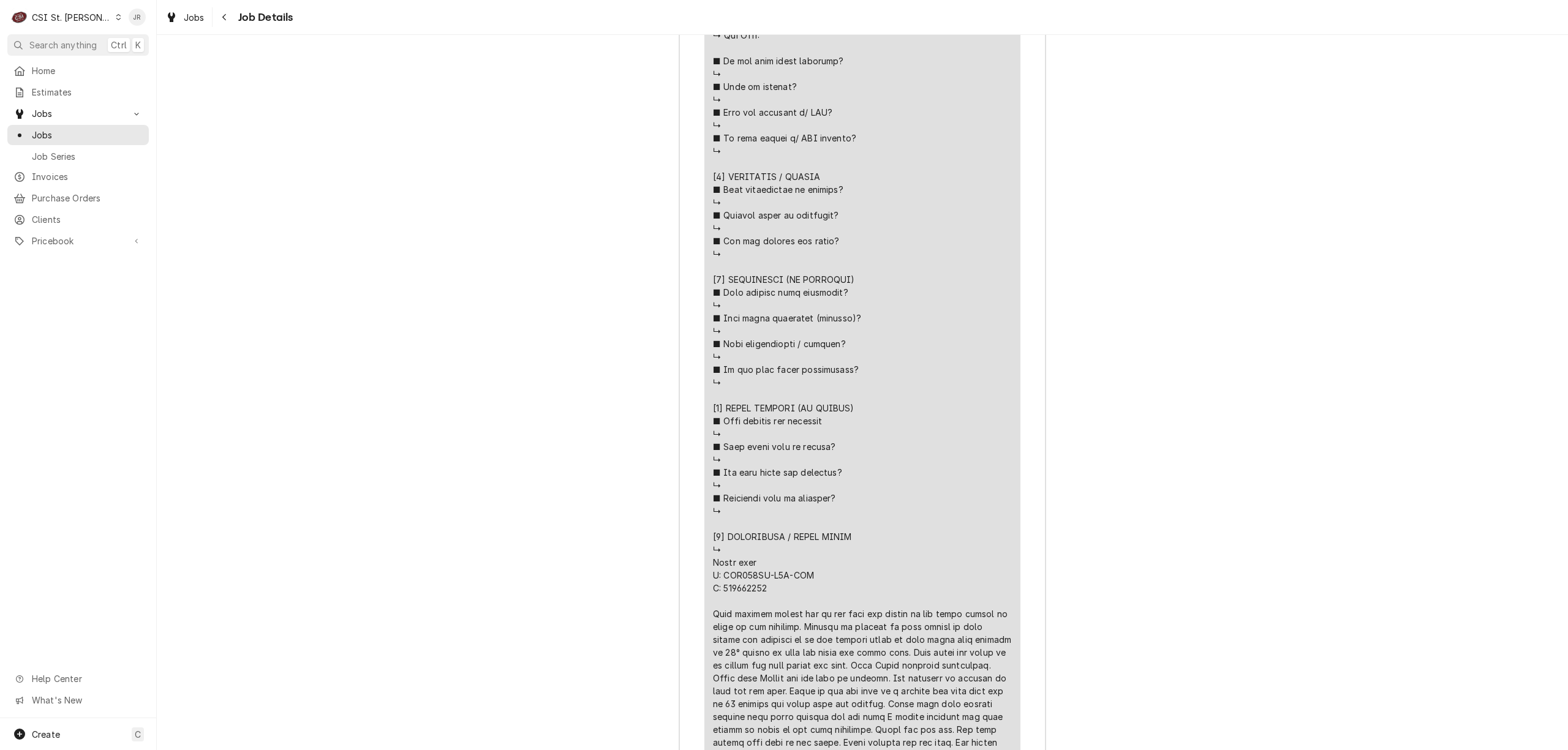
scroll to position [1897, 0]
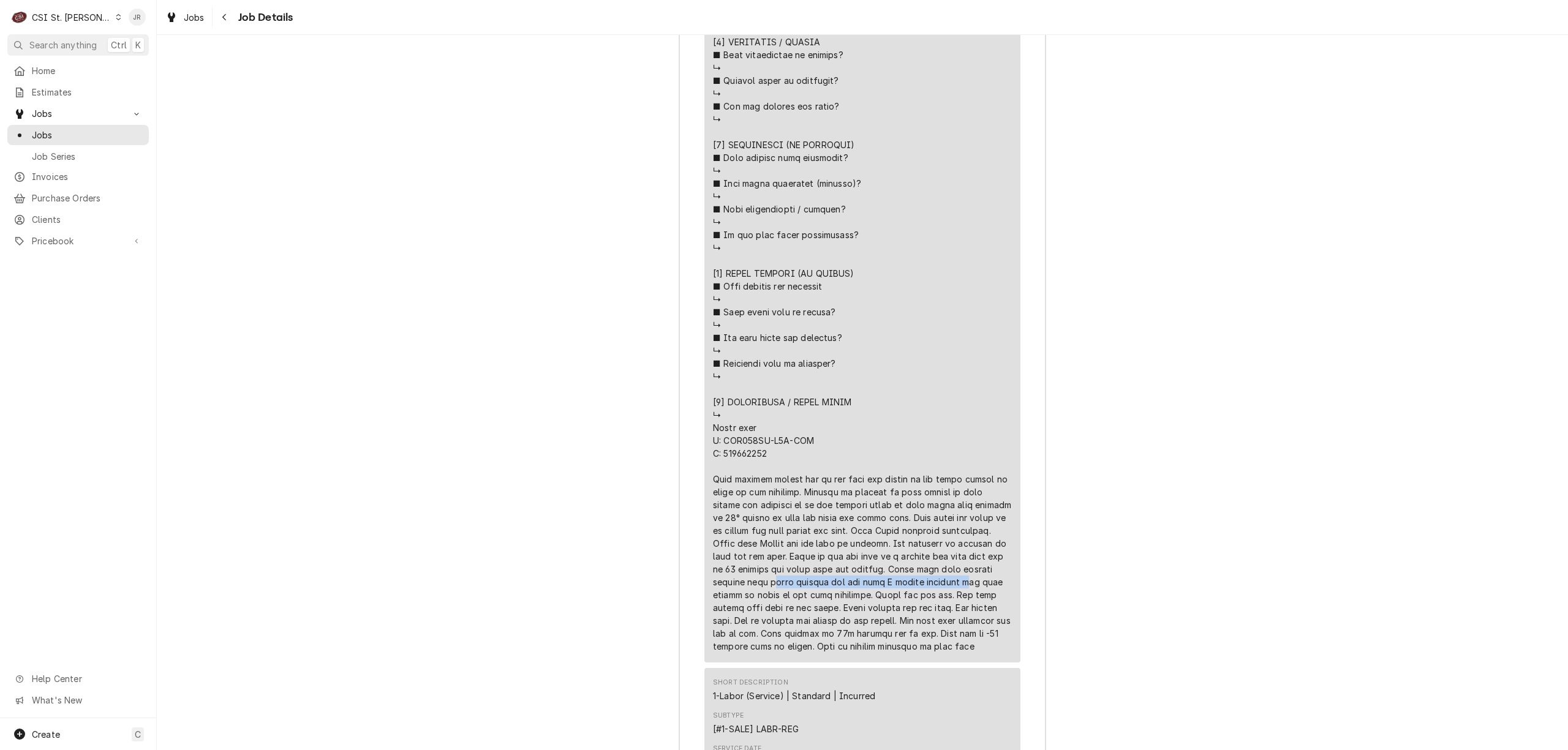
drag, startPoint x: 779, startPoint y: 478, endPoint x: 941, endPoint y: 442, distance: 166.0
click at [713, 450] on div "Line Item" at bounding box center [862, 184] width 299 height 938
copy div "fter thawing out the coil I should relocate t"
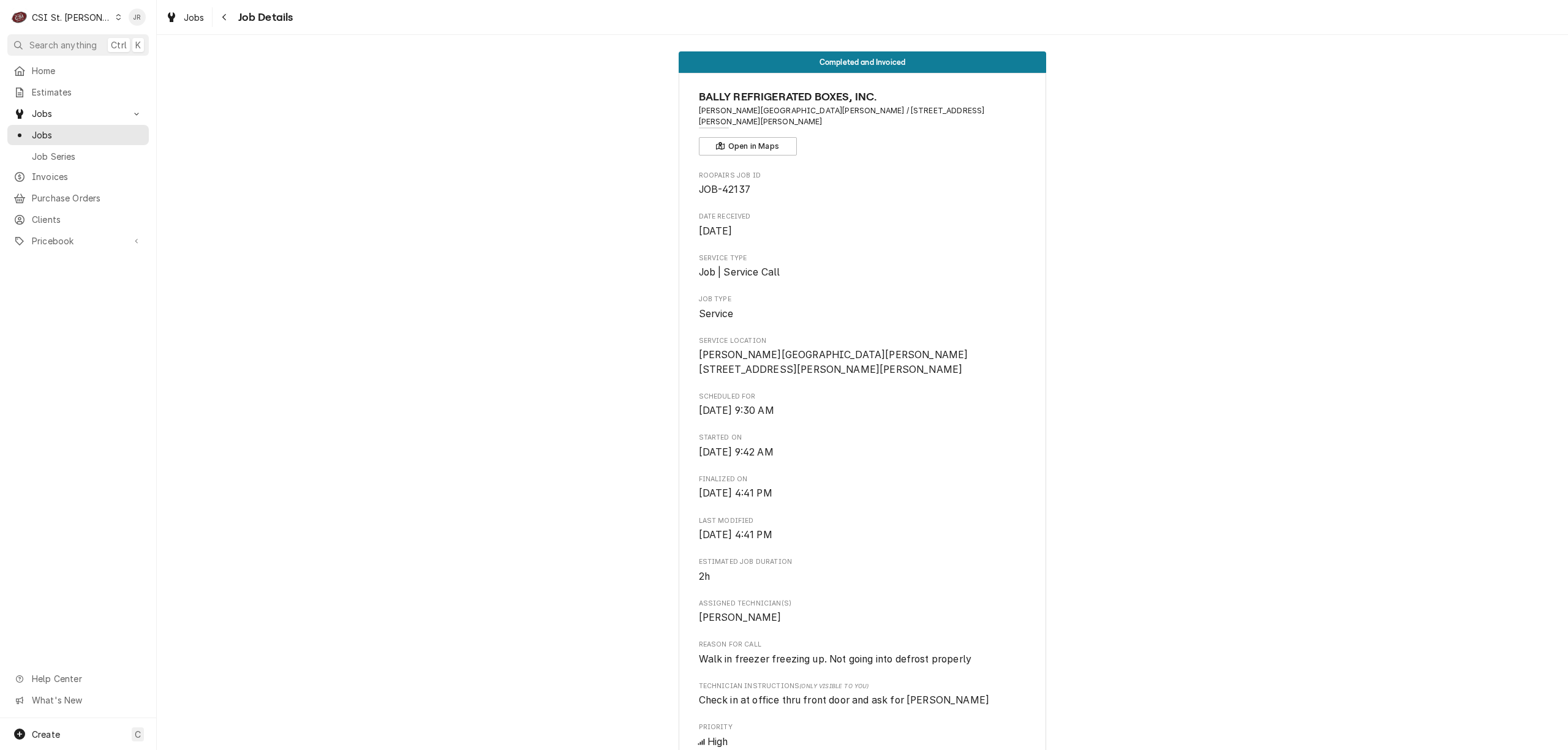
scroll to position [0, 0]
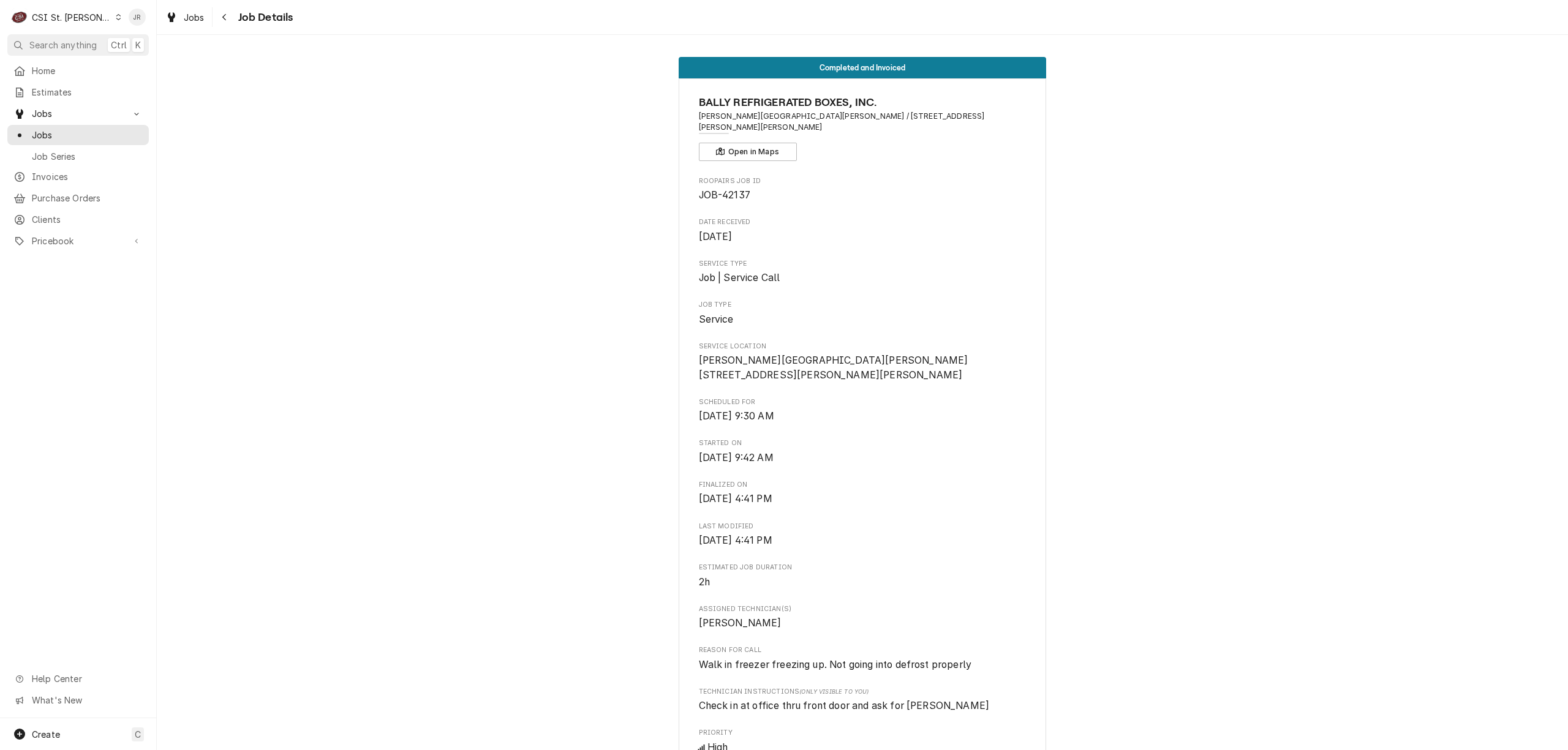
click at [734, 189] on span "JOB-42137" at bounding box center [725, 195] width 52 height 12
copy span "42137"
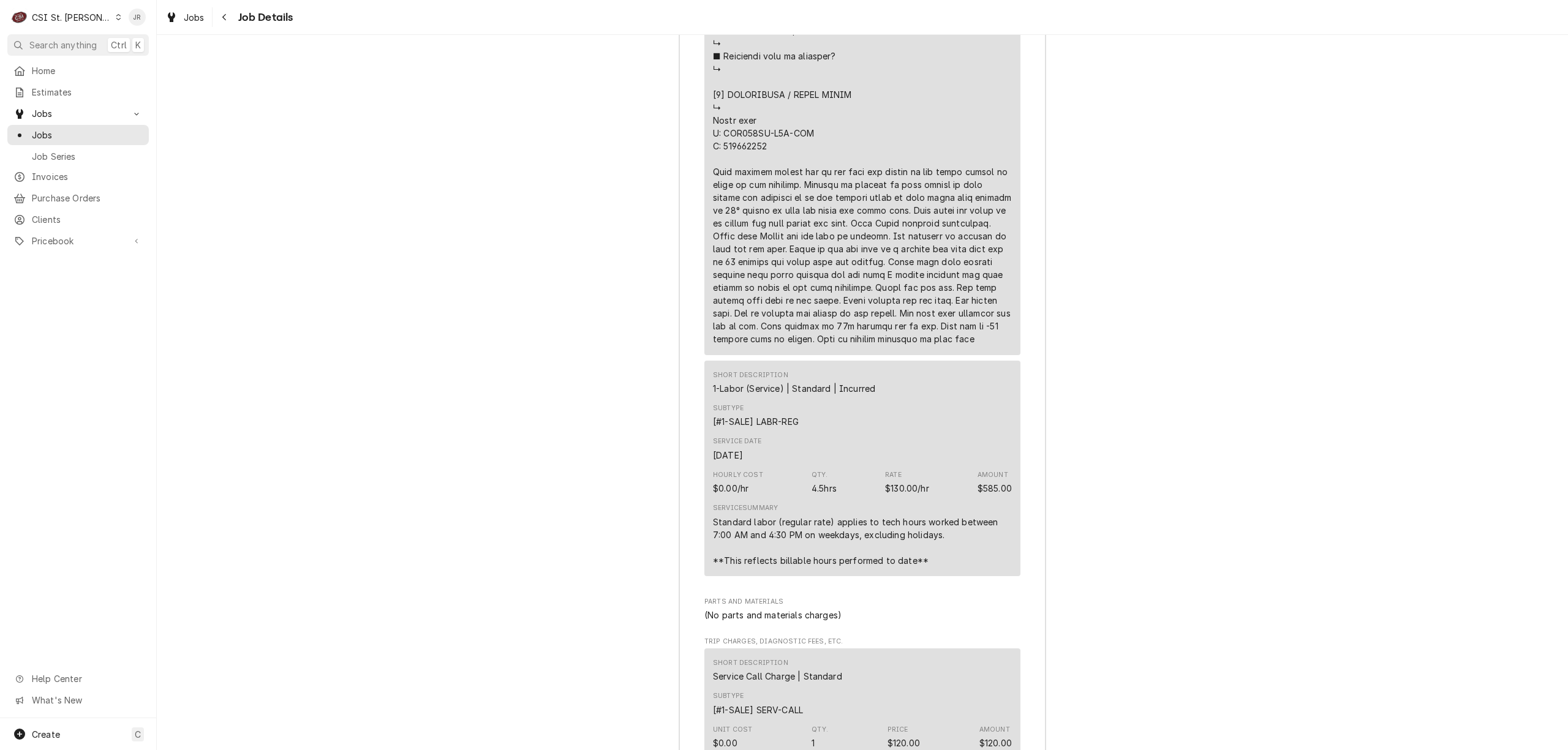
scroll to position [2631, 0]
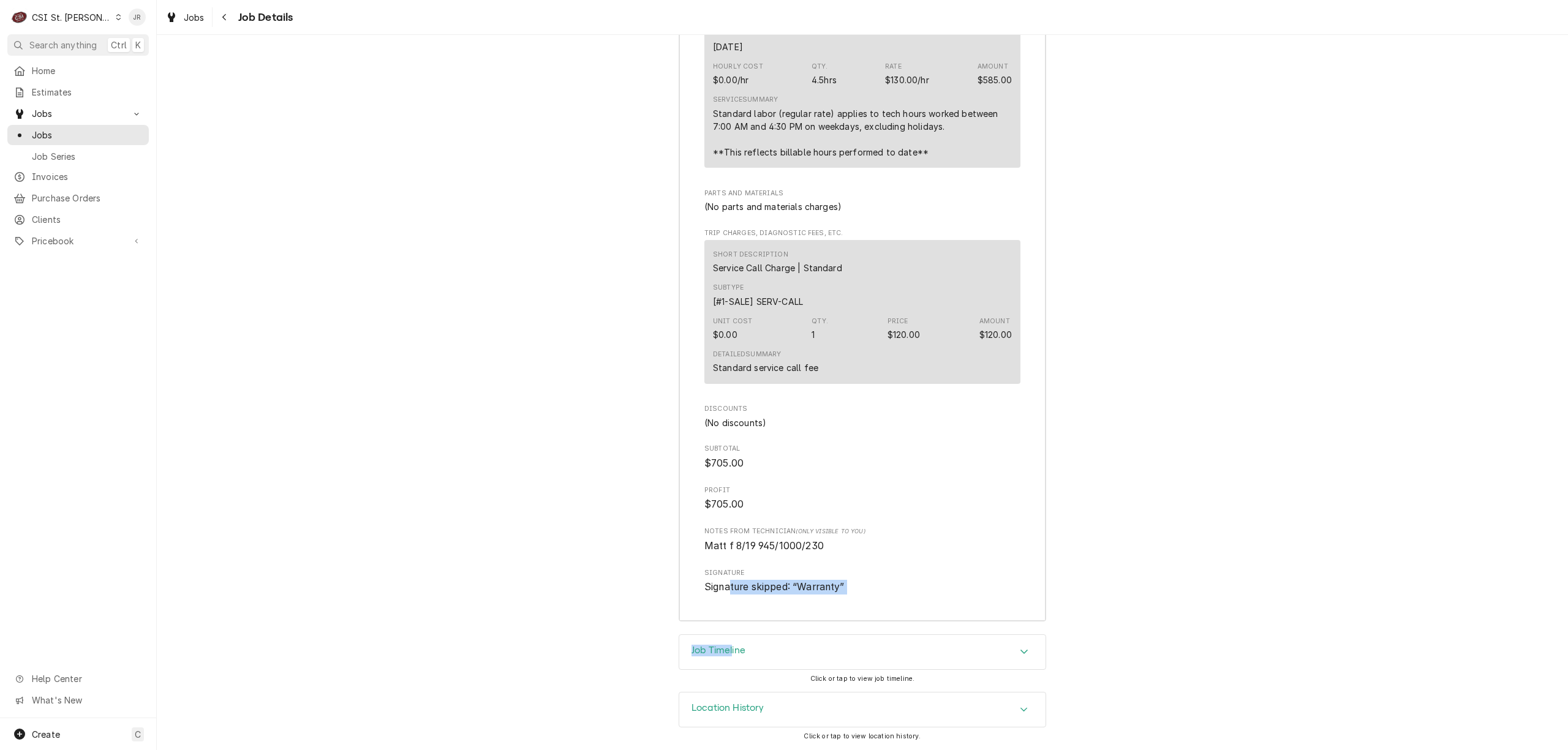
drag, startPoint x: 727, startPoint y: 633, endPoint x: 1020, endPoint y: 601, distance: 294.7
click at [734, 635] on div "Completed and Invoiced BALLY REFRIGERATED BOXES, INC. Webster Groves High Schoo…" at bounding box center [862, 392] width 1411 height 715
drag, startPoint x: 780, startPoint y: 637, endPoint x: 845, endPoint y: 633, distance: 65.1
click at [780, 637] on div "Job Timeline" at bounding box center [862, 652] width 366 height 35
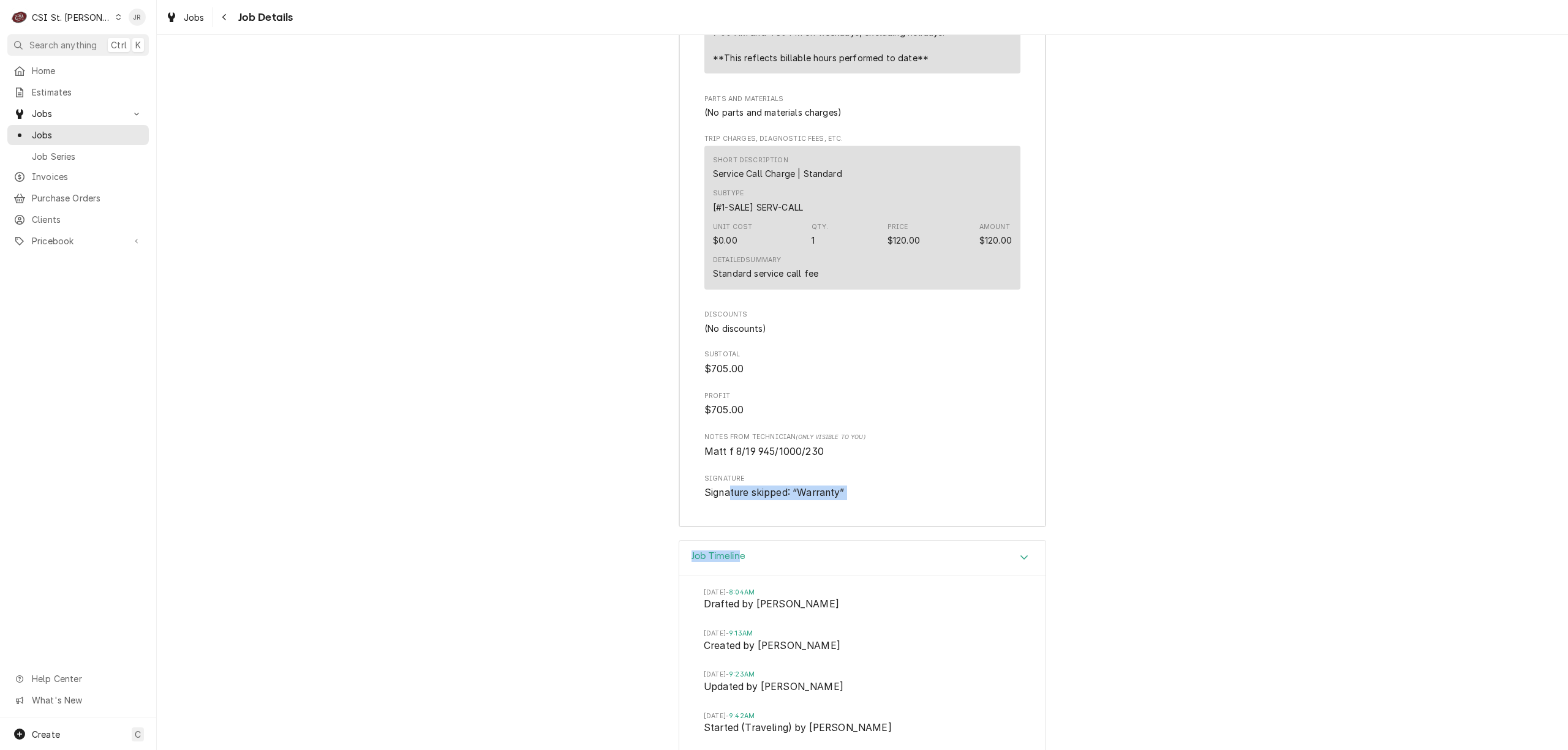
scroll to position [3040, 0]
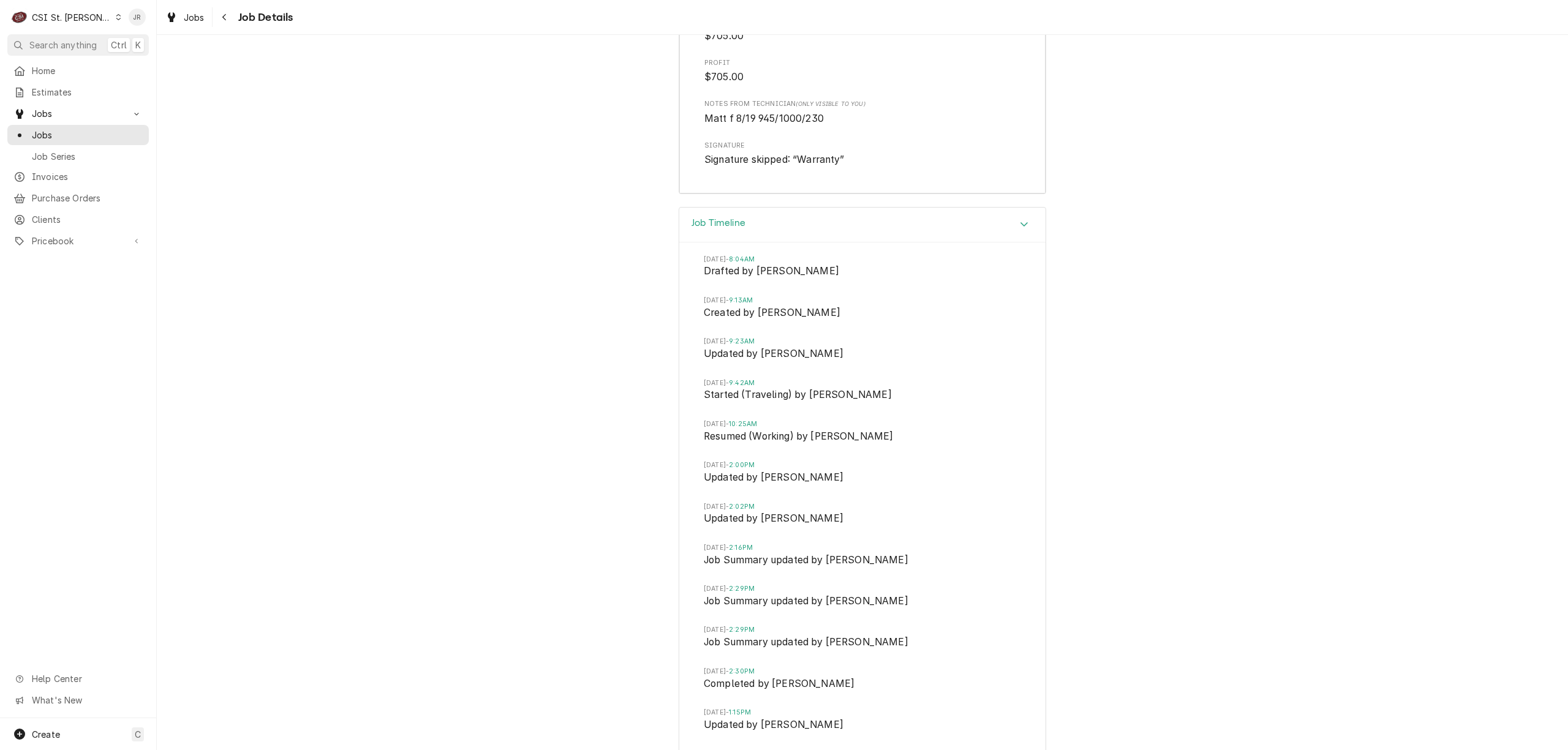
click at [846, 296] on li "Tue, Aug 19, 2025 - 8:04AM Drafted by Kelly Christen" at bounding box center [862, 275] width 317 height 41
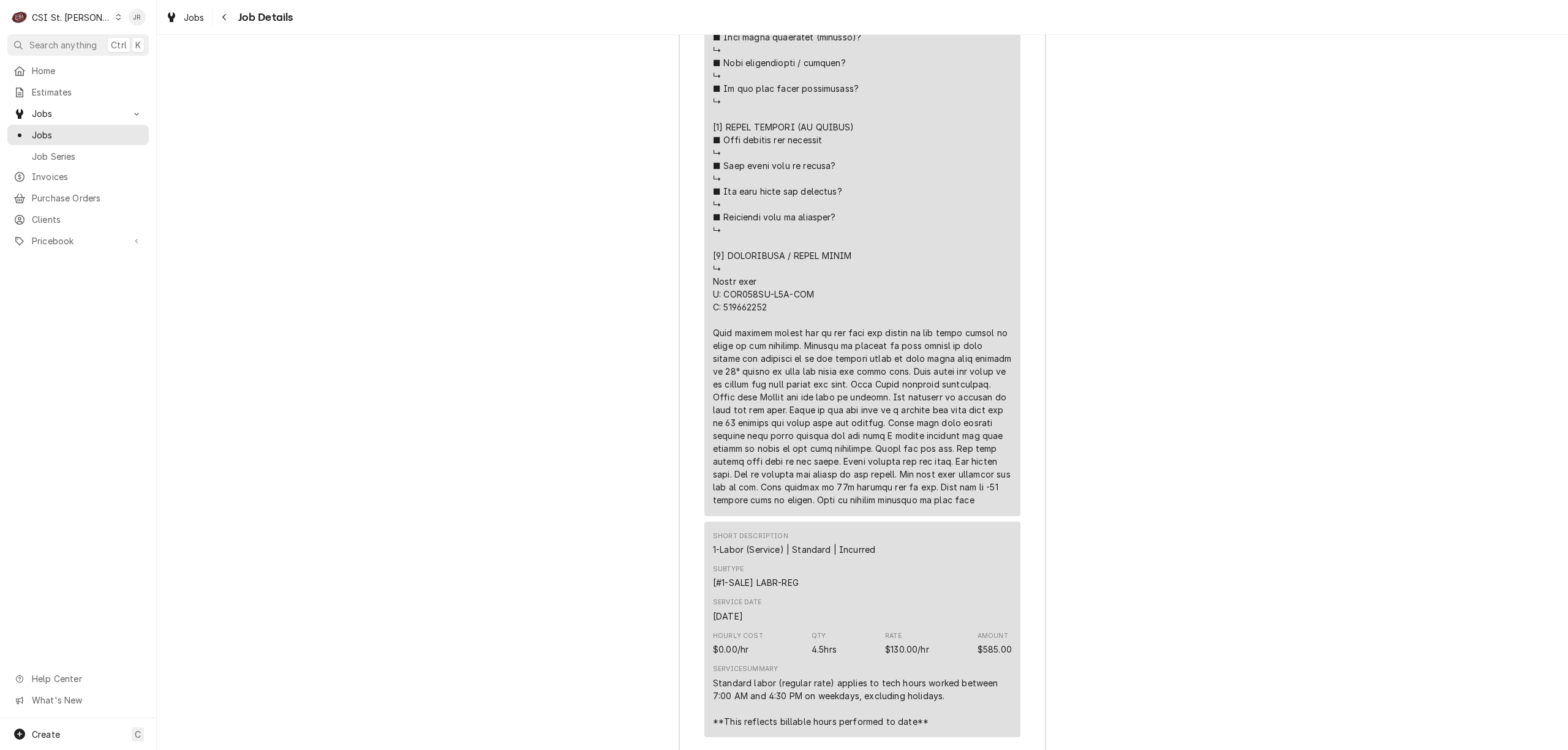
scroll to position [2041, 0]
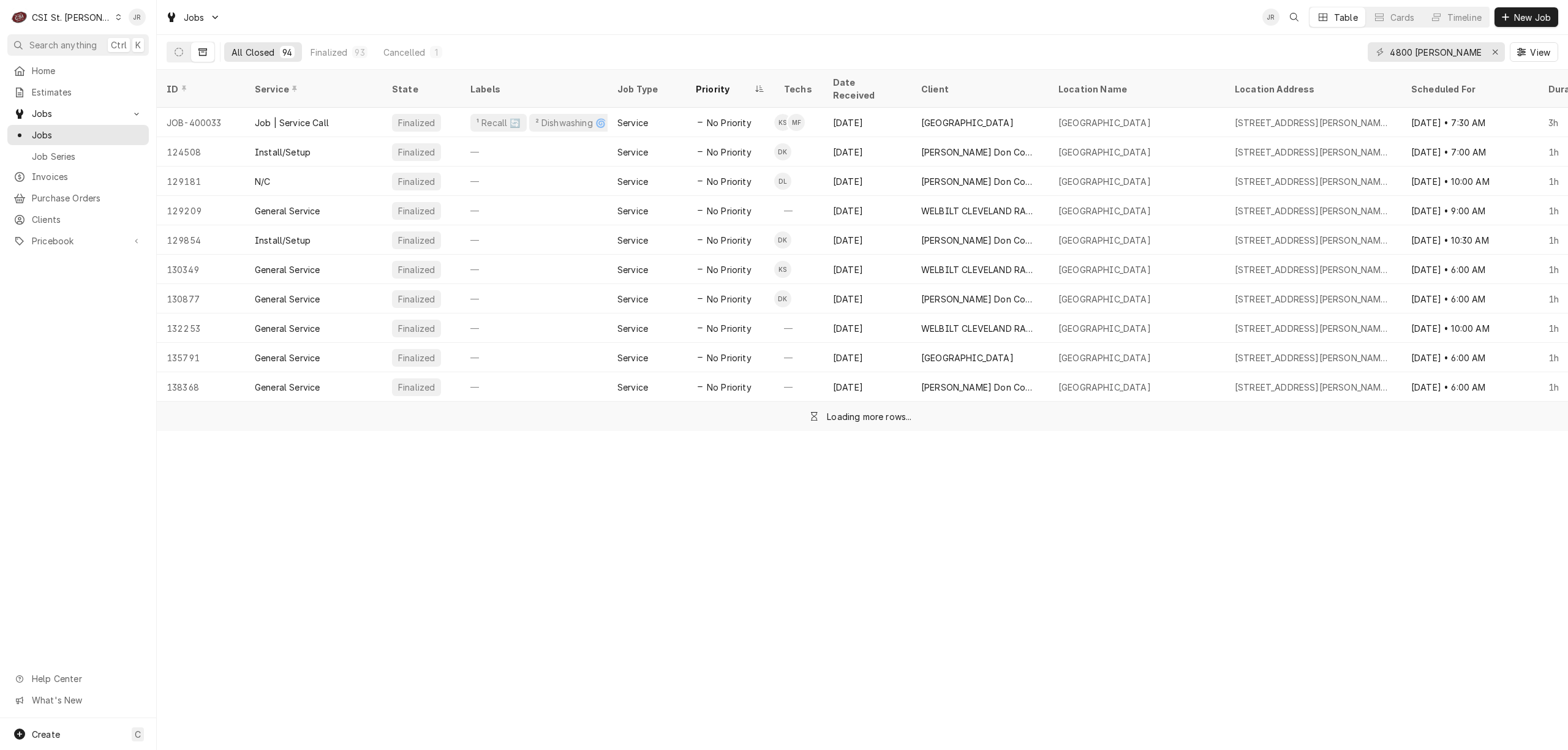
click at [1439, 45] on div "Jobs JR Table Cards Timeline New Job All Closed 94 Finalized 93 Cancelled 1 480…" at bounding box center [862, 35] width 1411 height 70
click at [1439, 44] on input "4800 [PERSON_NAME] P" at bounding box center [1435, 52] width 92 height 20
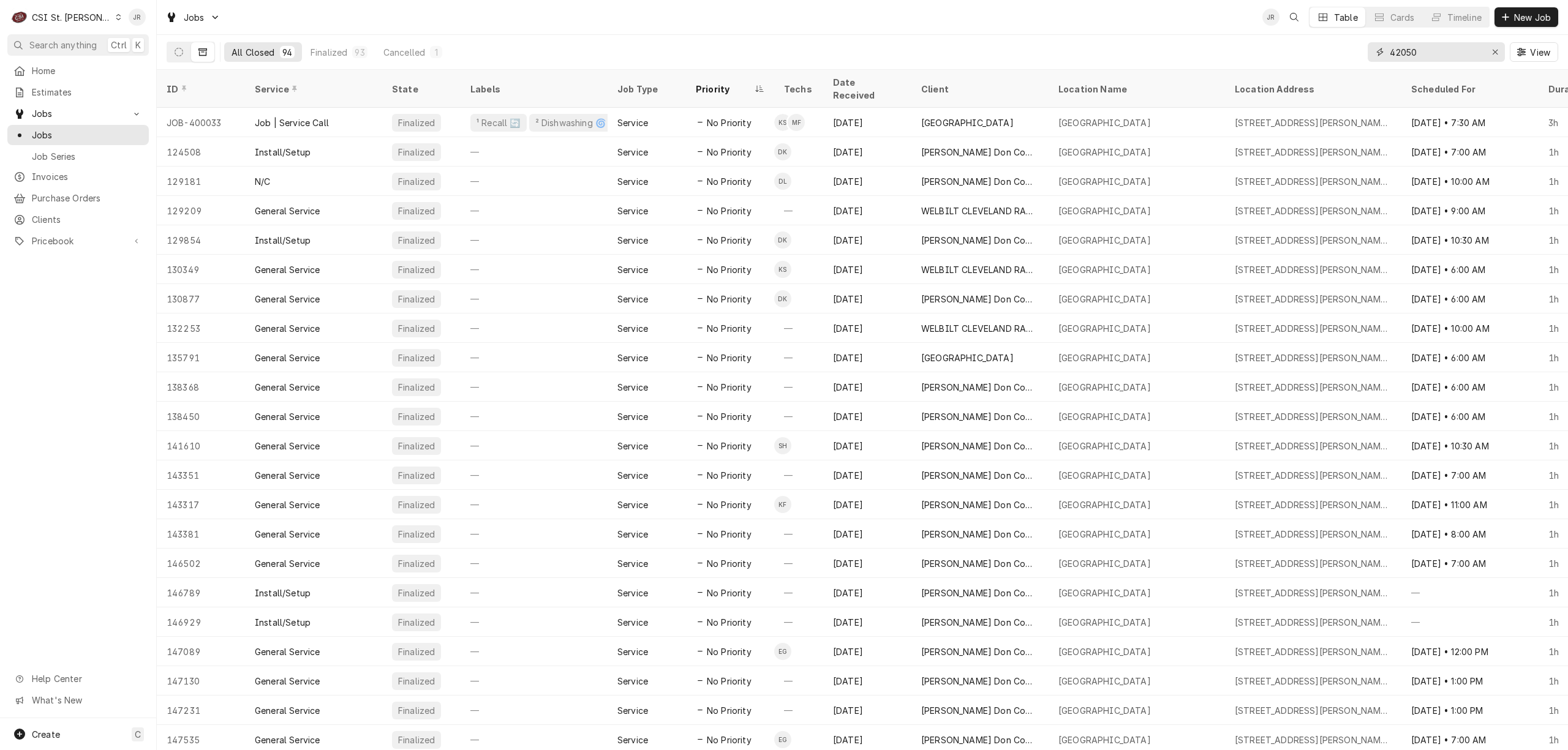
type input "42050"
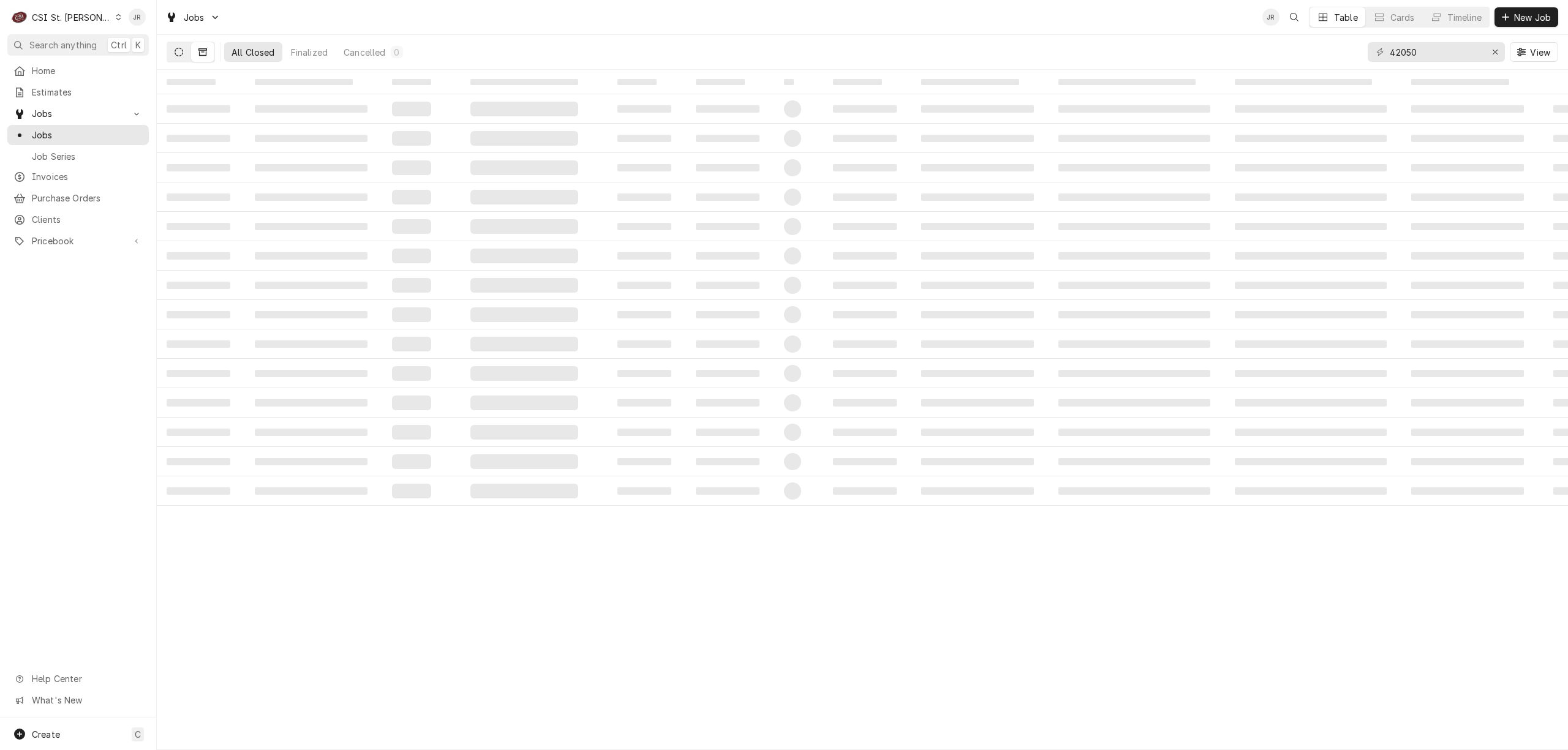
click at [175, 46] on button "Dynamic Content Wrapper" at bounding box center [179, 52] width 24 height 20
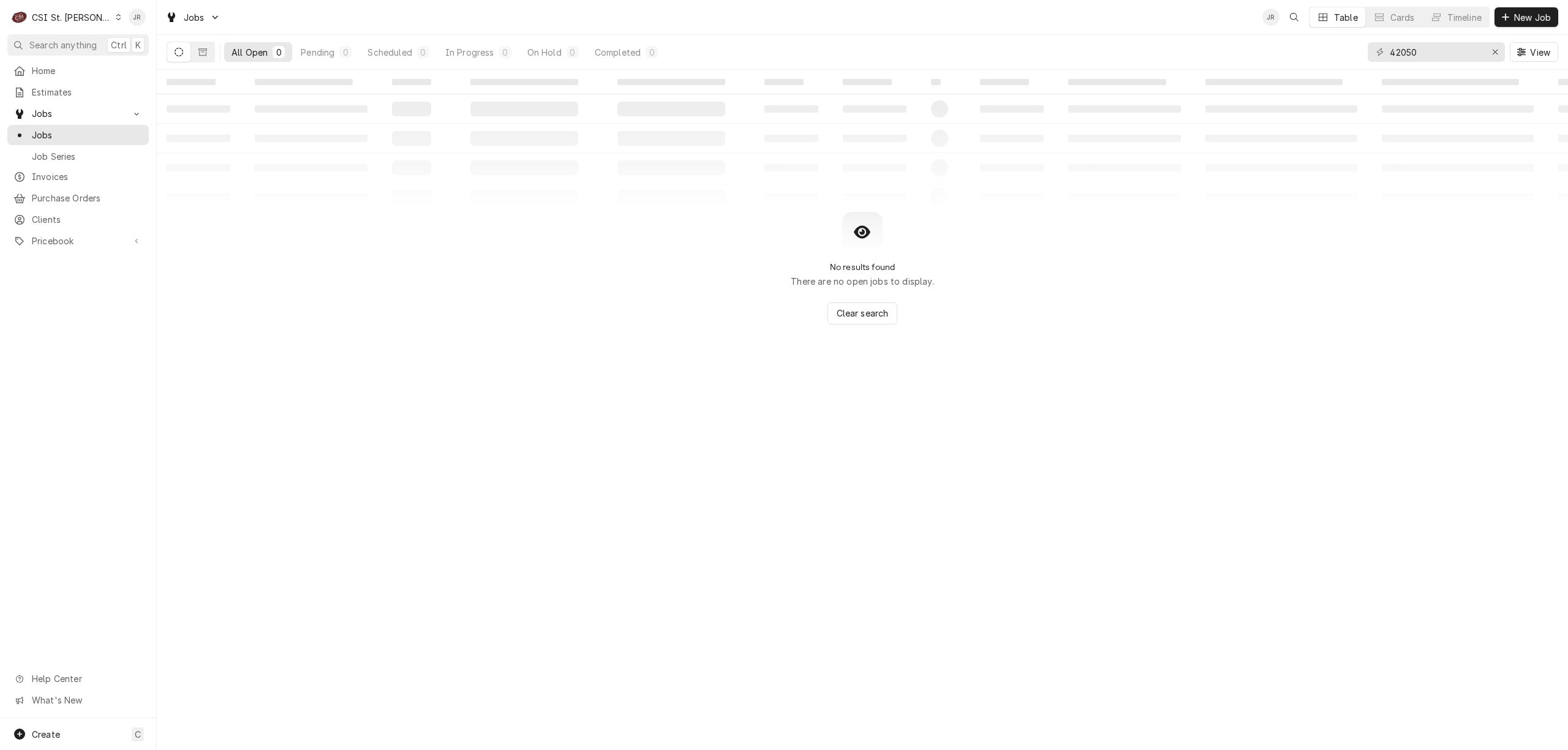
click at [177, 44] on button "Dynamic Content Wrapper" at bounding box center [179, 52] width 24 height 20
click at [61, 174] on span "Invoices" at bounding box center [87, 177] width 111 height 13
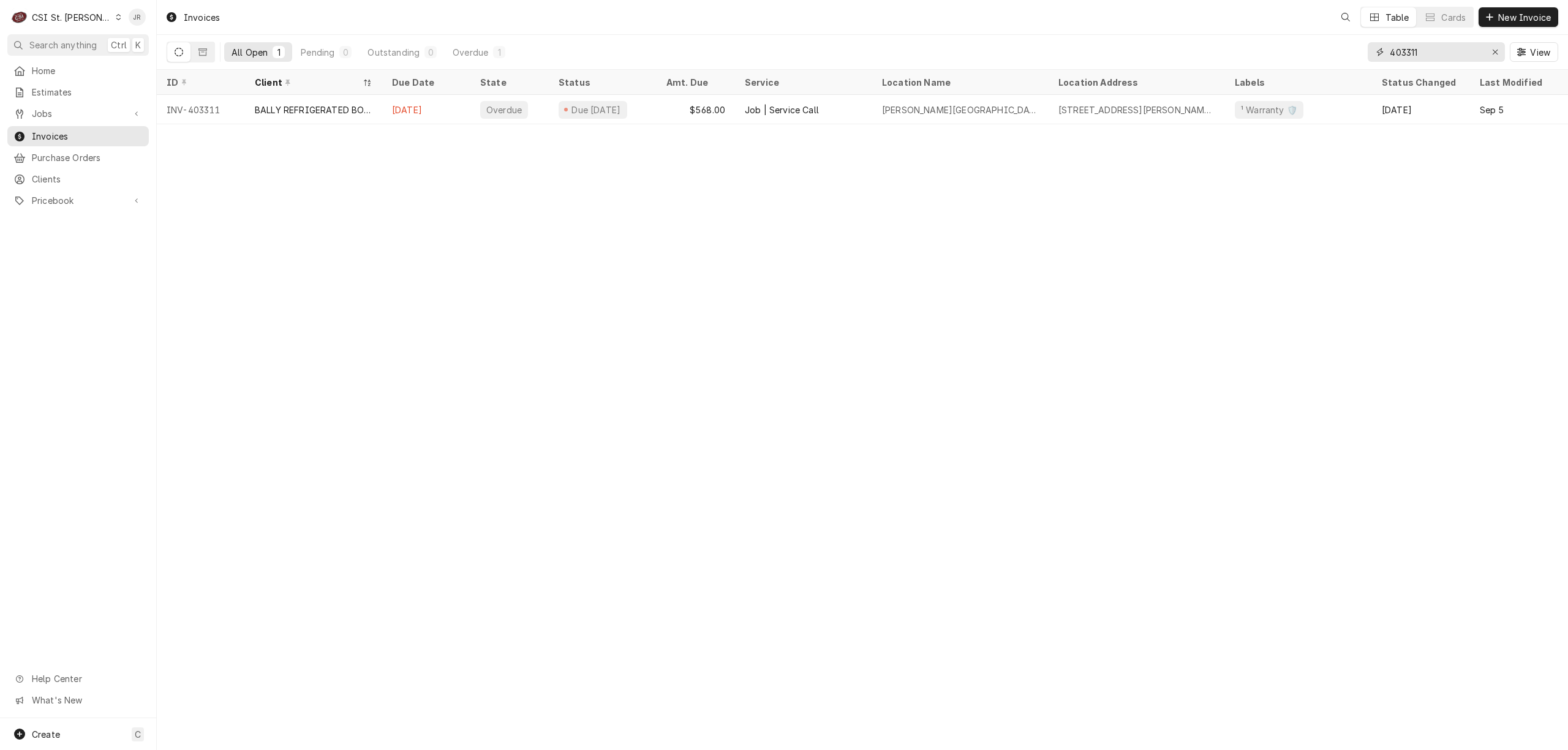
click at [1431, 46] on input "403311" at bounding box center [1435, 52] width 92 height 20
type input "403908"
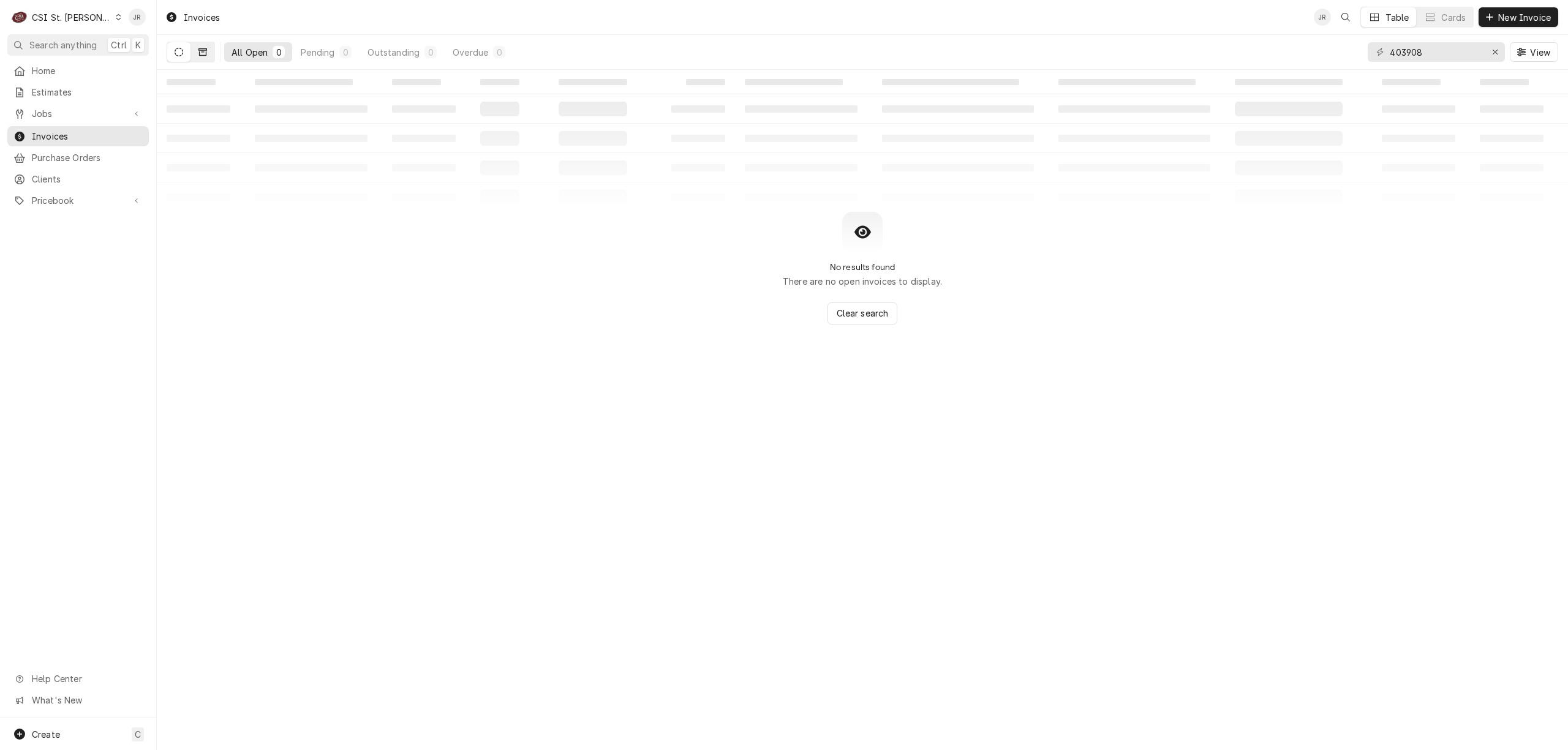
click at [195, 53] on button "Dynamic Content Wrapper" at bounding box center [203, 52] width 24 height 20
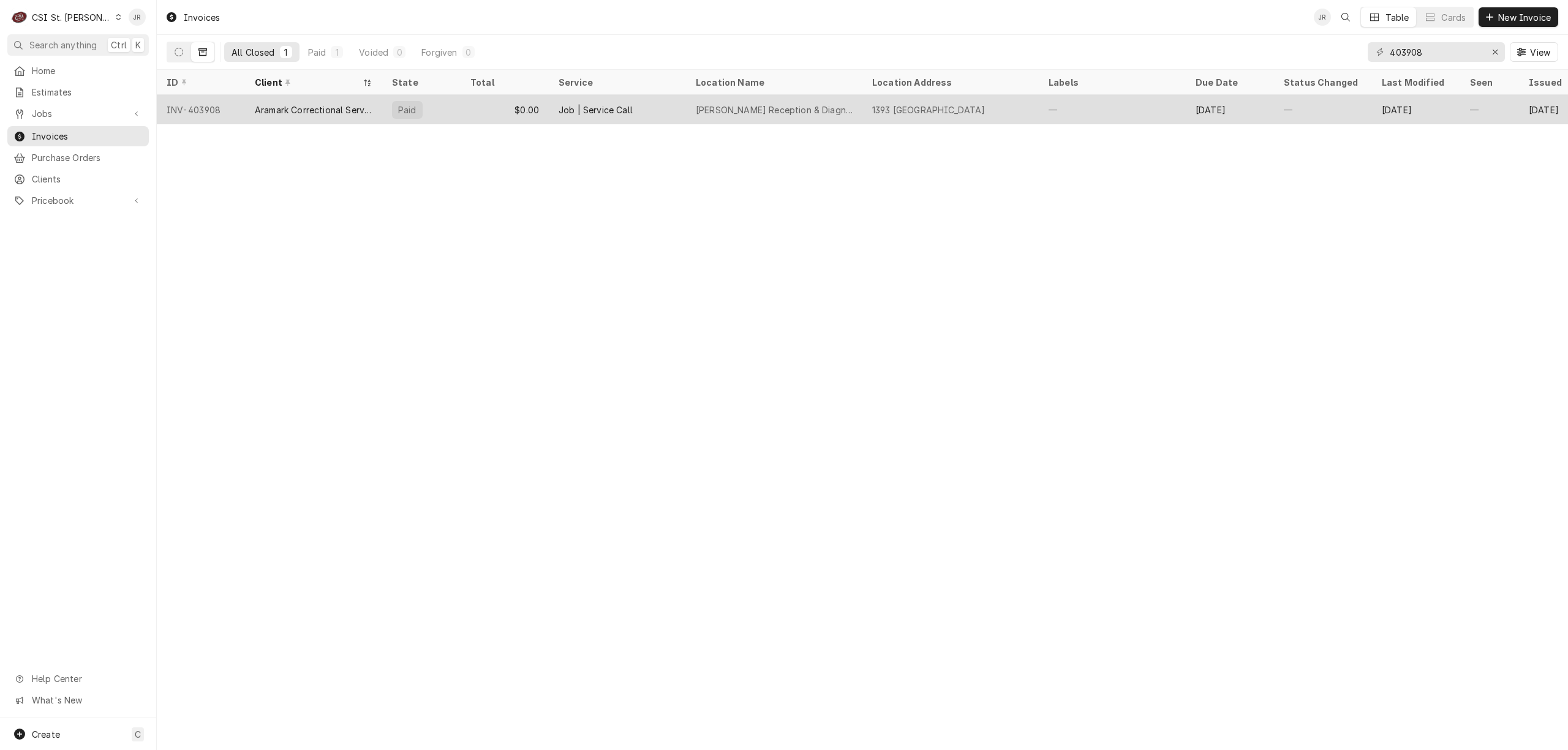
click at [719, 104] on div "Fulton Reception & Diagnostic Center" at bounding box center [775, 110] width 157 height 13
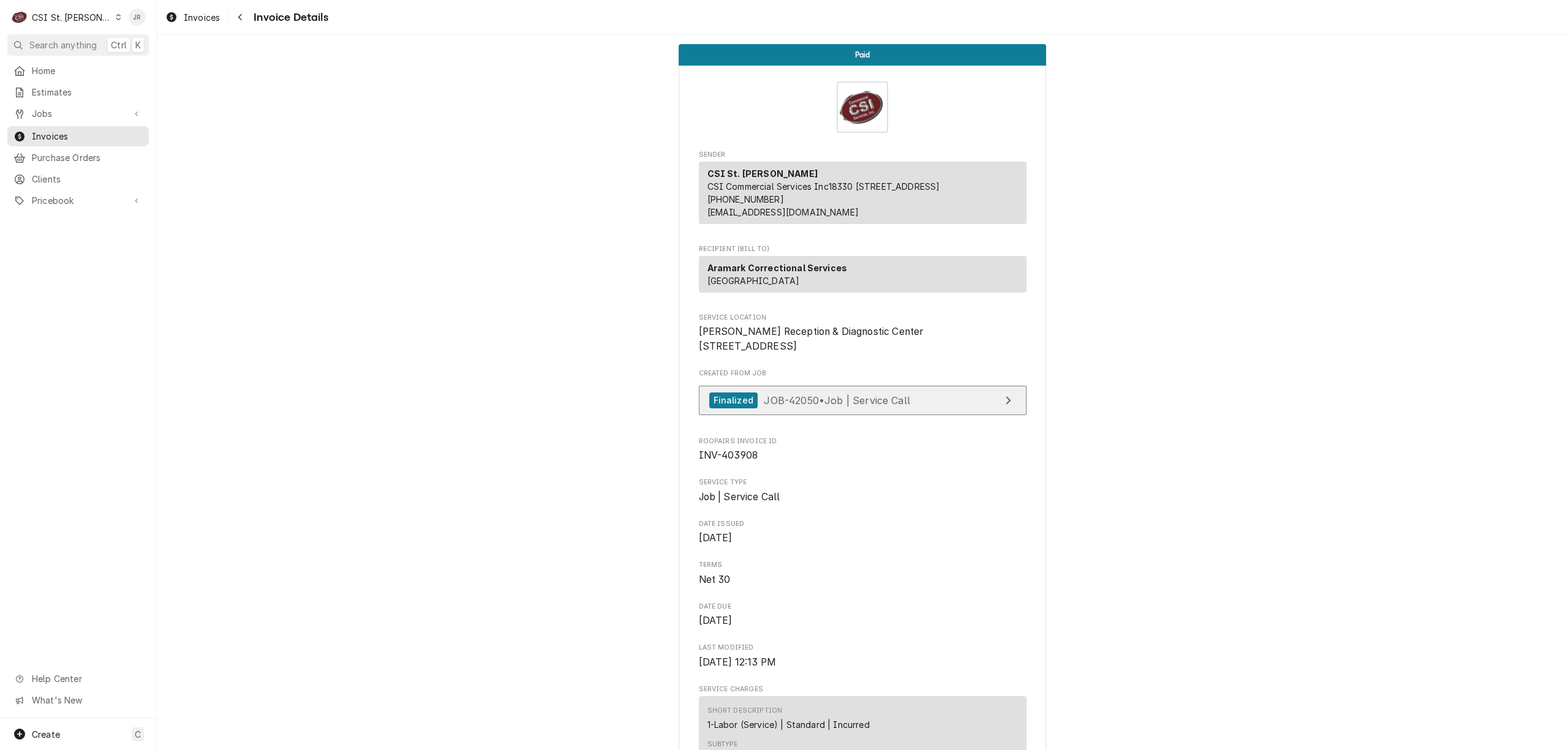
click at [908, 416] on link "Finalized JOB-42050 • Job | Service Call" at bounding box center [863, 401] width 328 height 30
click at [64, 17] on div "CSI St. [PERSON_NAME]" at bounding box center [71, 17] width 79 height 13
click at [162, 24] on div "CSI Kansas City" at bounding box center [188, 24] width 162 height 13
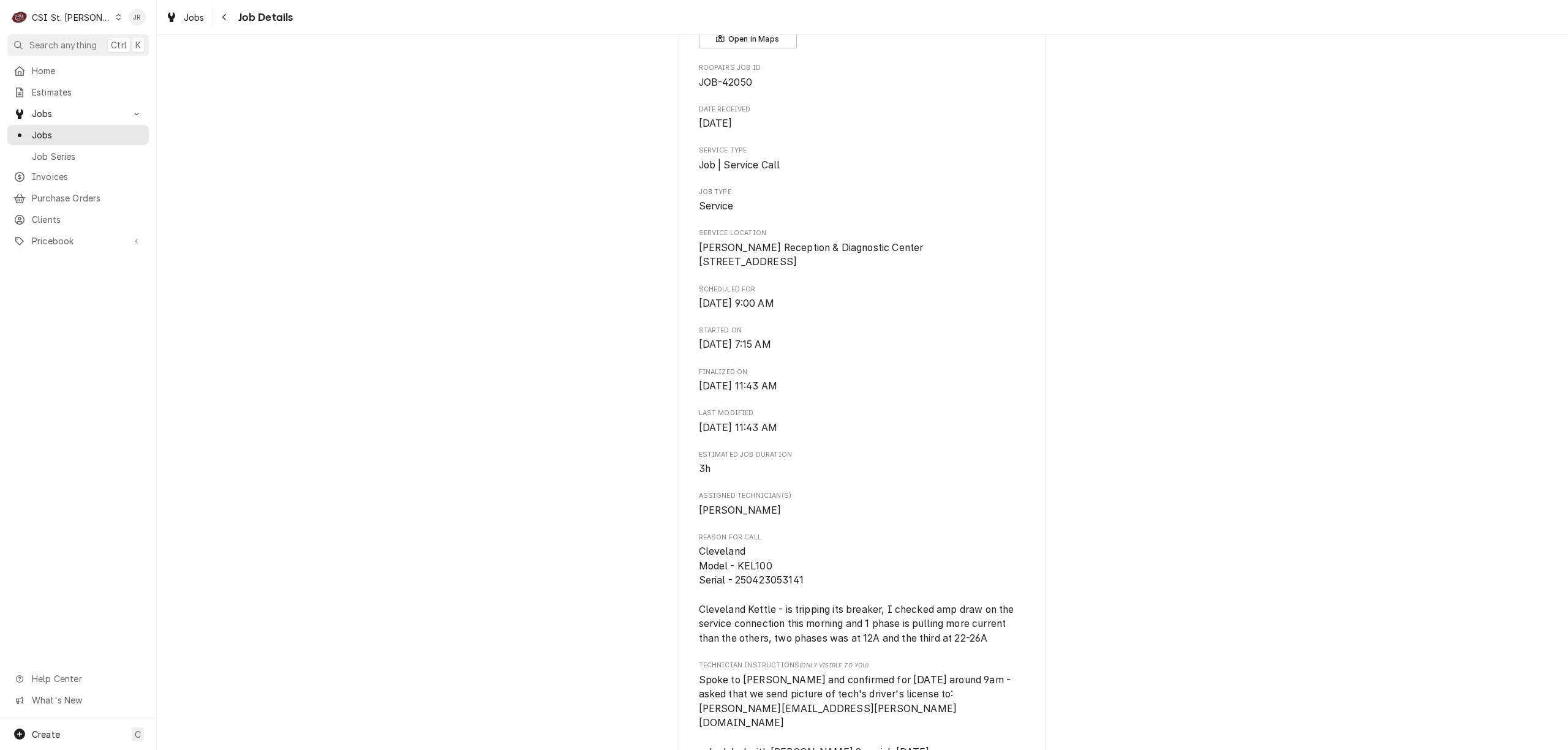
scroll to position [326, 0]
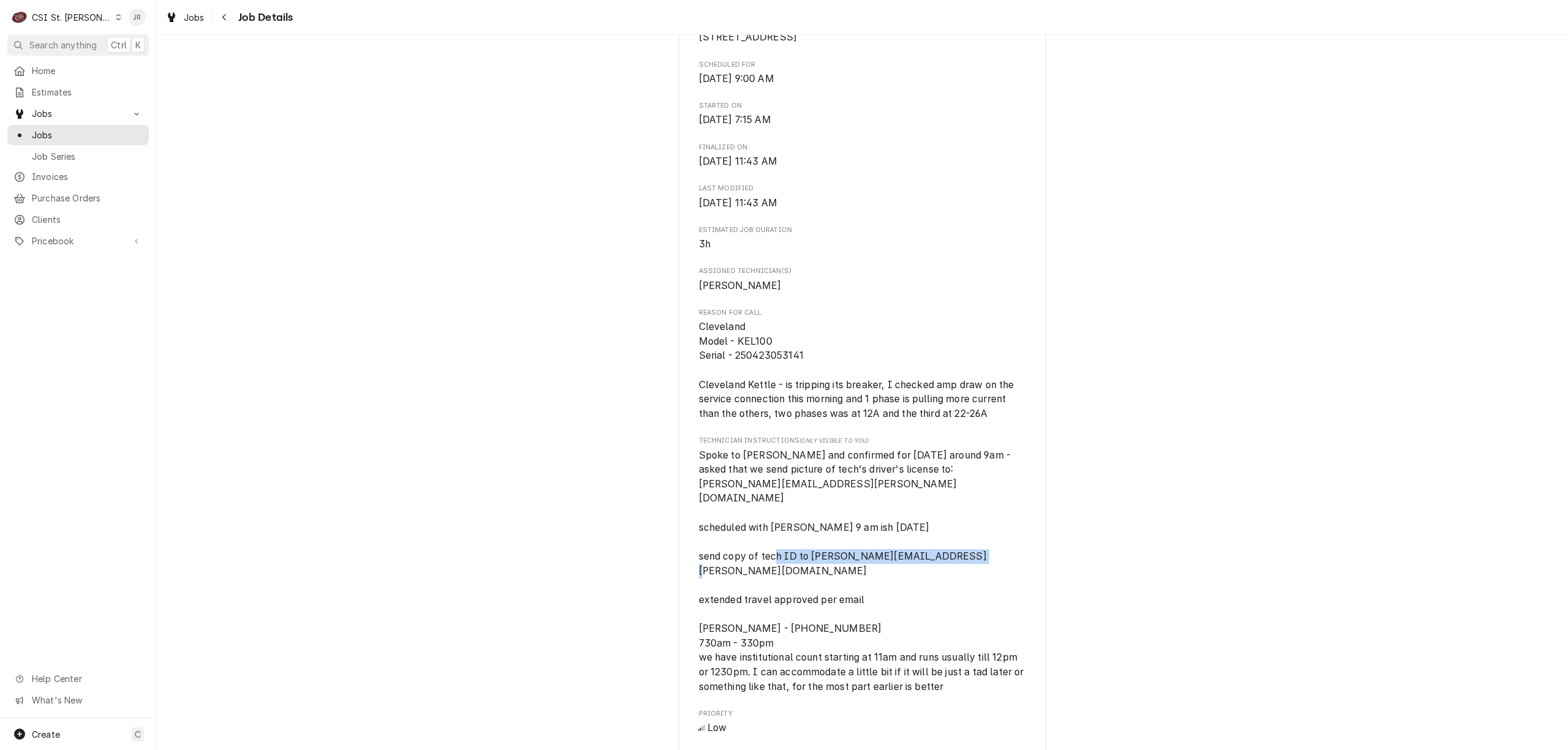
drag, startPoint x: 688, startPoint y: 576, endPoint x: 876, endPoint y: 599, distance: 189.4
click at [876, 599] on div "Aramark Correctional Services [PERSON_NAME] Reception & Diagnostic Center / [ST…" at bounding box center [862, 455] width 367 height 1406
copy span "extended travel approved per email"
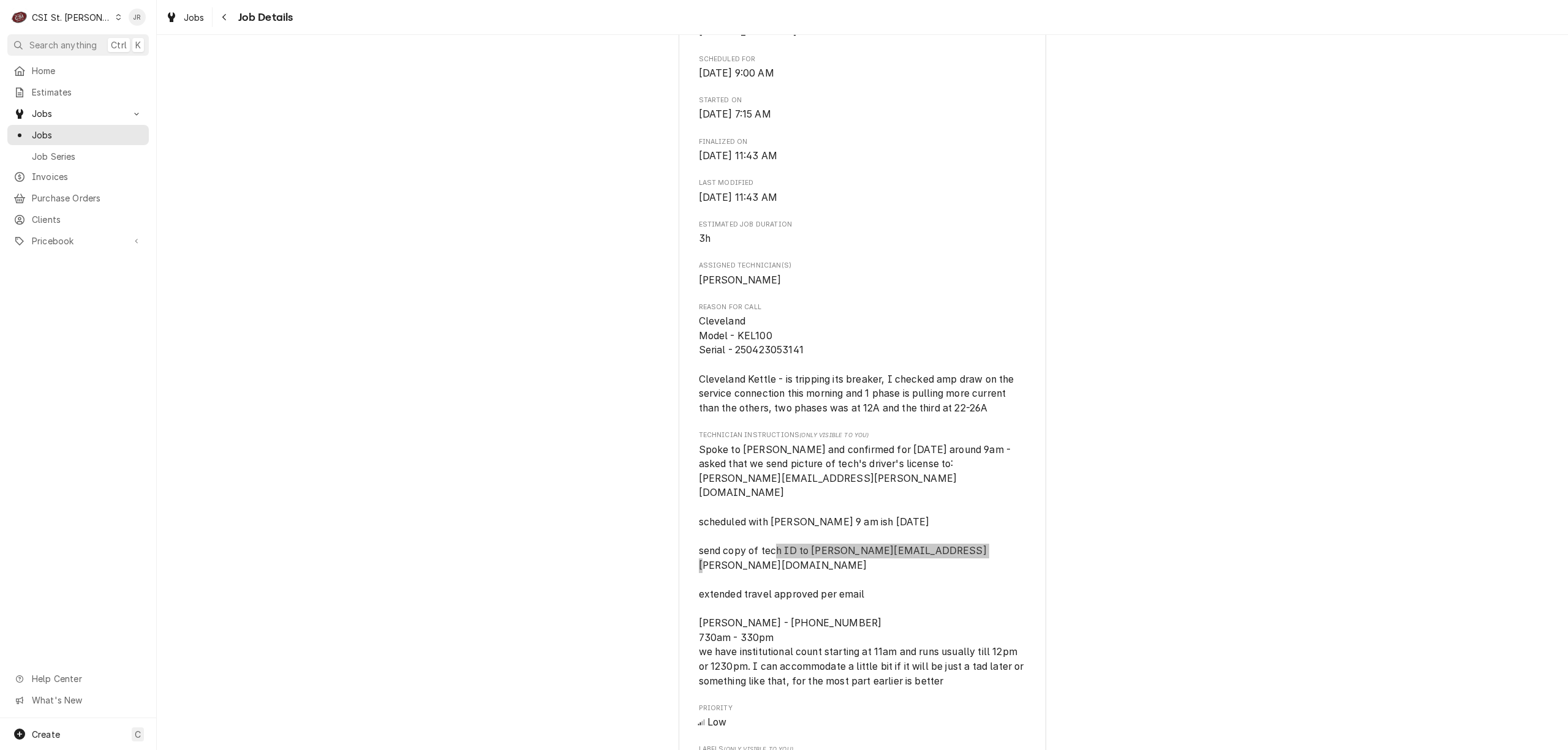
scroll to position [490, 0]
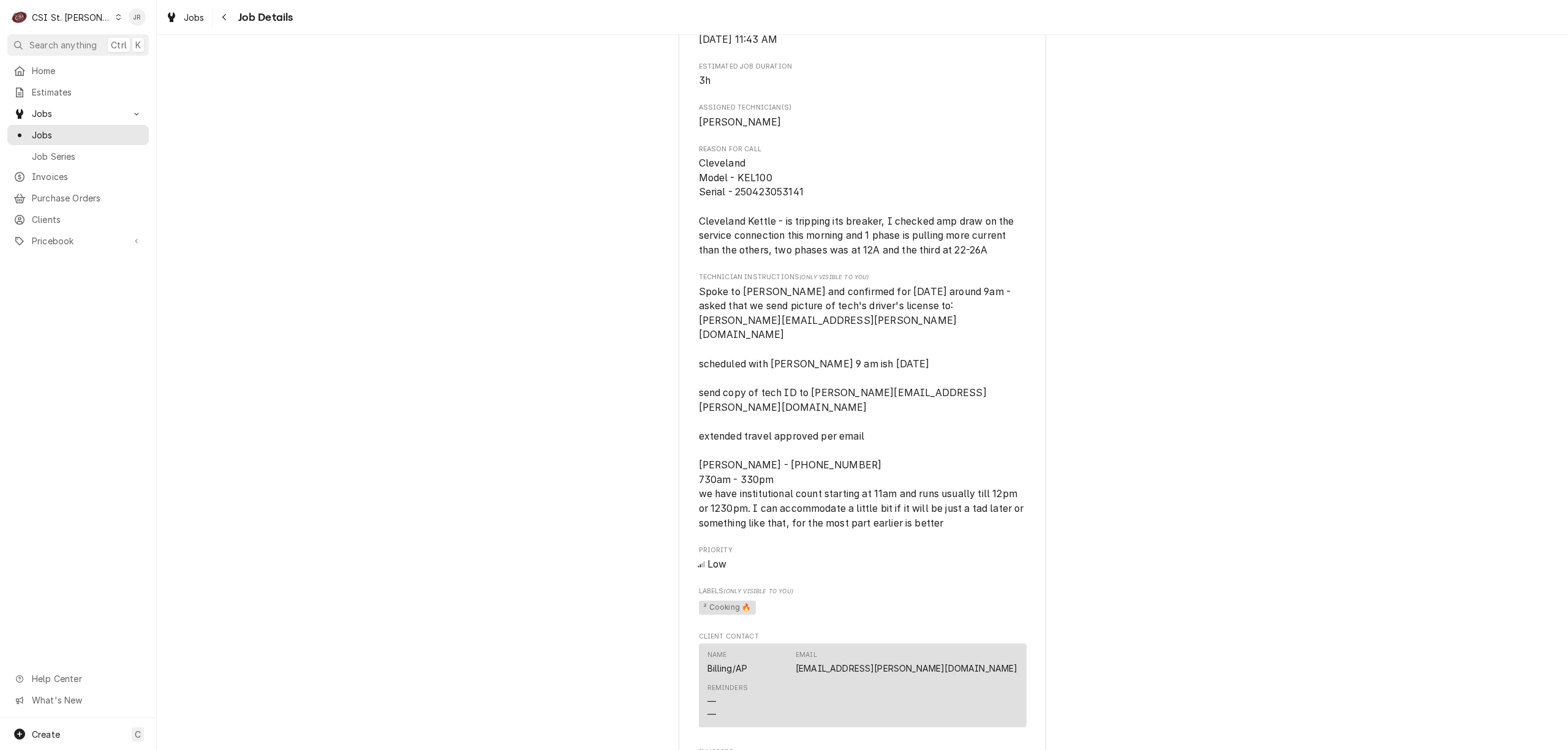
click at [763, 390] on span "Spoke to [PERSON_NAME] and confirmed for [DATE] around 9am - asked that we send…" at bounding box center [863, 407] width 328 height 243
drag, startPoint x: 867, startPoint y: 422, endPoint x: 665, endPoint y: 427, distance: 202.1
click at [665, 427] on div "Completed and Invoiced Aramark Correctional Services [PERSON_NAME] Reception & …" at bounding box center [862, 282] width 1411 height 1447
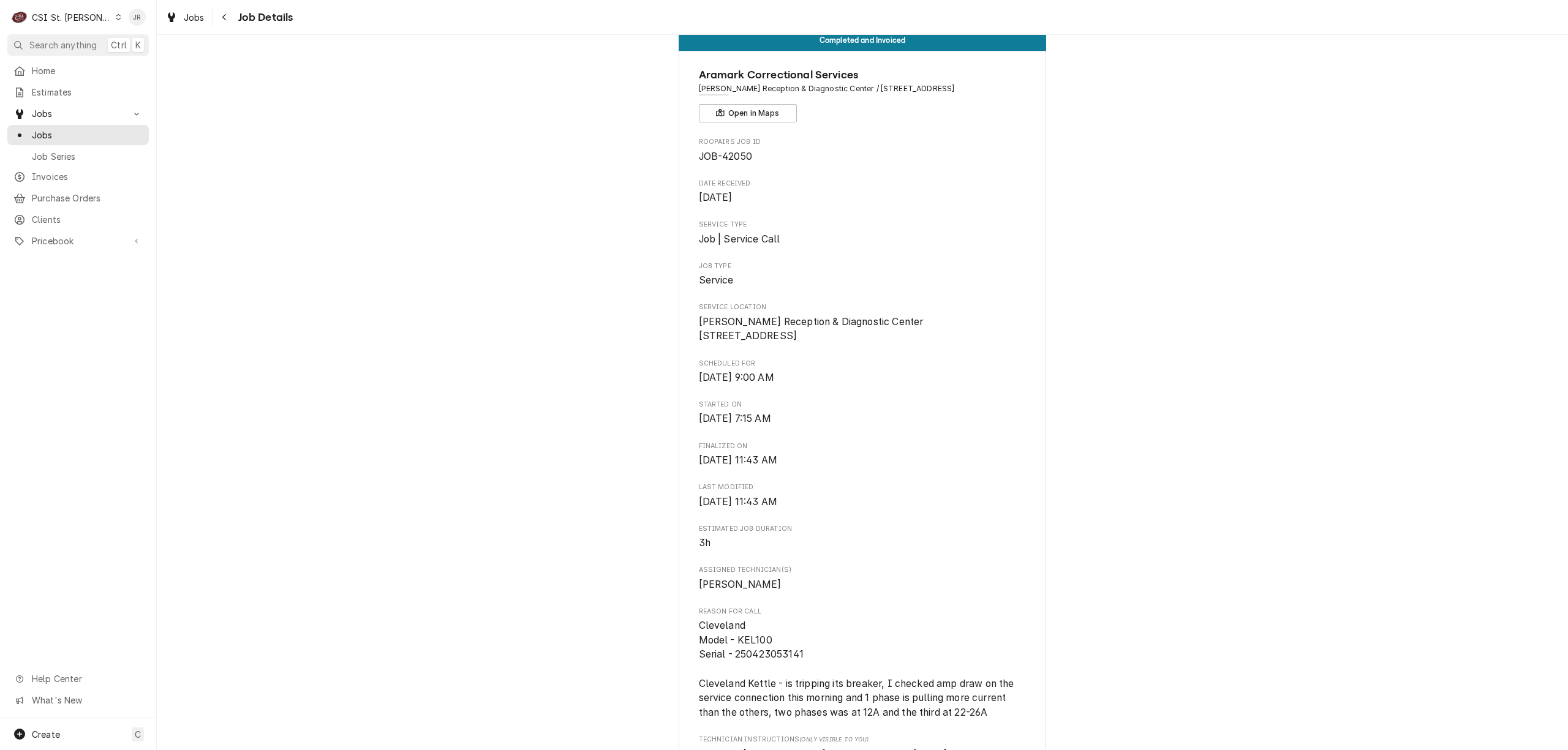
scroll to position [0, 0]
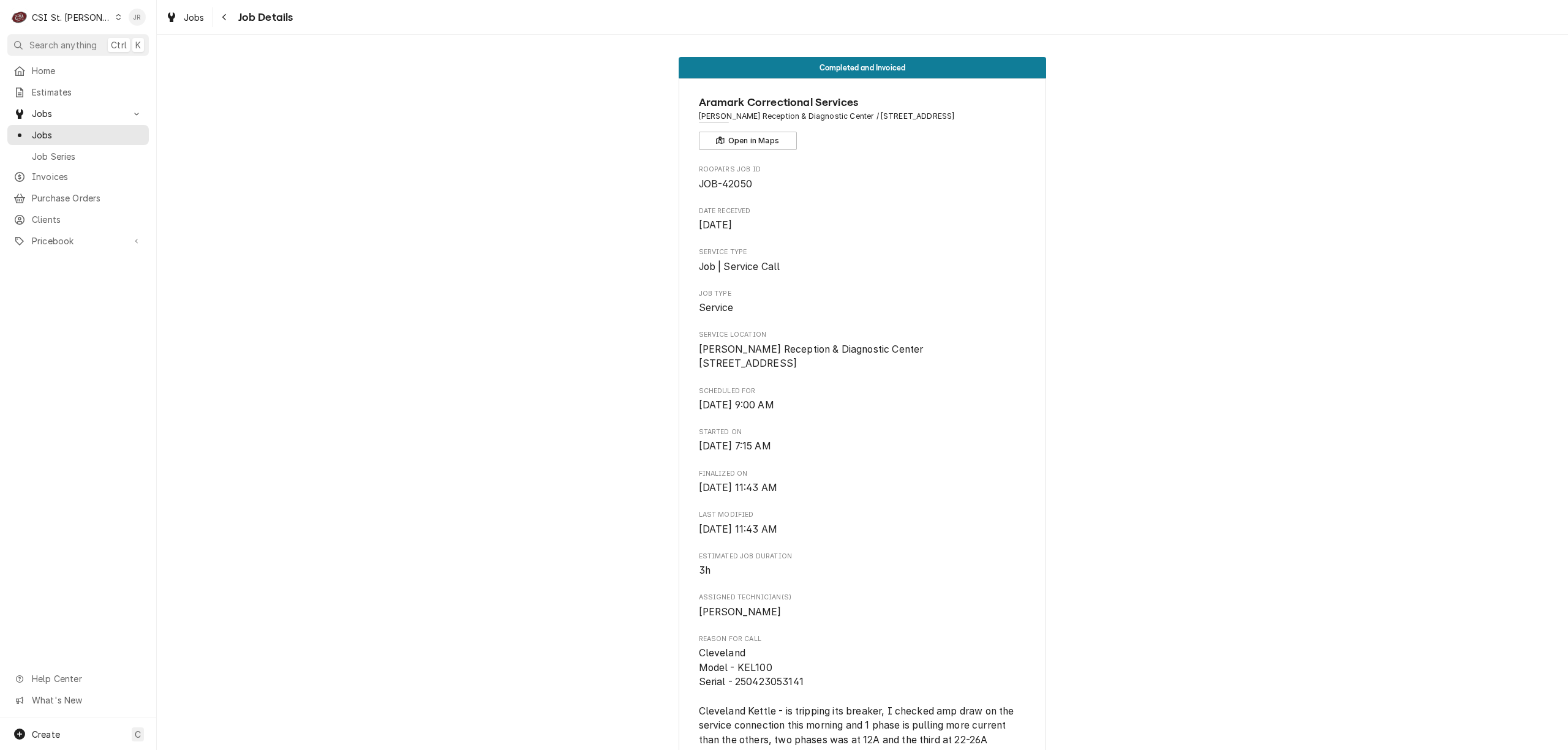
click at [136, 15] on div "Jessica Rentfro's Avatar" at bounding box center [137, 17] width 17 height 17
click at [173, 157] on div "Log Out" at bounding box center [195, 163] width 92 height 13
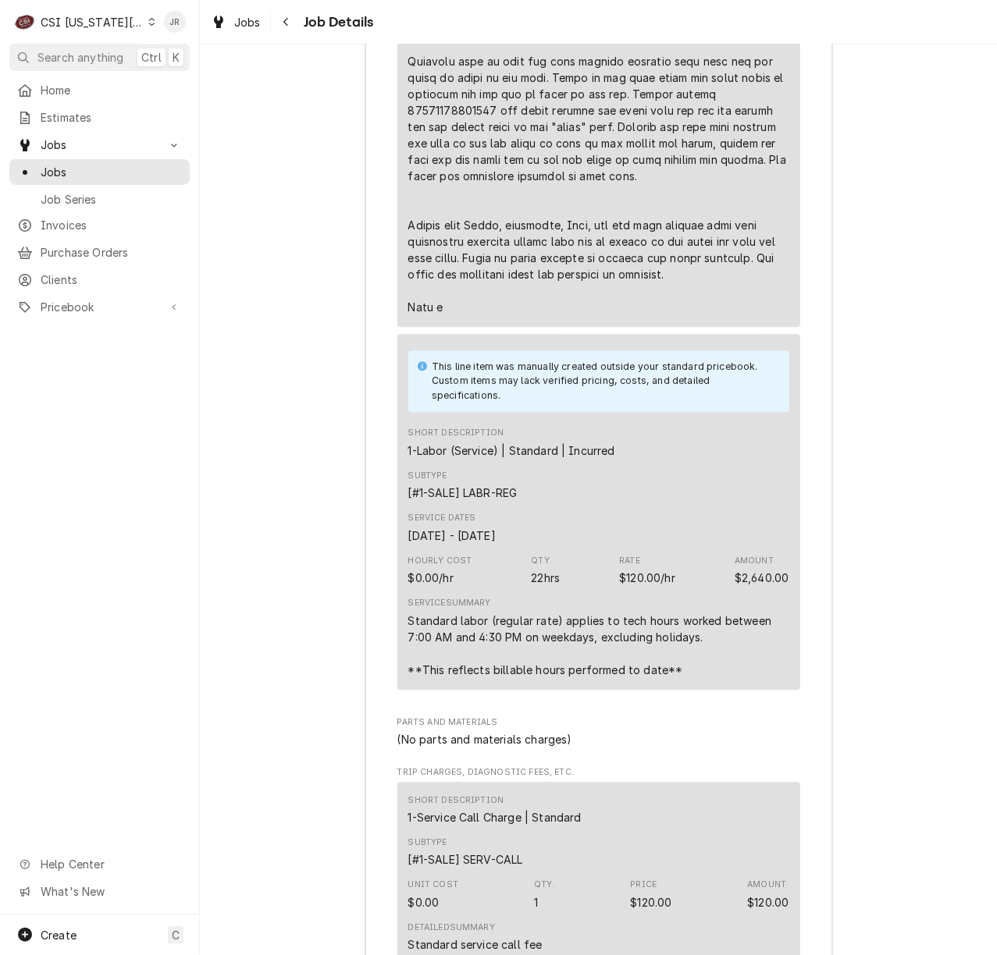
scroll to position [4683, 0]
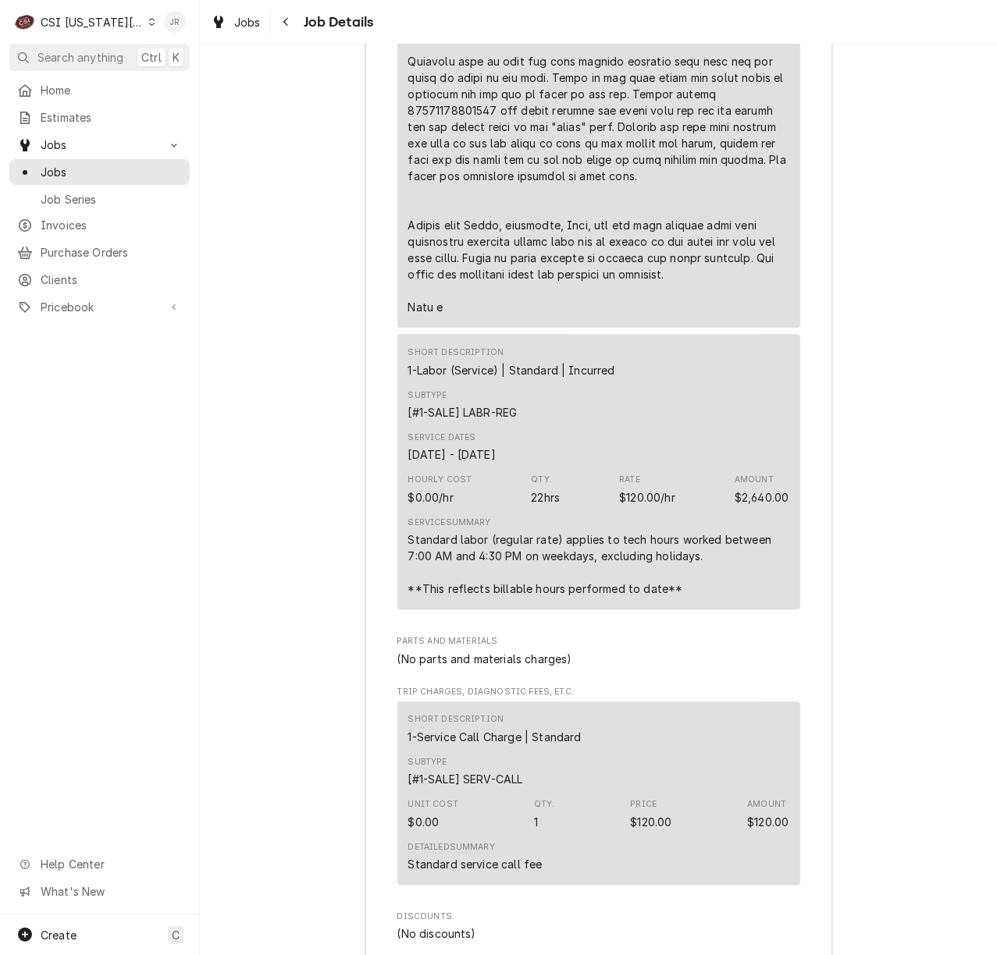
click at [170, 27] on div "Jessica Rentfro's Avatar" at bounding box center [175, 22] width 22 height 22
click at [229, 201] on div "Log Out" at bounding box center [249, 208] width 117 height 16
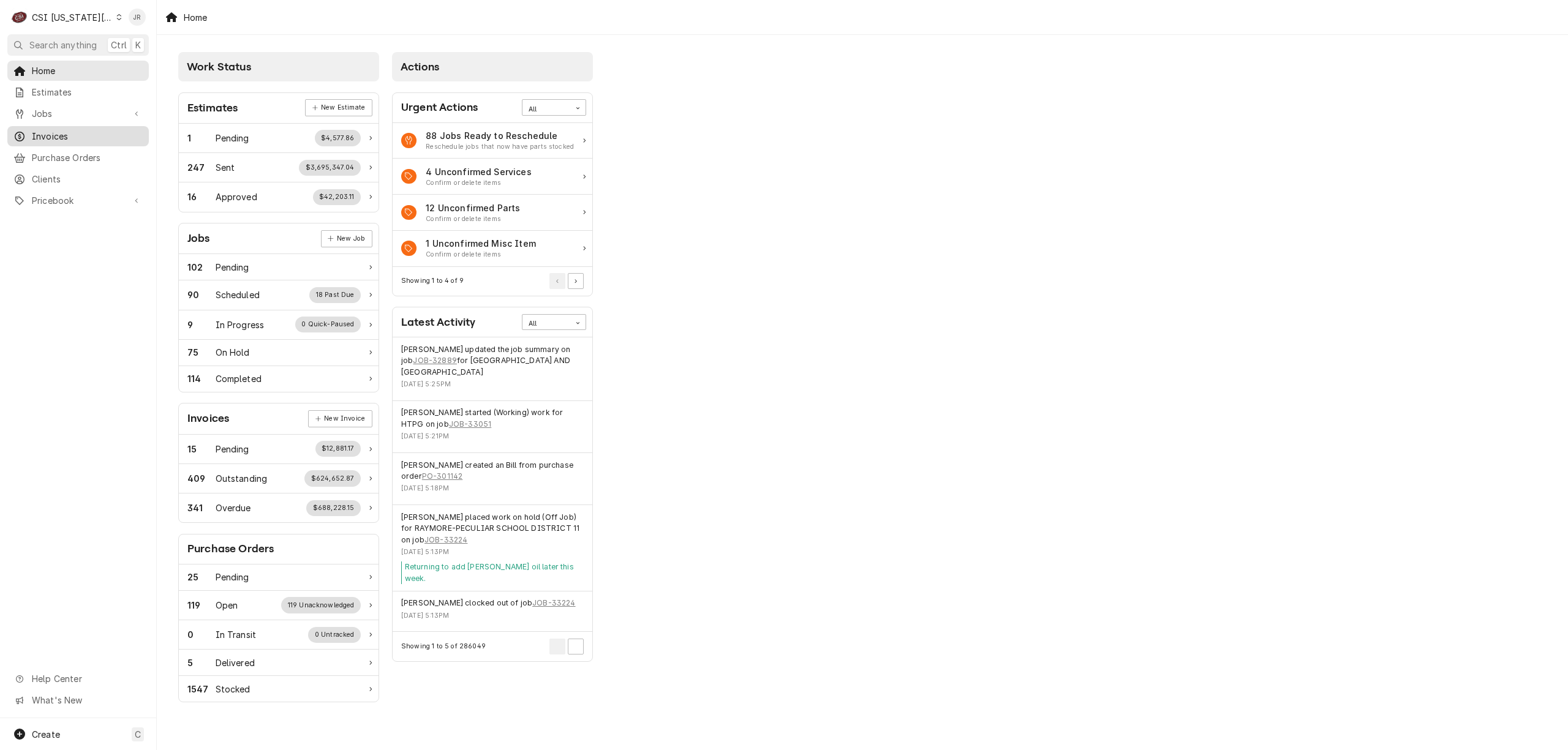
click at [35, 129] on span "Invoices" at bounding box center [87, 136] width 111 height 13
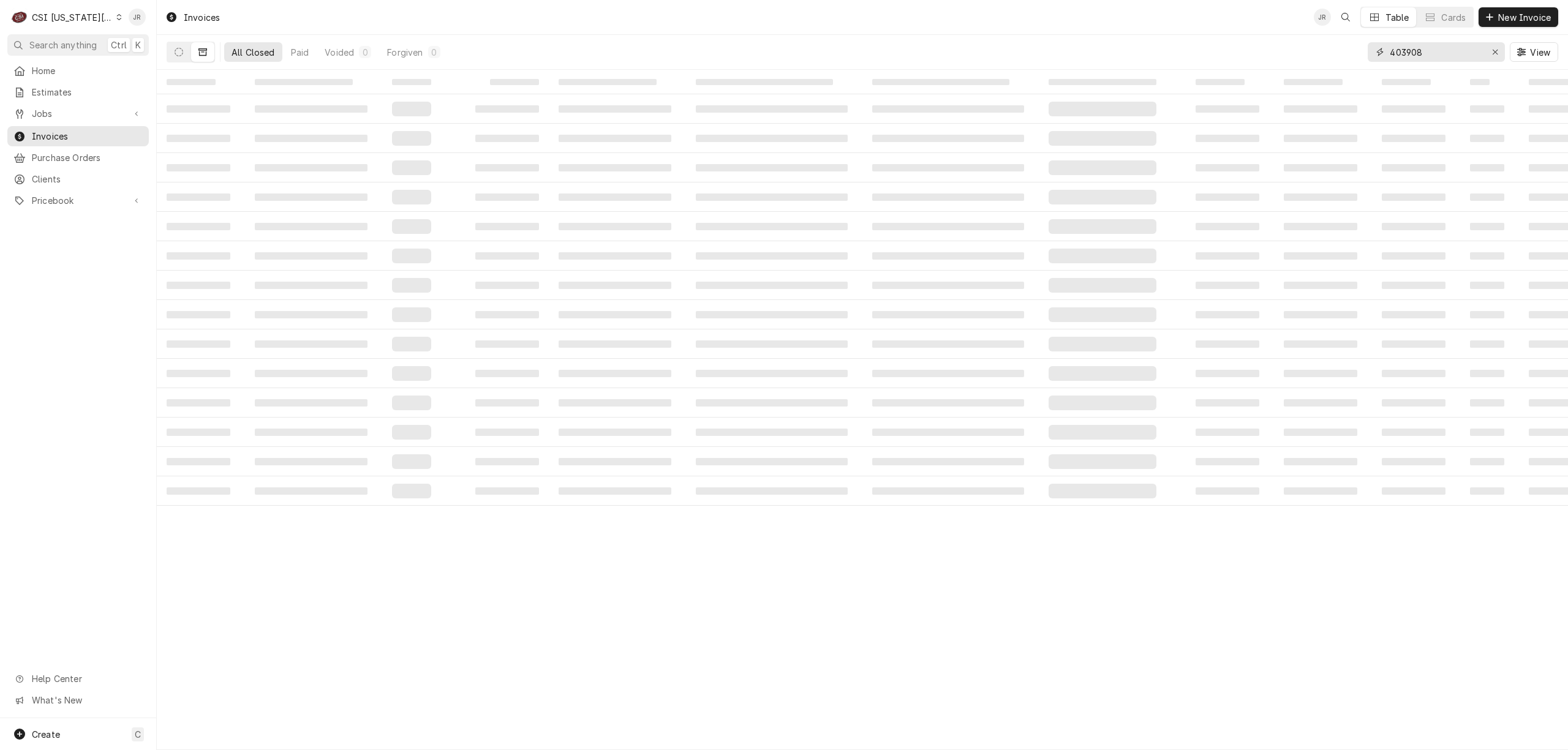
click at [1407, 54] on input "403908" at bounding box center [1435, 52] width 92 height 20
type input "3"
type input "0"
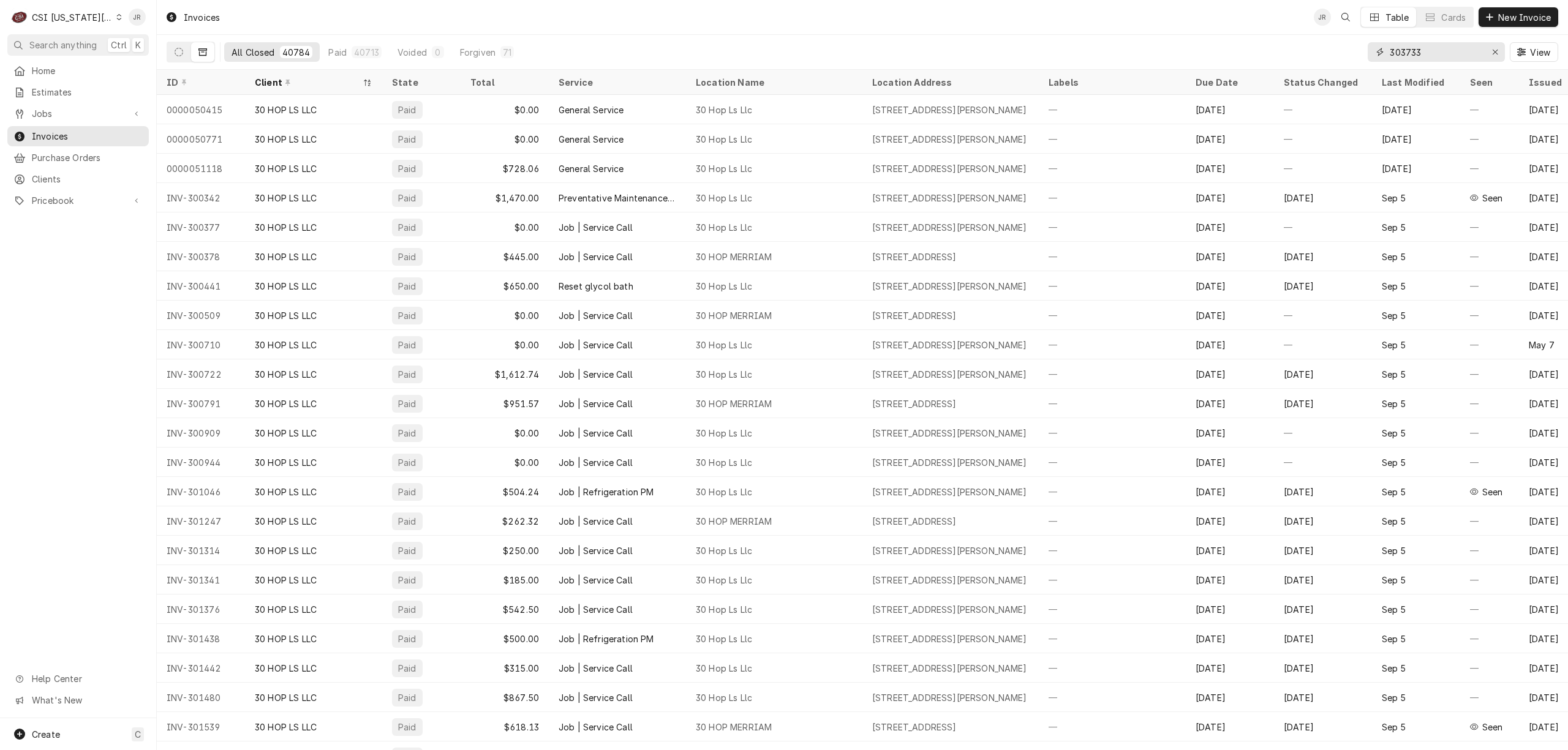
type input "303733"
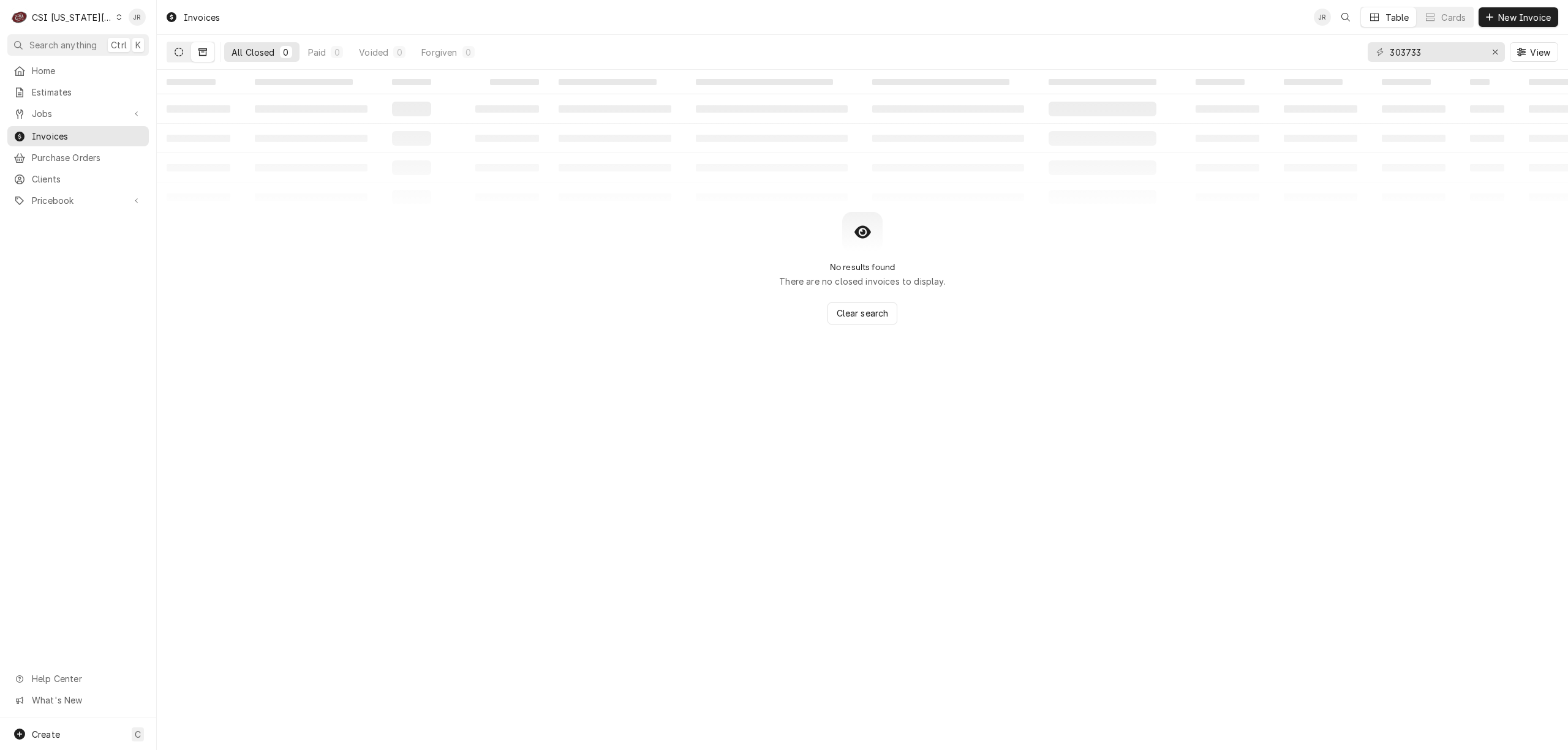
click at [177, 57] on button "Dynamic Content Wrapper" at bounding box center [179, 52] width 24 height 20
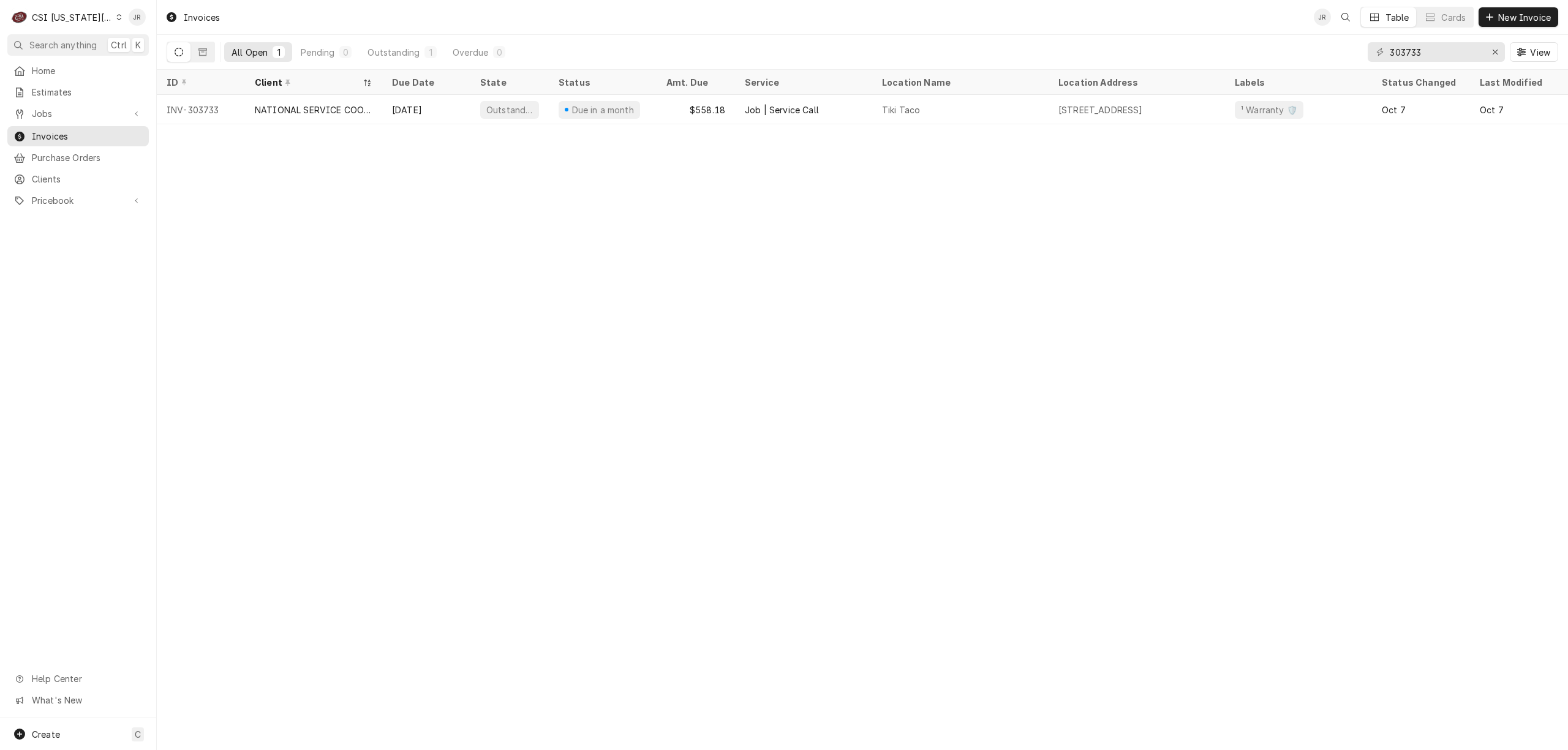
click at [50, 13] on div "CSI Kansas City" at bounding box center [72, 17] width 81 height 13
click at [170, 65] on div "CSI St. [PERSON_NAME]" at bounding box center [210, 67] width 179 height 13
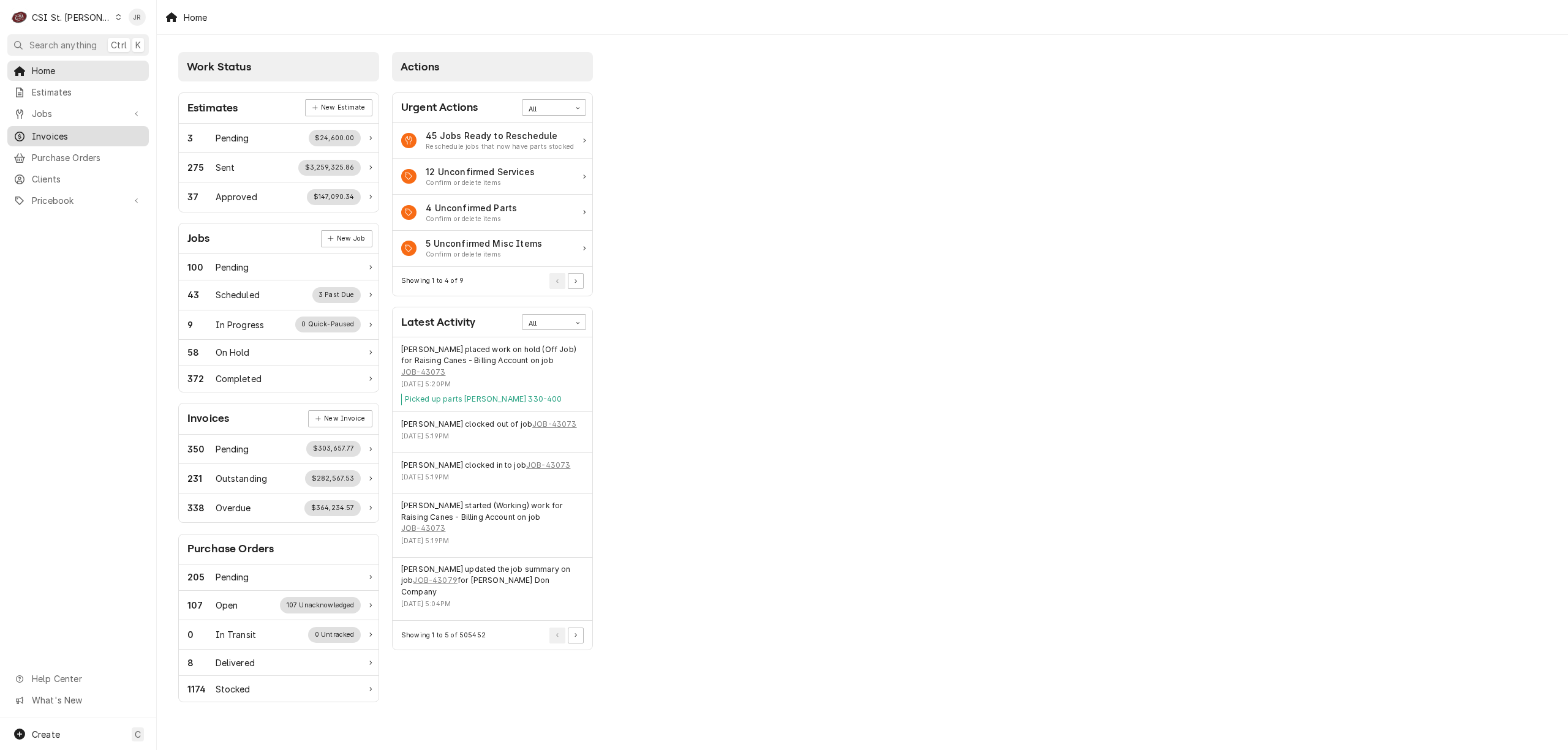
click at [67, 133] on span "Invoices" at bounding box center [87, 136] width 111 height 13
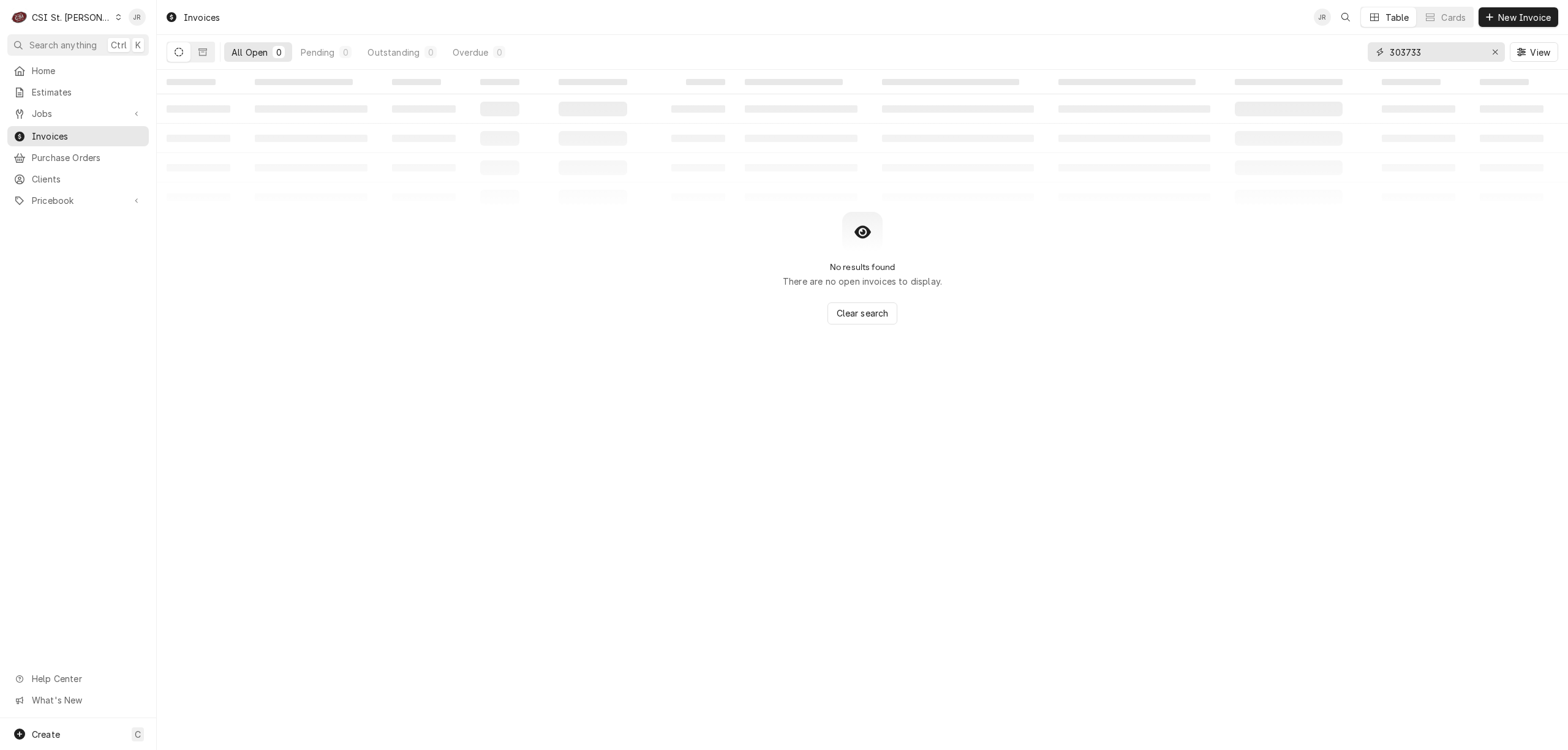
click at [1416, 48] on input "303733" at bounding box center [1435, 52] width 92 height 20
paste input "404338"
type input "404338"
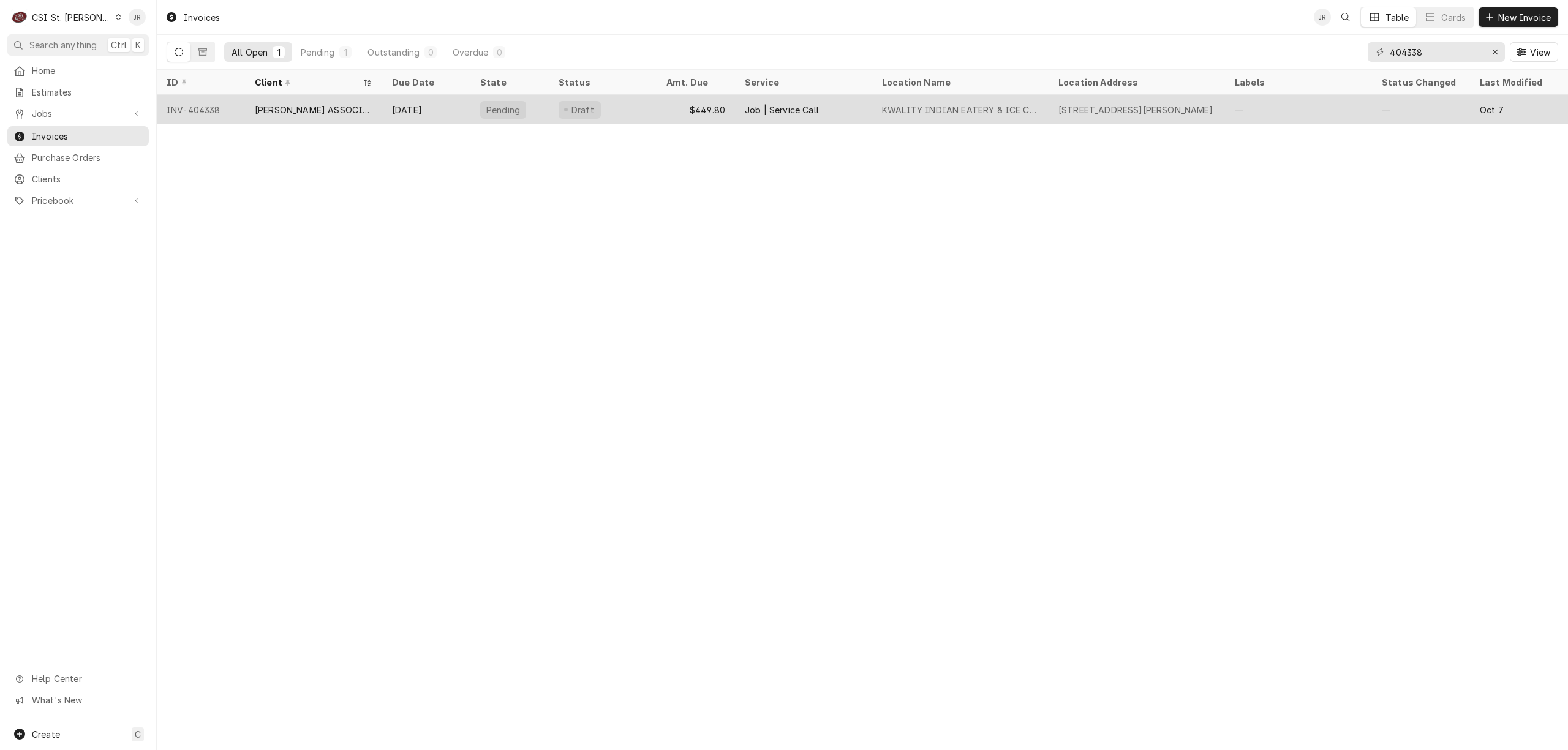
click at [444, 114] on div "[DATE]" at bounding box center [426, 109] width 88 height 29
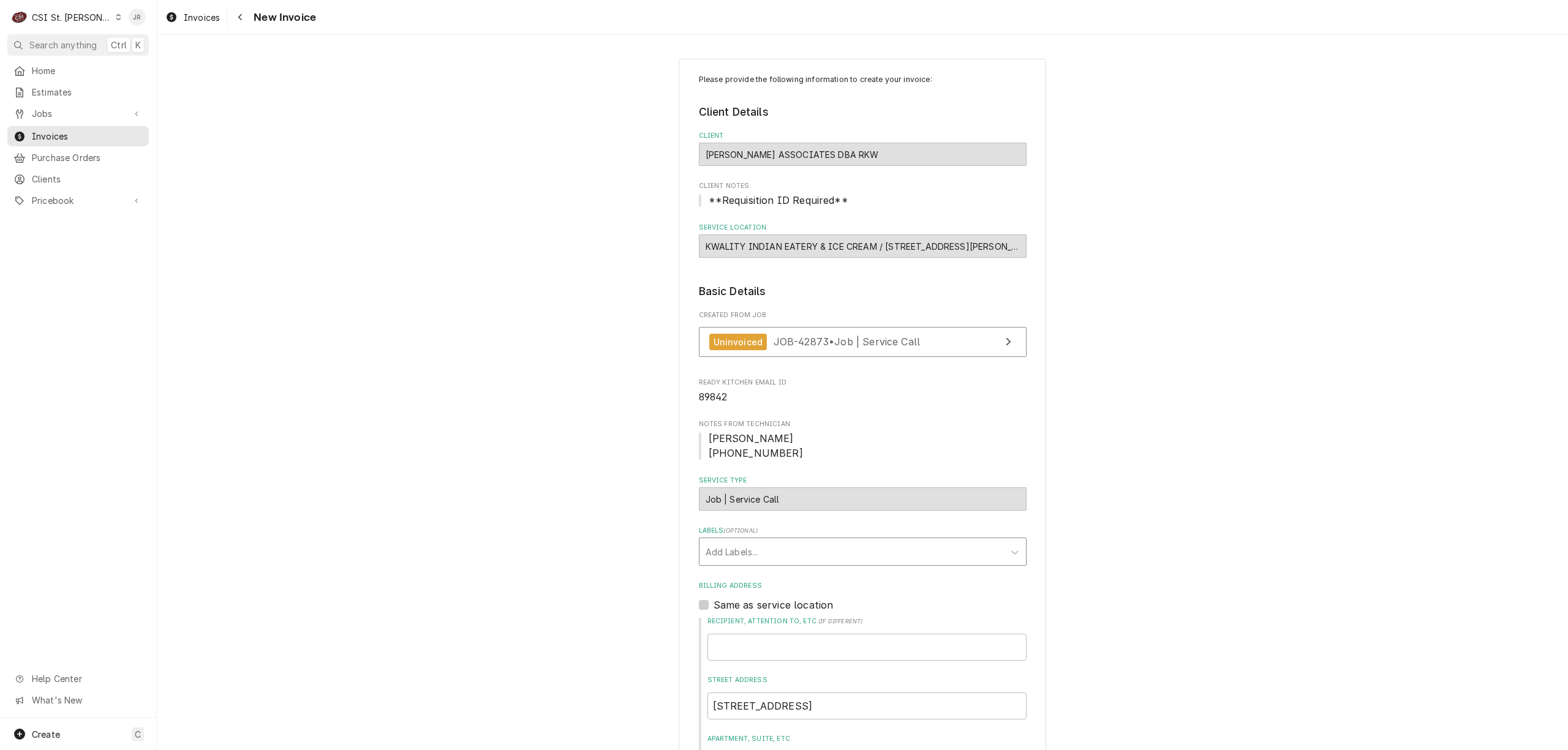
click at [837, 547] on div "Labels" at bounding box center [851, 552] width 292 height 22
click at [782, 638] on div "¹ Warranty 🛡️" at bounding box center [862, 634] width 326 height 19
click at [932, 344] on link "Uninvoiced JOB-42873 • Job | Service Call" at bounding box center [863, 342] width 328 height 30
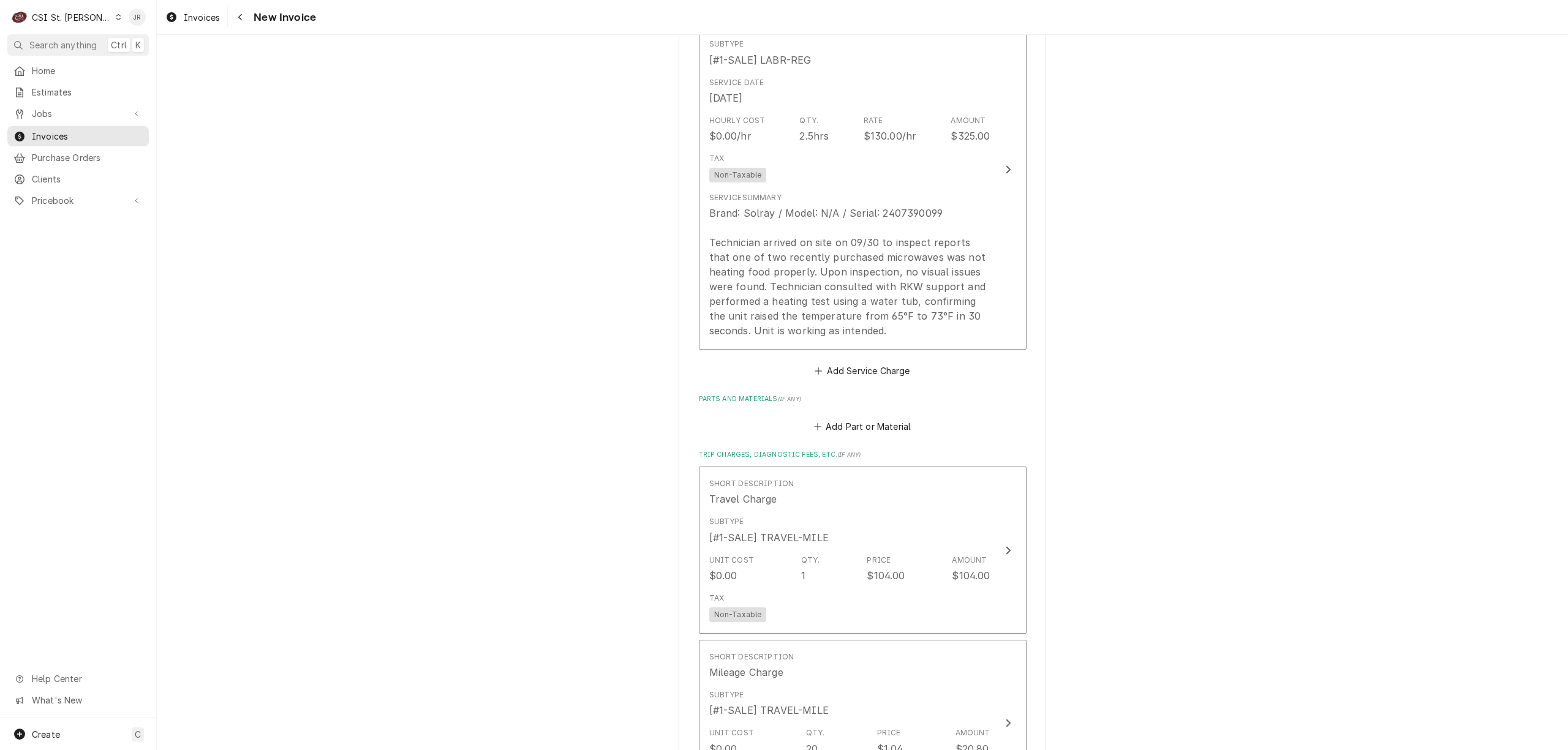
scroll to position [1142, 0]
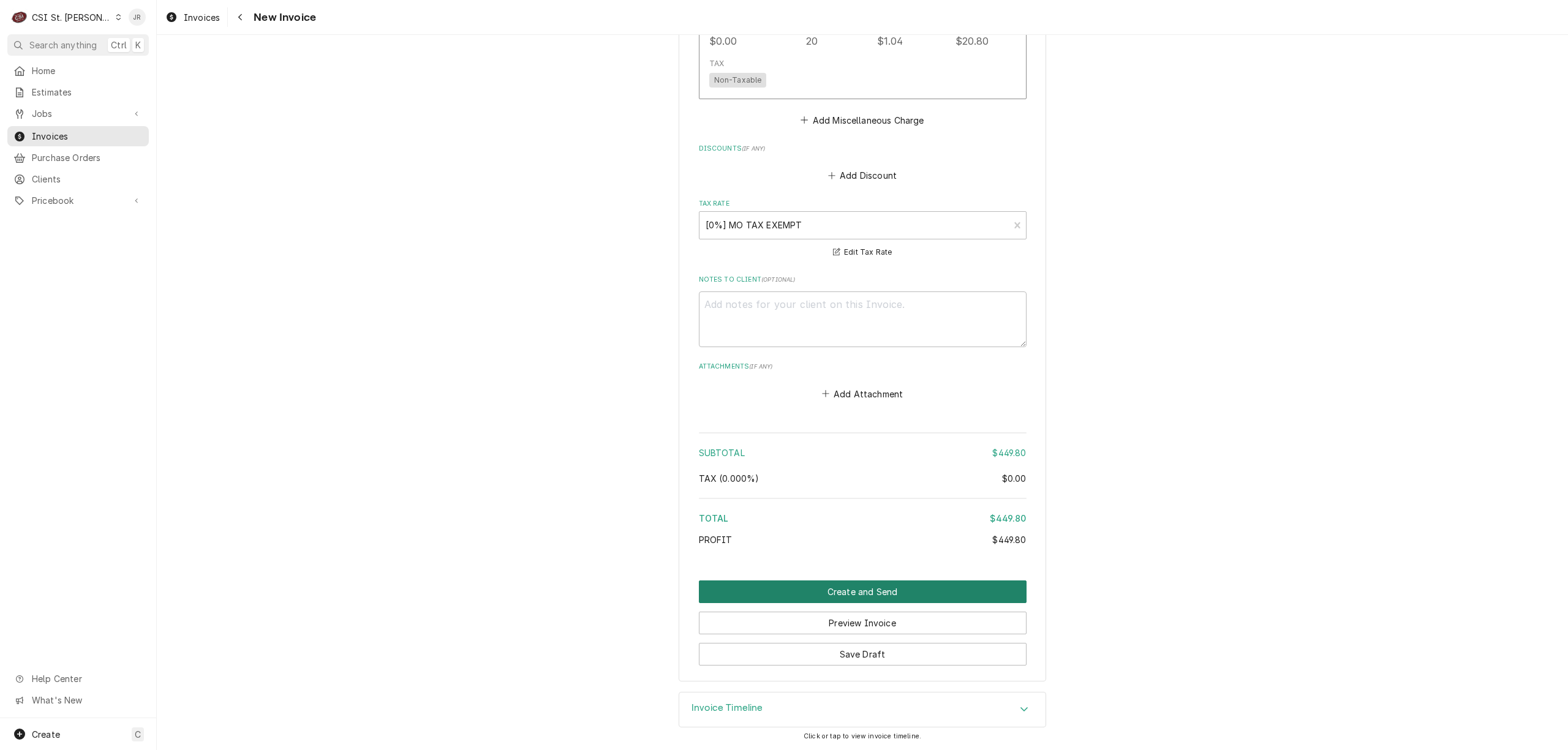
click at [876, 589] on button "Create and Send" at bounding box center [863, 592] width 328 height 23
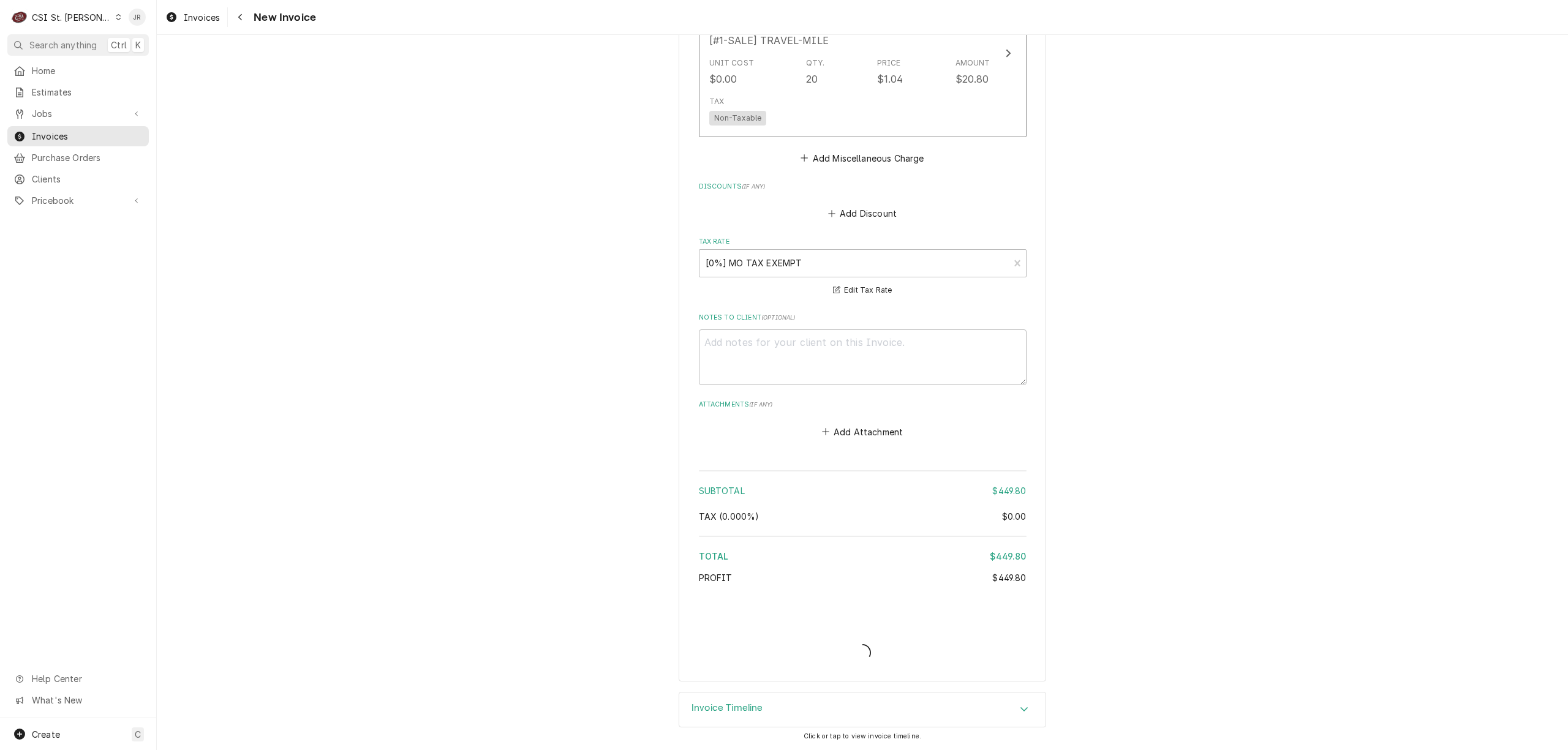
type textarea "x"
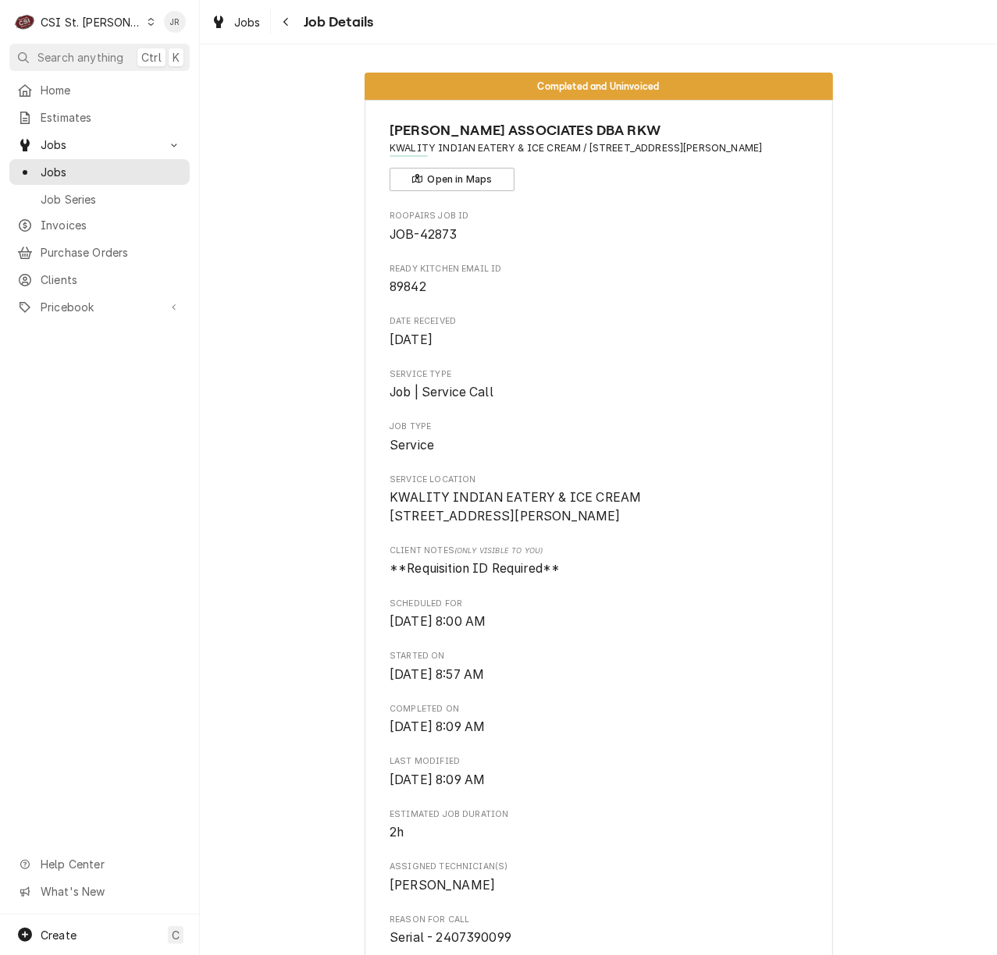
drag, startPoint x: 0, startPoint y: 0, endPoint x: 906, endPoint y: 73, distance: 909.1
click at [926, 86] on div "C CSI St. [PERSON_NAME] Search anything Ctrl K Home Estimates Jobs Jobs Job Ser…" at bounding box center [498, 477] width 997 height 955
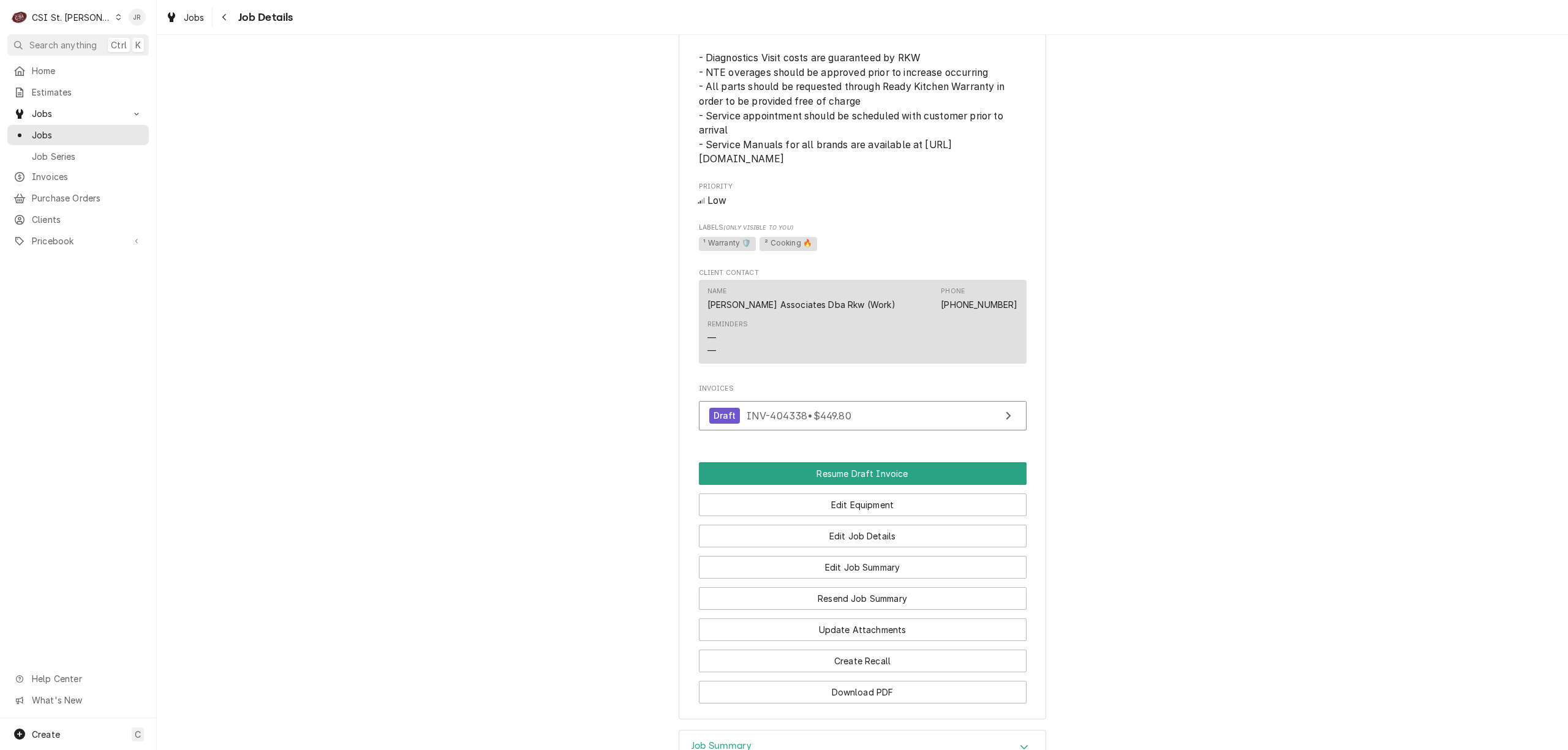
scroll to position [1152, 0]
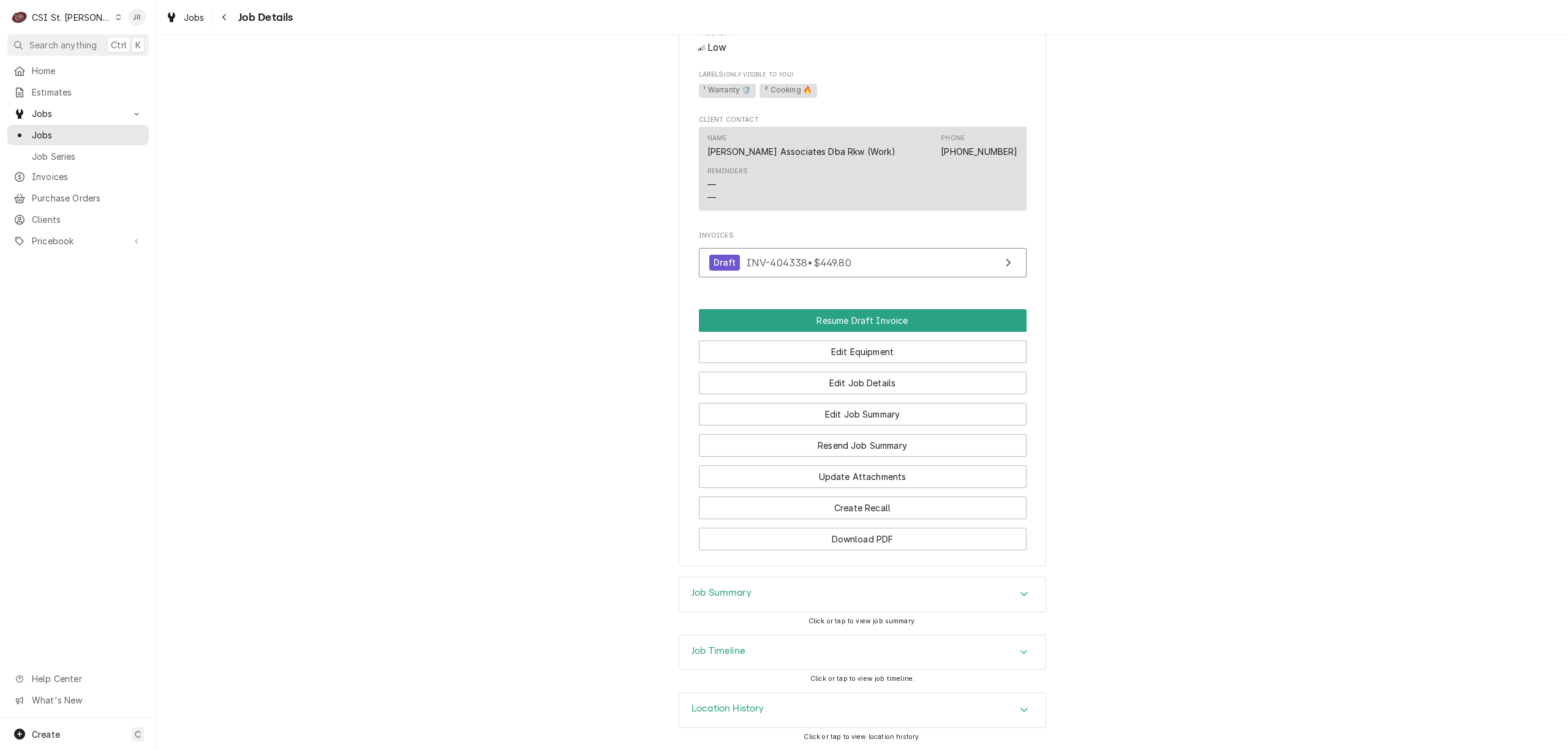
drag, startPoint x: 731, startPoint y: 579, endPoint x: 746, endPoint y: 592, distance: 19.8
click at [735, 581] on div "Job Summary" at bounding box center [862, 595] width 366 height 35
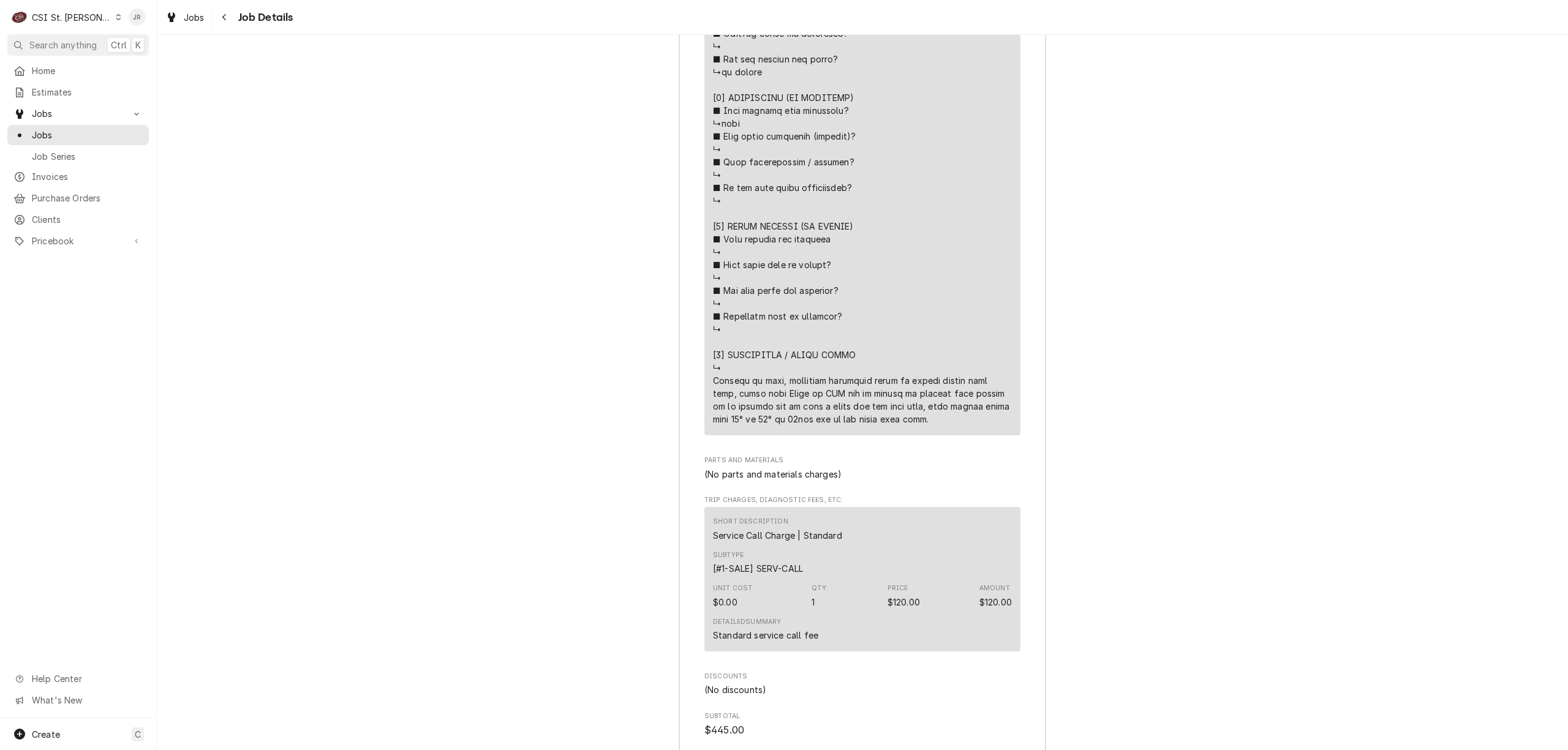
scroll to position [2704, 0]
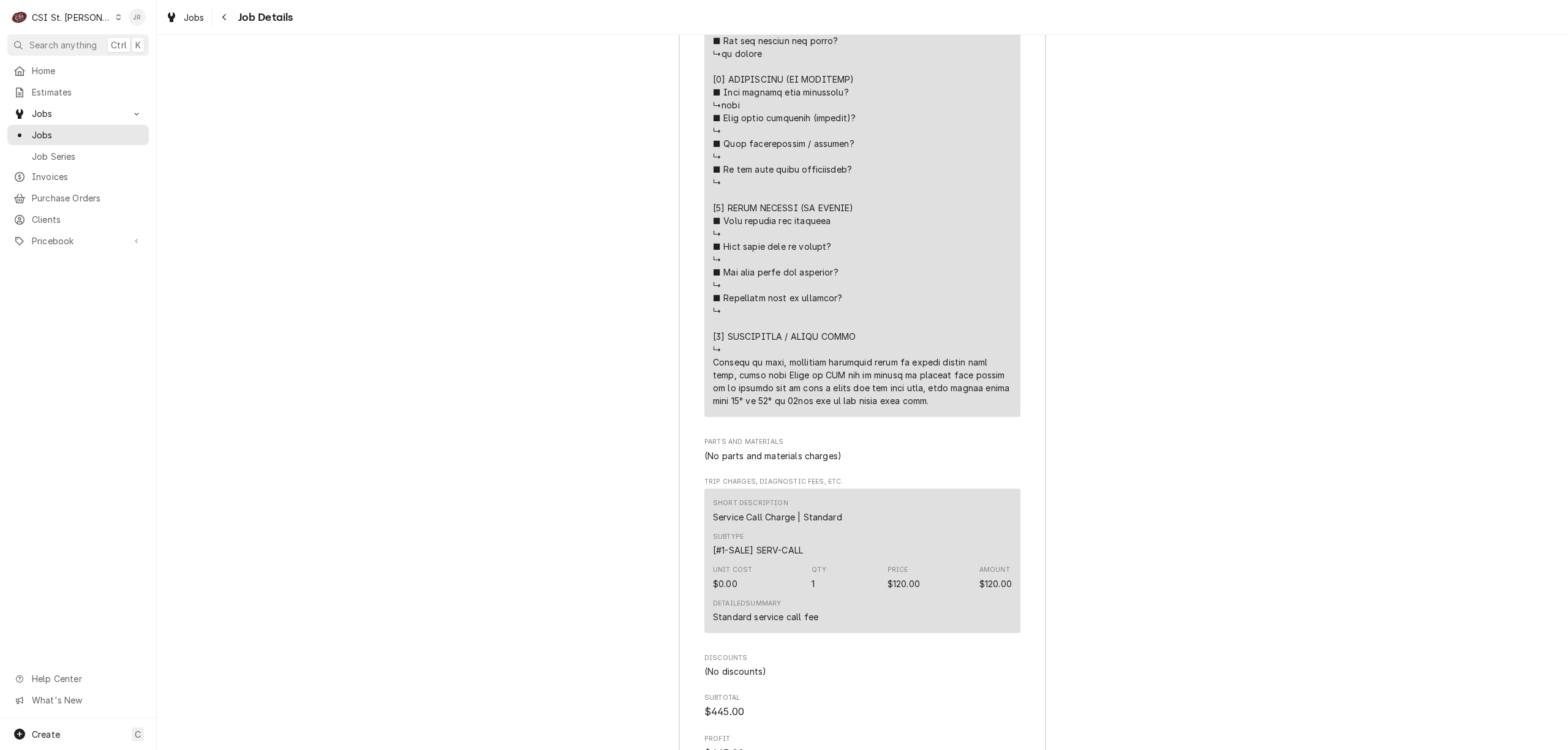
click at [135, 15] on div "Jessica Rentfro's Avatar" at bounding box center [137, 17] width 17 height 17
click at [185, 160] on div "Log Out" at bounding box center [195, 163] width 92 height 13
click at [135, 11] on div "Jessica Rentfro's Avatar" at bounding box center [137, 17] width 17 height 17
click at [188, 162] on div "Log Out" at bounding box center [195, 163] width 92 height 13
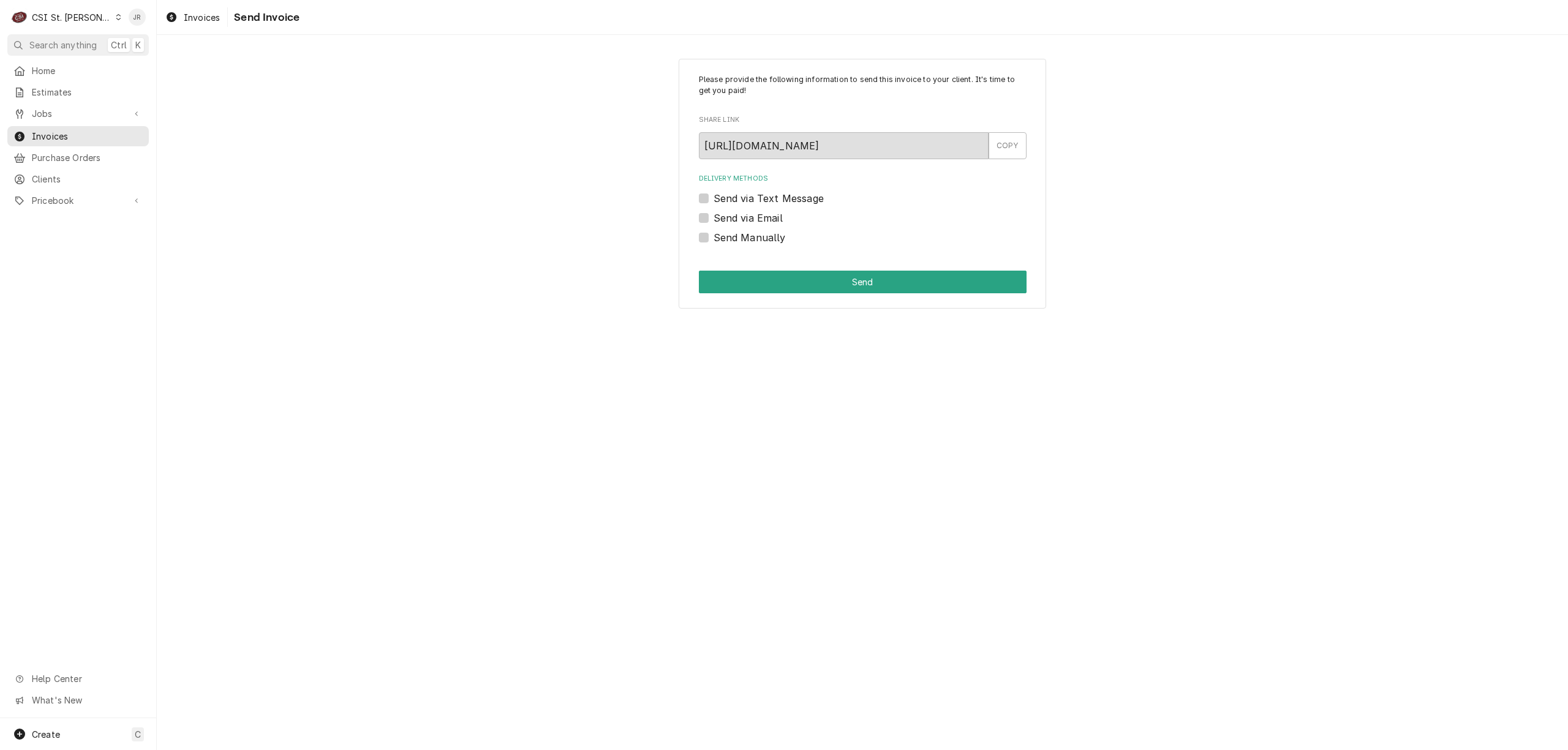
click at [702, 244] on div "Send Manually" at bounding box center [863, 237] width 328 height 15
click at [713, 234] on label "Send Manually" at bounding box center [749, 237] width 72 height 15
click at [713, 234] on input "Send Manually" at bounding box center [877, 243] width 328 height 27
checkbox input "true"
click at [779, 271] on button "Send" at bounding box center [863, 282] width 328 height 23
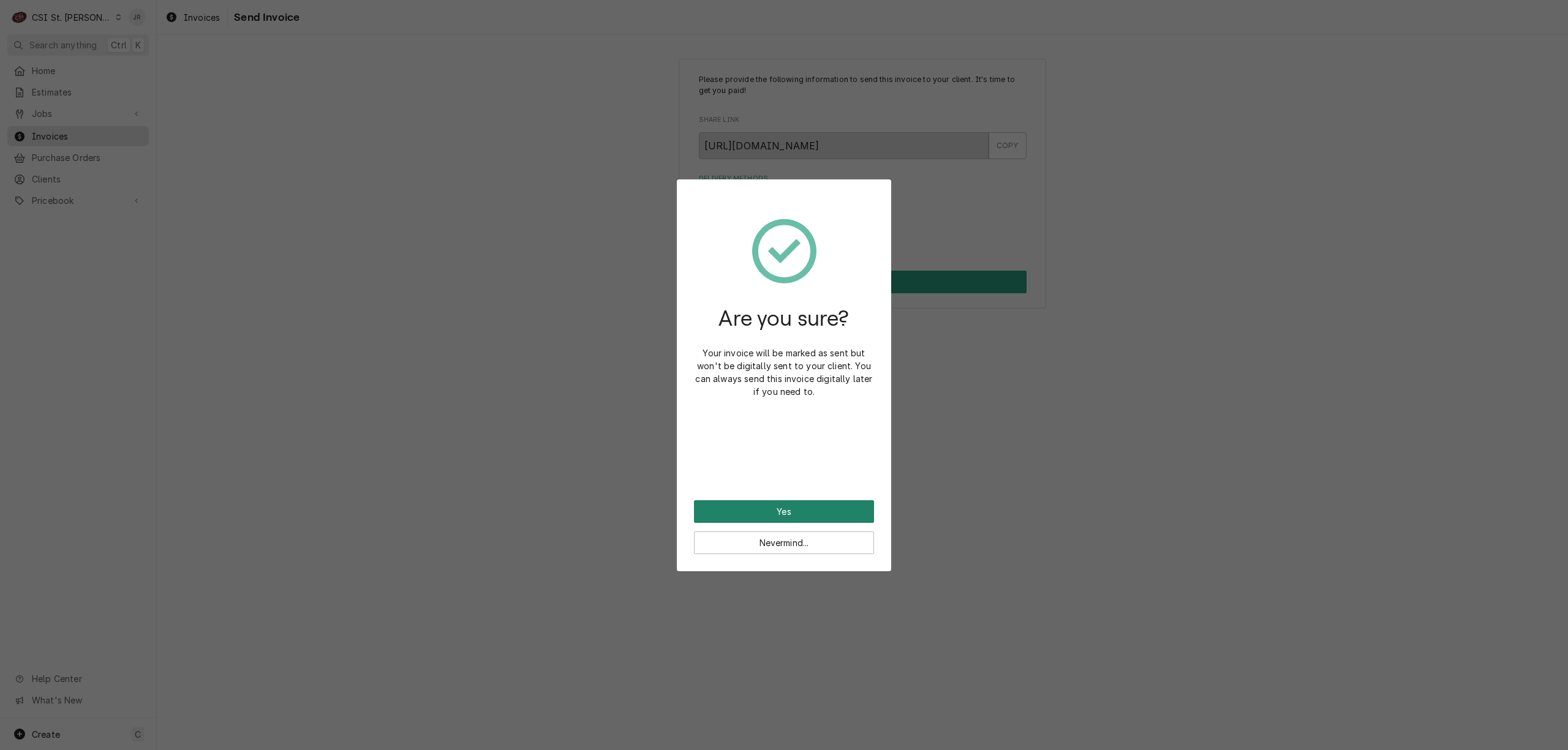
click at [831, 508] on button "Yes" at bounding box center [783, 512] width 180 height 23
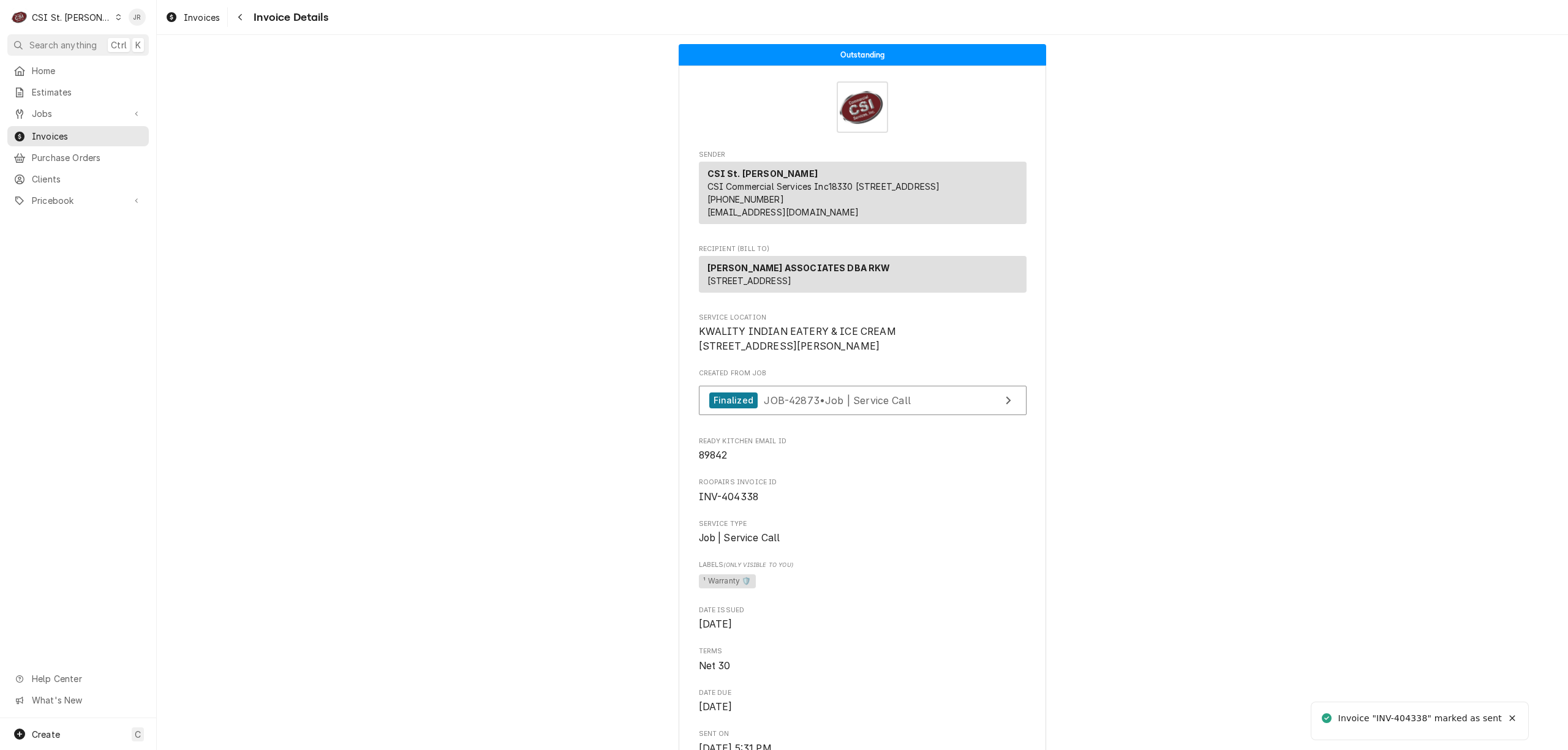
click at [1413, 714] on div "Invoice "INV-404338" marked as sent" at bounding box center [1420, 719] width 164 height 13
copy div "404338"
click at [133, 17] on div "Jessica Rentfro's Avatar" at bounding box center [137, 17] width 17 height 17
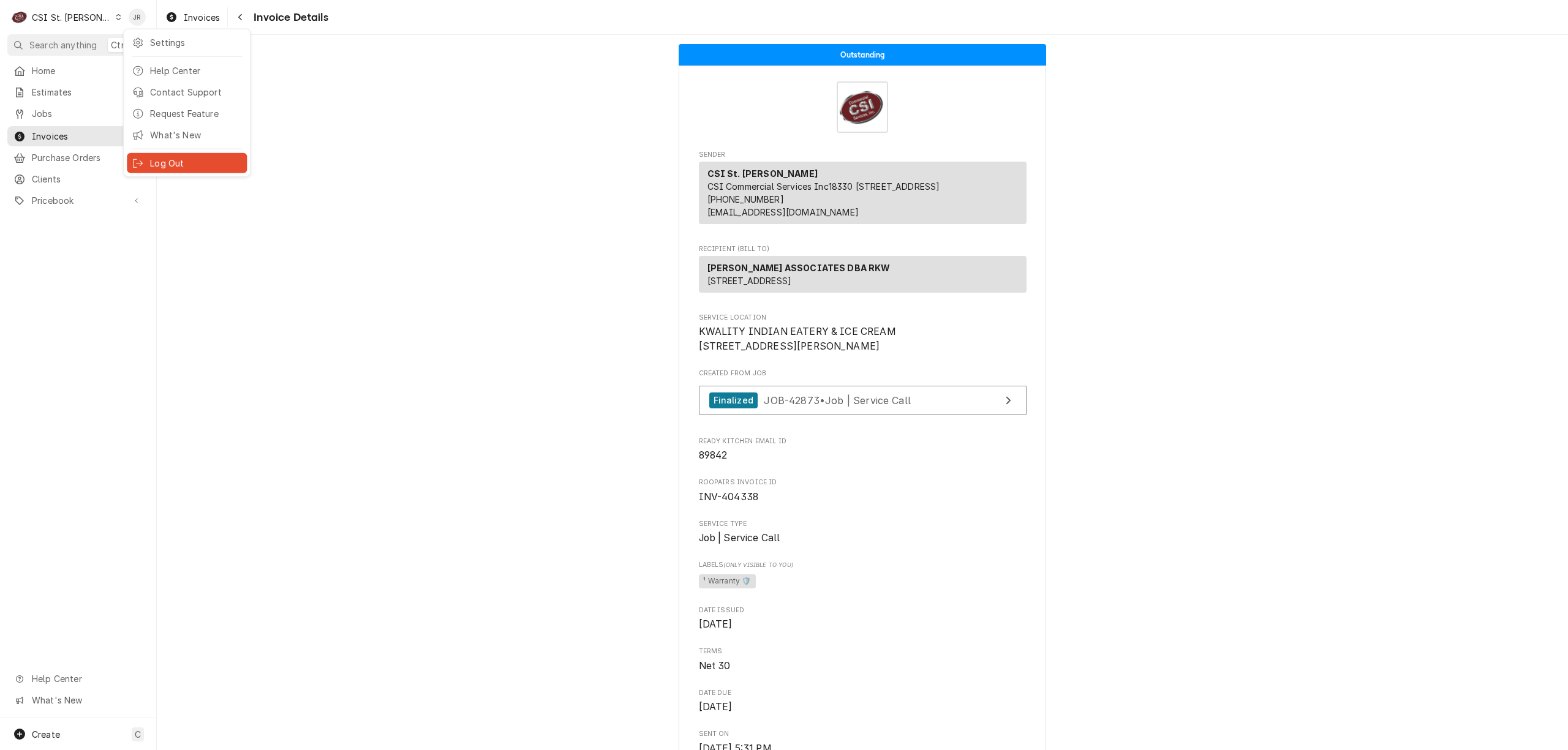
click at [174, 158] on div "Log Out" at bounding box center [195, 163] width 92 height 13
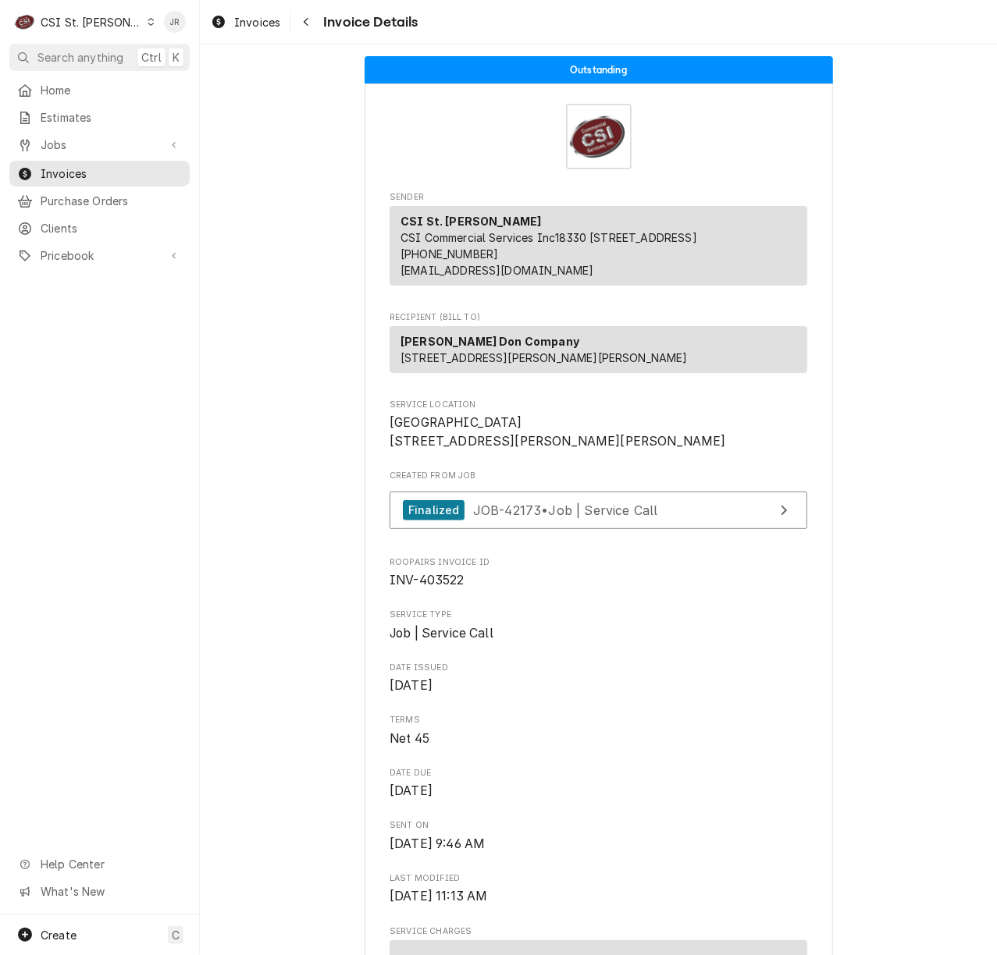
scroll to position [624, 0]
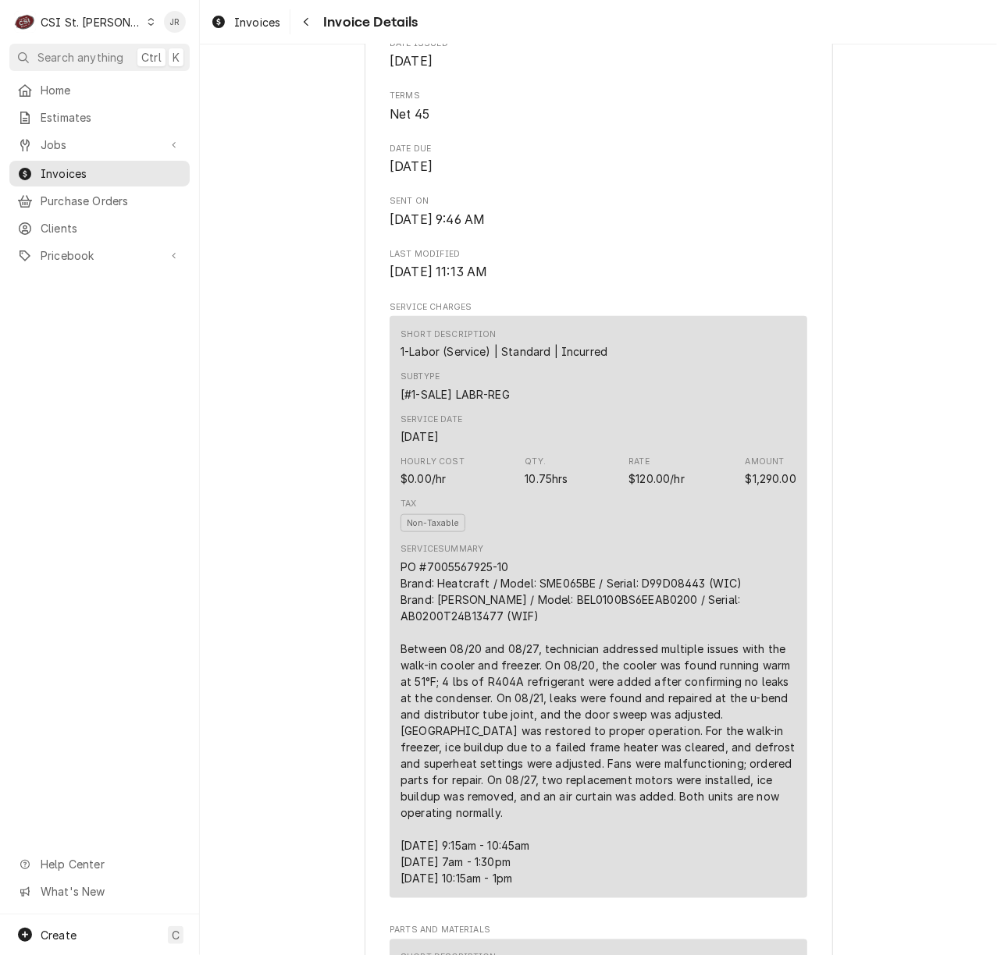
click at [185, 20] on div "JR" at bounding box center [175, 22] width 30 height 30
click at [236, 204] on div "Log Out" at bounding box center [249, 208] width 117 height 16
